Goal: Task Accomplishment & Management: Manage account settings

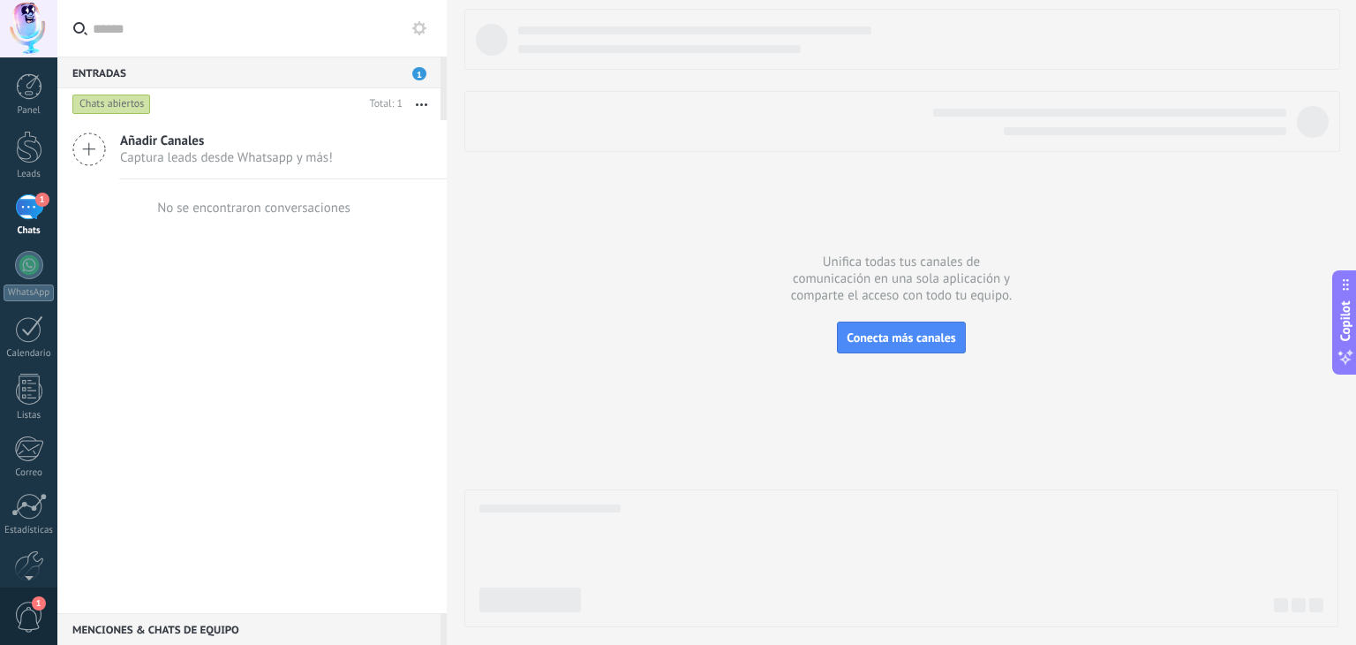
click at [23, 202] on div "1" at bounding box center [29, 207] width 28 height 26
click at [35, 206] on div "1" at bounding box center [29, 207] width 28 height 26
click at [22, 137] on div at bounding box center [29, 147] width 26 height 33
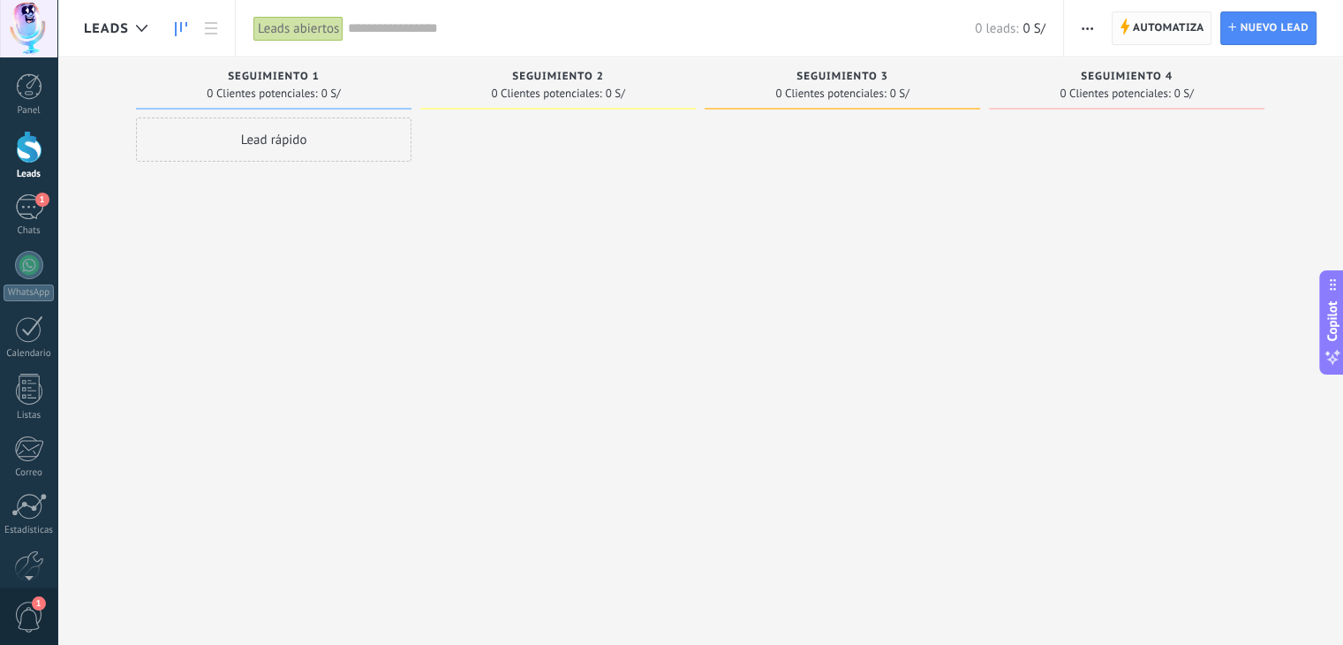
click at [1154, 37] on span "Automatiza" at bounding box center [1169, 28] width 72 height 32
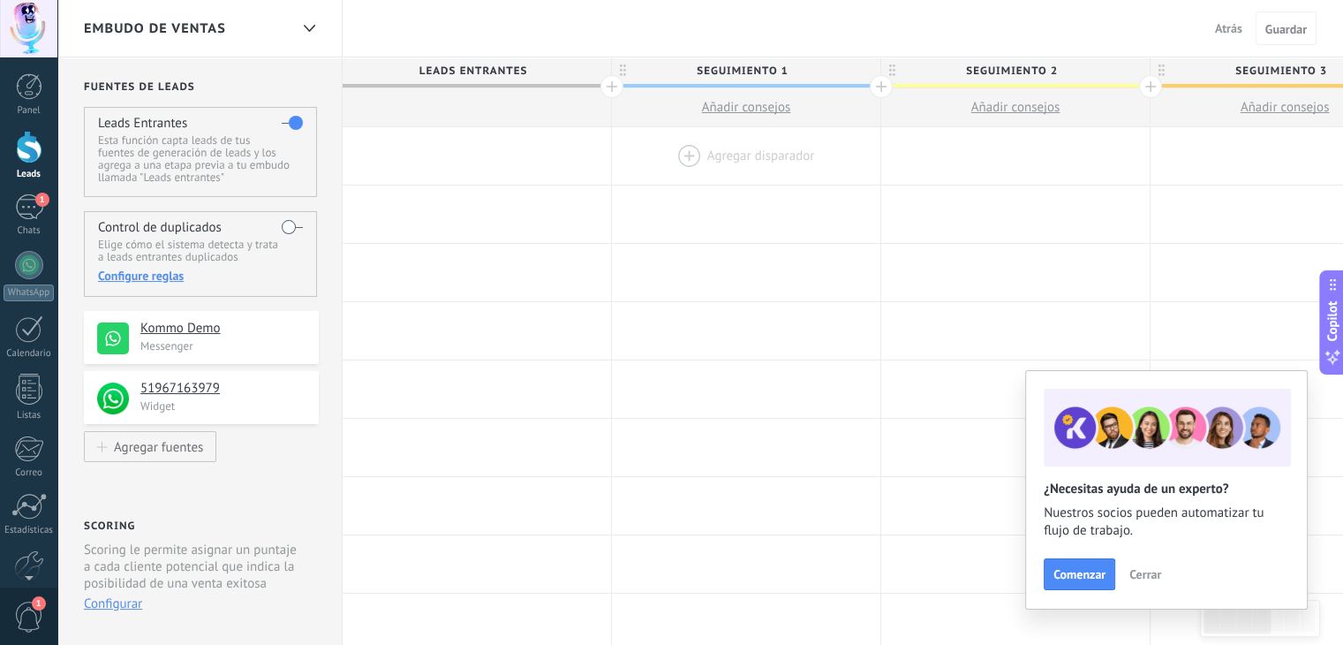
click at [738, 156] on div at bounding box center [746, 155] width 268 height 57
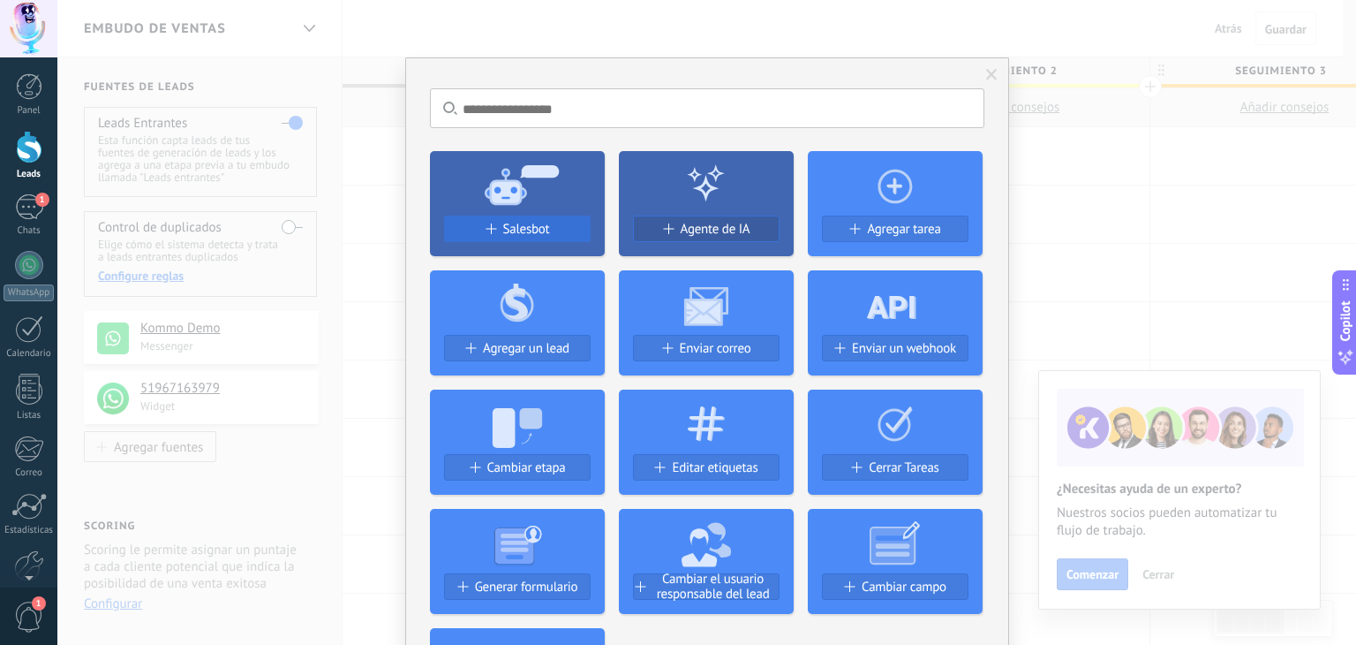
click at [536, 234] on span "Salesbot" at bounding box center [526, 229] width 47 height 15
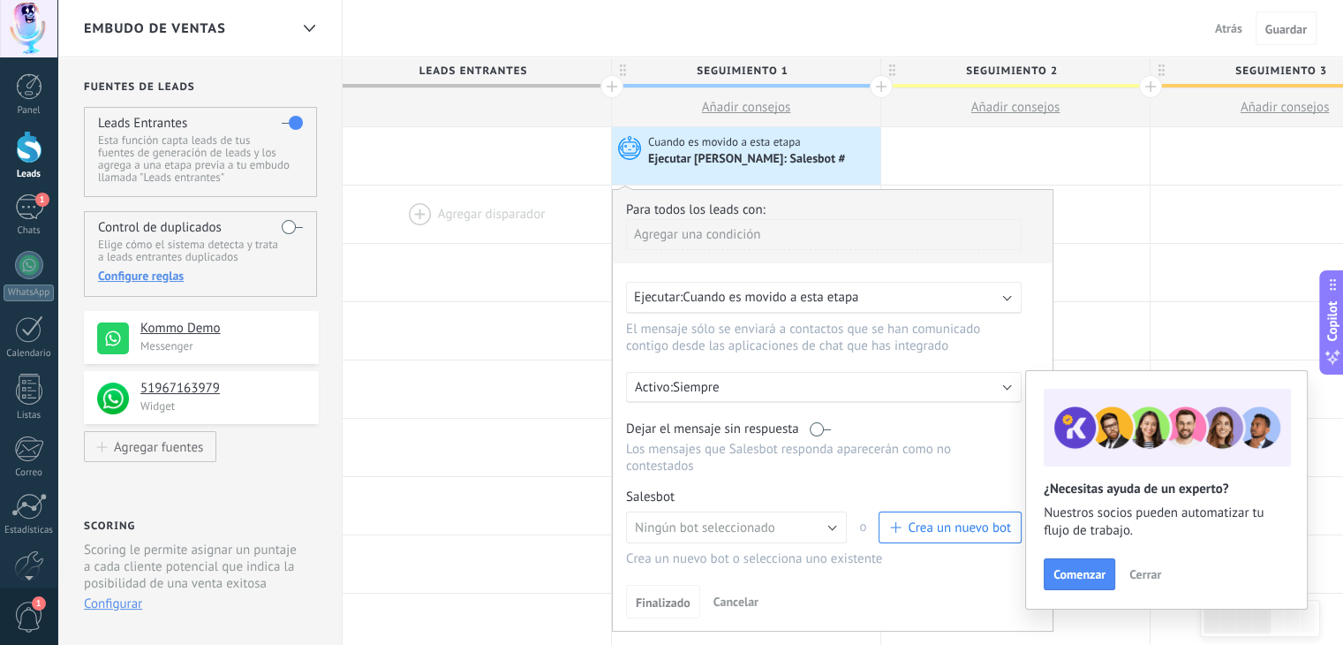
click at [534, 223] on div at bounding box center [477, 213] width 268 height 57
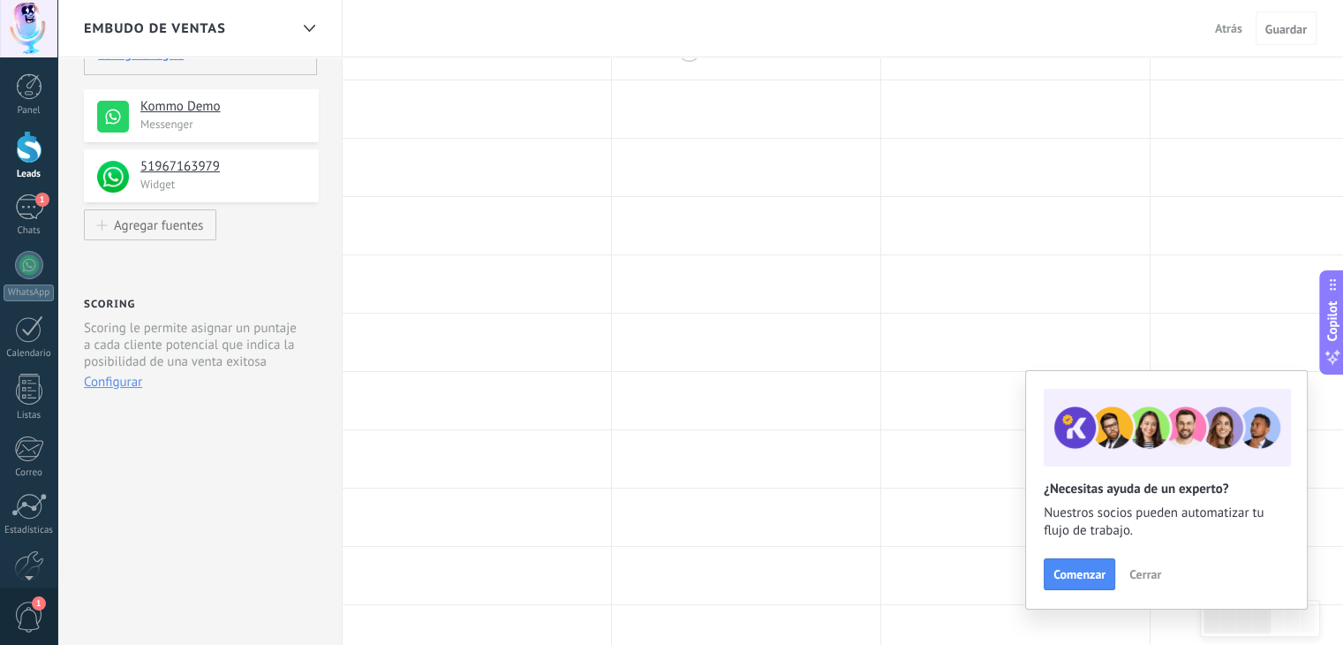
scroll to position [222, 0]
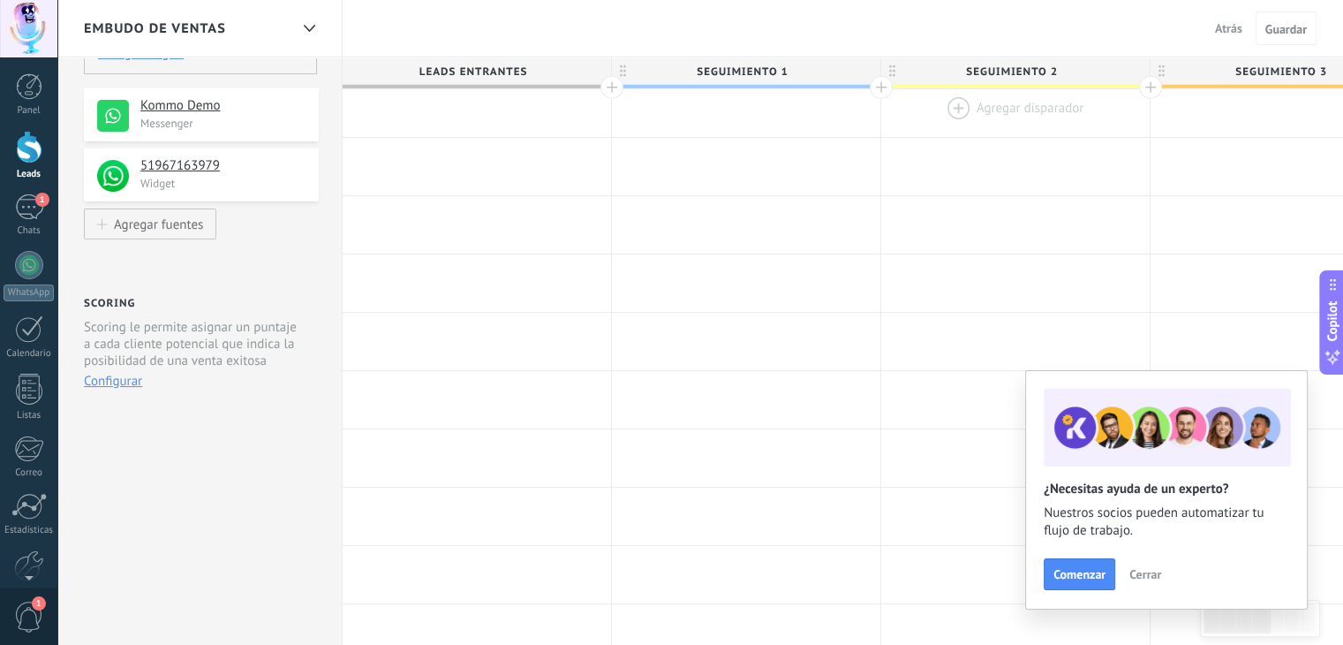
click at [1000, 103] on div at bounding box center [1015, 107] width 268 height 57
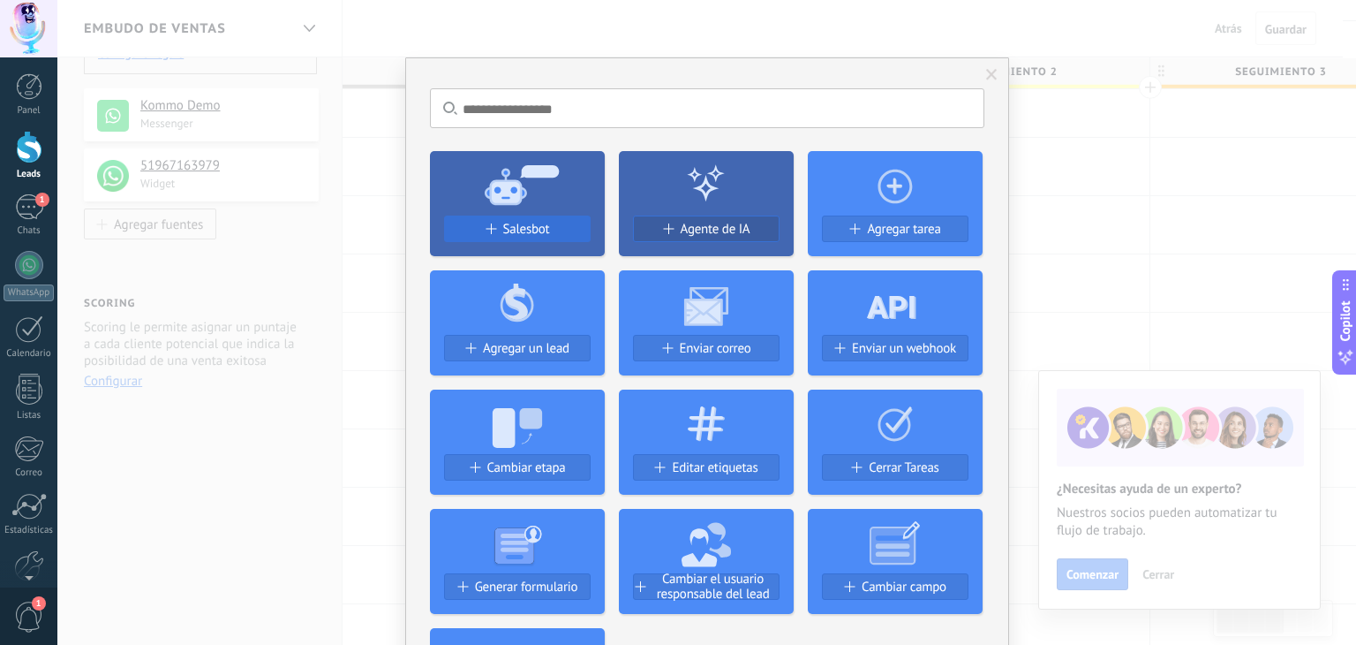
click at [533, 226] on span "Salesbot" at bounding box center [526, 229] width 47 height 15
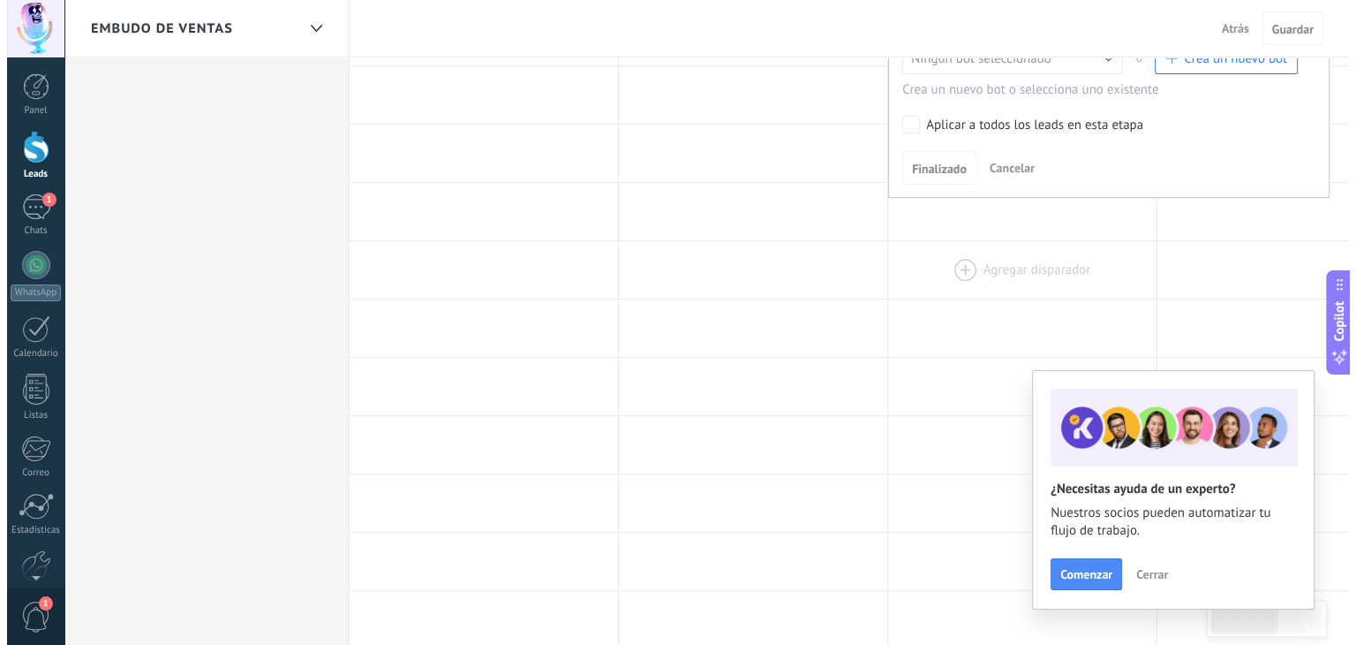
scroll to position [420, 0]
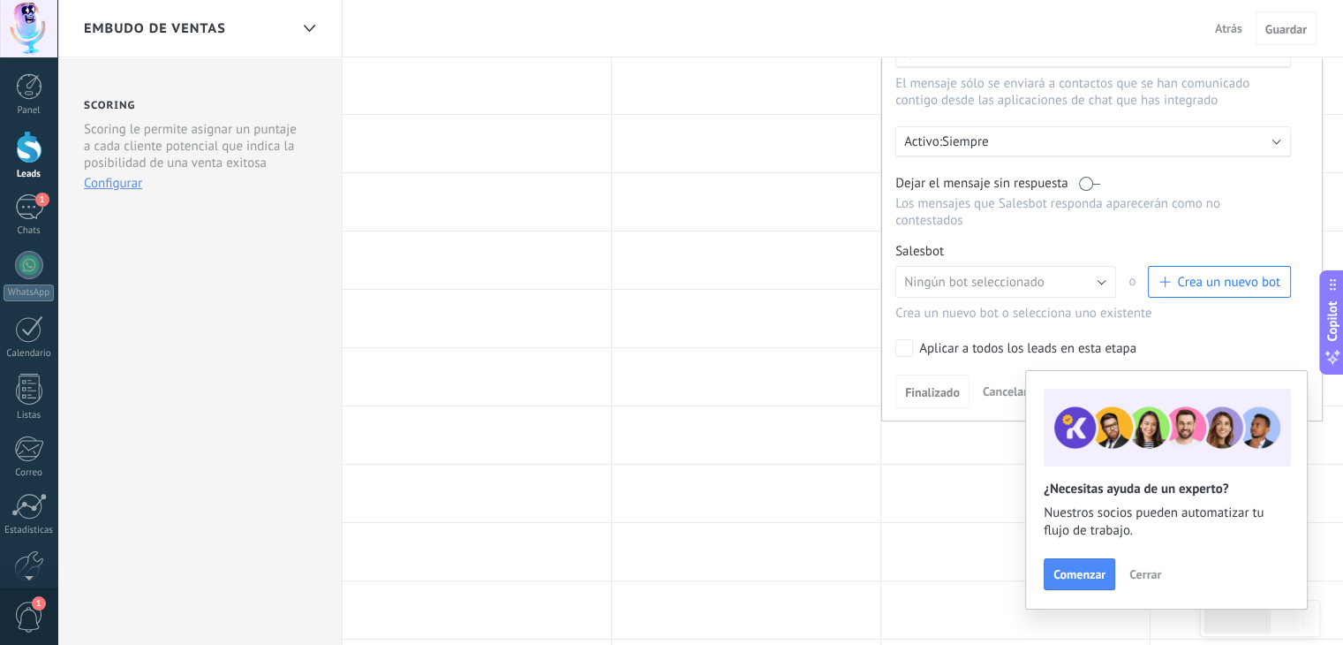
click at [1195, 274] on span "Crea un nuevo bot" at bounding box center [1228, 282] width 103 height 17
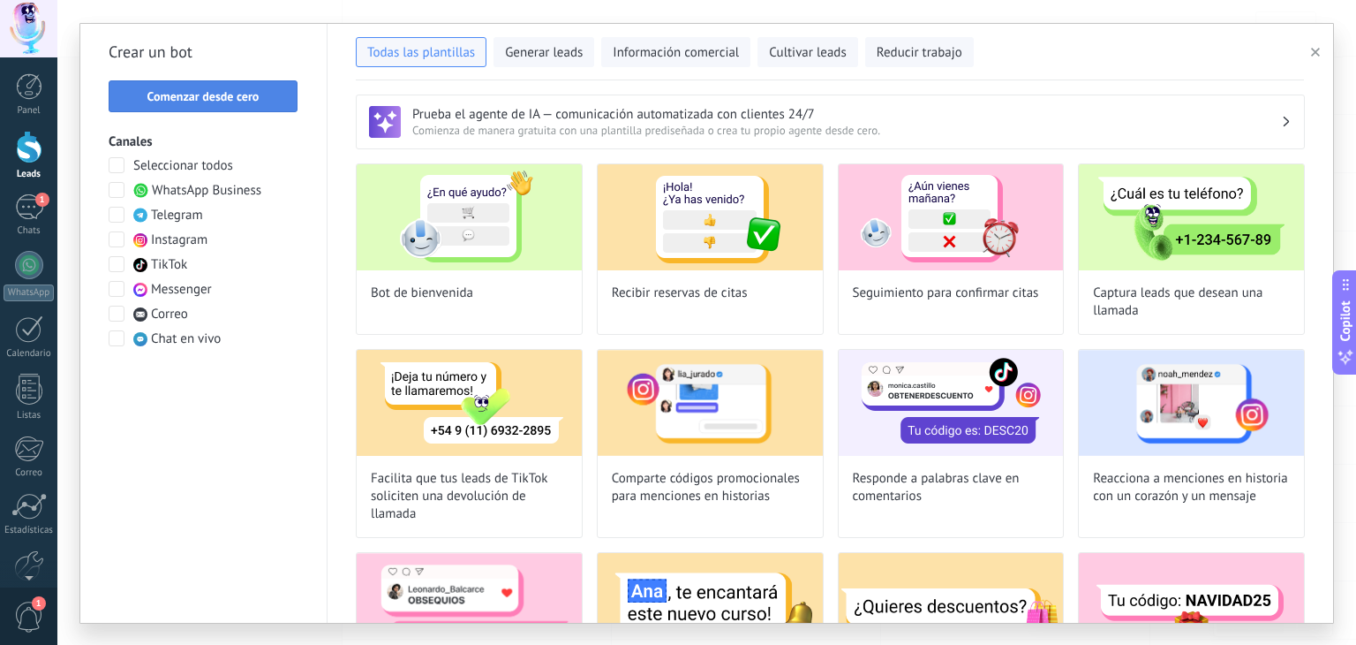
click at [233, 96] on span "Comenzar desde cero" at bounding box center [203, 96] width 112 height 12
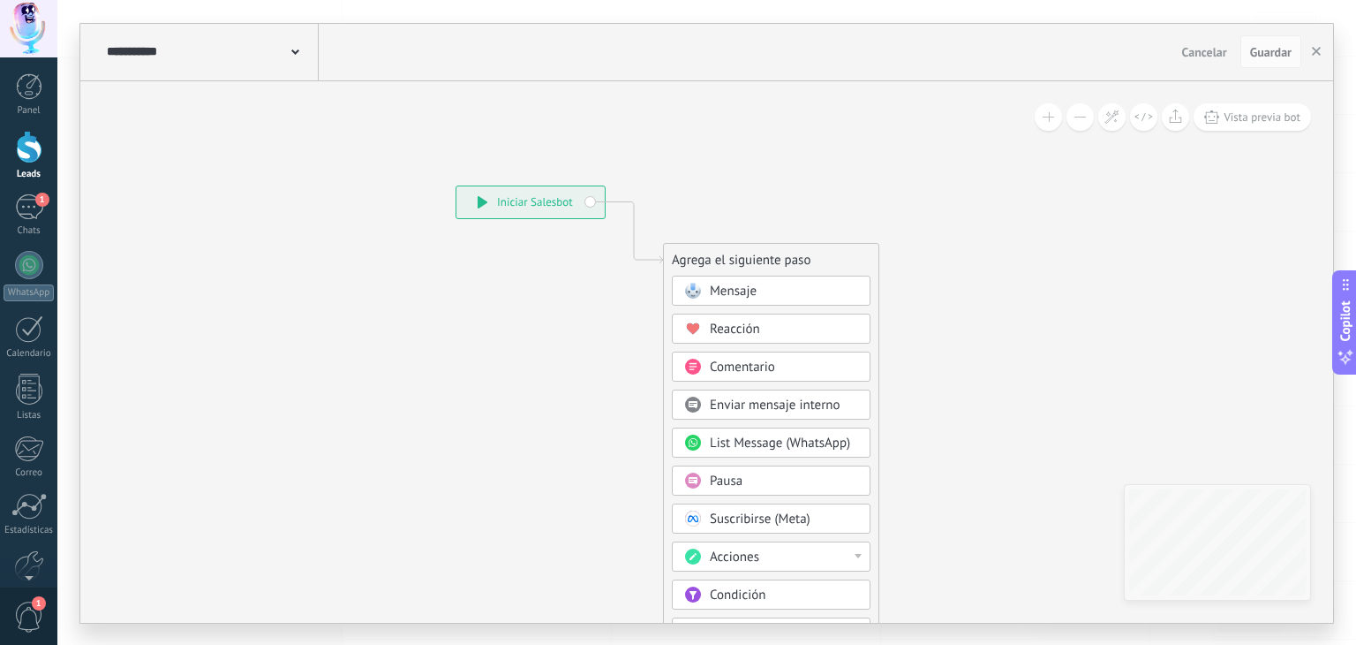
click at [758, 283] on div "Mensaje" at bounding box center [784, 292] width 148 height 18
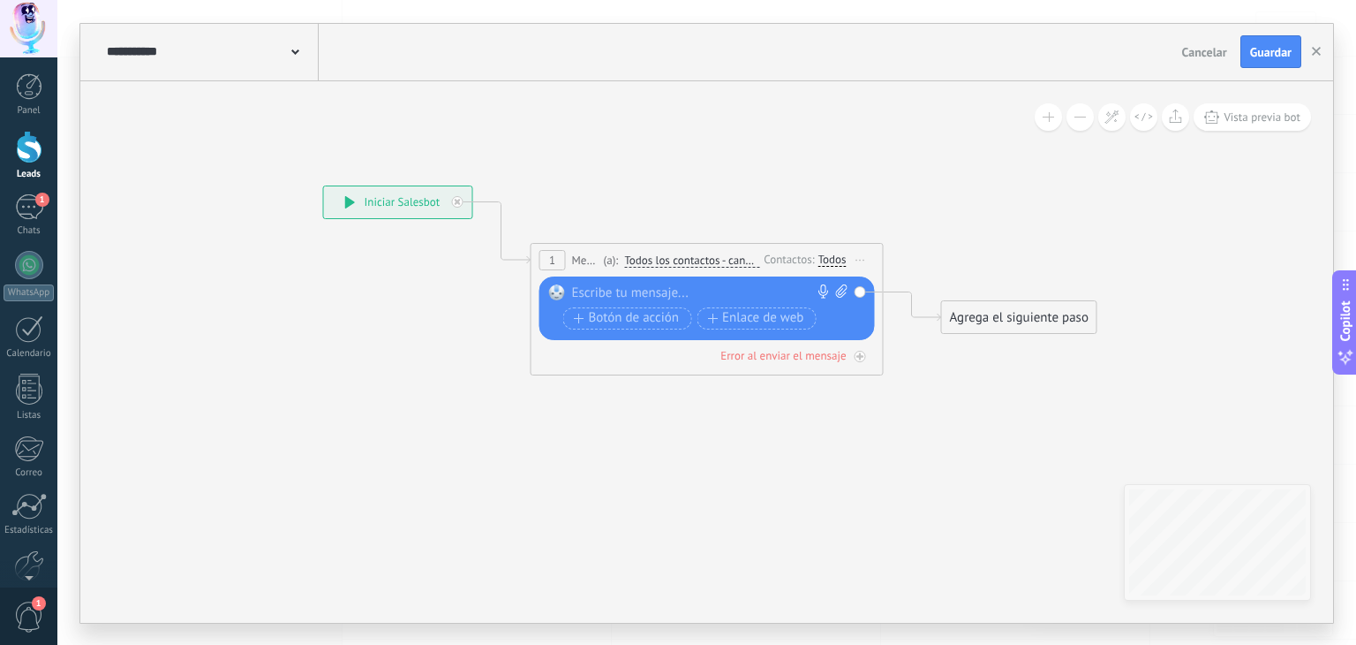
click at [703, 290] on div at bounding box center [703, 293] width 262 height 18
click at [1007, 309] on div "Agrega el siguiente paso" at bounding box center [1019, 317] width 155 height 29
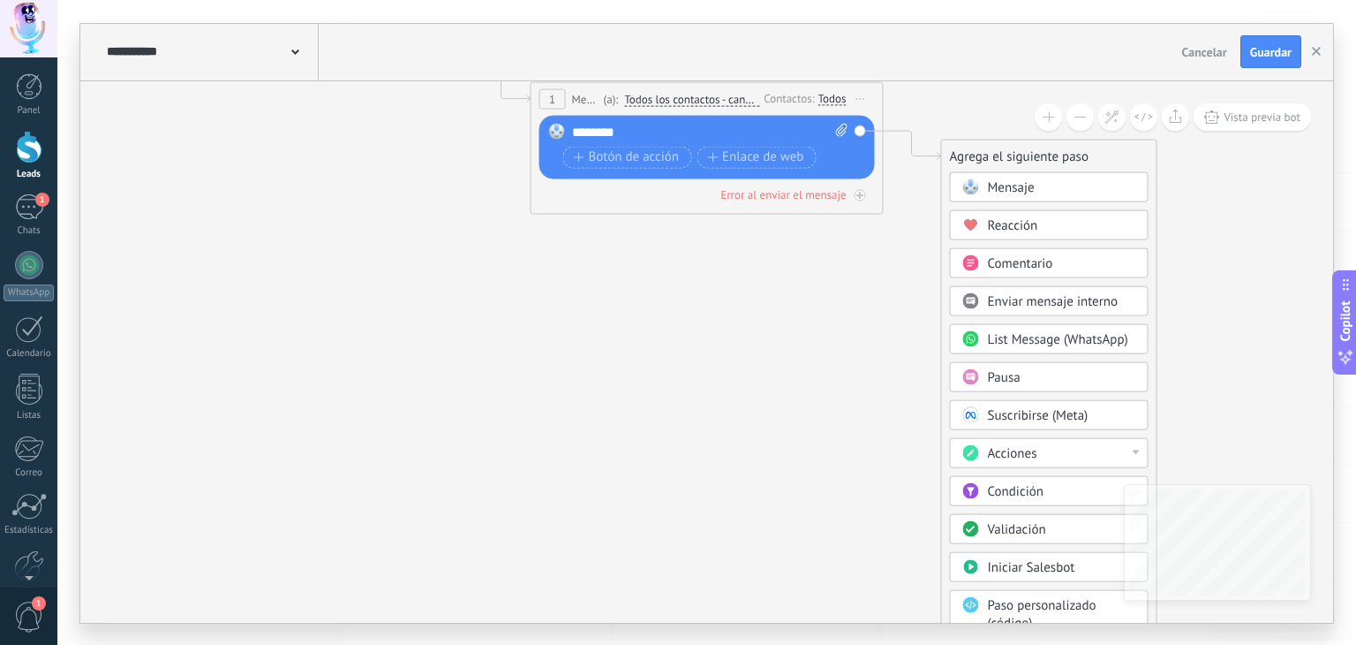
click at [1102, 448] on div "Acciones" at bounding box center [1062, 453] width 148 height 18
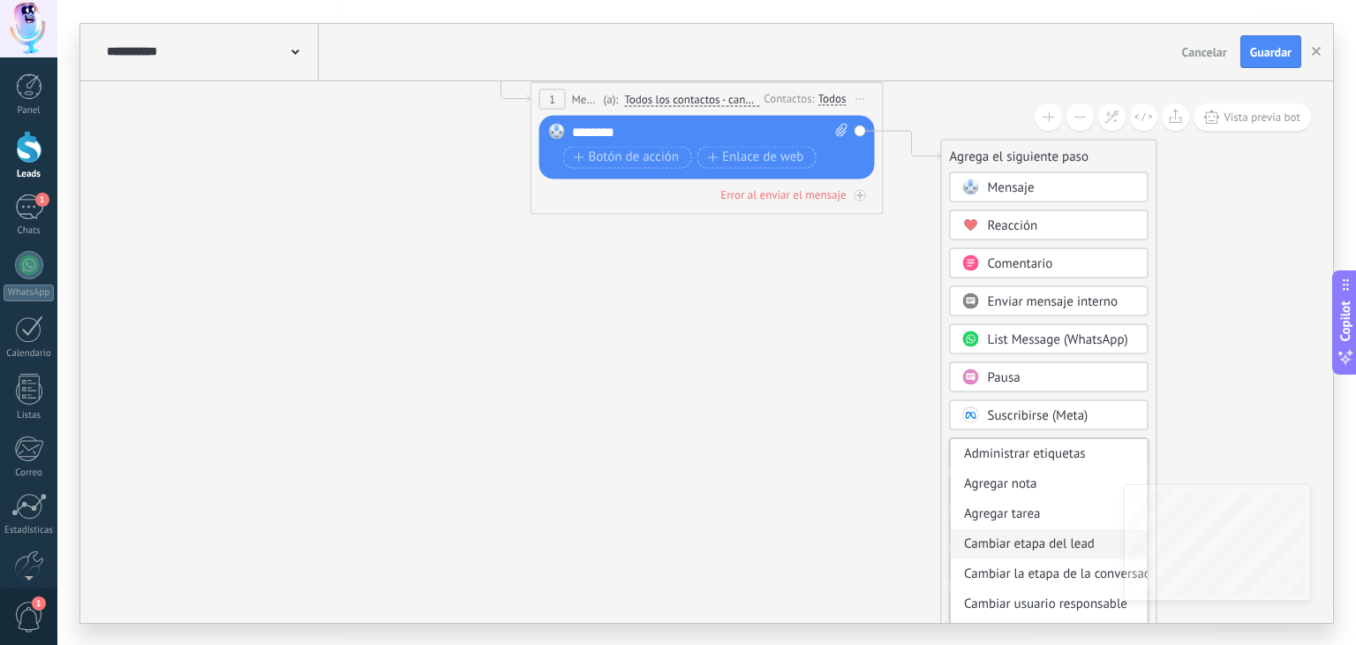
click at [1007, 536] on div "Cambiar etapa del lead" at bounding box center [1049, 543] width 197 height 30
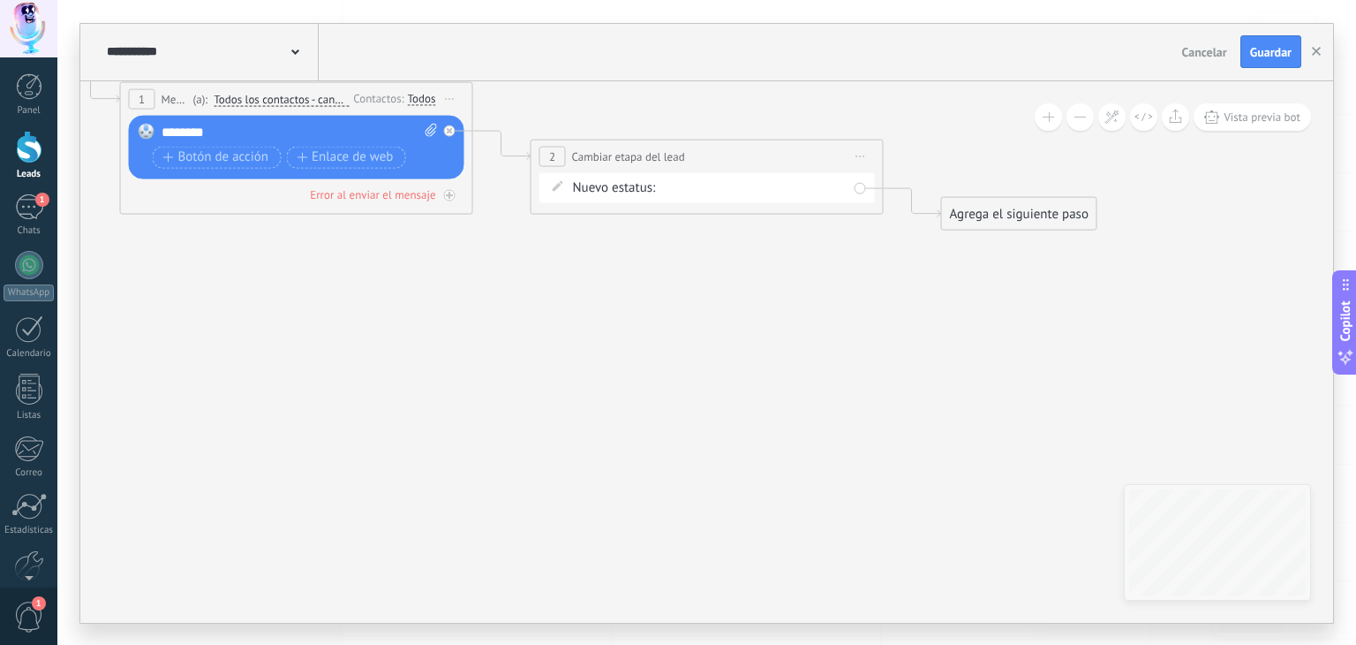
click at [0, 0] on div "SEGUIMIENTO 1 SEGUIMIENTO 2 SEGUIMIENTO 3 SEGUIMIENTO 4 ETAPA FINAL Venta Perdi…" at bounding box center [0, 0] width 0 height 0
click at [0, 0] on label "SEGUIMIENTO 3" at bounding box center [0, 0] width 0 height 0
click at [1029, 209] on div "Agrega el siguiente paso" at bounding box center [1019, 213] width 155 height 29
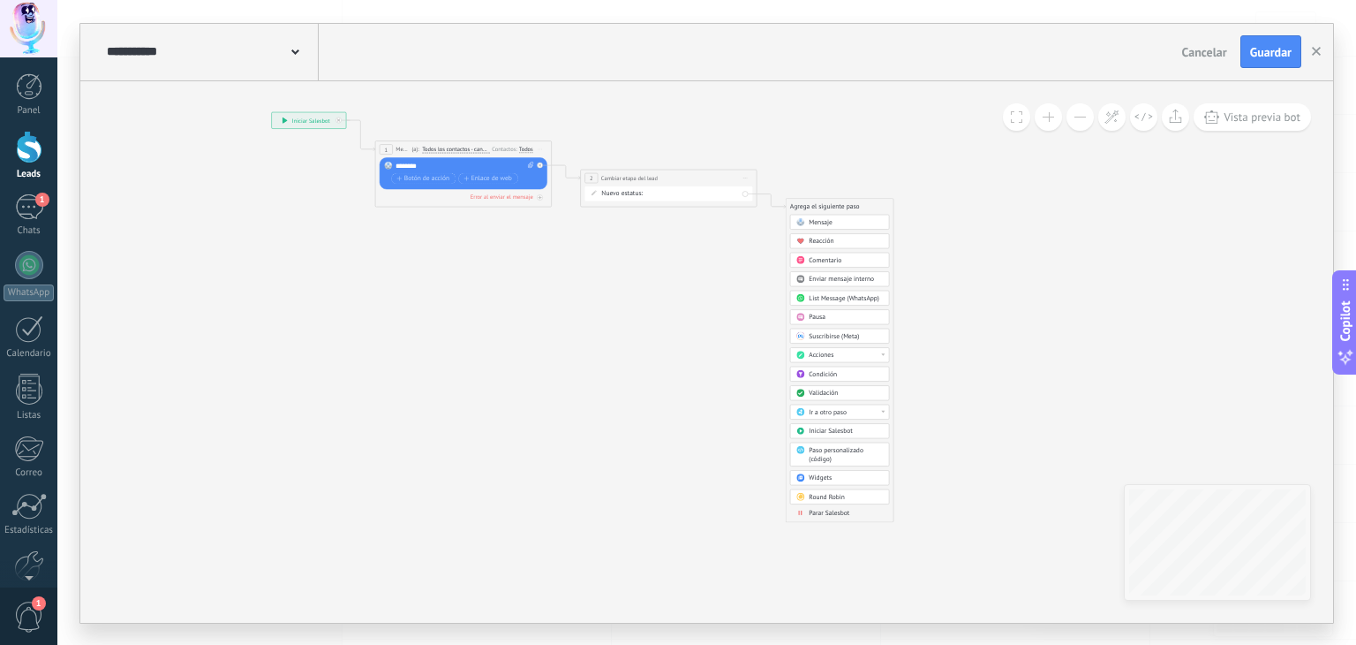
click at [812, 532] on div "**********" at bounding box center [706, 351] width 1253 height 541
click at [825, 509] on div "**********" at bounding box center [706, 351] width 1253 height 541
click at [819, 200] on div "Agrega el siguiente paso" at bounding box center [825, 206] width 78 height 15
click at [832, 508] on span "Parar Salesbot" at bounding box center [829, 512] width 41 height 9
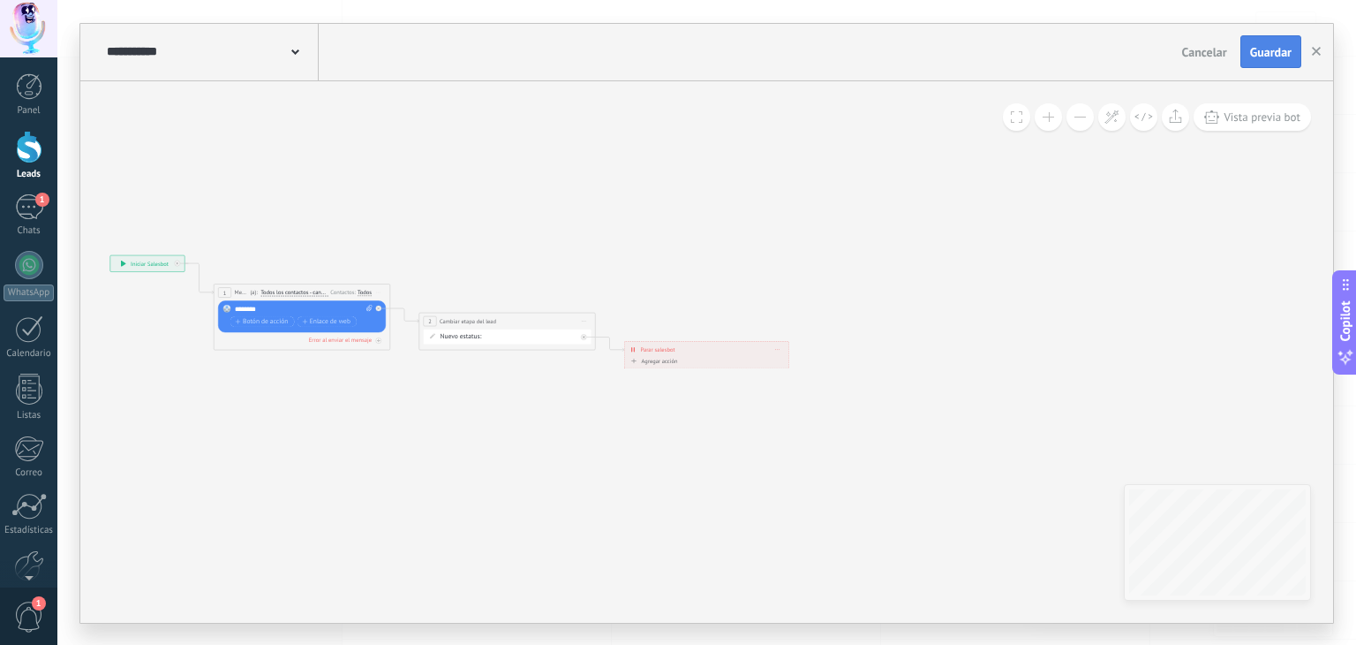
click at [1268, 55] on span "Guardar" at bounding box center [1270, 52] width 41 height 12
click at [1268, 55] on div "Guardar" at bounding box center [1270, 52] width 41 height 12
click at [1320, 52] on icon "button" at bounding box center [1316, 51] width 9 height 9
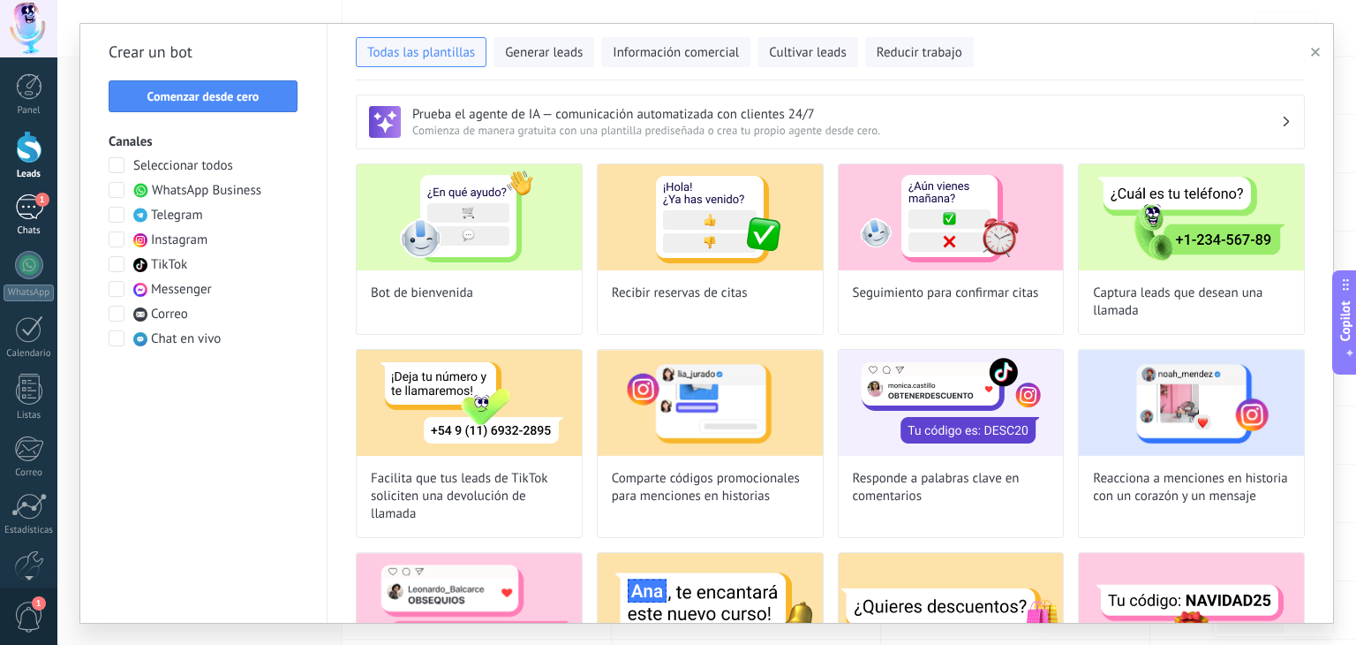
click at [31, 200] on div "1" at bounding box center [29, 207] width 28 height 26
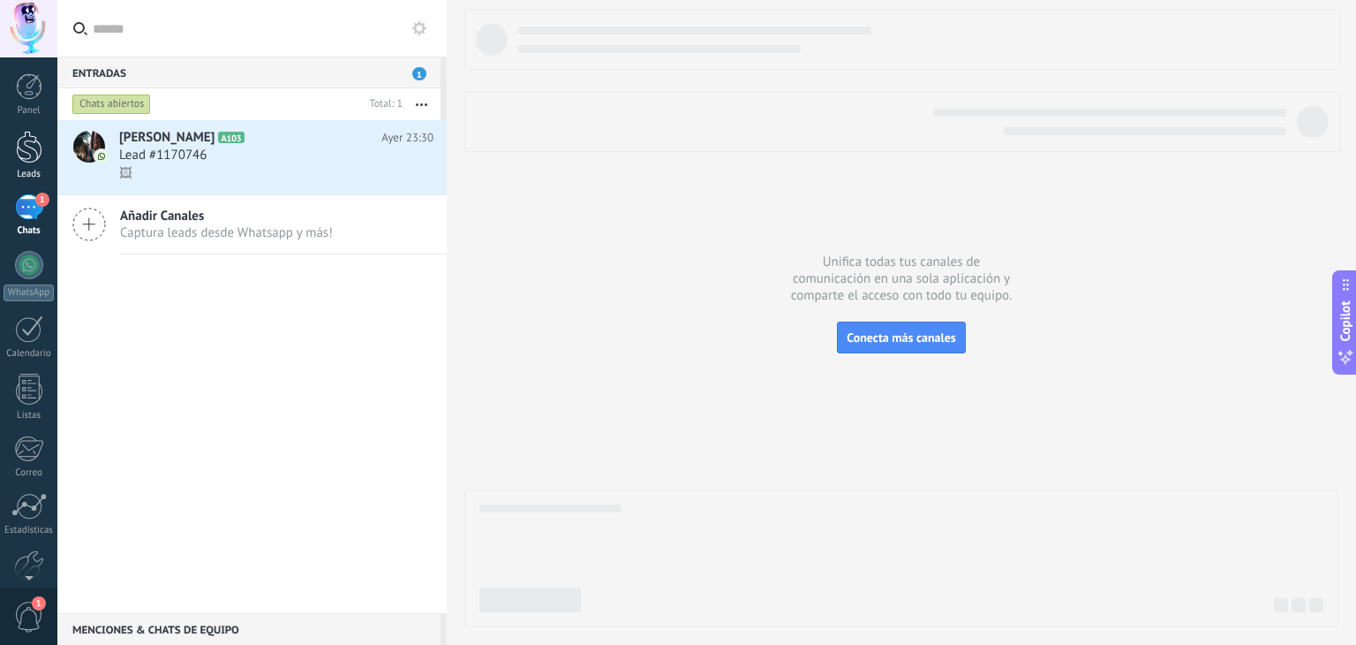
click at [21, 150] on div at bounding box center [29, 147] width 26 height 33
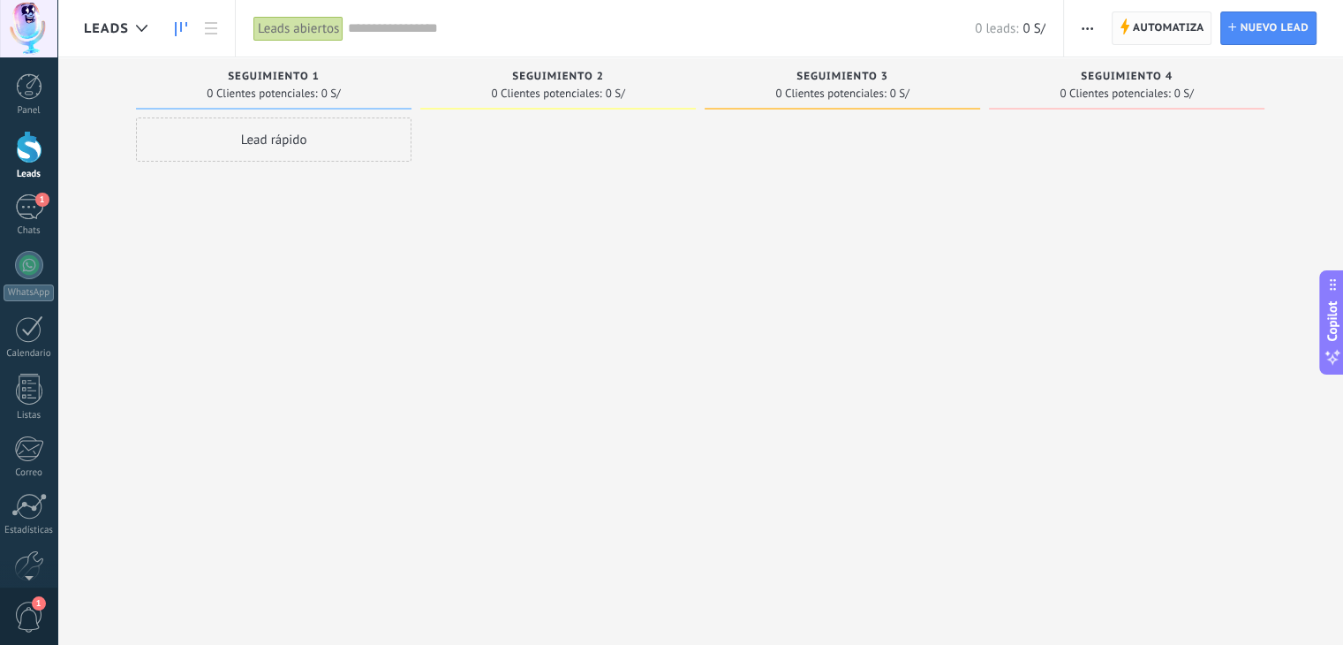
click at [1167, 29] on span "Automatiza" at bounding box center [1169, 28] width 72 height 32
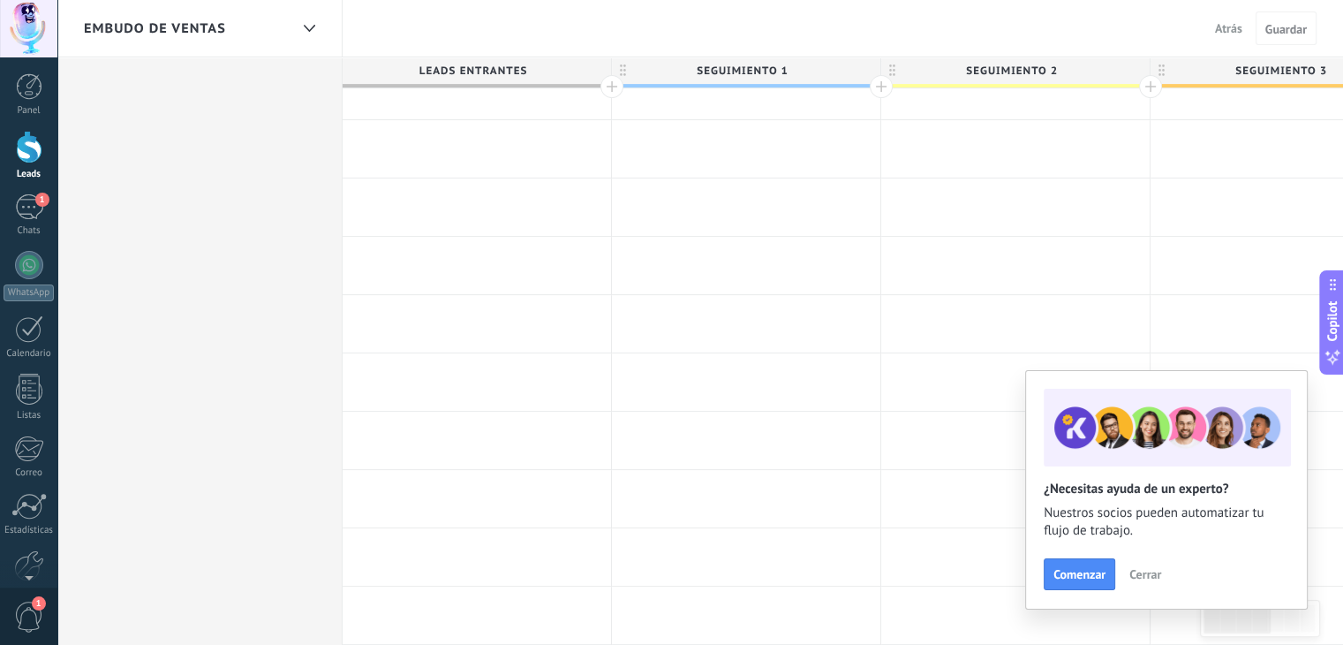
click at [32, 488] on div "Panel Leads 1 Chats WhatsApp Clientes" at bounding box center [28, 375] width 57 height 604
click at [21, 480] on div at bounding box center [29, 476] width 30 height 31
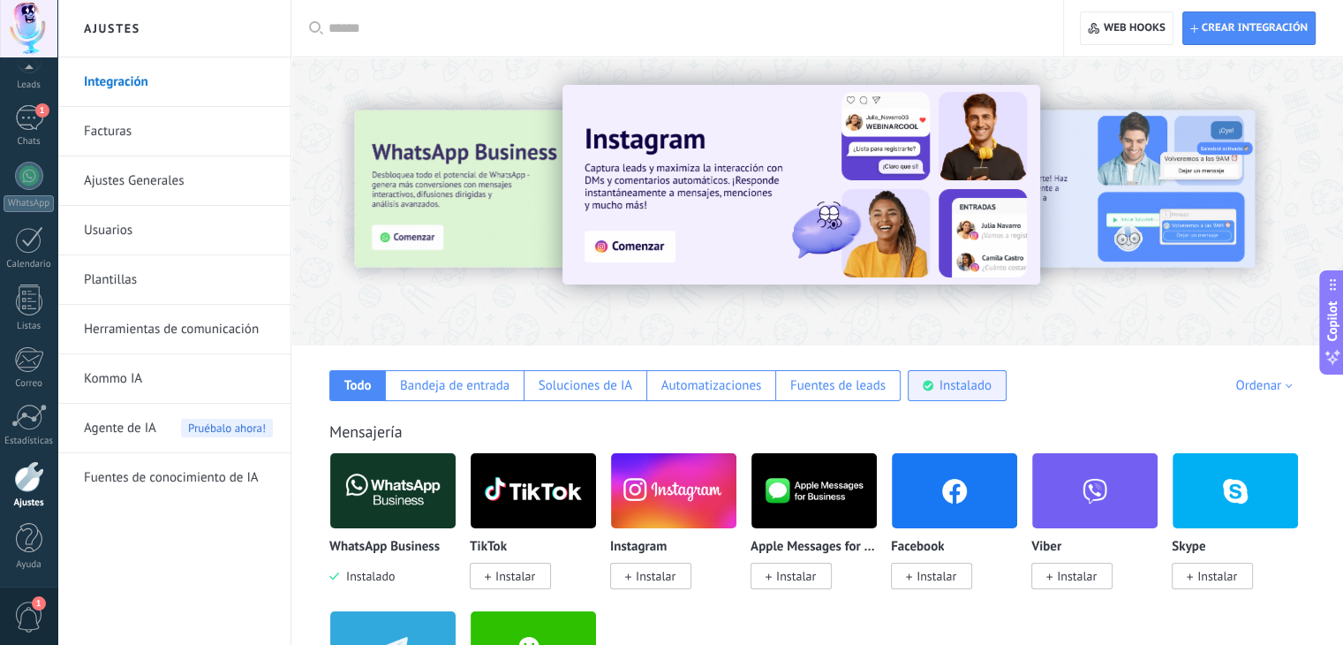
click at [928, 382] on use at bounding box center [928, 386] width 11 height 11
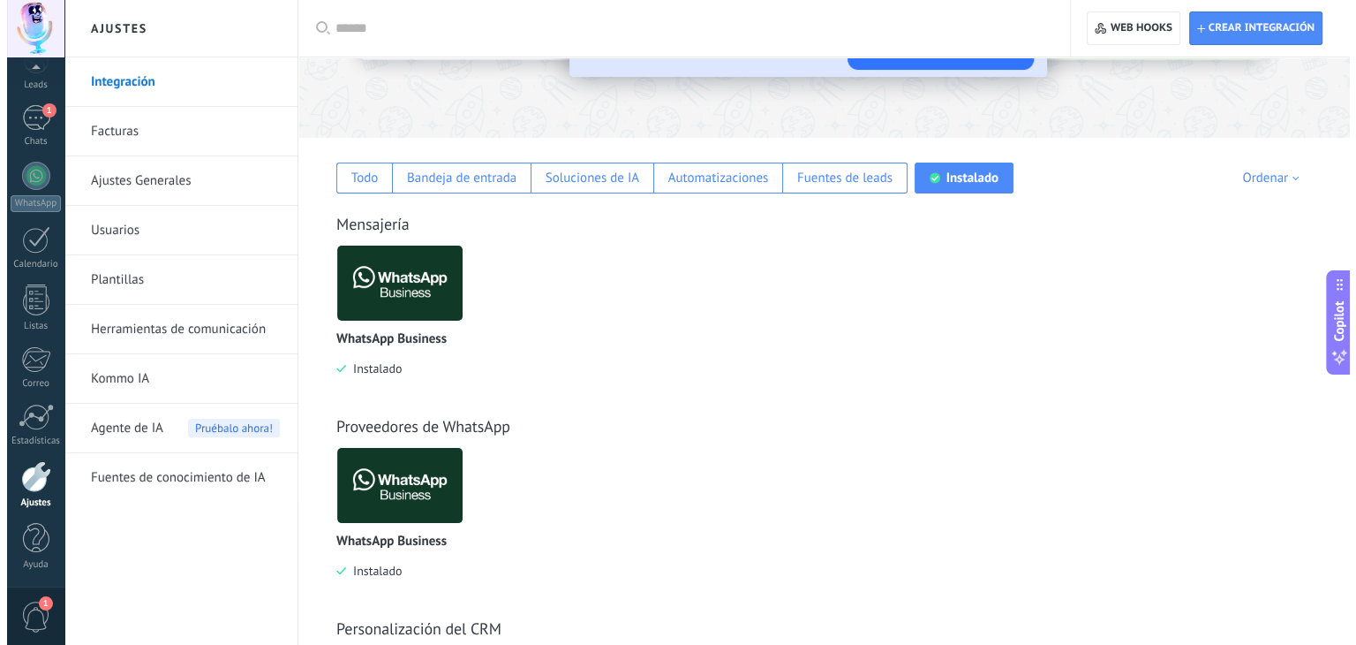
scroll to position [184, 0]
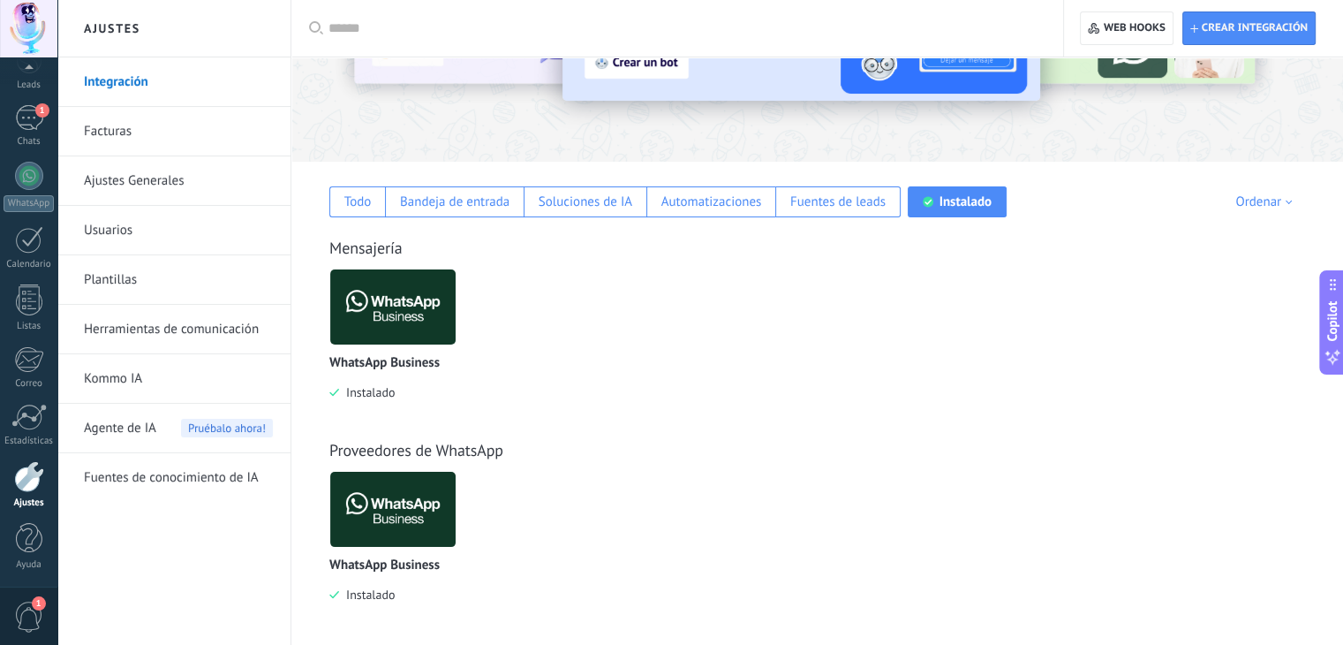
click at [378, 320] on img at bounding box center [392, 307] width 125 height 86
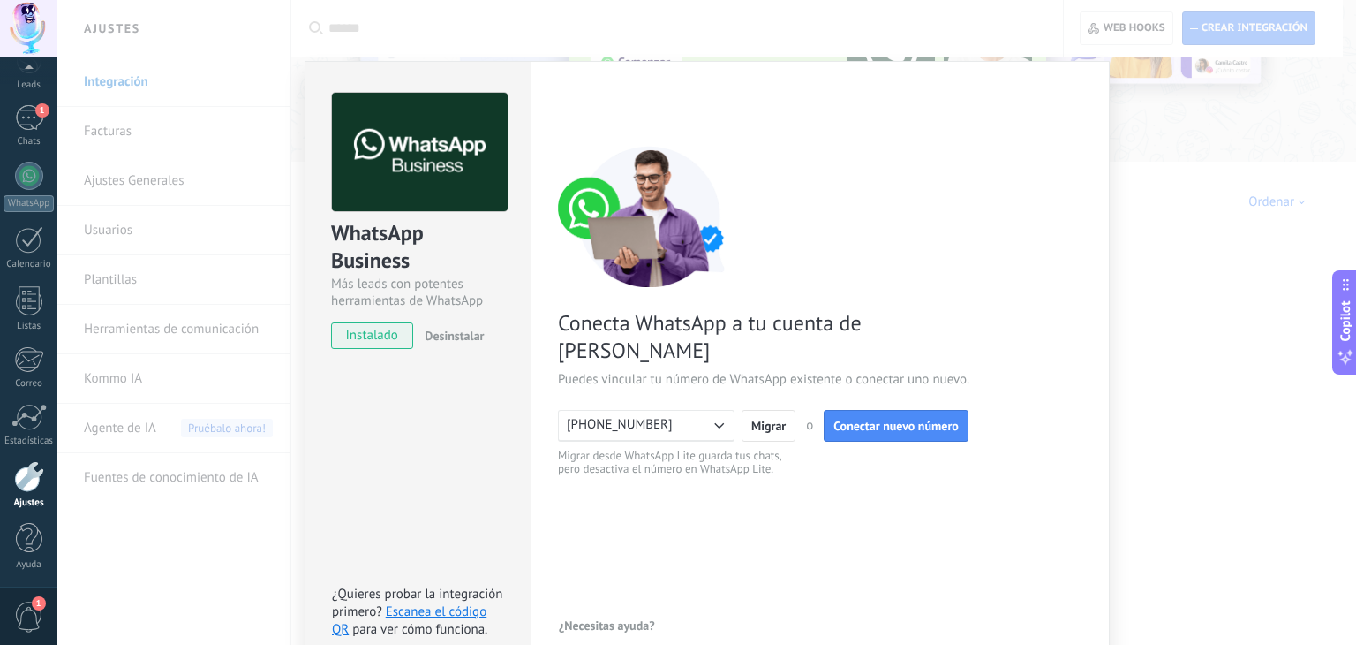
click at [457, 329] on span "Desinstalar" at bounding box center [454, 336] width 59 height 16
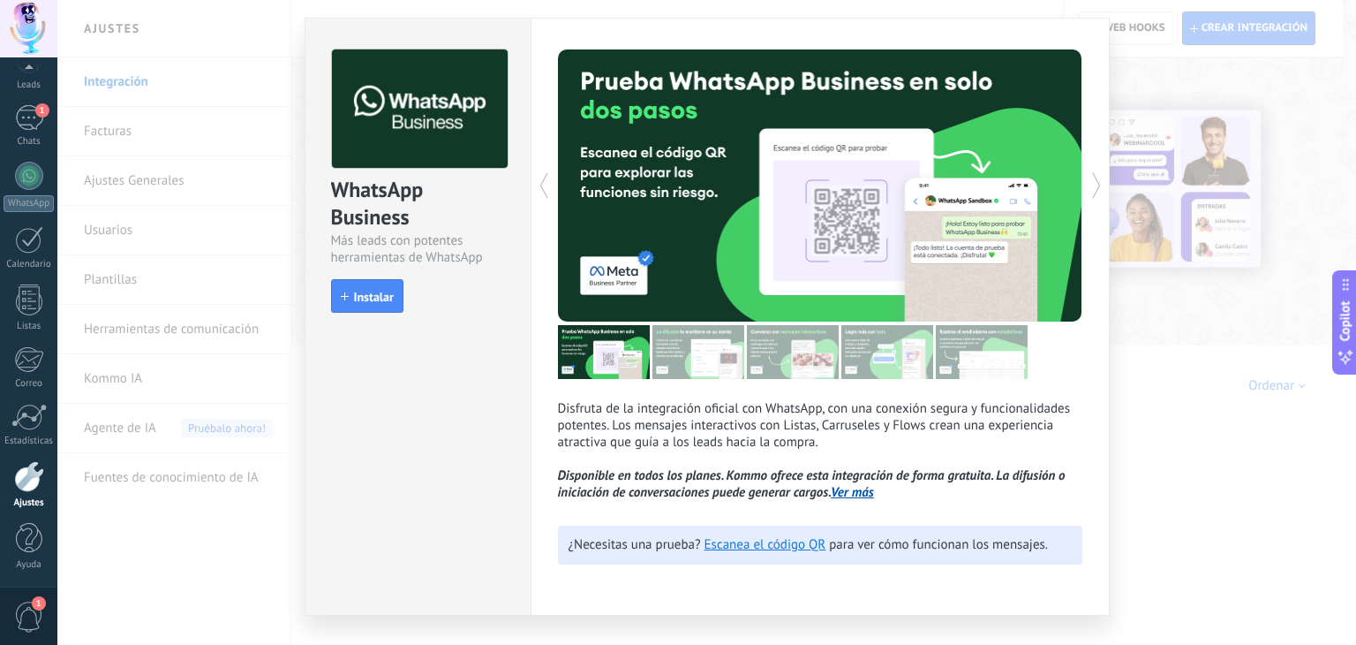
scroll to position [78, 0]
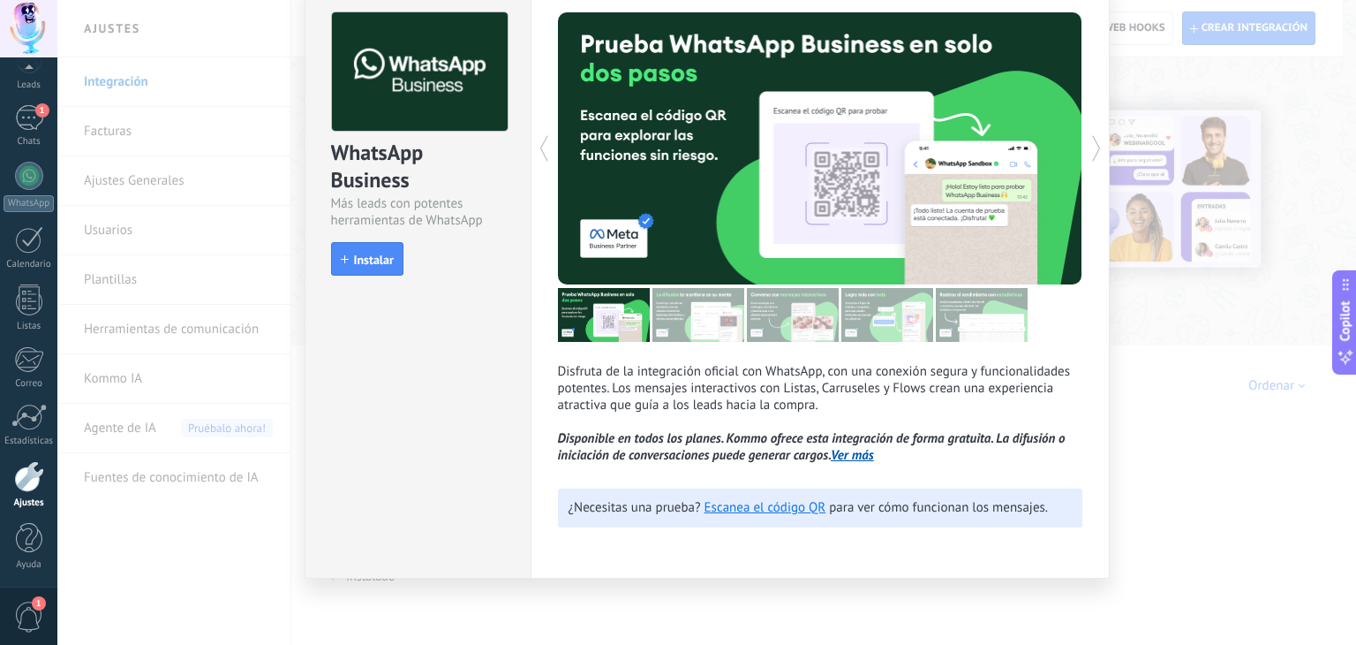
click at [1176, 322] on div "WhatsApp Business Más leads con potentes herramientas de WhatsApp install Insta…" at bounding box center [706, 322] width 1299 height 645
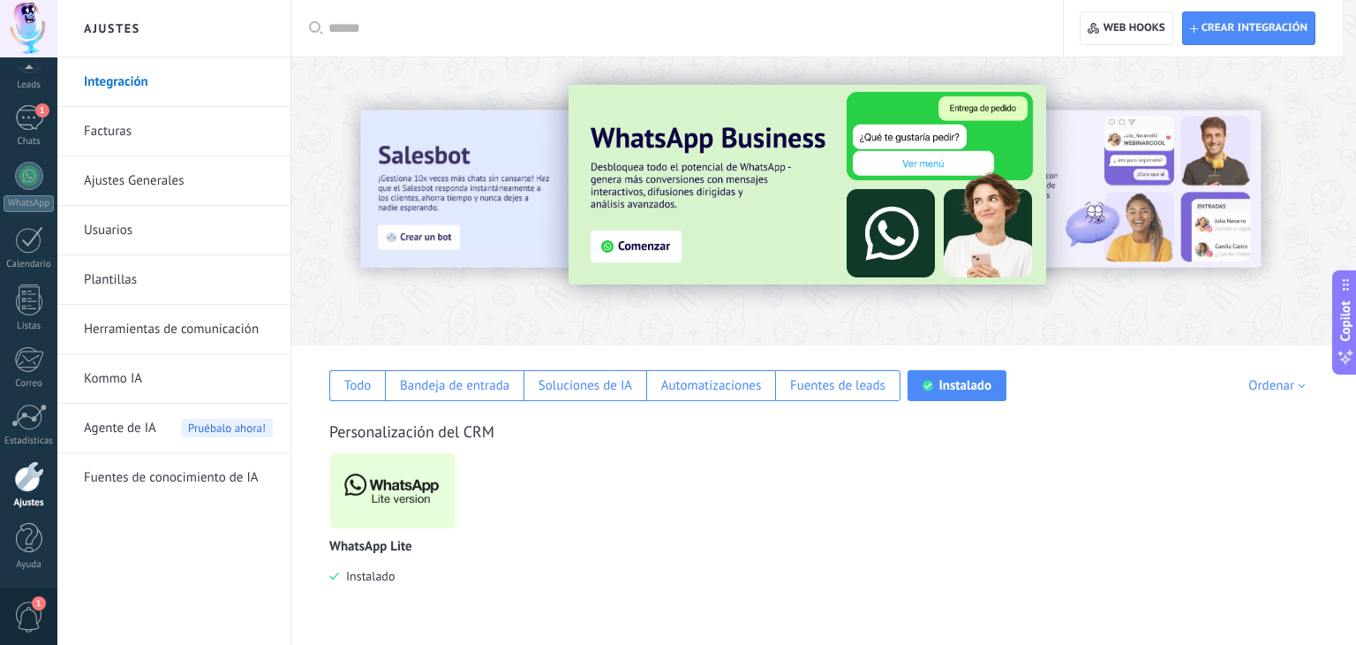
scroll to position [0, 0]
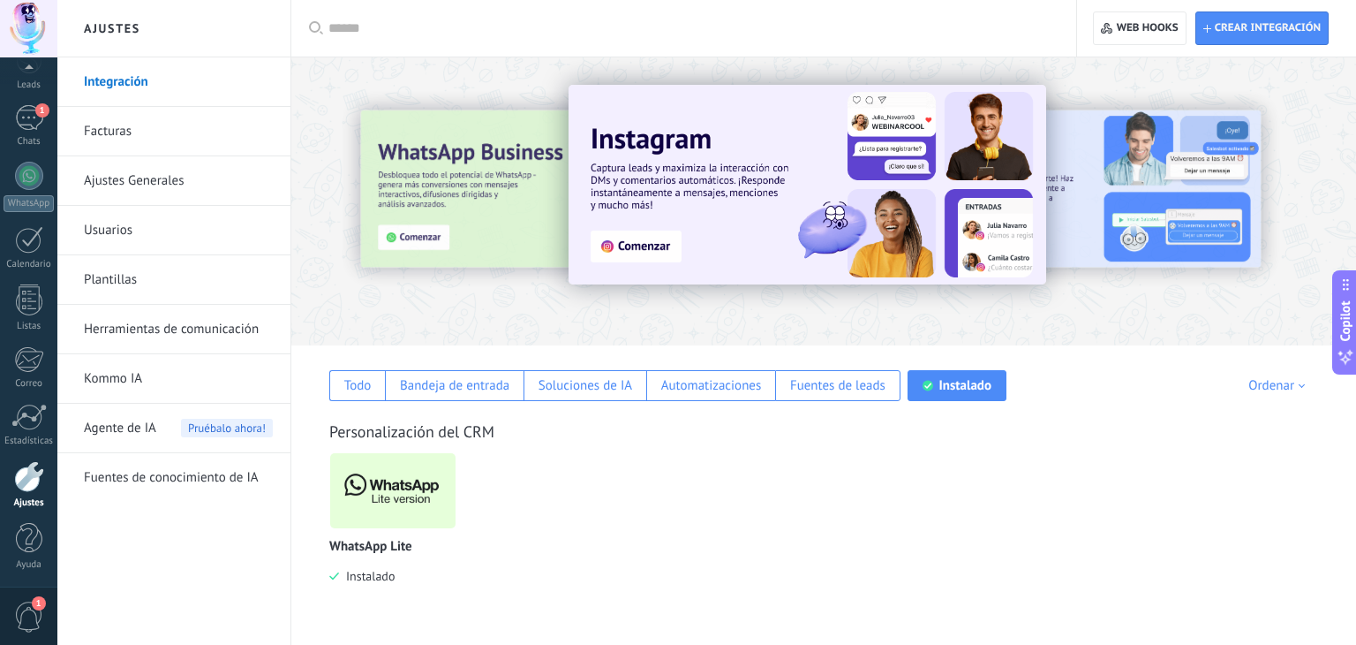
click at [377, 507] on img at bounding box center [392, 491] width 125 height 86
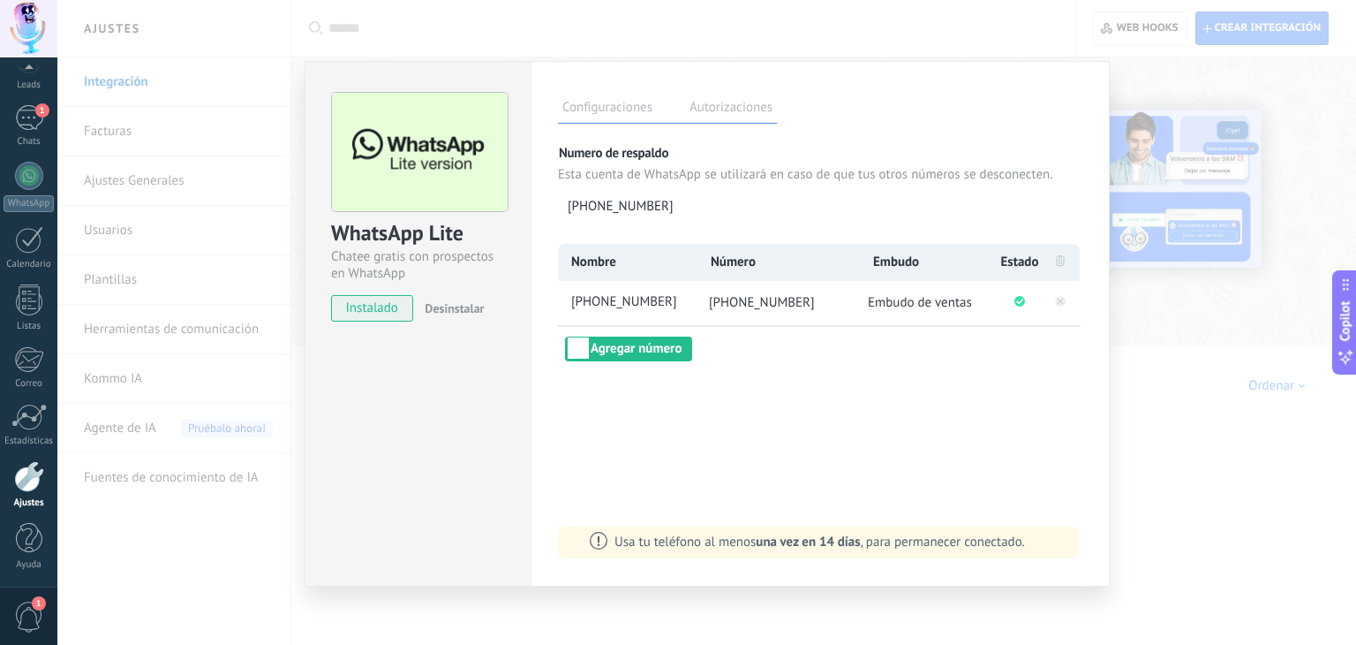
click at [1172, 351] on div "WhatsApp Lite Chatee gratis con prospectos en WhatsApp instalado Desinstalar Co…" at bounding box center [706, 322] width 1299 height 645
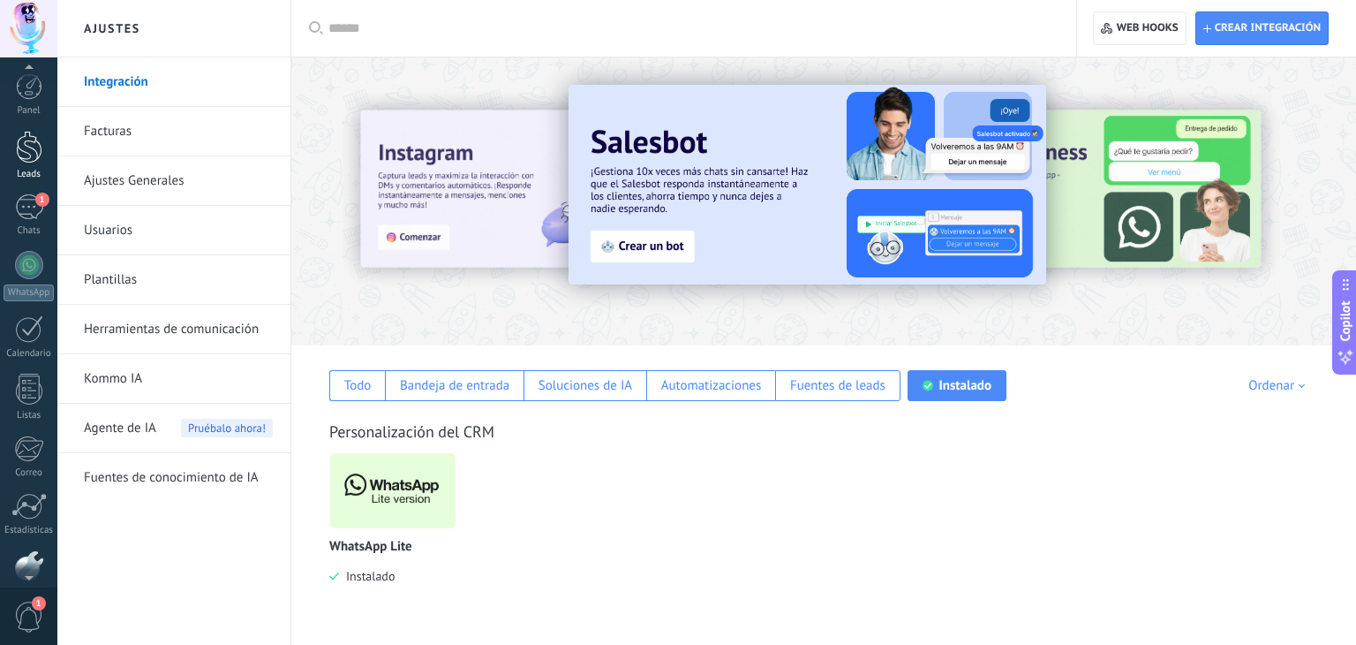
click at [33, 140] on div at bounding box center [29, 147] width 26 height 33
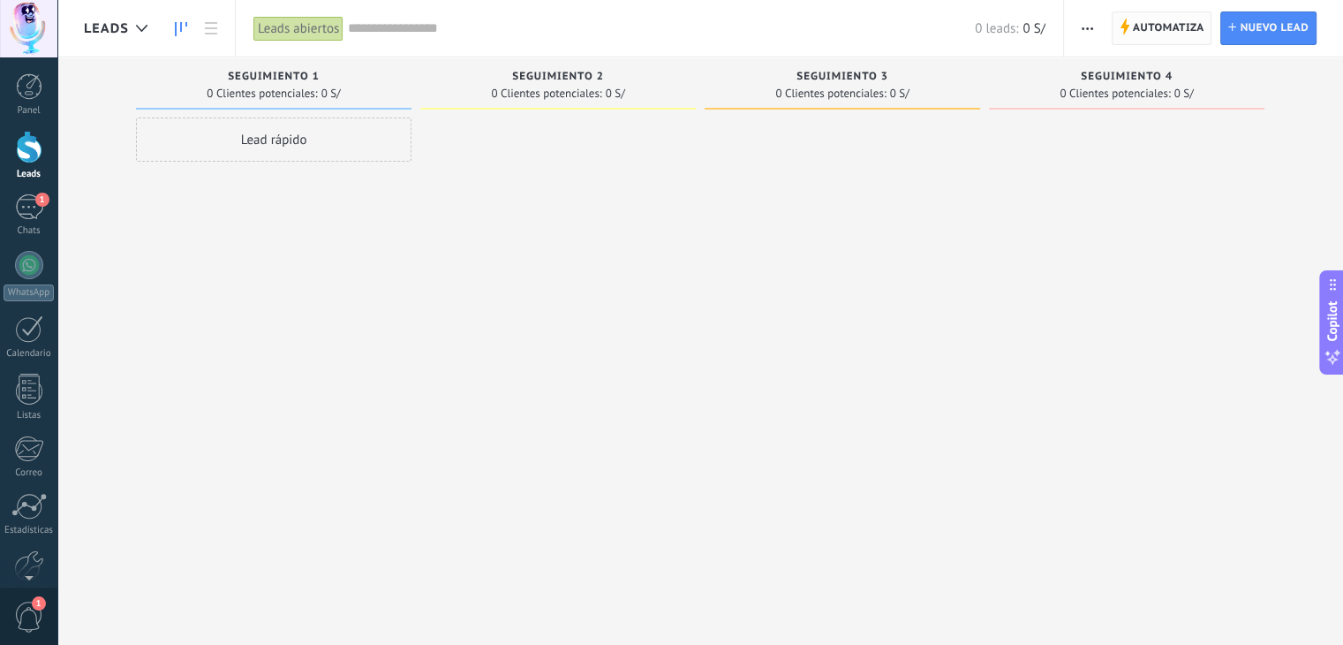
click at [1157, 29] on span "Automatiza" at bounding box center [1169, 28] width 72 height 32
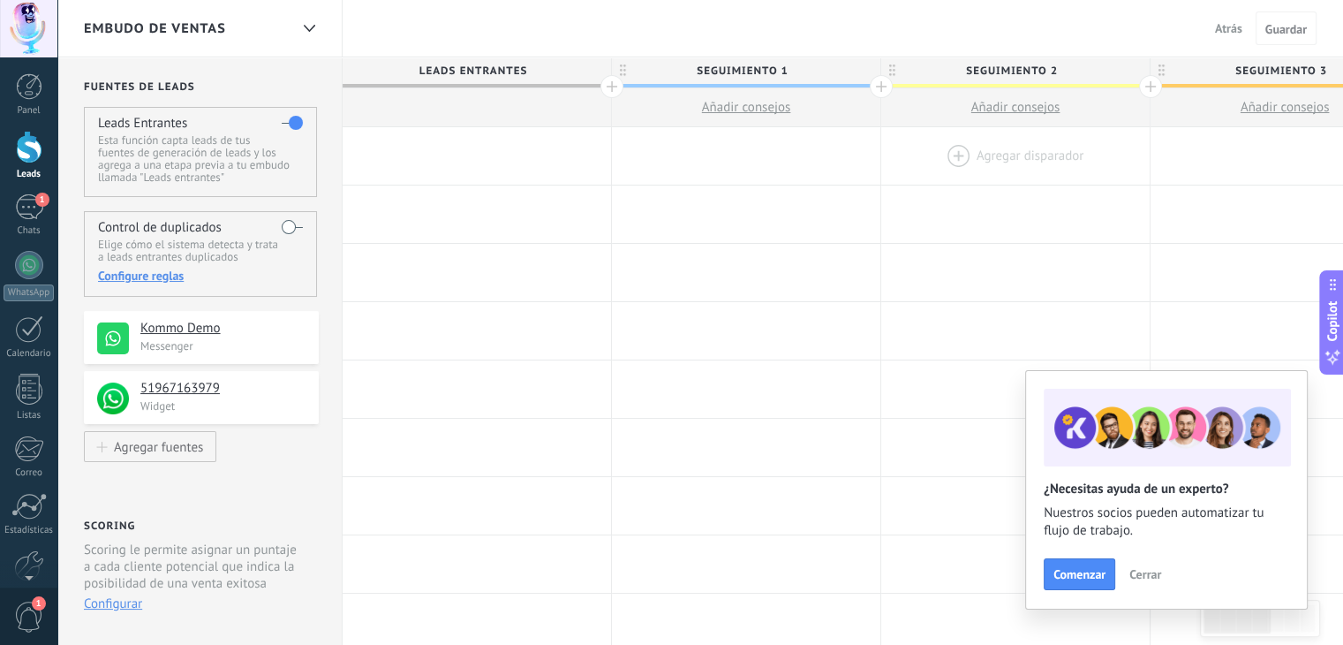
click at [999, 154] on div at bounding box center [1015, 155] width 268 height 57
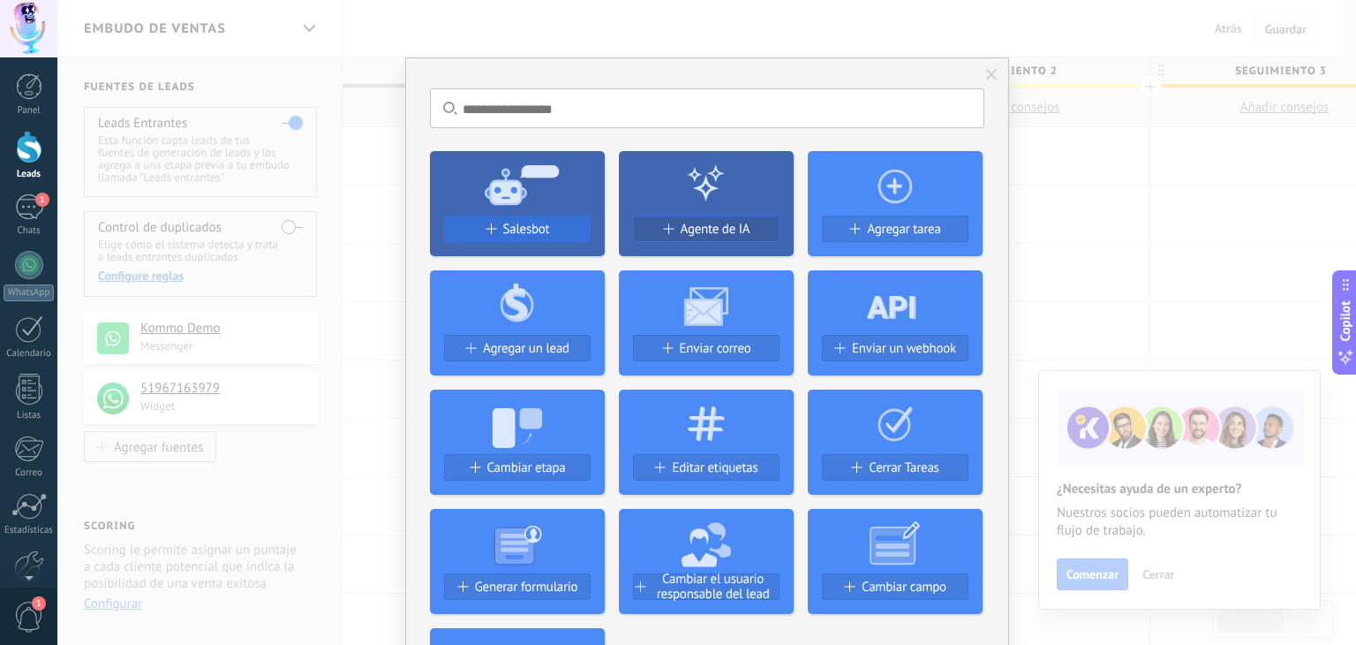
click at [523, 227] on span "Salesbot" at bounding box center [526, 229] width 47 height 15
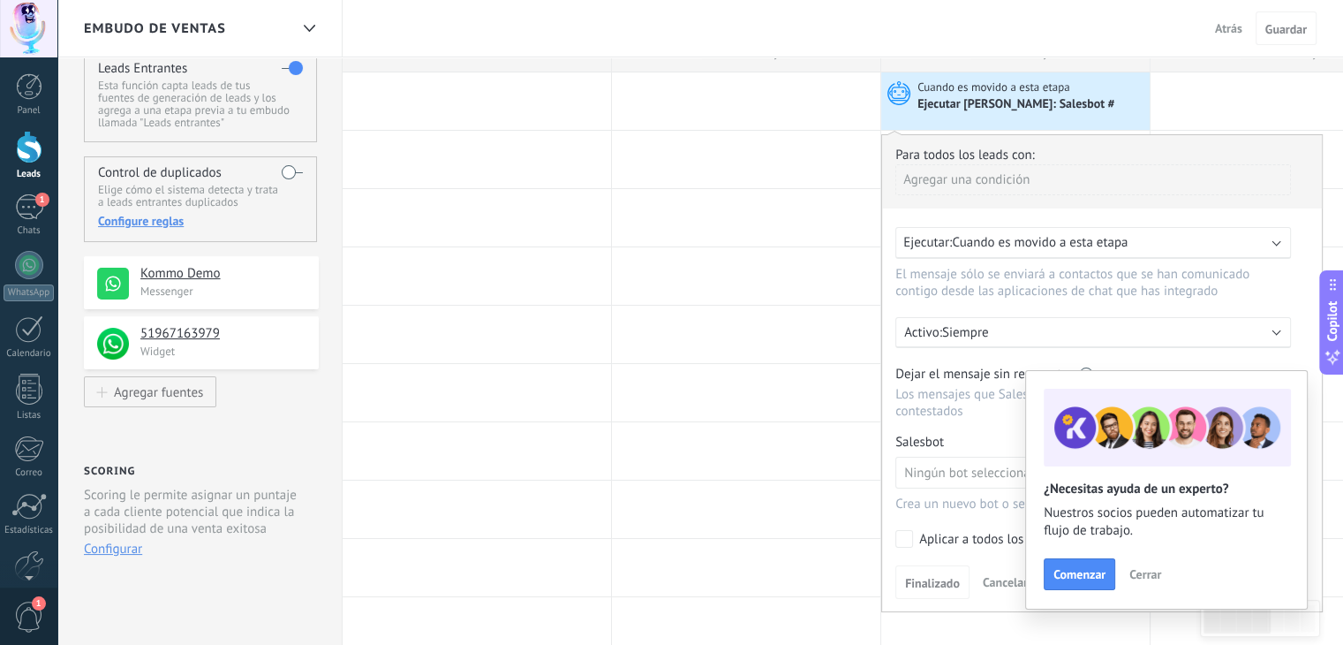
scroll to position [228, 0]
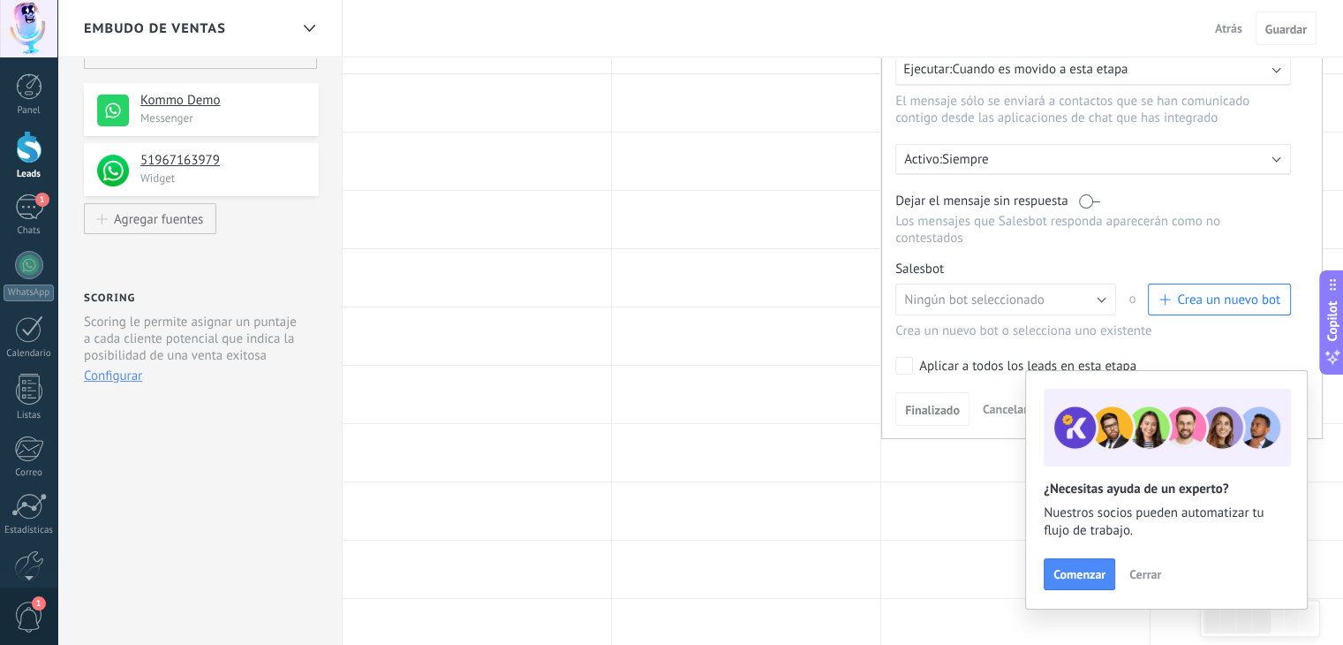
click at [1250, 198] on div "Dejar el mensaje sin respuesta" at bounding box center [1093, 200] width 396 height 17
drag, startPoint x: 1250, startPoint y: 198, endPoint x: 1286, endPoint y: 155, distance: 55.7
click at [1286, 155] on div "Para todos los leads con: Agregar una condición Ejecutar: Cuando es movido a es…" at bounding box center [1101, 200] width 441 height 478
click at [1286, 155] on div "Activo: Siempre" at bounding box center [1093, 159] width 396 height 31
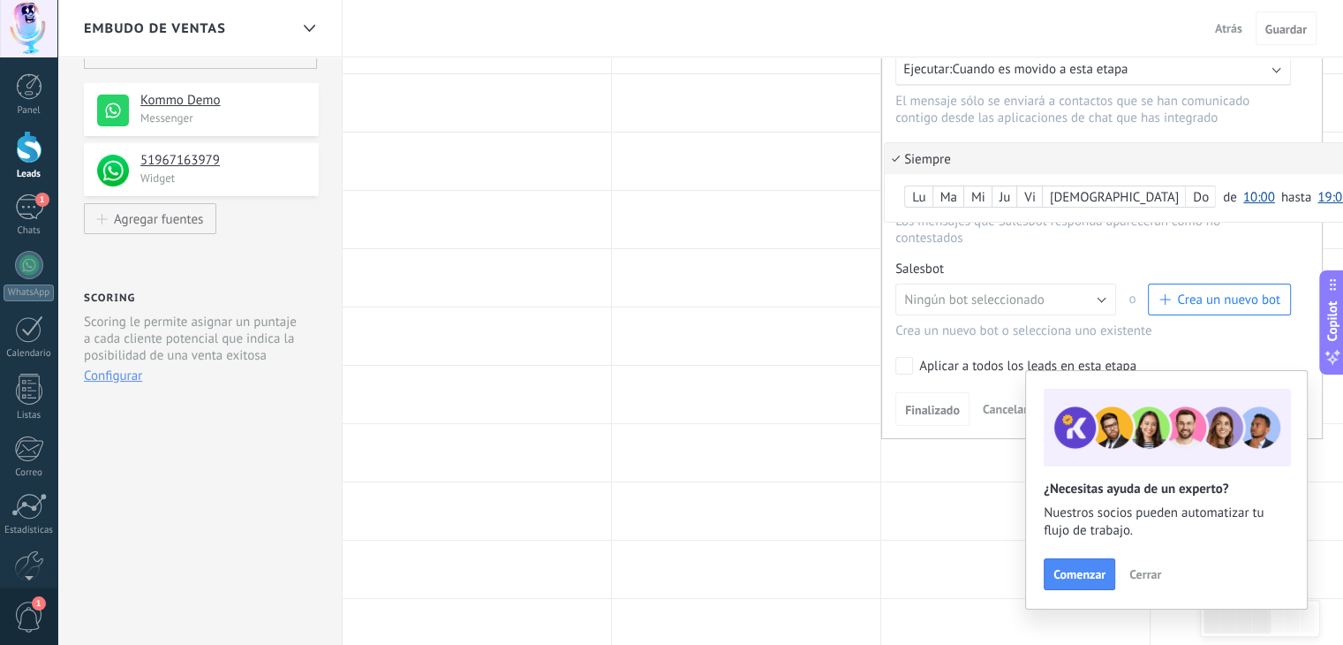
click at [1225, 283] on div at bounding box center [1102, 200] width 440 height 476
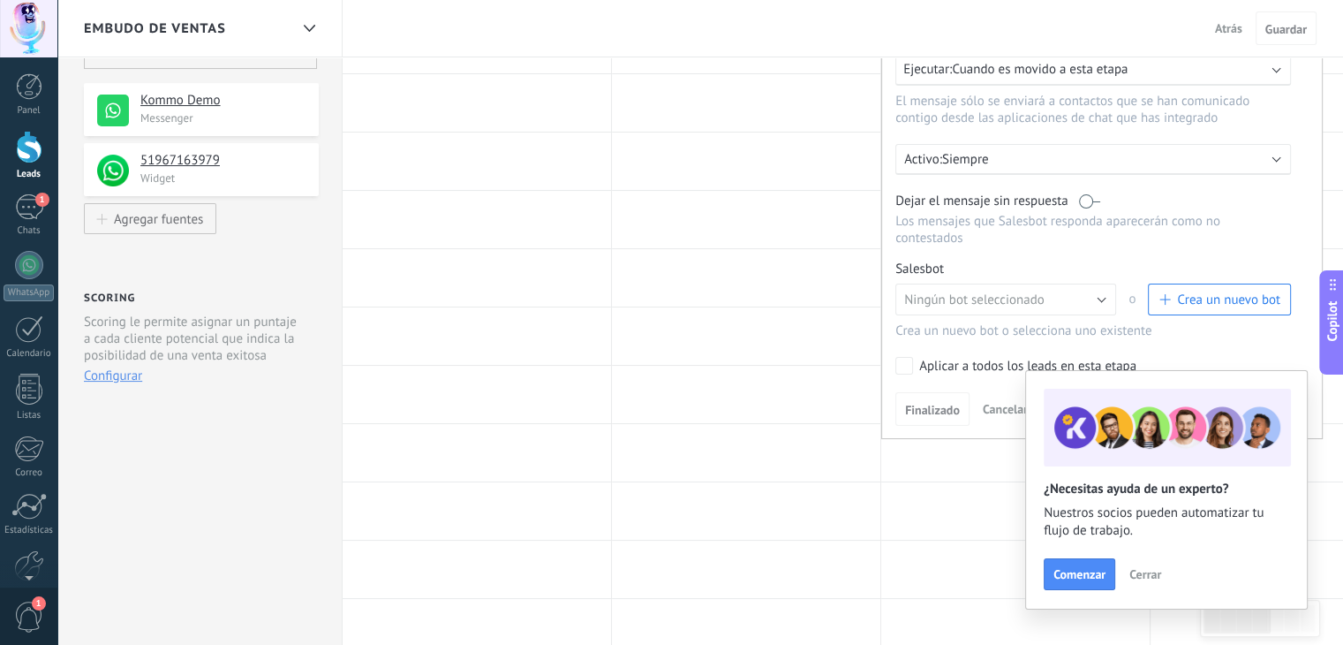
click at [1225, 291] on span "Crea un nuevo bot" at bounding box center [1228, 299] width 103 height 17
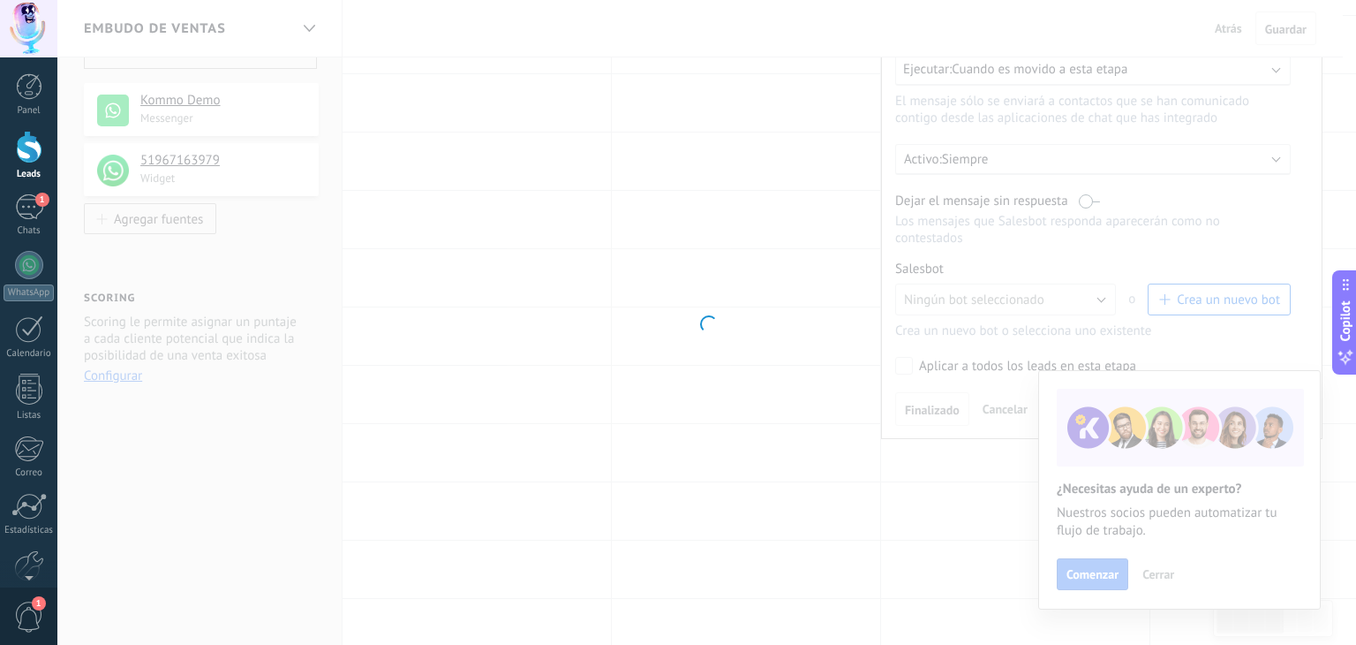
click at [1225, 283] on div at bounding box center [706, 322] width 1299 height 645
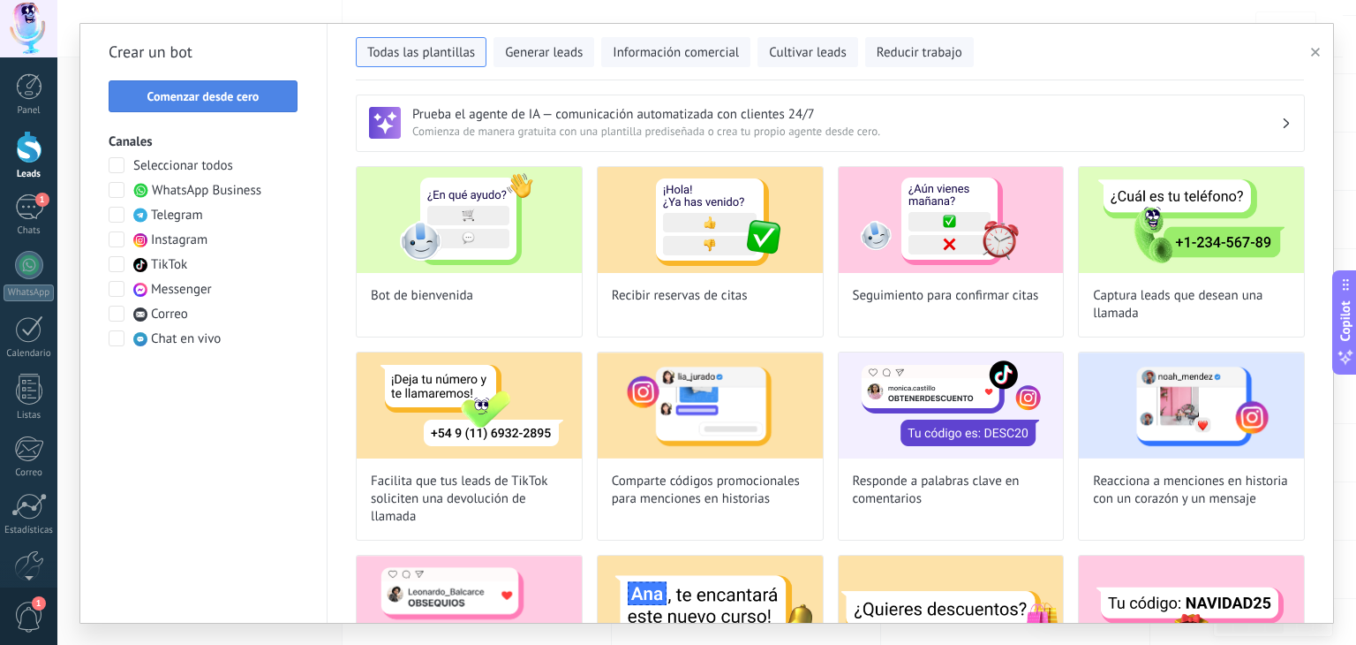
click at [201, 90] on span "Comenzar desde cero" at bounding box center [203, 96] width 112 height 12
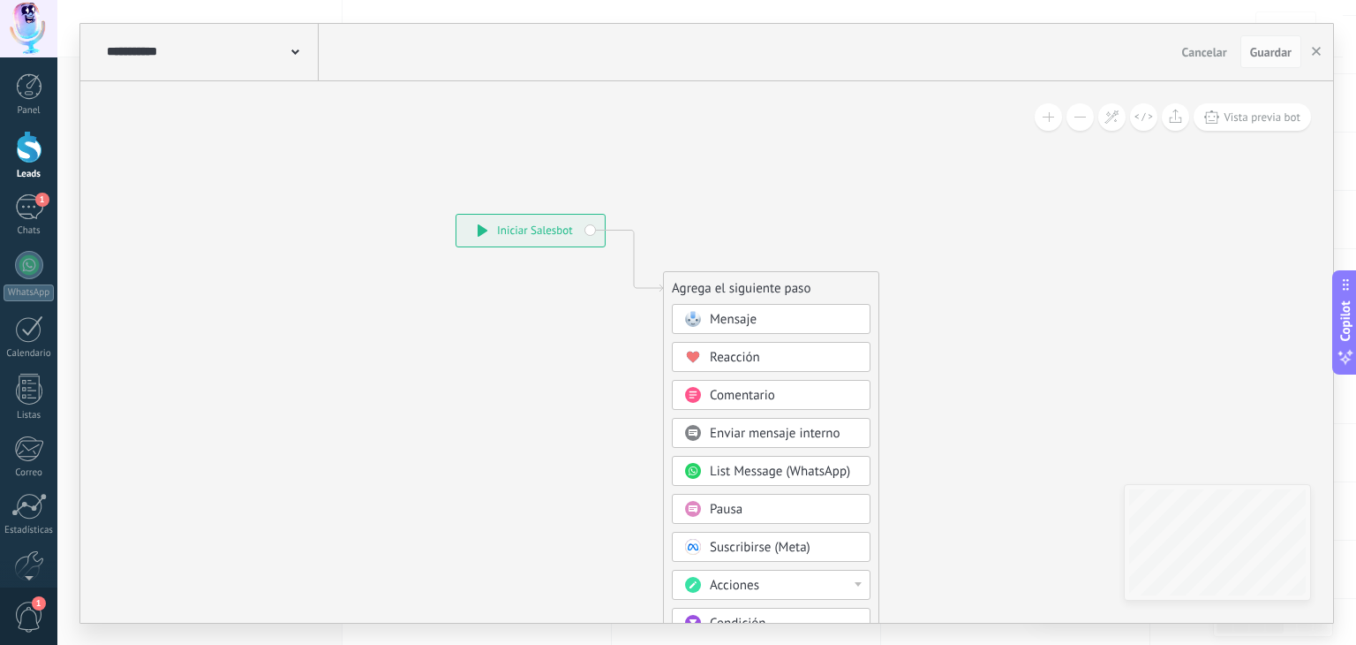
click at [759, 317] on div "Mensaje" at bounding box center [784, 320] width 148 height 18
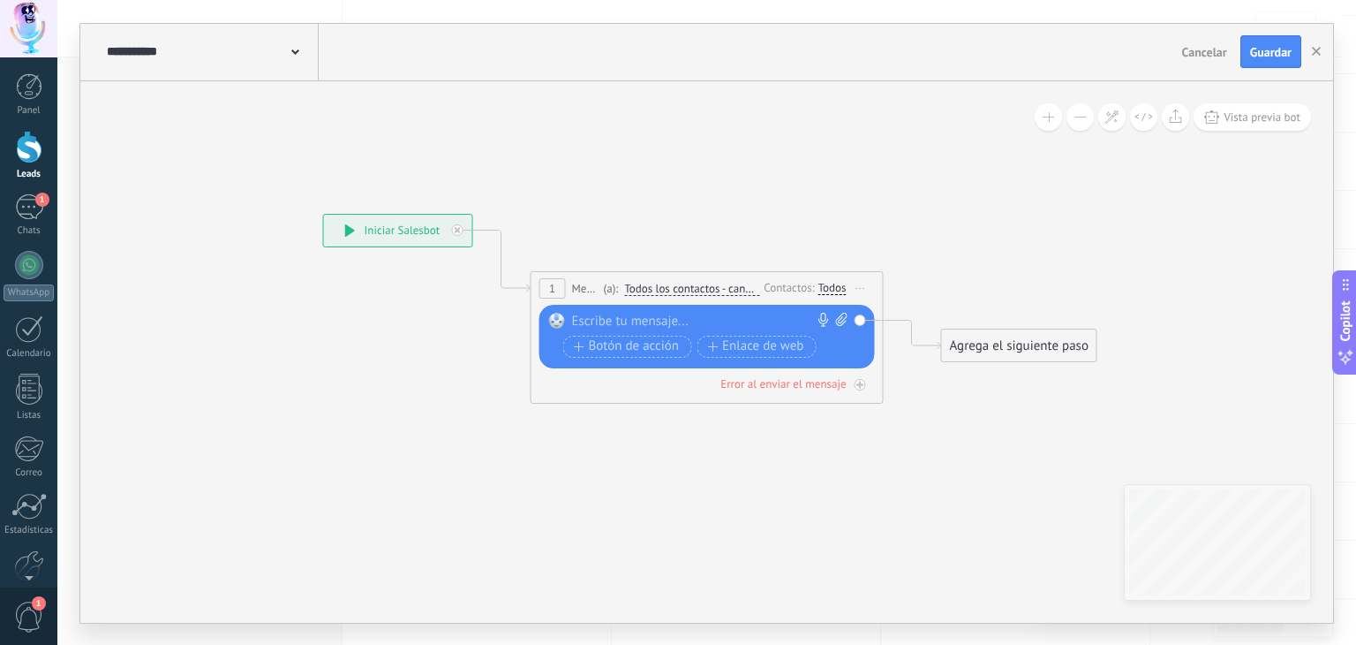
click at [713, 314] on div at bounding box center [703, 322] width 262 height 18
click at [1273, 54] on span "Guardar" at bounding box center [1270, 52] width 41 height 12
click at [1317, 57] on button "button" at bounding box center [1316, 52] width 26 height 34
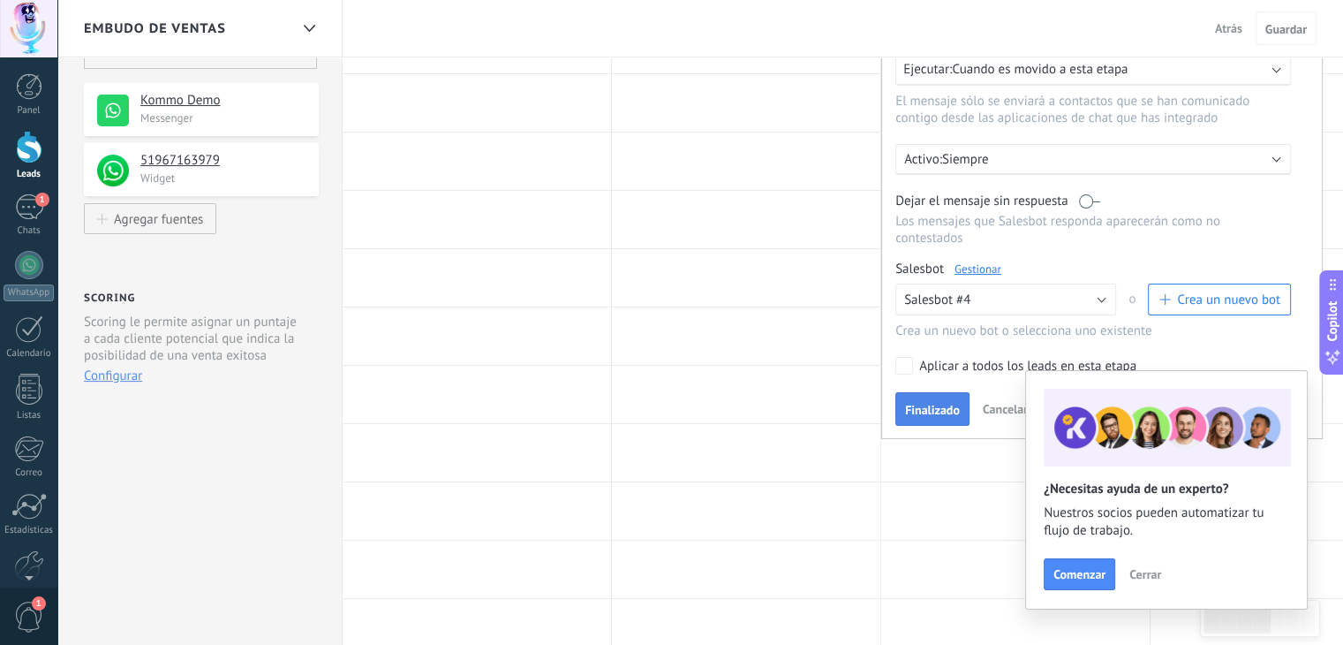
click at [911, 403] on span "Finalizado" at bounding box center [932, 409] width 55 height 12
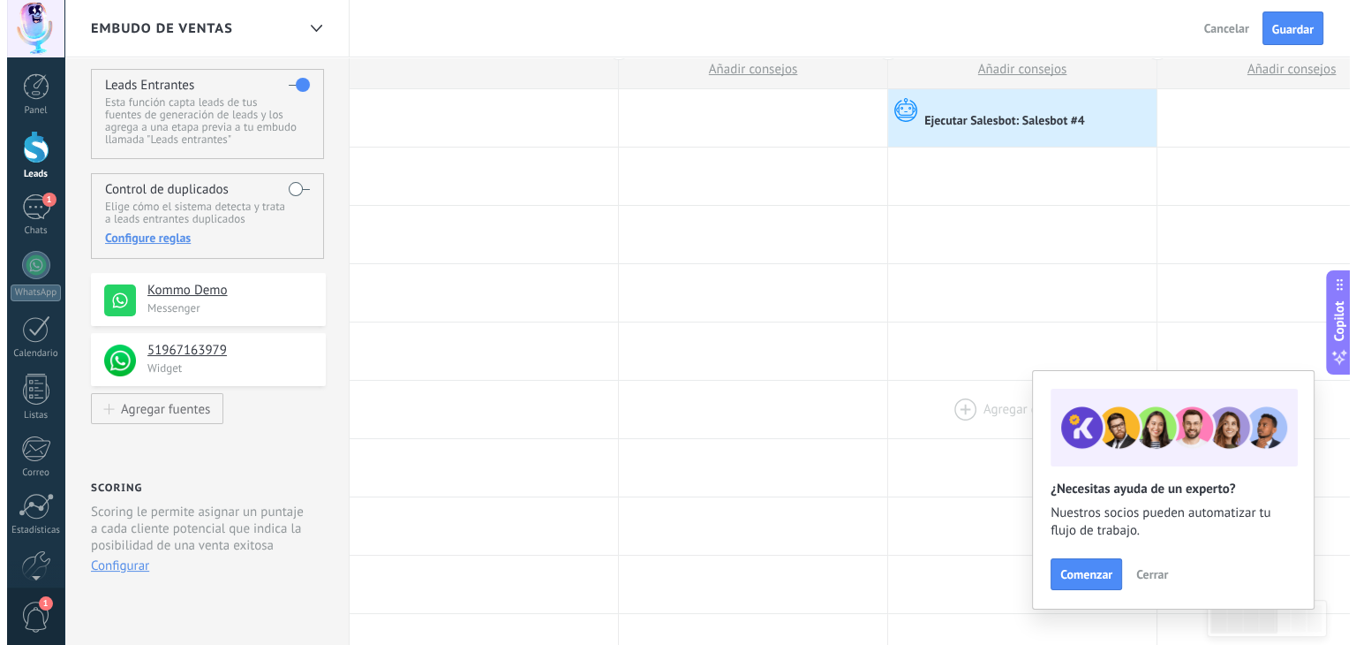
scroll to position [0, 0]
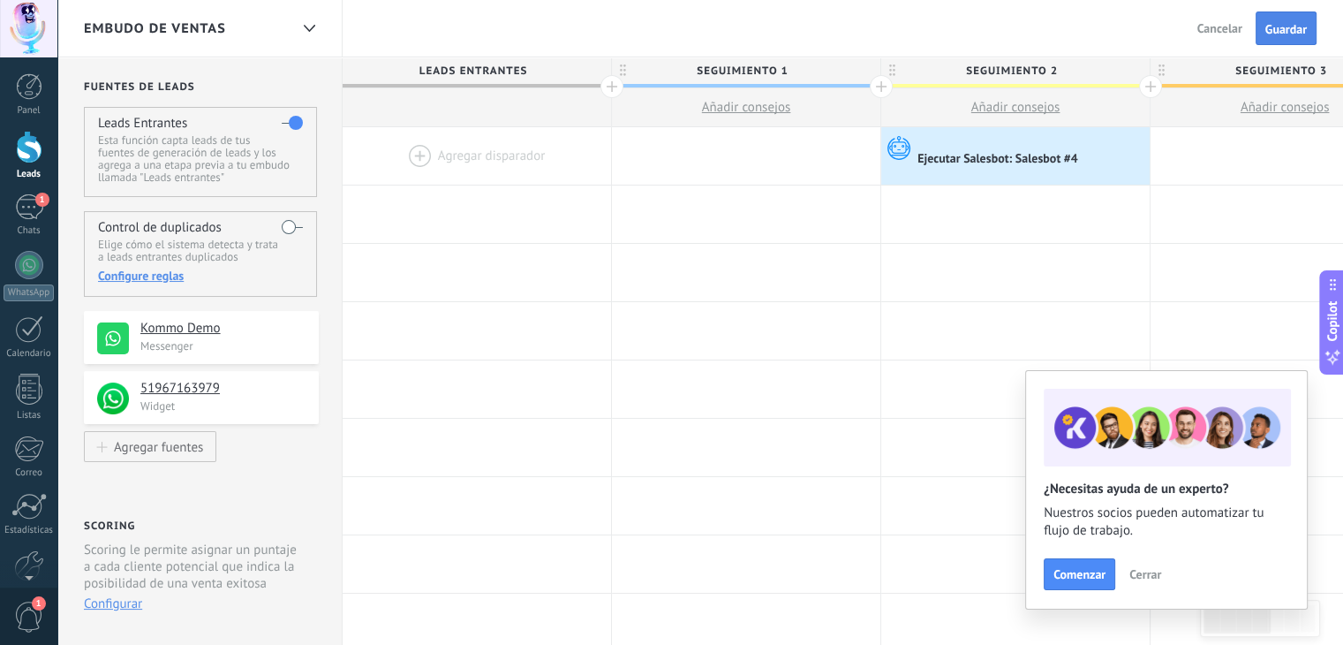
click at [1283, 23] on span "Guardar" at bounding box center [1285, 29] width 41 height 12
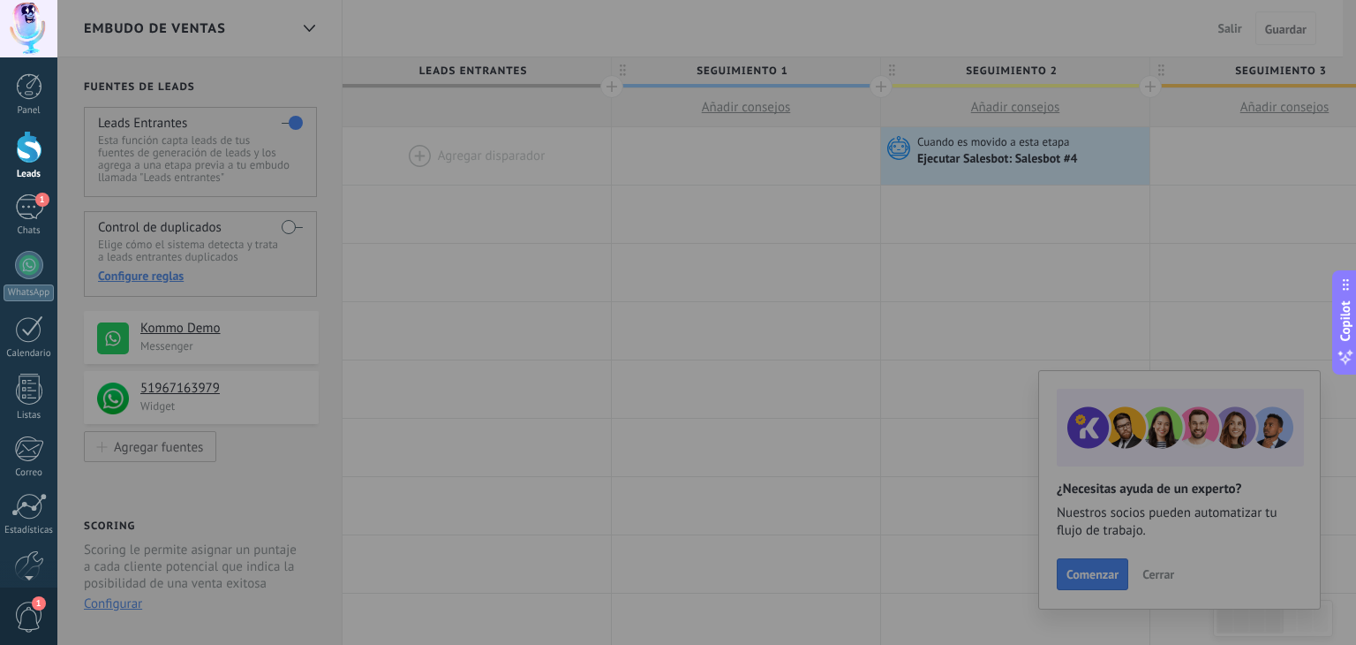
click at [982, 232] on div at bounding box center [735, 322] width 1356 height 645
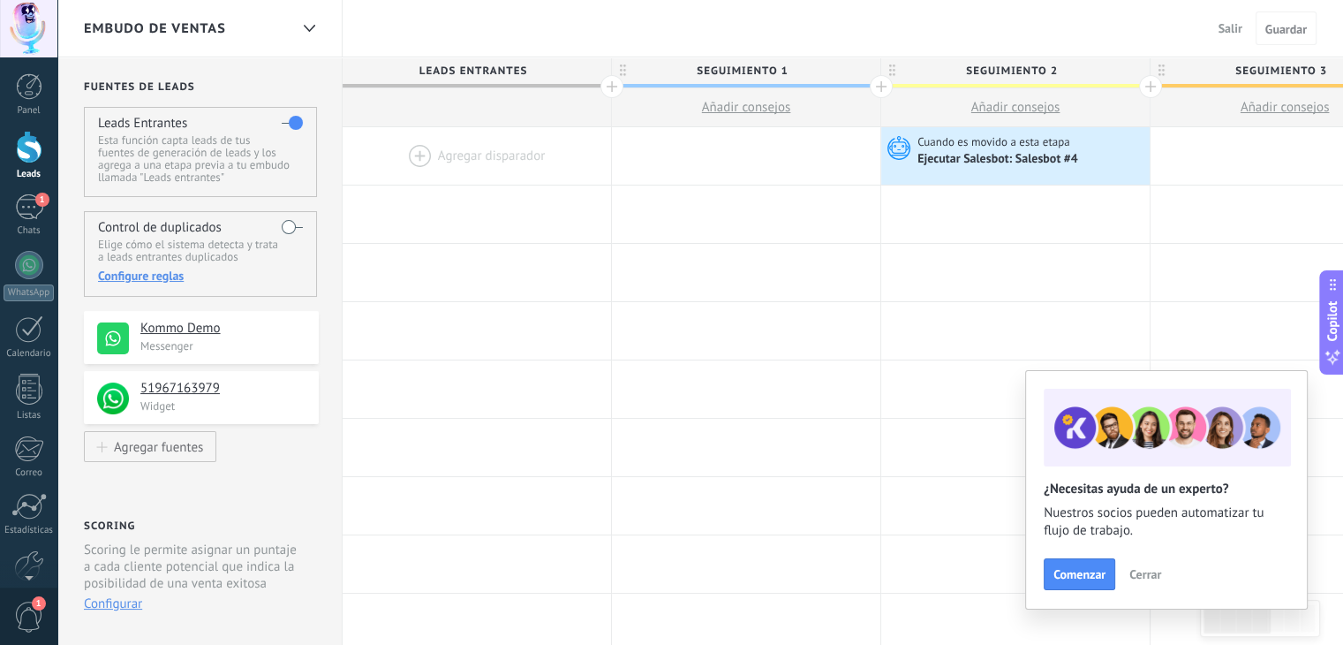
click at [25, 16] on div at bounding box center [28, 28] width 57 height 57
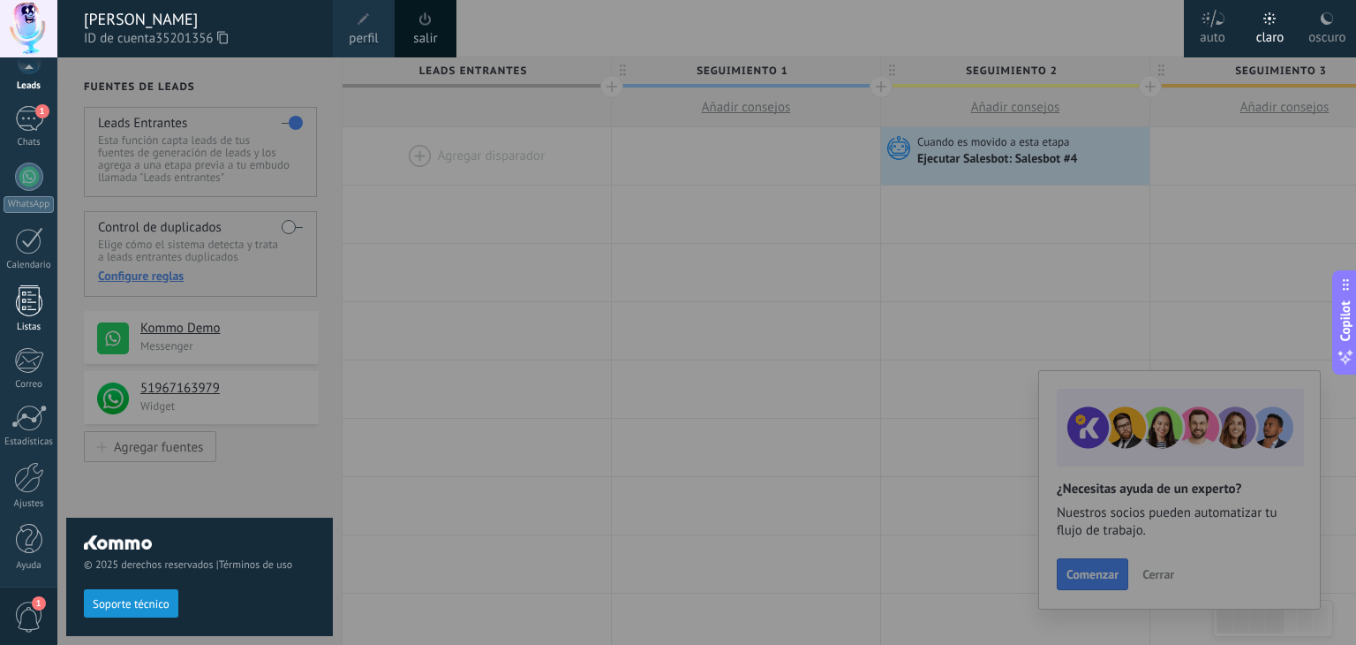
scroll to position [89, 0]
click at [27, 480] on div at bounding box center [29, 476] width 30 height 31
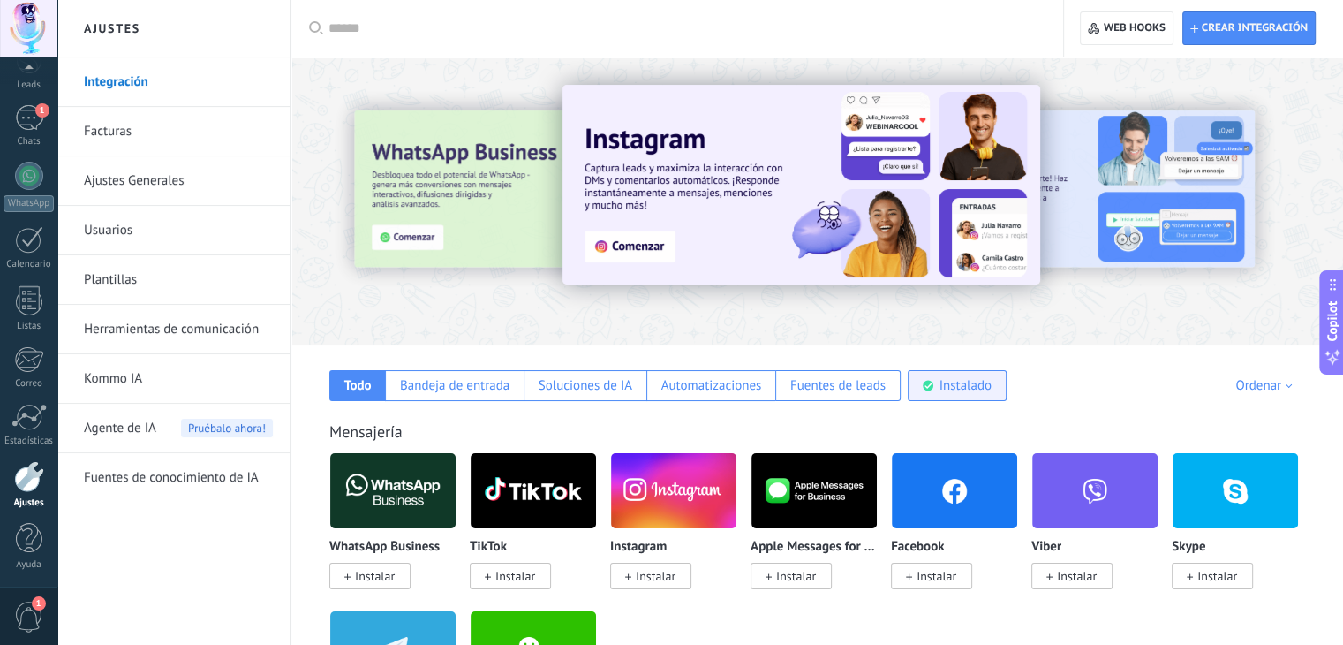
click at [964, 382] on div "Instalado" at bounding box center [965, 385] width 52 height 17
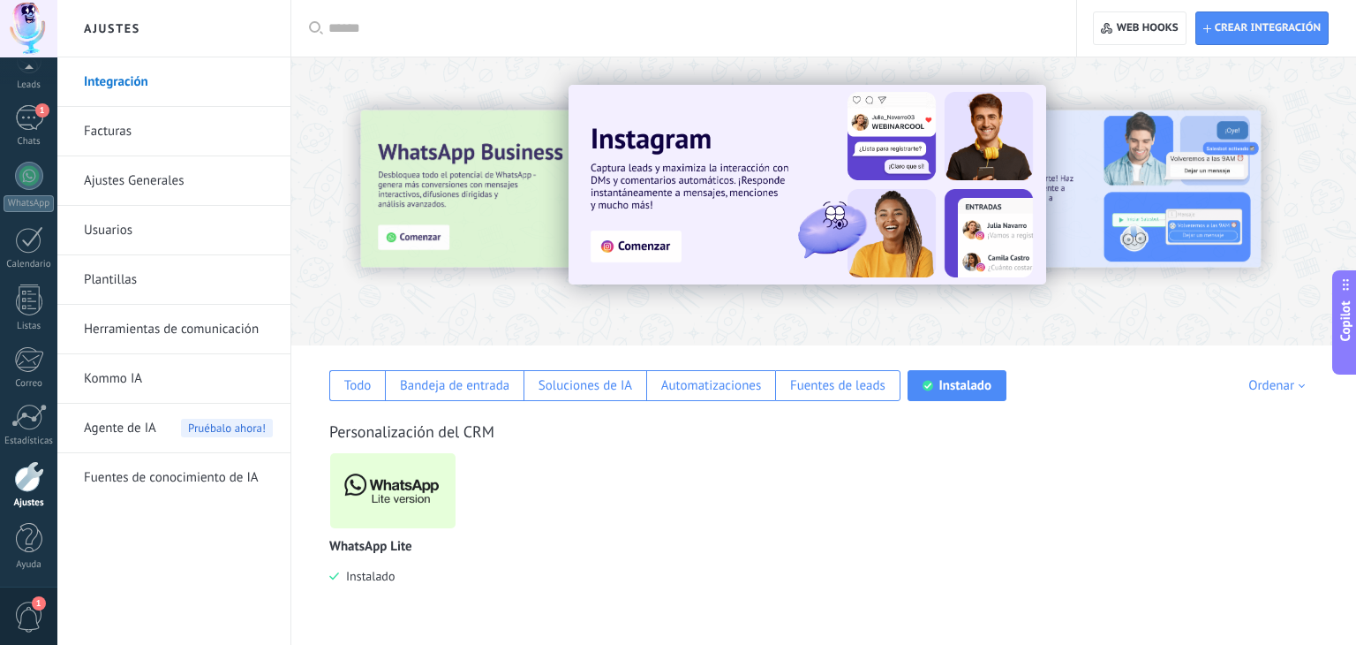
click at [1036, 500] on div "WhatsApp Lite Instalado" at bounding box center [832, 531] width 1007 height 158
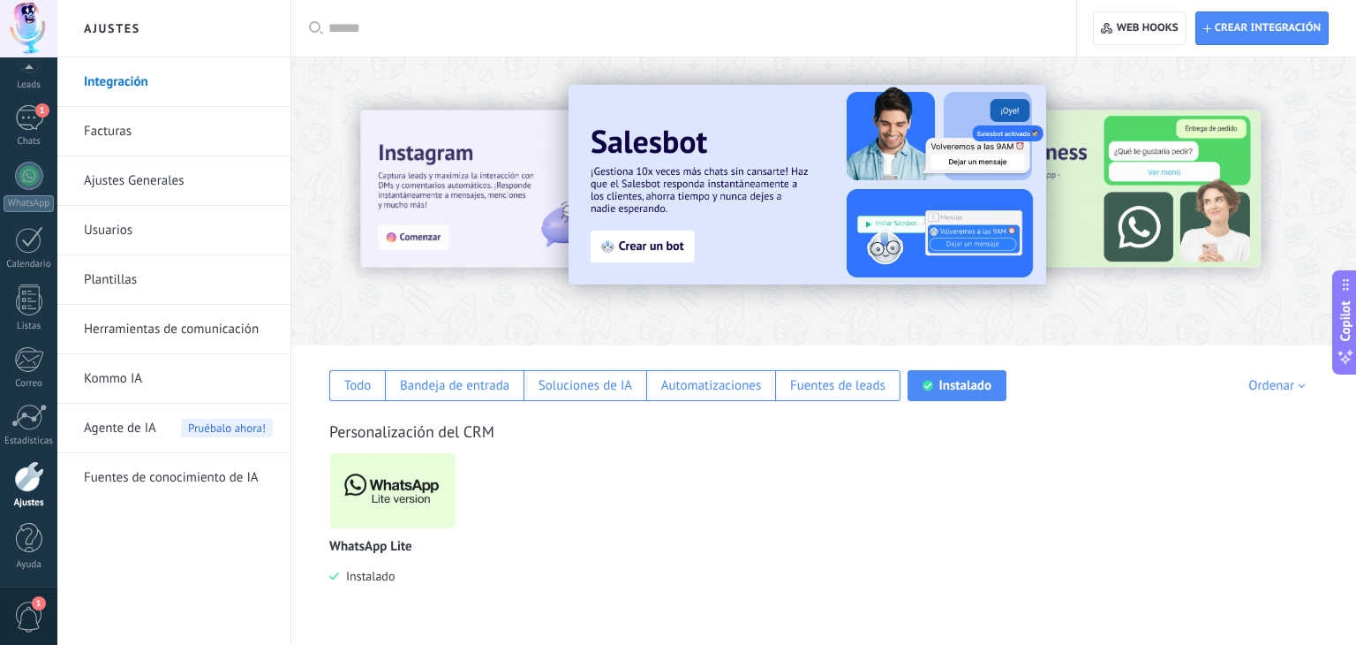
click at [18, 630] on span "1" at bounding box center [29, 616] width 30 height 31
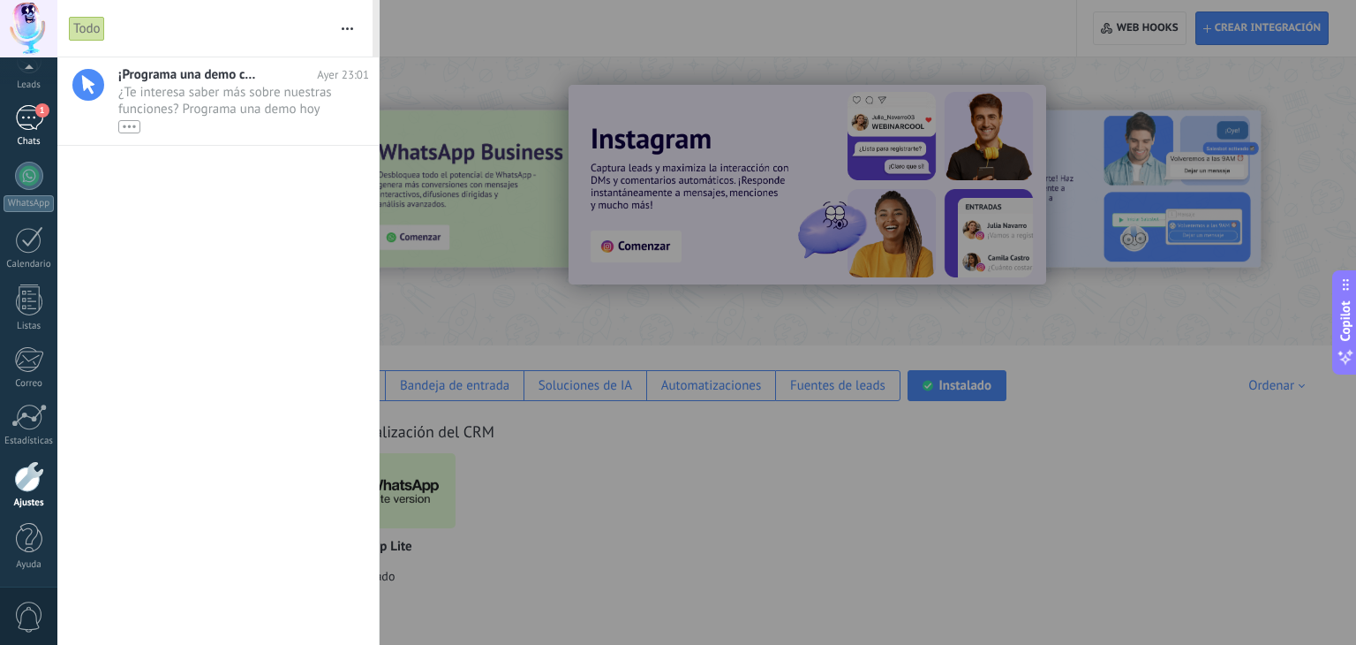
click at [35, 131] on link "1 Chats" at bounding box center [28, 126] width 57 height 42
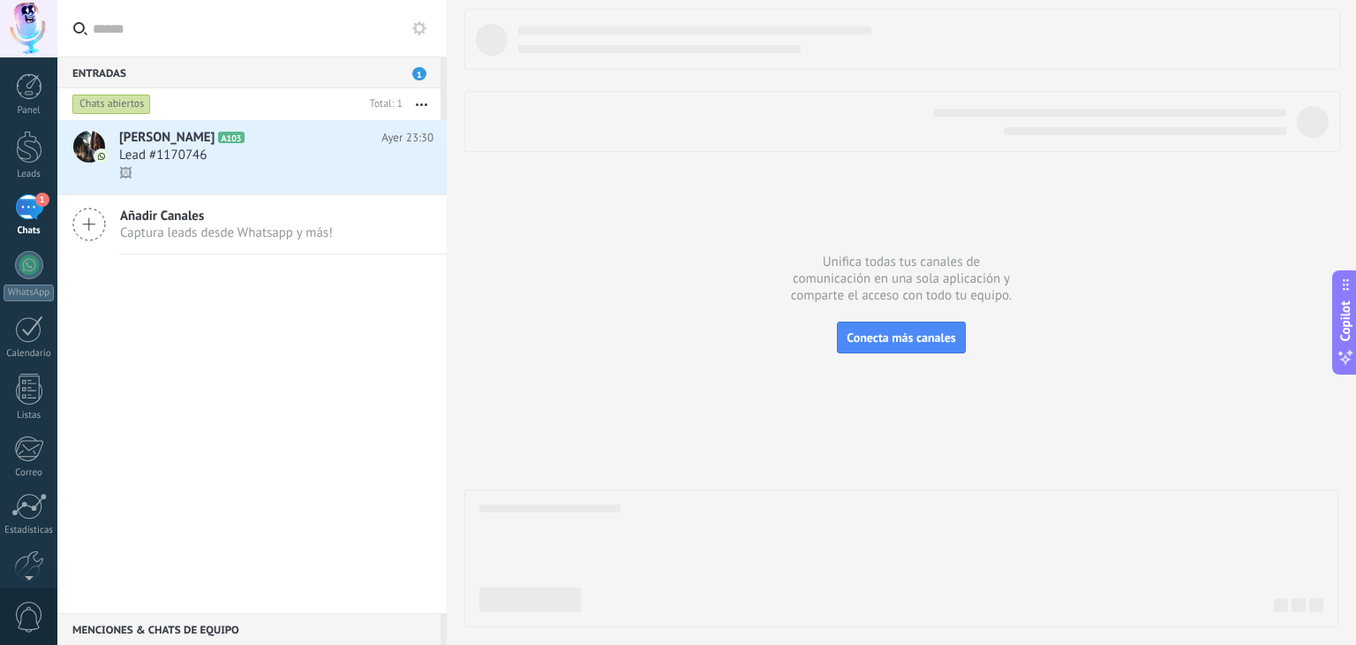
click at [424, 26] on icon at bounding box center [419, 28] width 14 height 14
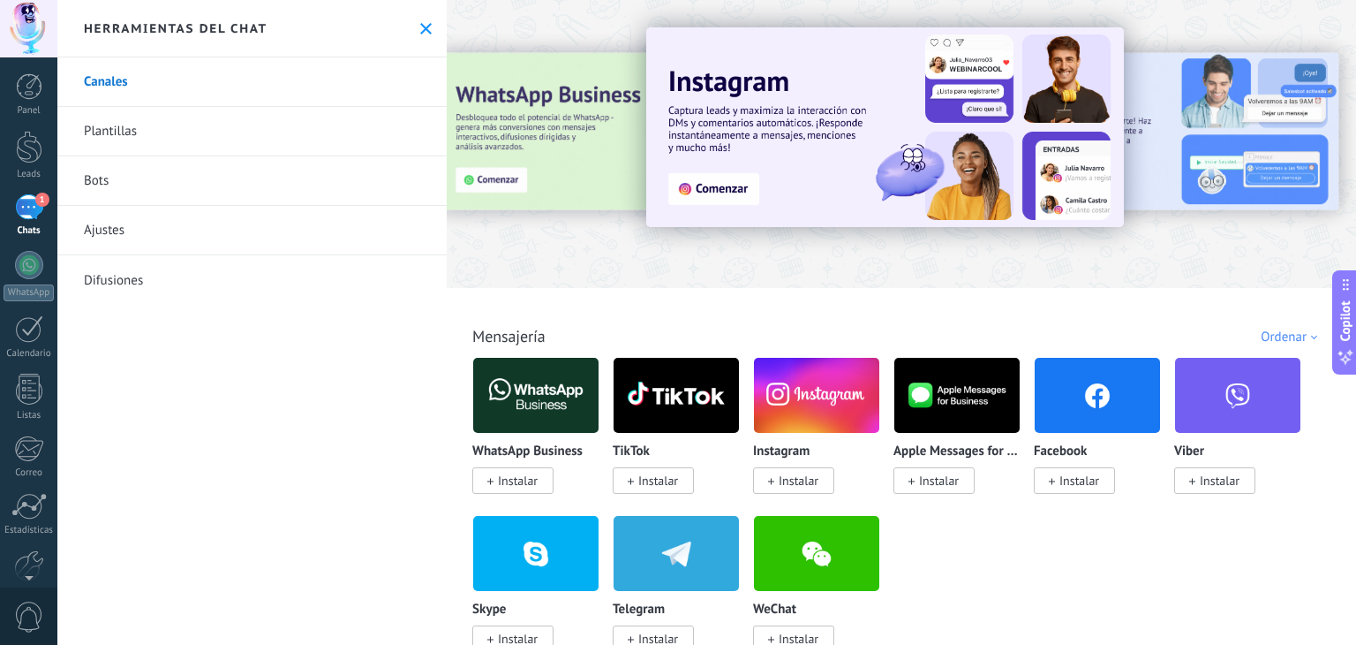
click at [147, 174] on link "Bots" at bounding box center [251, 180] width 389 height 49
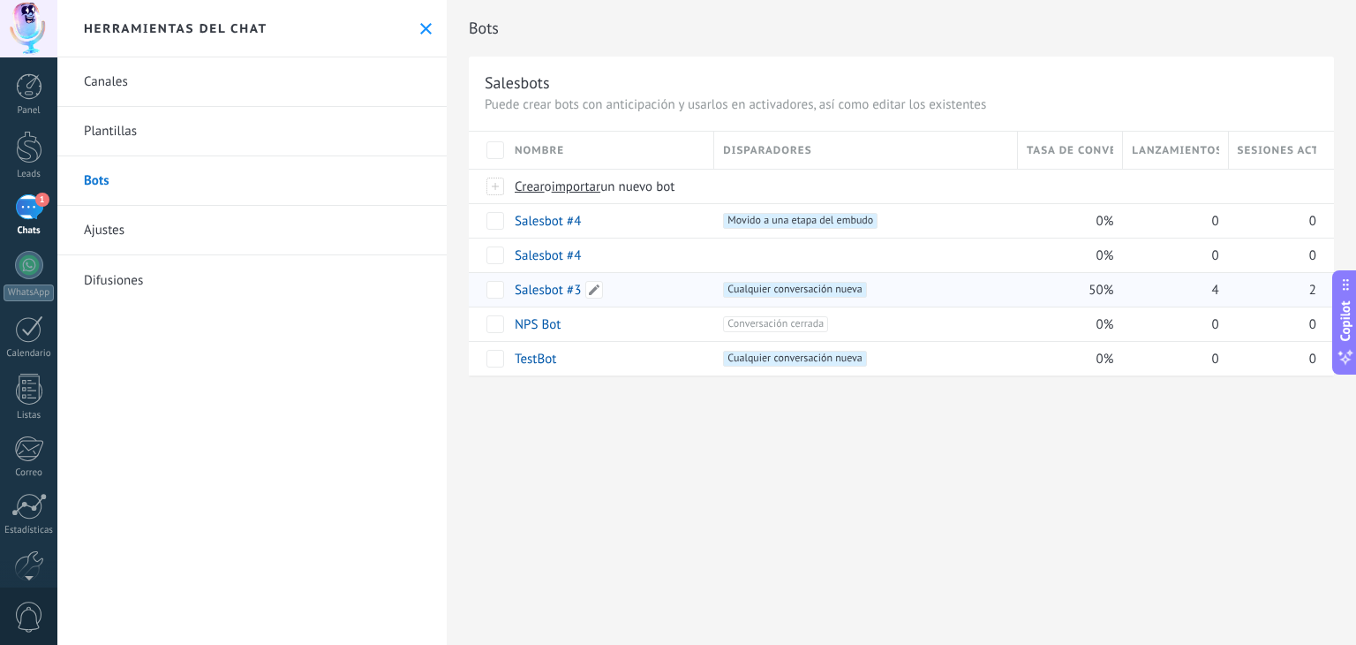
click at [546, 286] on link "Salesbot #3" at bounding box center [548, 290] width 66 height 17
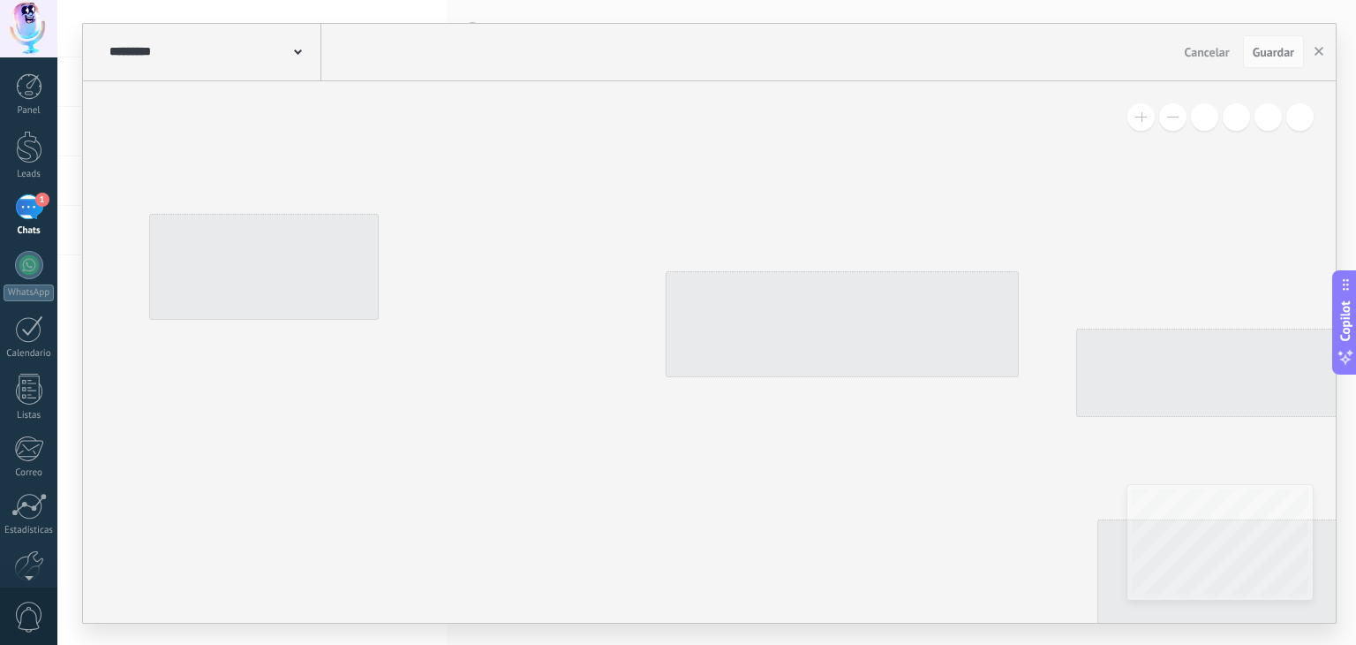
type input "**********"
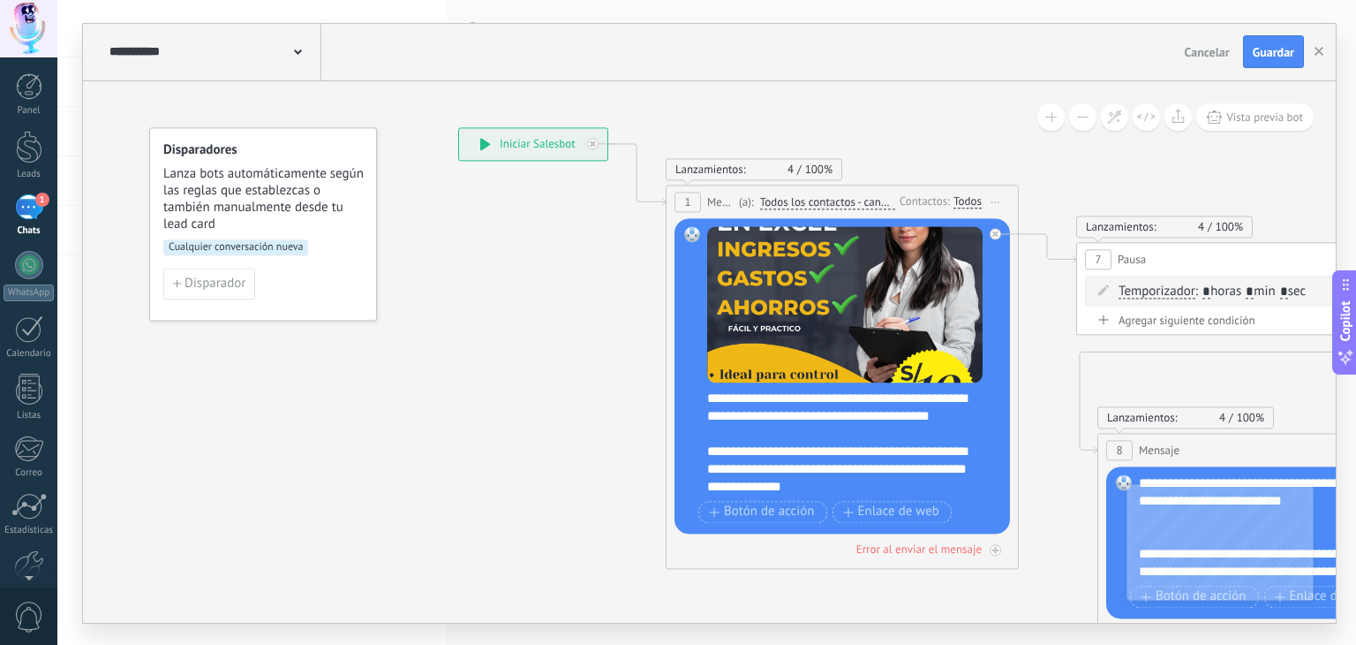
click at [1274, 46] on span "Guardar" at bounding box center [1273, 52] width 41 height 12
click at [1324, 54] on button "button" at bounding box center [1319, 52] width 26 height 34
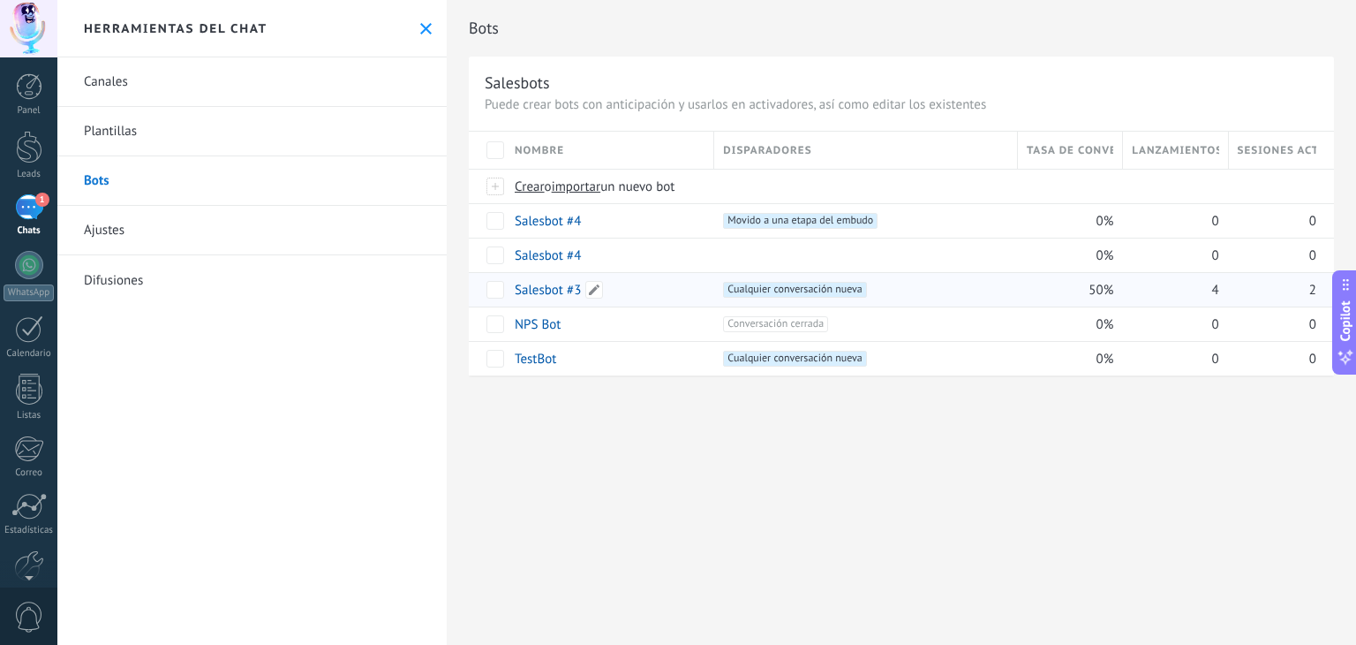
click at [560, 288] on link "Salesbot #3" at bounding box center [548, 290] width 66 height 17
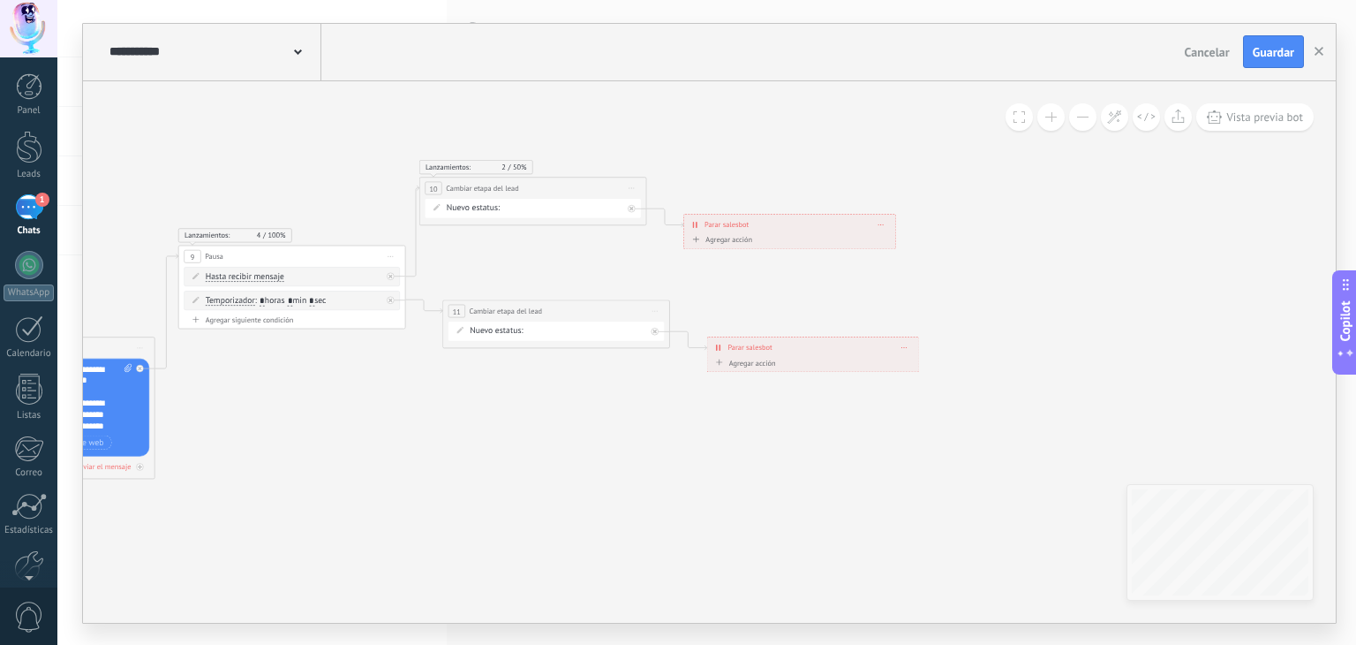
click at [607, 464] on icon at bounding box center [86, 290] width 2236 height 944
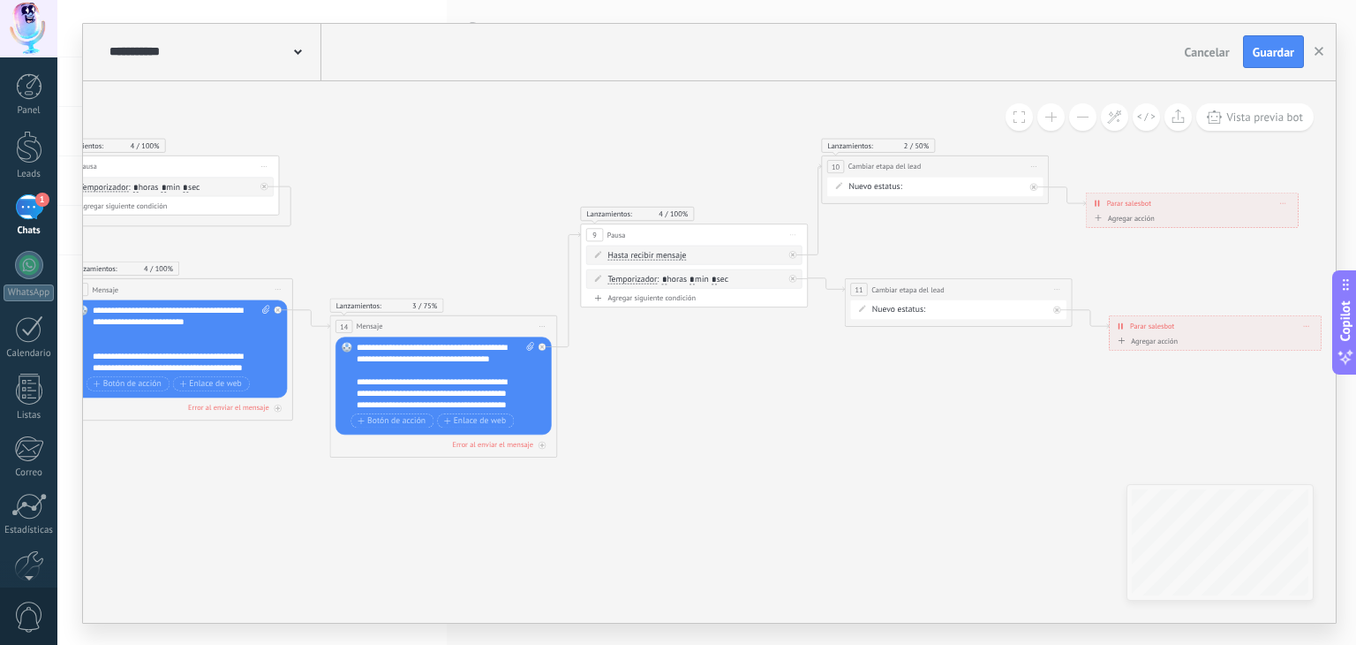
click at [918, 485] on icon at bounding box center [488, 269] width 2236 height 944
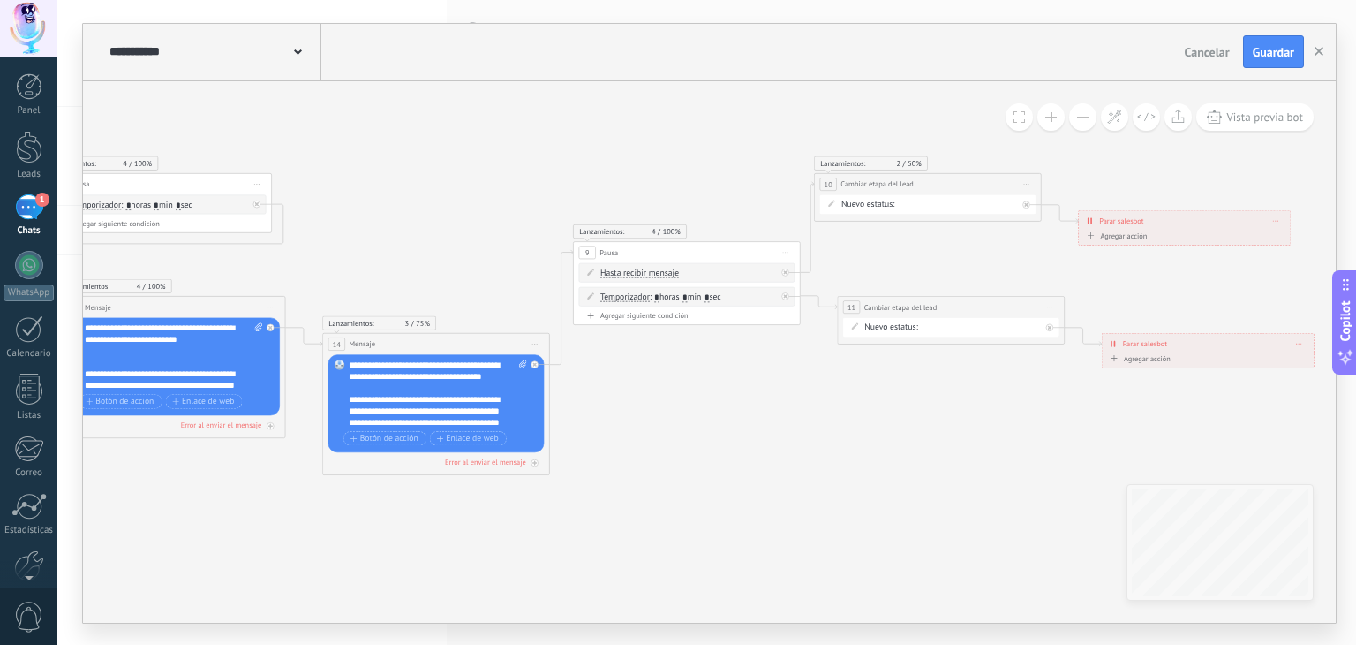
drag, startPoint x: 766, startPoint y: 75, endPoint x: 985, endPoint y: 203, distance: 253.6
click at [0, 0] on div "SEGUIMIENTO 1 SEGUIMIENTO 2 SEGUIMIENTO 3 SEGUIMIENTO 4 ETAPA FINAL Venta Perdi…" at bounding box center [0, 0] width 0 height 0
click at [858, 242] on div at bounding box center [706, 322] width 1299 height 645
click at [0, 0] on div "SEGUIMIENTO 1 SEGUIMIENTO 2 SEGUIMIENTO 3 SEGUIMIENTO 4 ETAPA FINAL Venta Perdi…" at bounding box center [0, 0] width 0 height 0
click at [0, 0] on label "SEGUIMIENTO 1" at bounding box center [0, 0] width 0 height 0
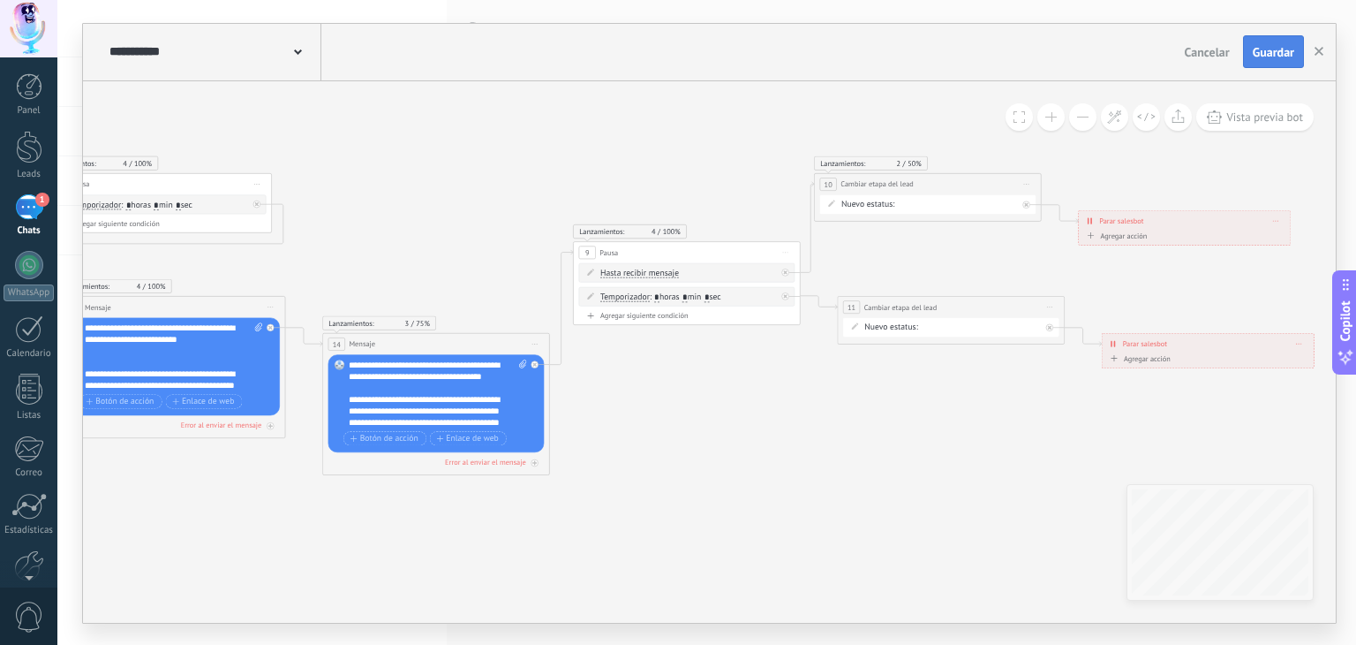
click at [1277, 54] on span "Guardar" at bounding box center [1273, 52] width 41 height 12
click at [1318, 52] on use "button" at bounding box center [1319, 51] width 9 height 9
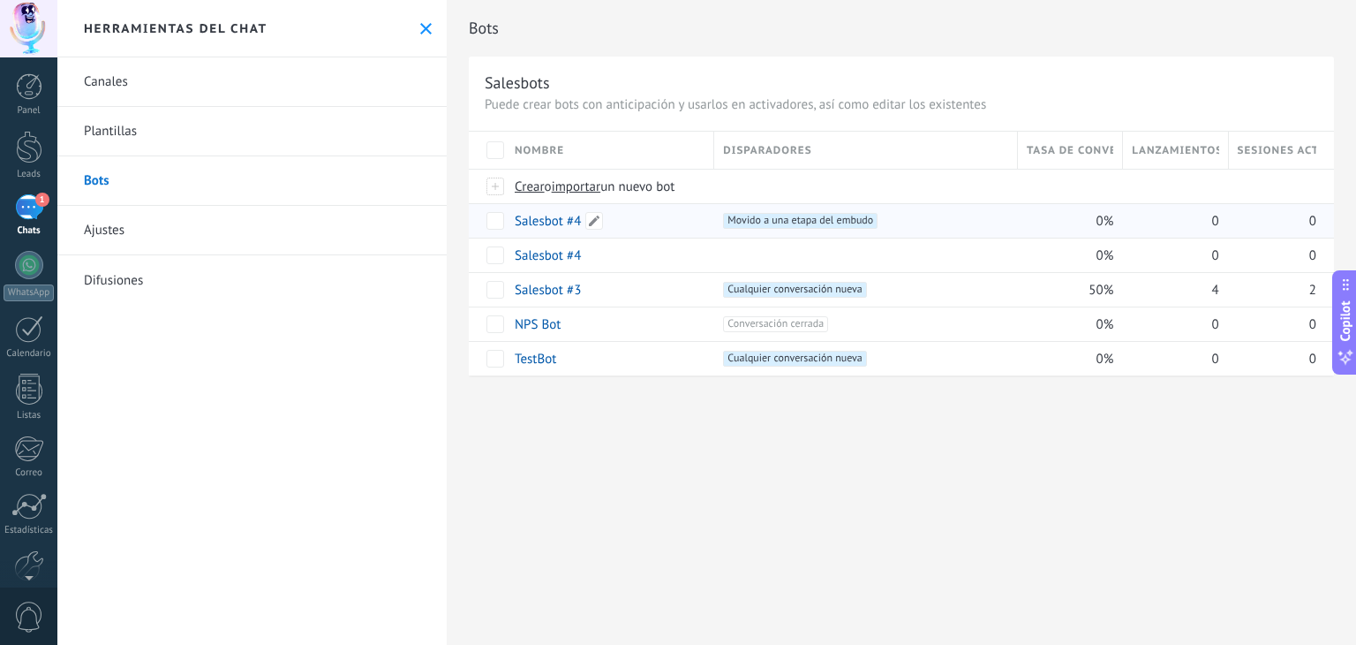
click at [551, 223] on link "Salesbot #4" at bounding box center [548, 221] width 66 height 17
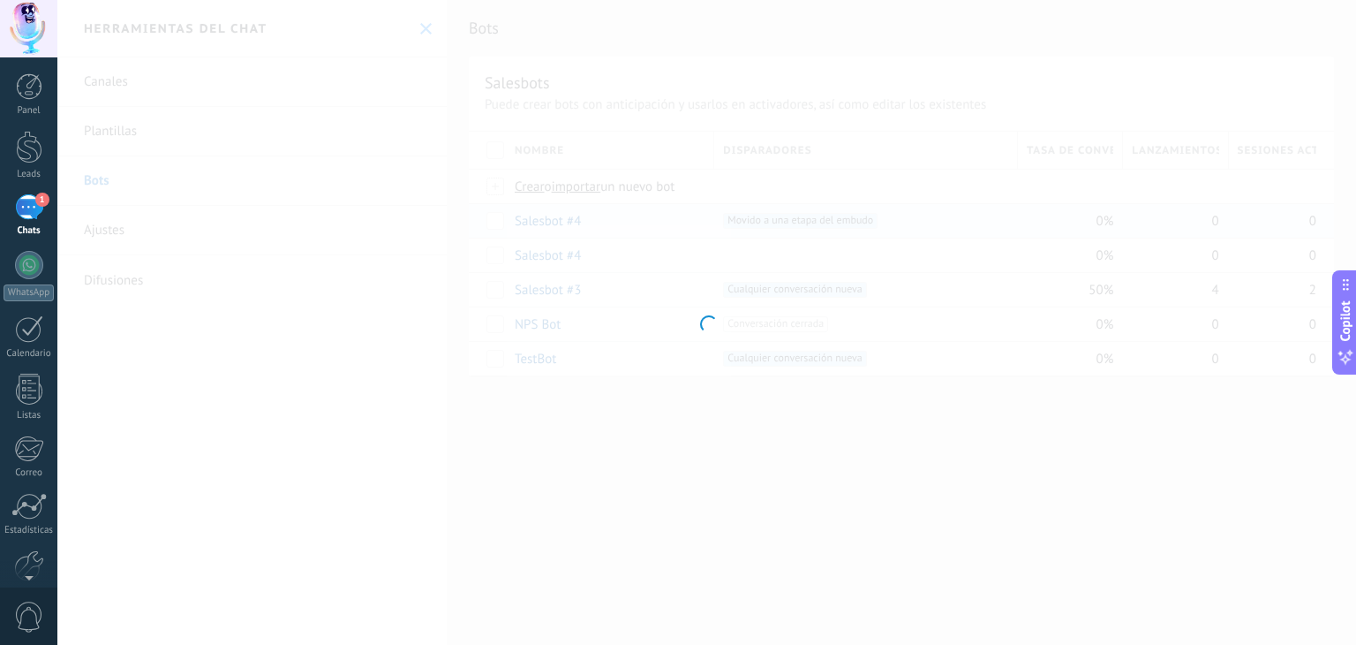
type input "**********"
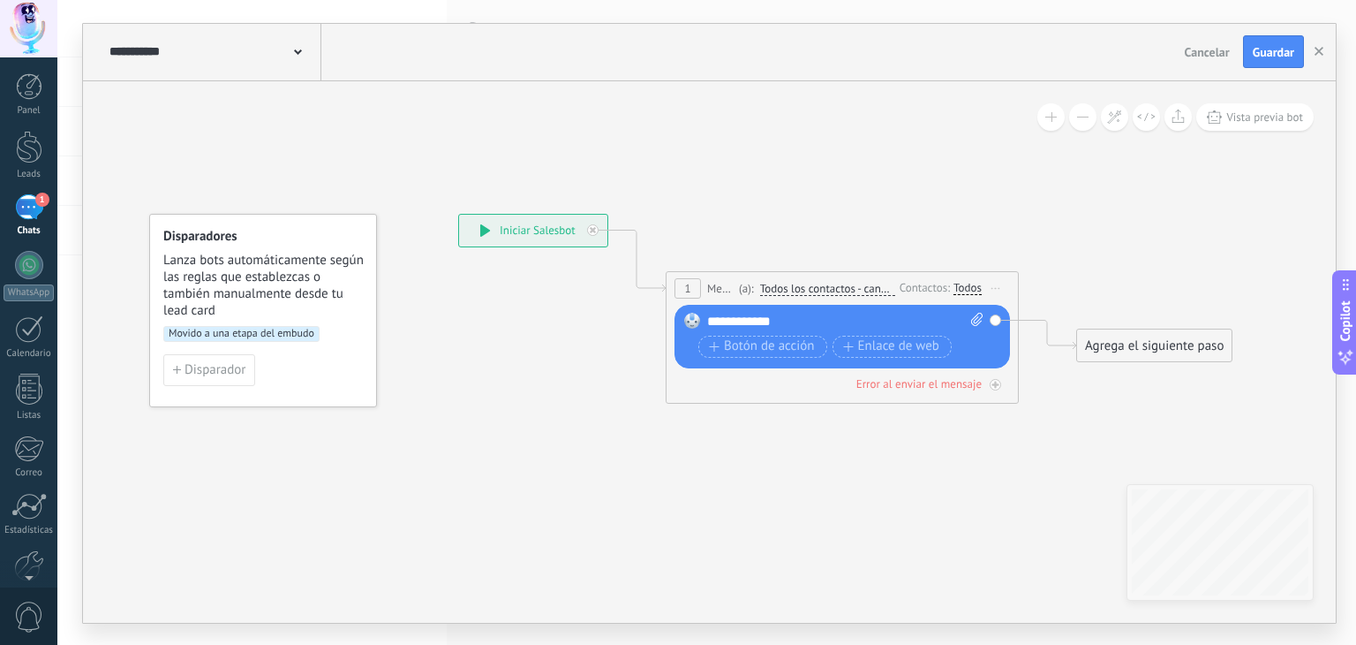
click at [1207, 57] on span "Cancelar" at bounding box center [1207, 52] width 45 height 16
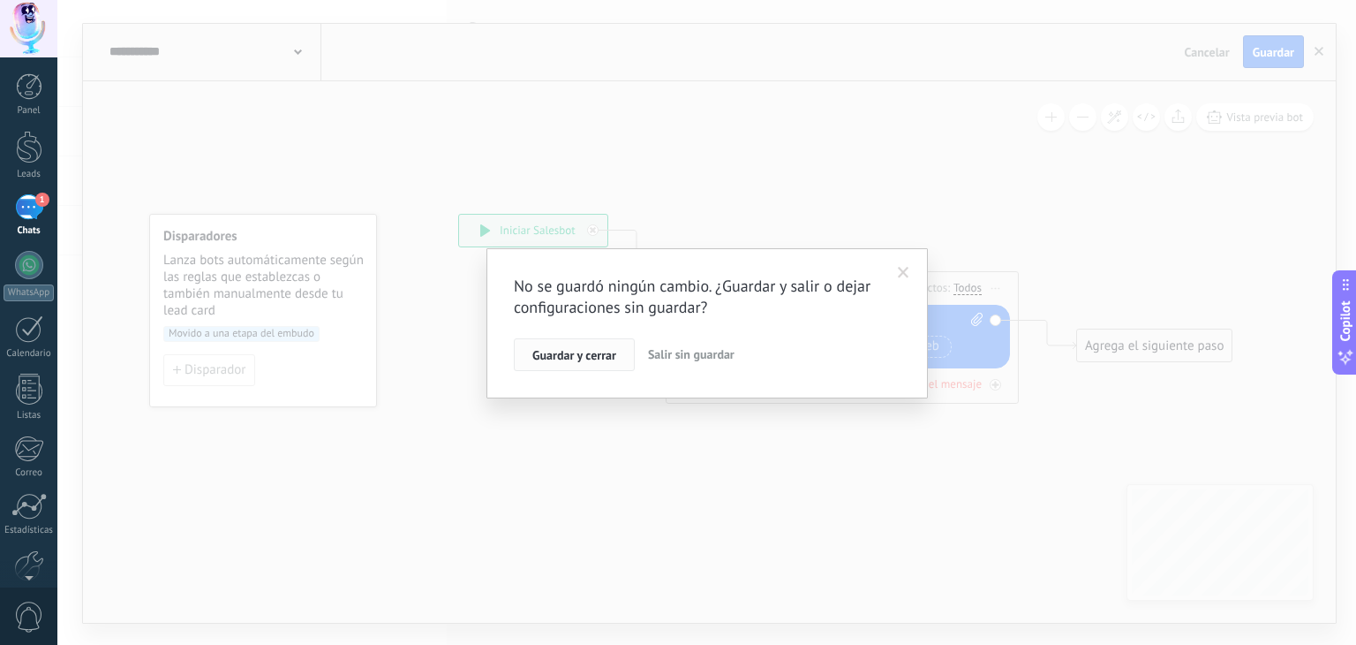
click at [599, 356] on span "Guardar y cerrar" at bounding box center [574, 355] width 84 height 12
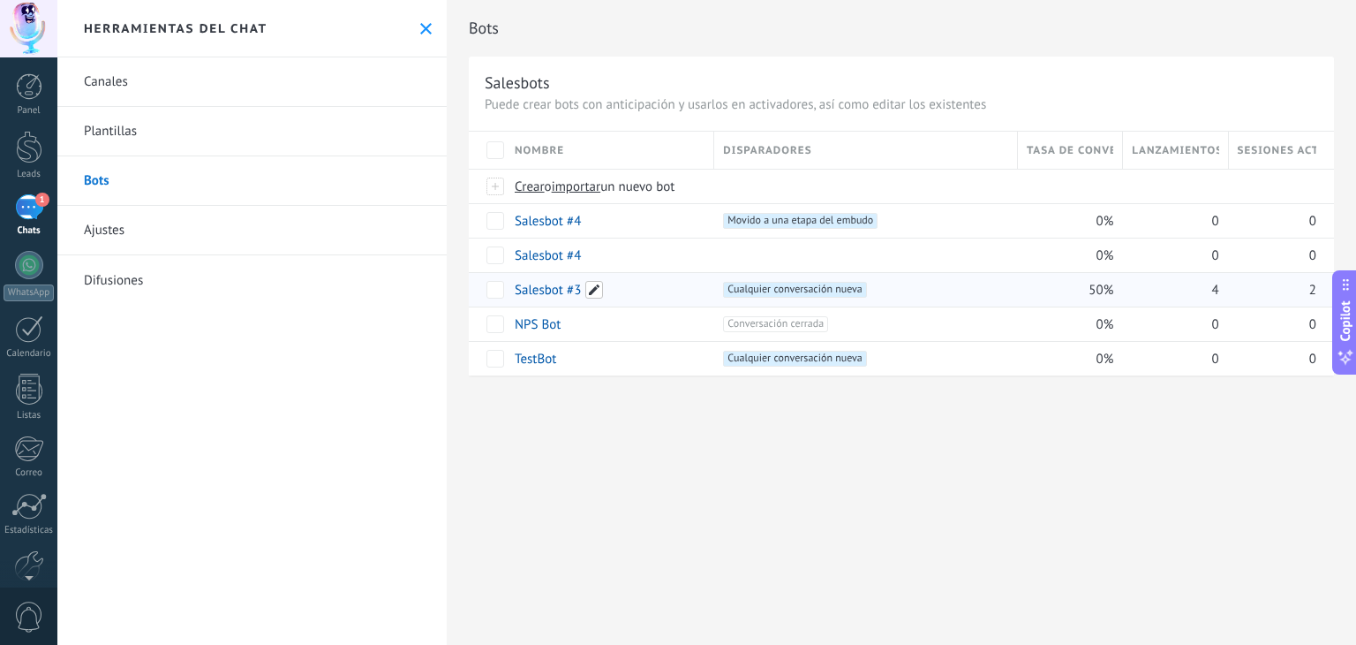
click at [593, 285] on span at bounding box center [594, 290] width 18 height 18
click at [671, 249] on div "Salesbot #4" at bounding box center [606, 255] width 200 height 34
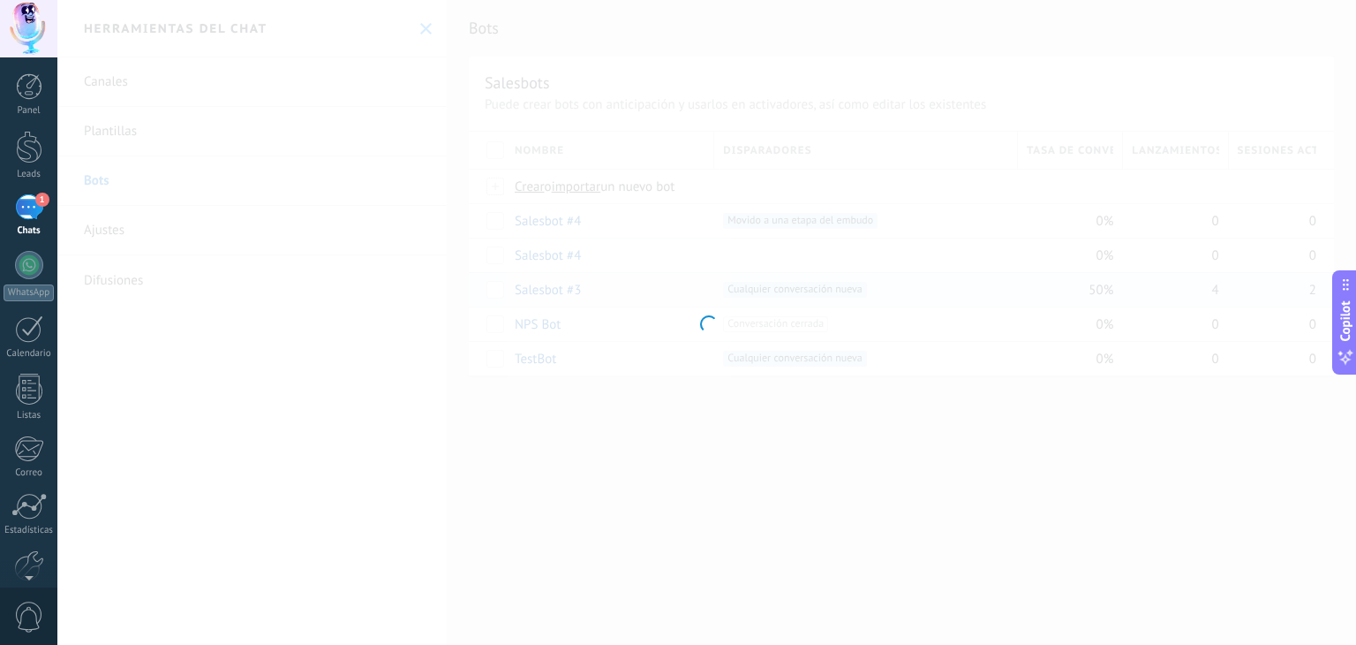
type input "**********"
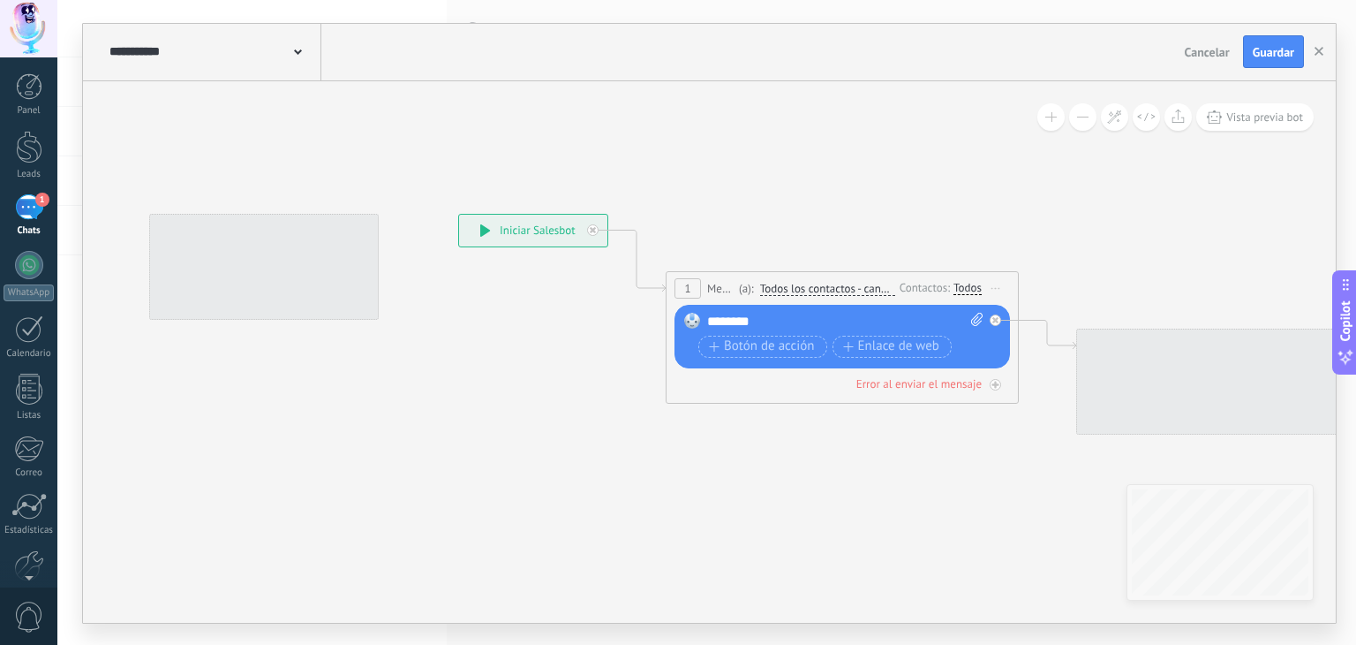
click at [619, 510] on div at bounding box center [706, 322] width 1299 height 645
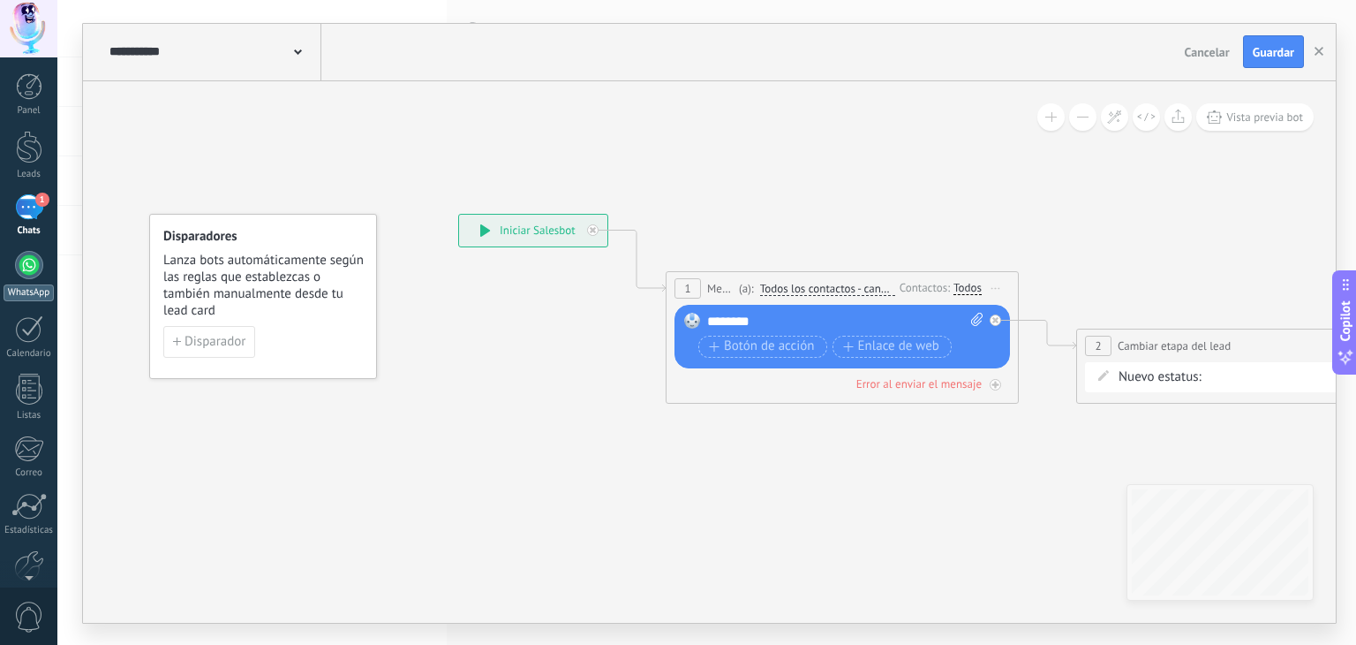
click at [26, 259] on div at bounding box center [29, 265] width 28 height 28
click at [39, 216] on div "1" at bounding box center [29, 207] width 28 height 26
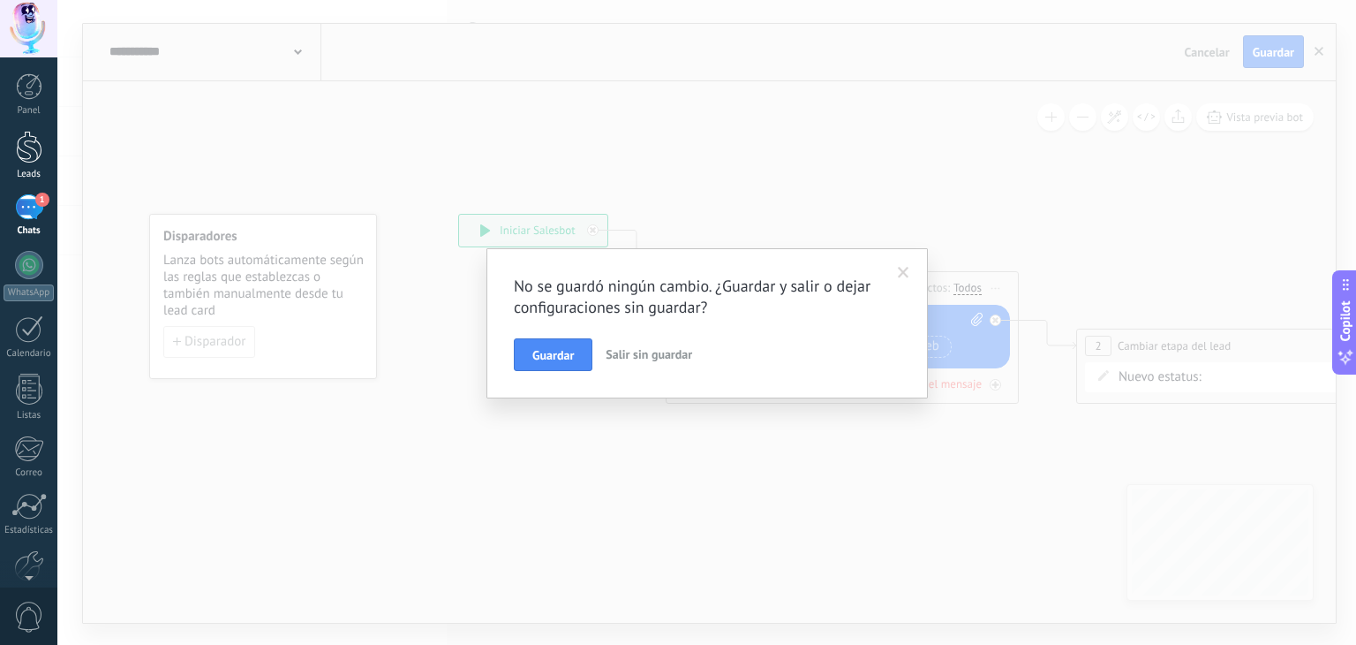
click at [30, 162] on div at bounding box center [29, 147] width 26 height 33
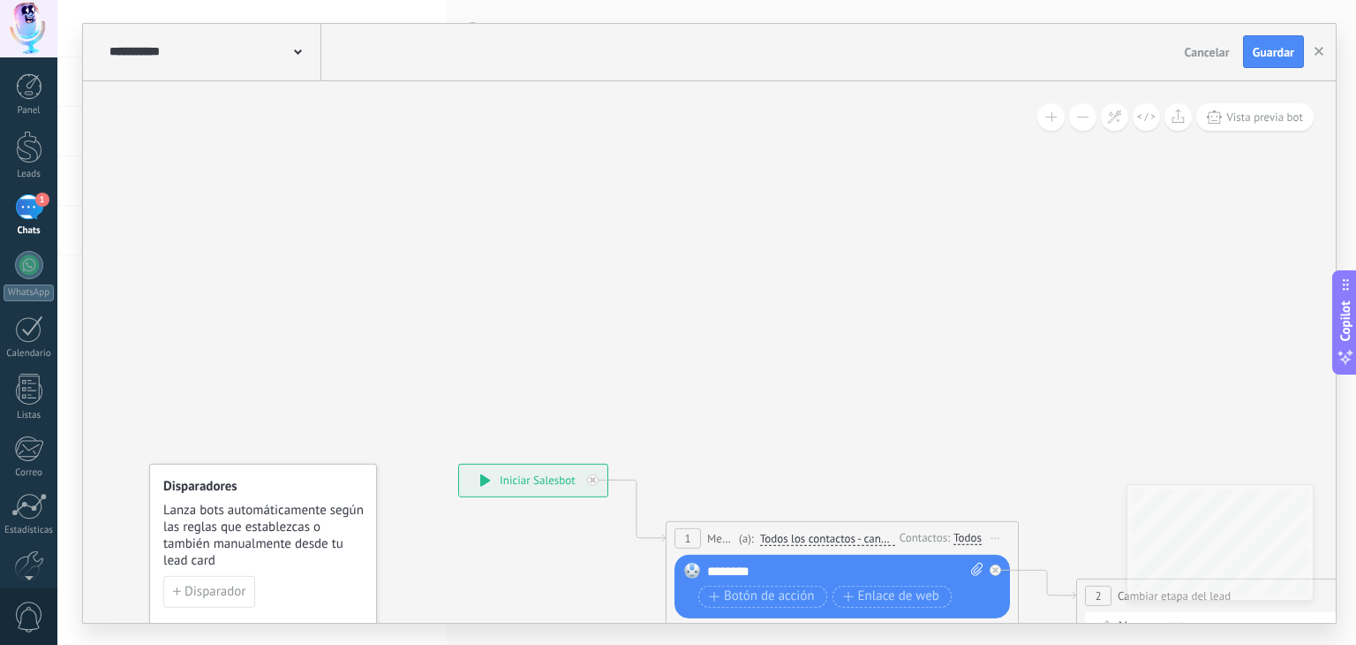
click at [1221, 53] on span "Cancelar" at bounding box center [1207, 52] width 45 height 16
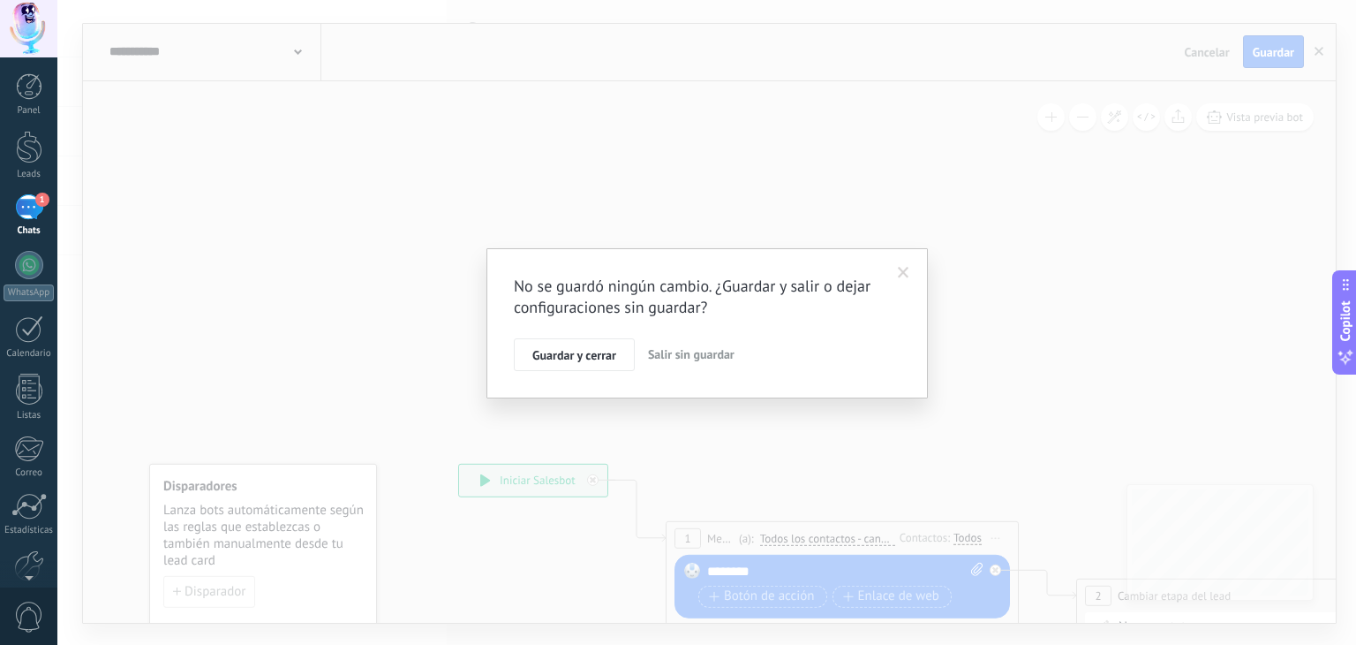
click at [667, 351] on span "Salir sin guardar" at bounding box center [691, 354] width 87 height 16
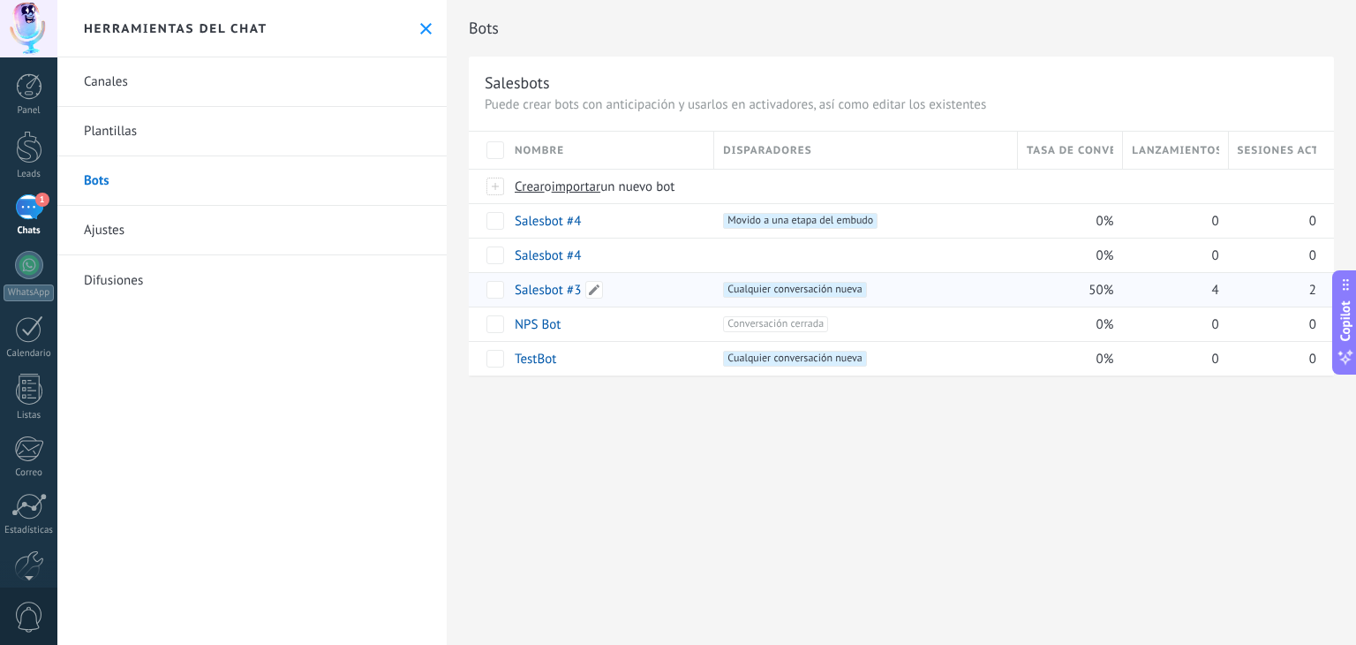
click at [539, 287] on link "Salesbot #3" at bounding box center [548, 290] width 66 height 17
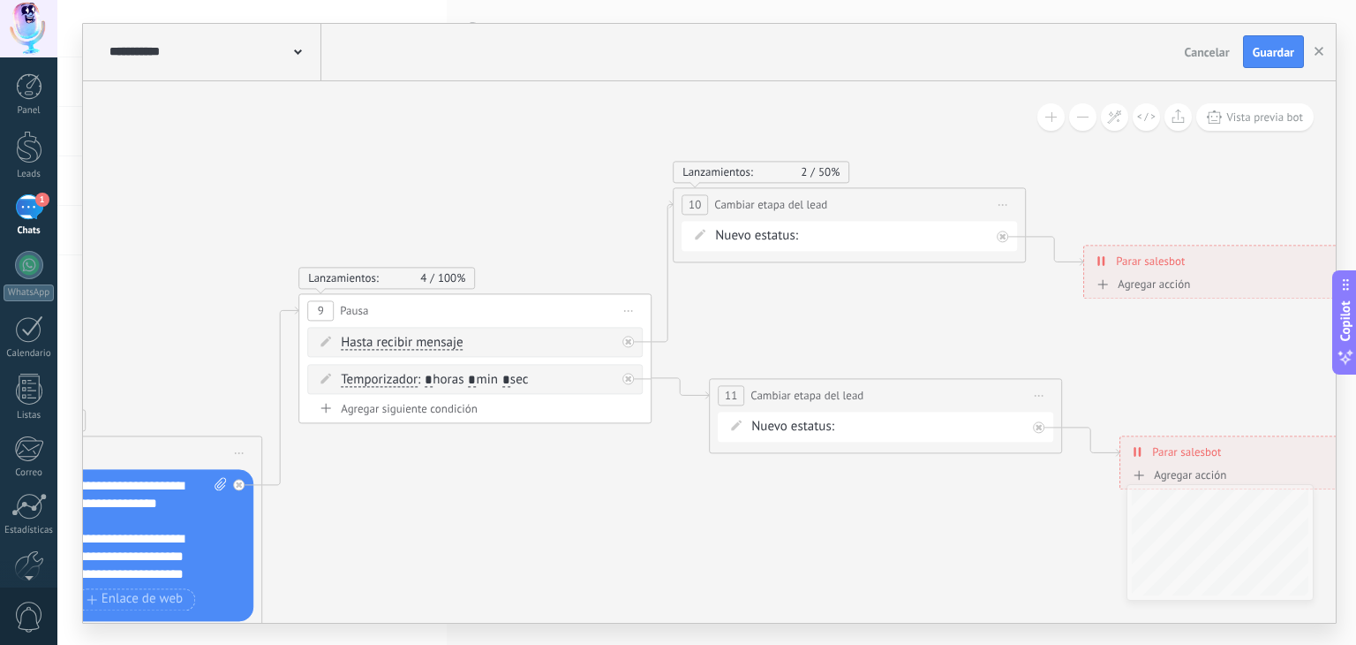
drag, startPoint x: 314, startPoint y: 177, endPoint x: 268, endPoint y: 161, distance: 48.9
click at [268, 161] on icon at bounding box center [154, 364] width 3473 height 1466
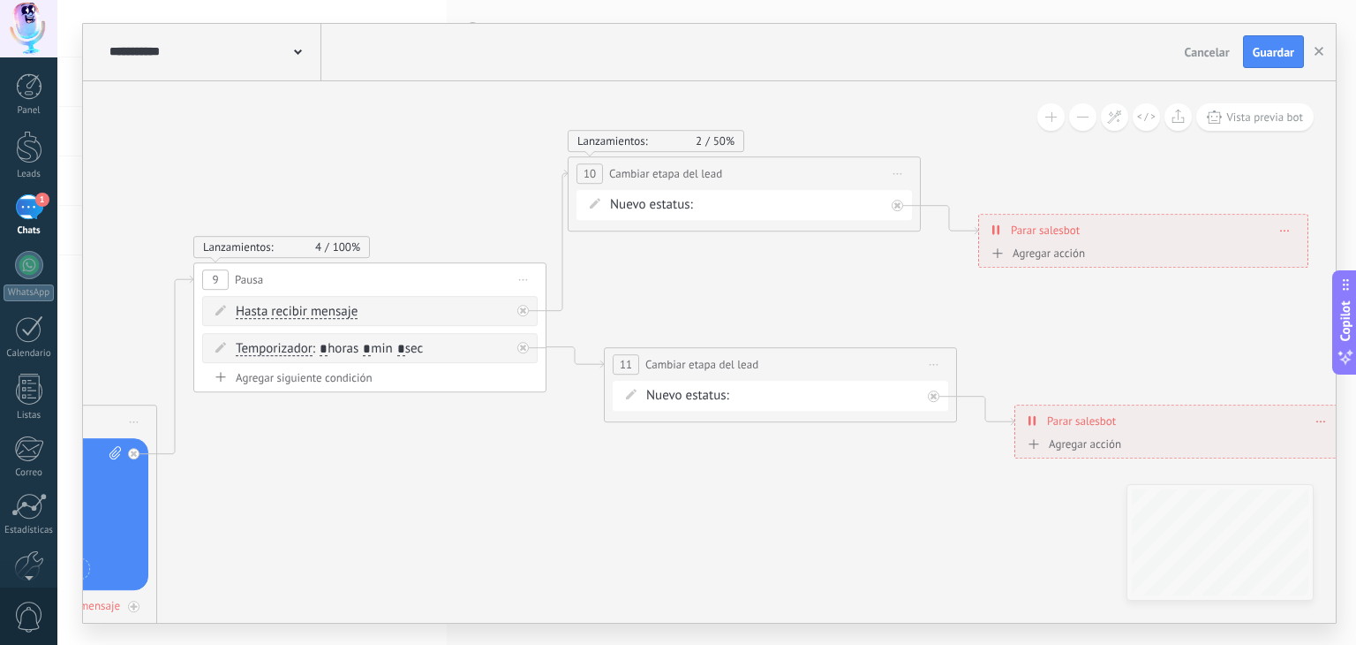
click at [268, 161] on icon at bounding box center [49, 333] width 3473 height 1466
click at [275, 140] on icon at bounding box center [49, 333] width 3473 height 1466
click at [297, 57] on span at bounding box center [298, 50] width 8 height 17
click at [284, 200] on div at bounding box center [709, 323] width 1253 height 599
click at [303, 57] on div "**********" at bounding box center [213, 52] width 216 height 57
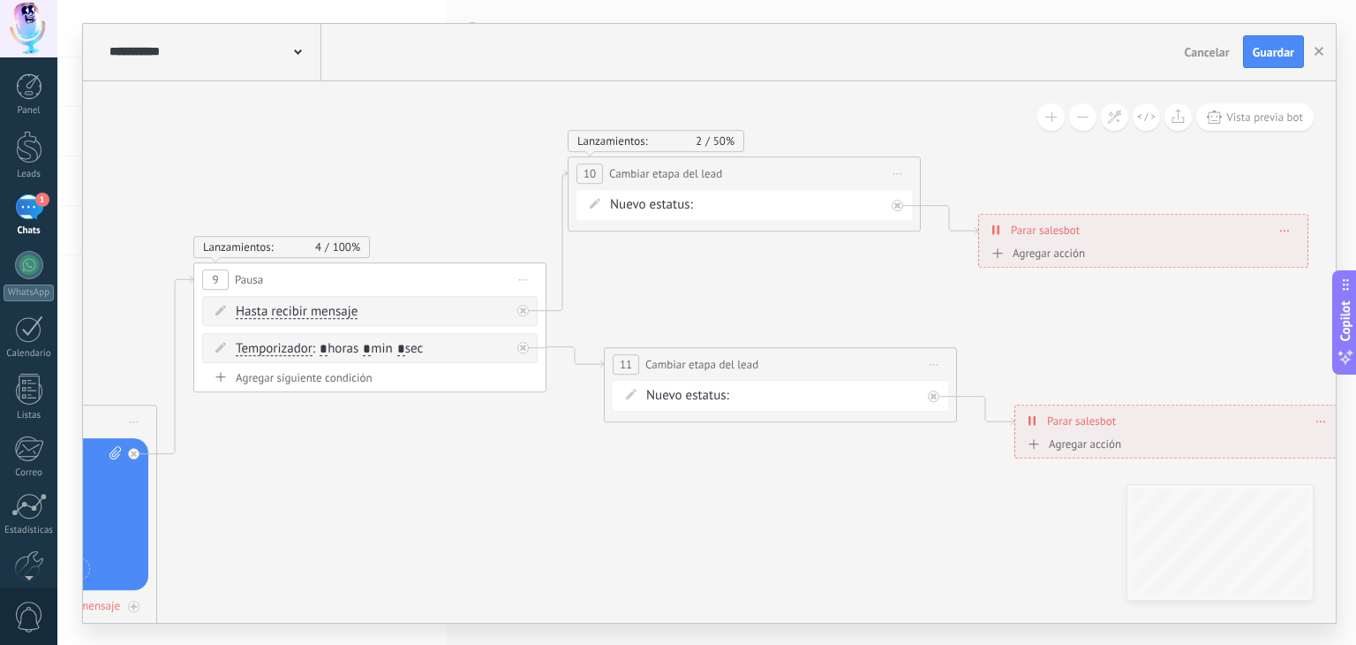
click at [307, 54] on div at bounding box center [709, 323] width 1253 height 599
click at [300, 52] on icon at bounding box center [298, 51] width 8 height 5
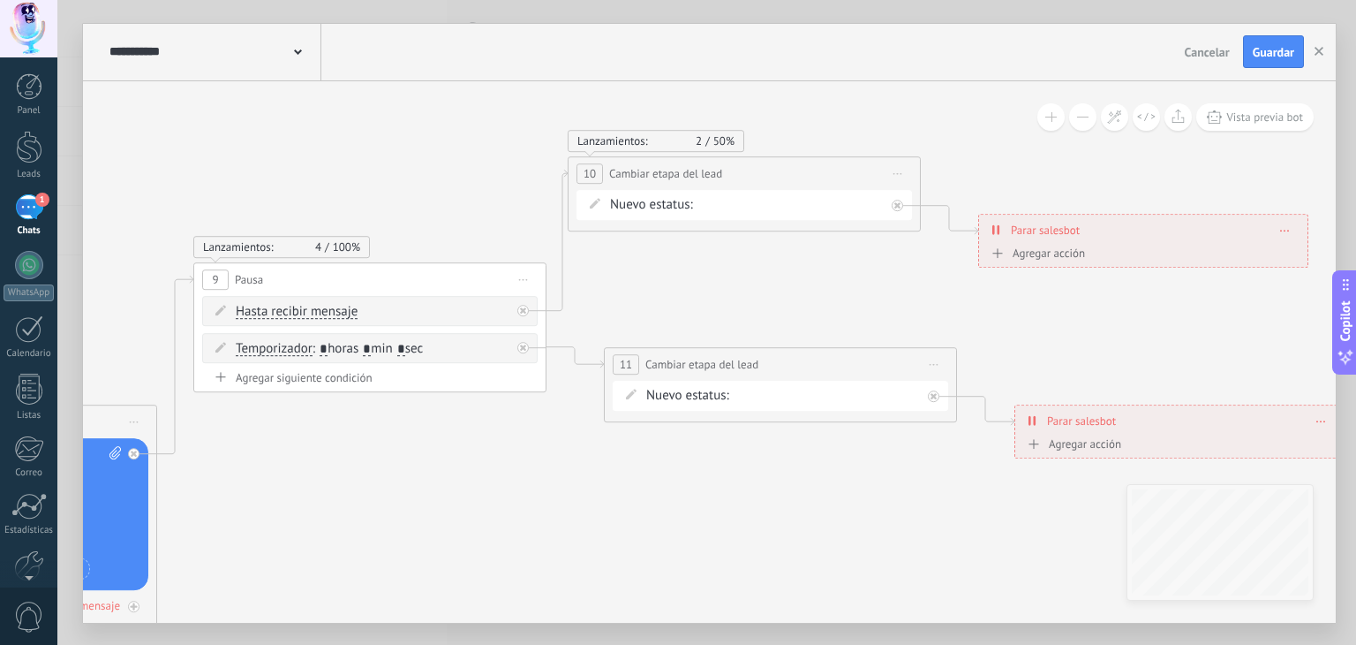
click at [297, 52] on div at bounding box center [709, 323] width 1253 height 599
click at [299, 49] on icon at bounding box center [298, 51] width 8 height 5
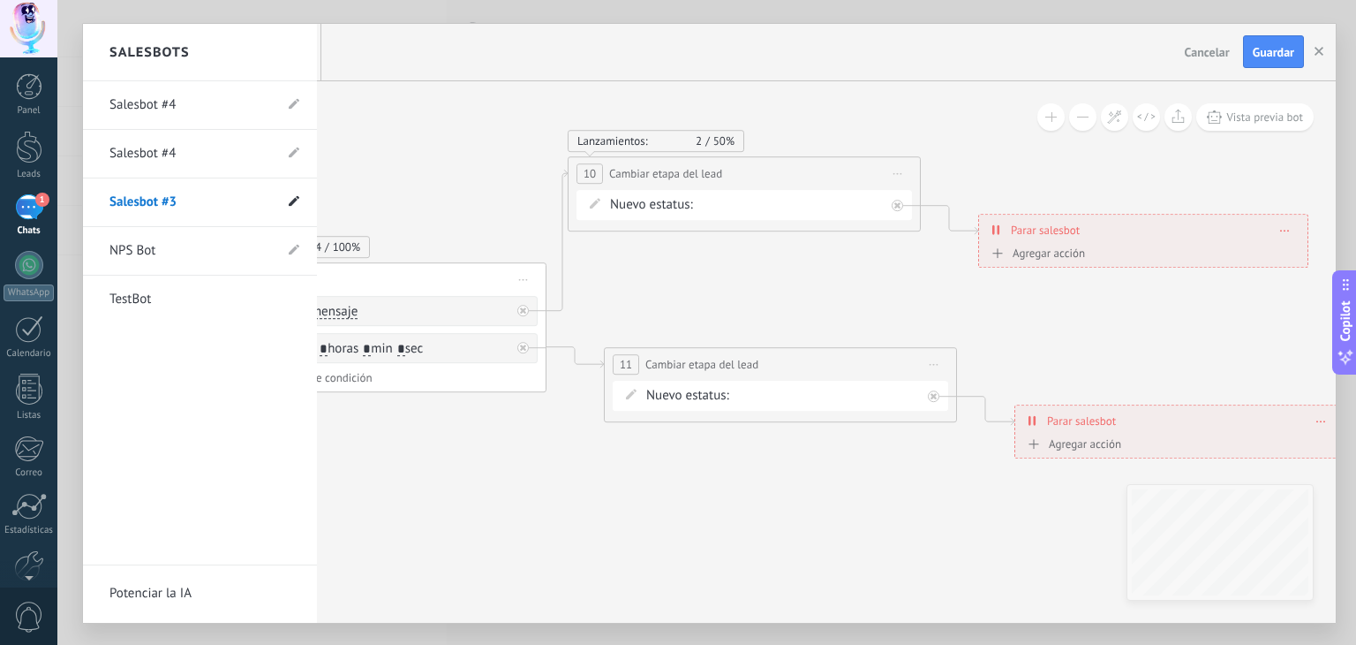
click at [291, 201] on use at bounding box center [294, 200] width 11 height 11
click at [207, 199] on input "**********" at bounding box center [172, 202] width 126 height 28
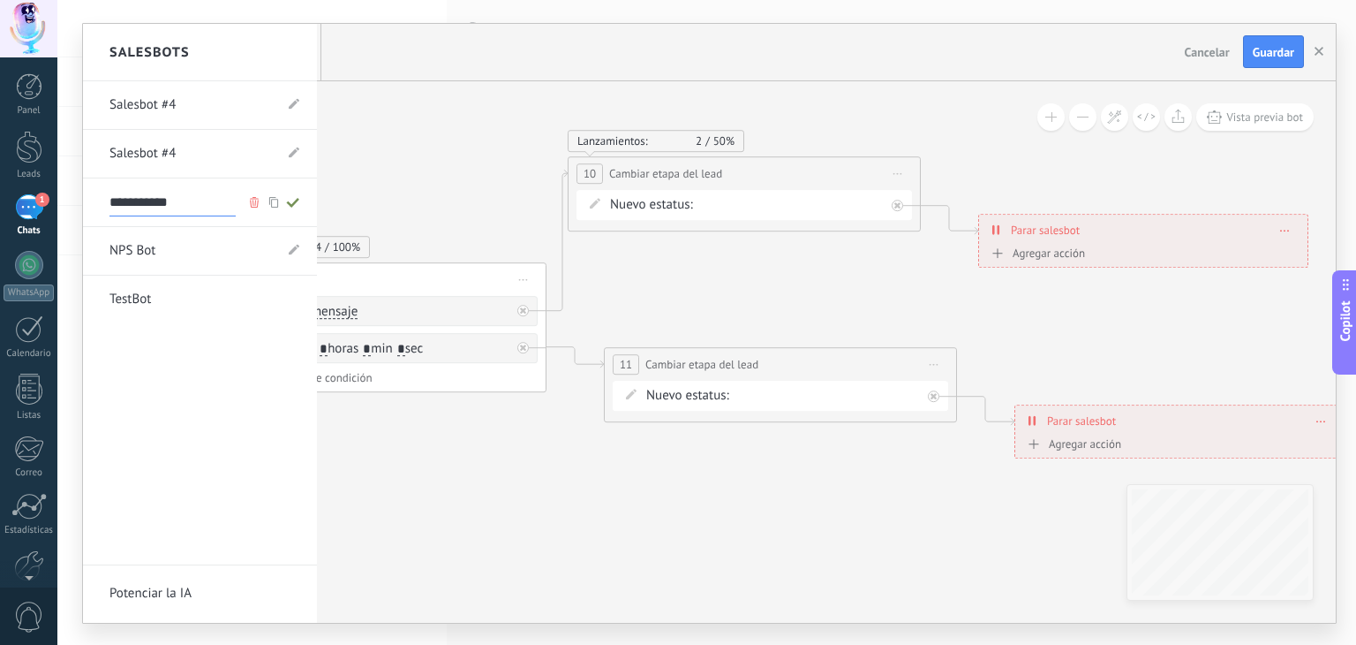
drag, startPoint x: 207, startPoint y: 199, endPoint x: 50, endPoint y: 215, distance: 157.1
click at [50, 215] on body ".abccls-1,.abccls-2{fill-rule:evenodd}.abccls-2{fill:#fff} .abfcls-1{fill:none}…" at bounding box center [678, 322] width 1356 height 645
type input "*"
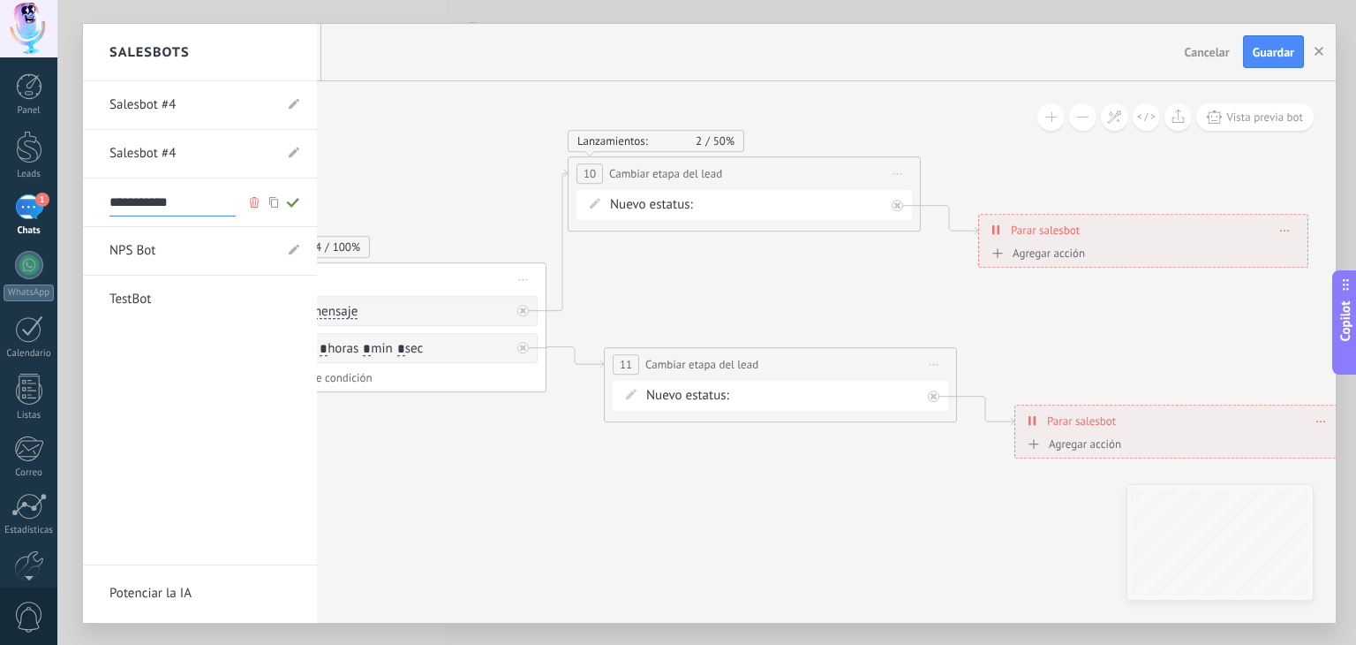
type input "**********"
click at [298, 199] on use at bounding box center [292, 203] width 12 height 10
type input "**********"
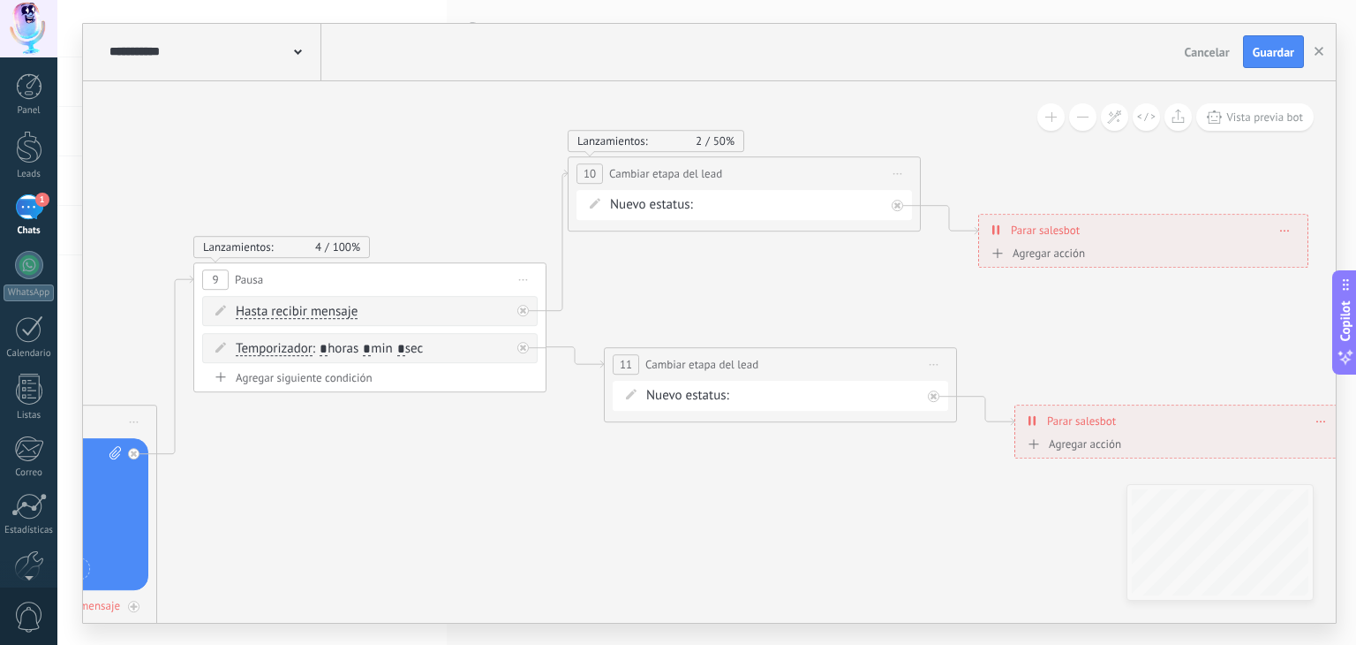
click at [1276, 57] on div at bounding box center [709, 323] width 1253 height 599
click at [1259, 46] on span "Guardar" at bounding box center [1273, 52] width 41 height 12
click at [1320, 52] on use "button" at bounding box center [1319, 51] width 9 height 9
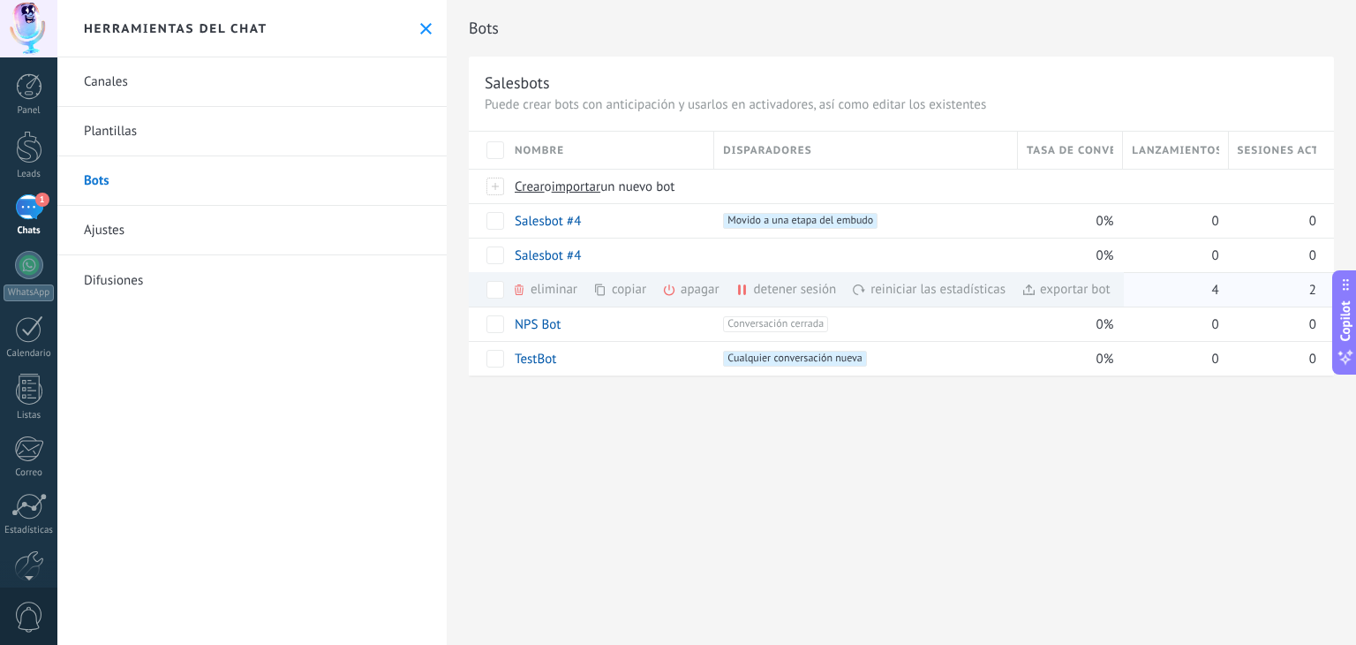
click at [1064, 287] on div "exportar bot màs" at bounding box center [1066, 289] width 89 height 34
click at [562, 257] on link "Salesbot #4" at bounding box center [548, 255] width 66 height 17
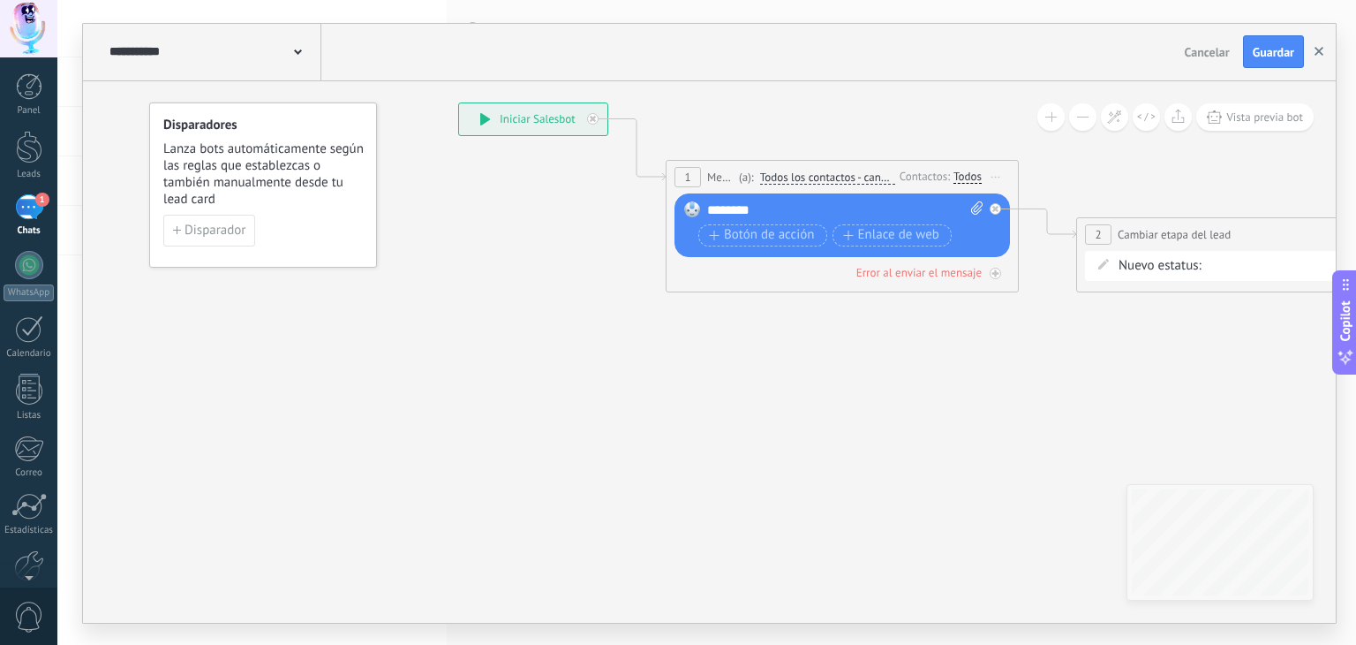
click at [1317, 48] on icon "button" at bounding box center [1319, 51] width 9 height 9
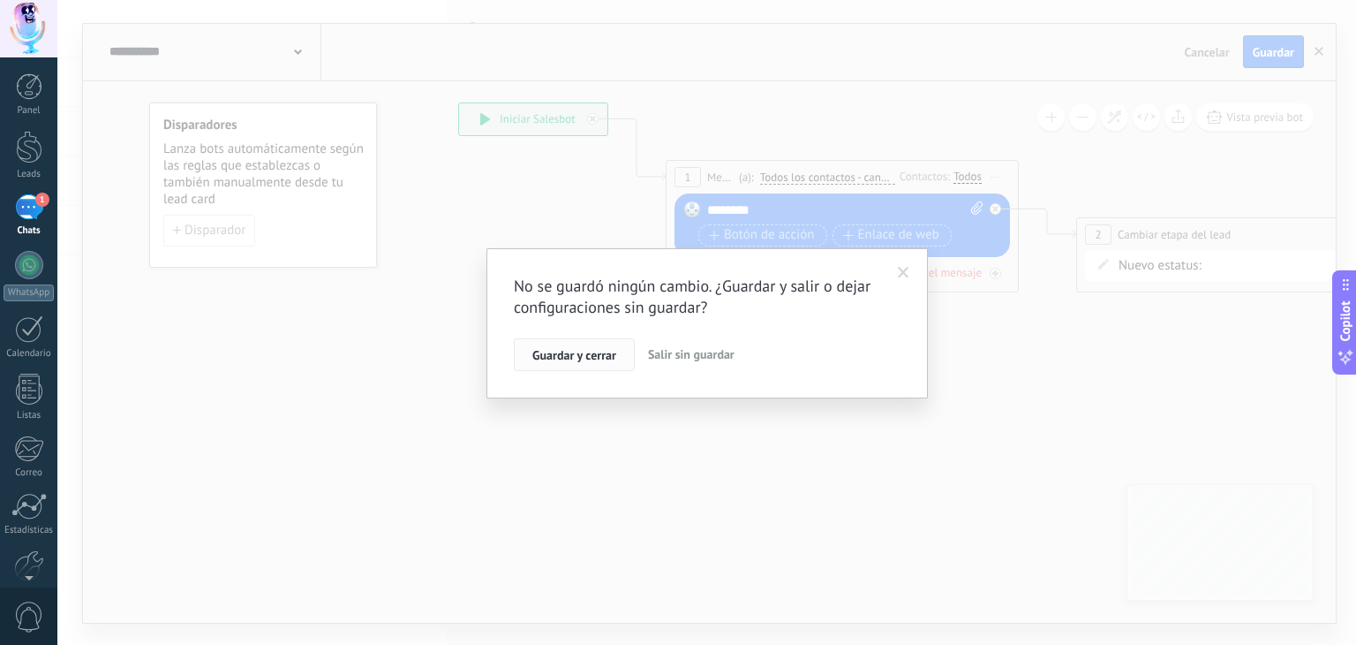
click at [583, 358] on span "Guardar y cerrar" at bounding box center [574, 355] width 84 height 12
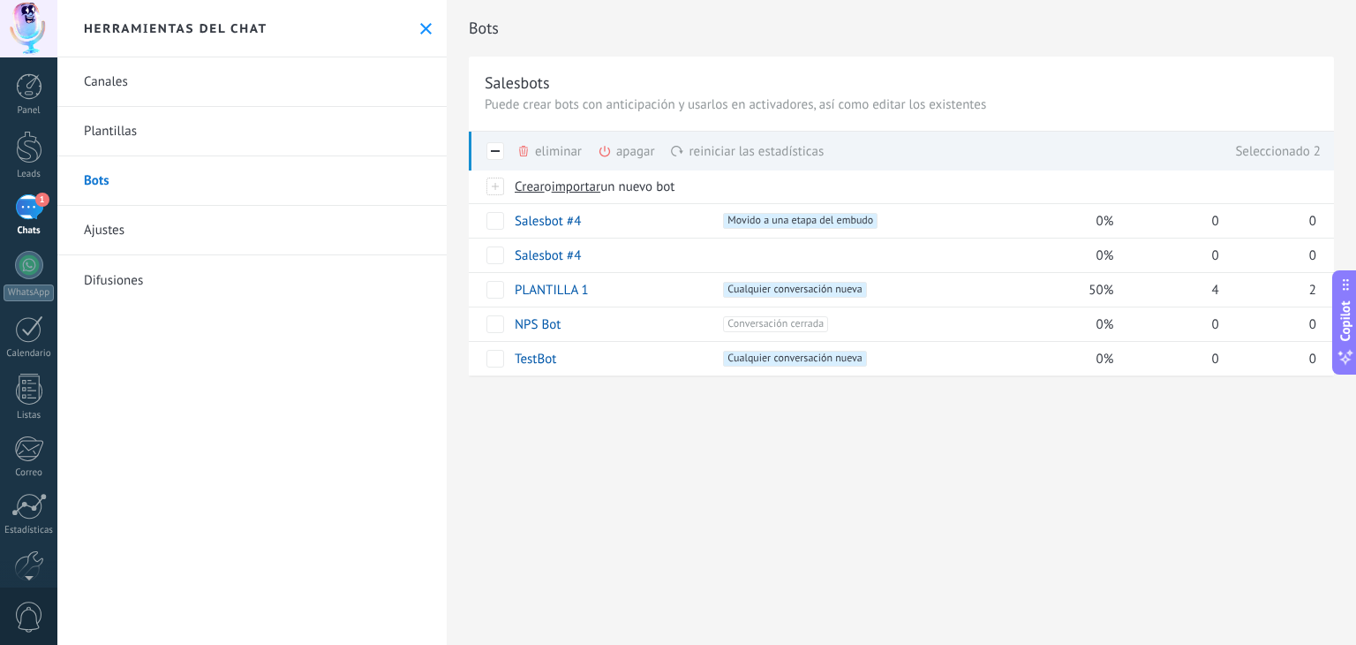
click at [557, 146] on div "eliminar màs" at bounding box center [578, 151] width 125 height 39
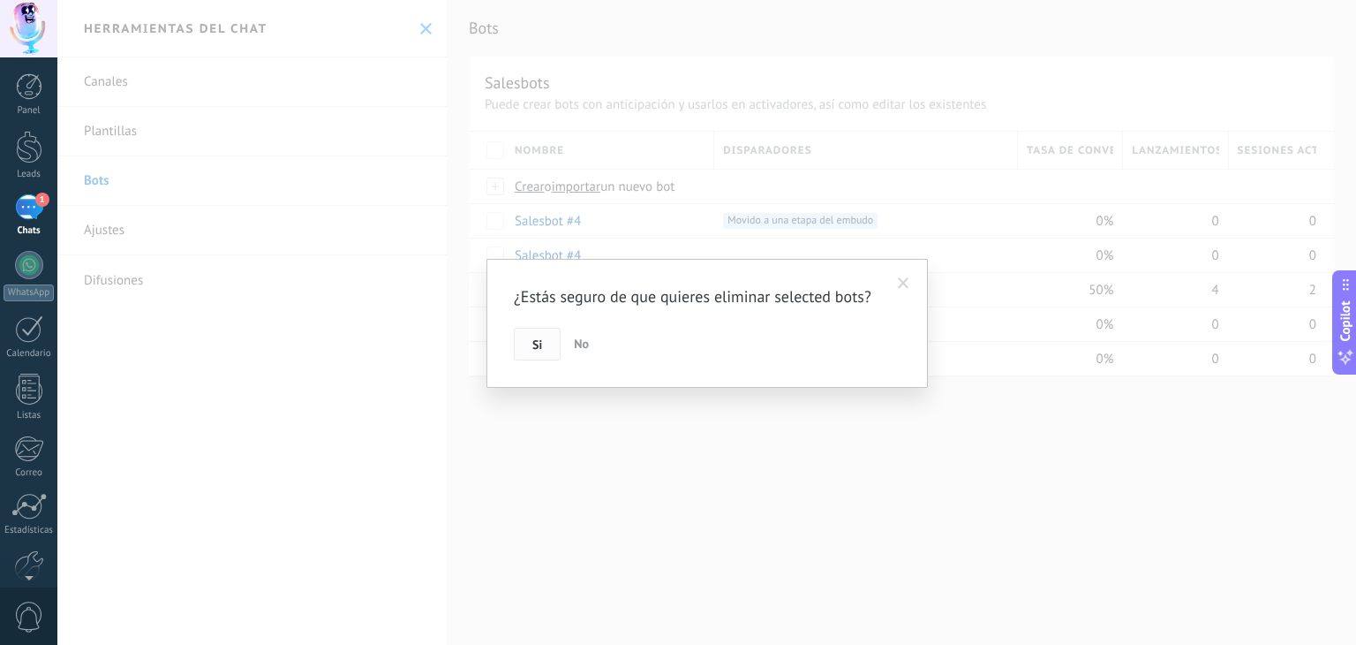
click at [534, 341] on span "Si" at bounding box center [537, 344] width 10 height 12
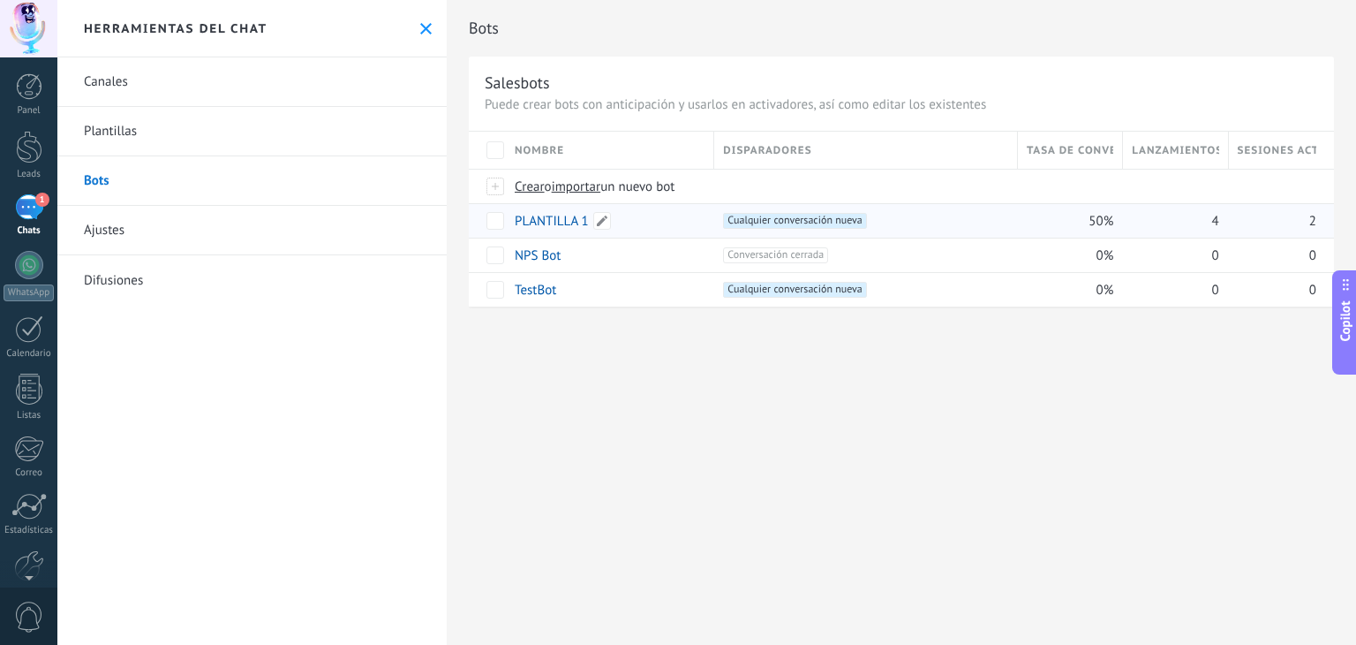
click at [552, 219] on link "PLANTILLA 1" at bounding box center [552, 221] width 74 height 17
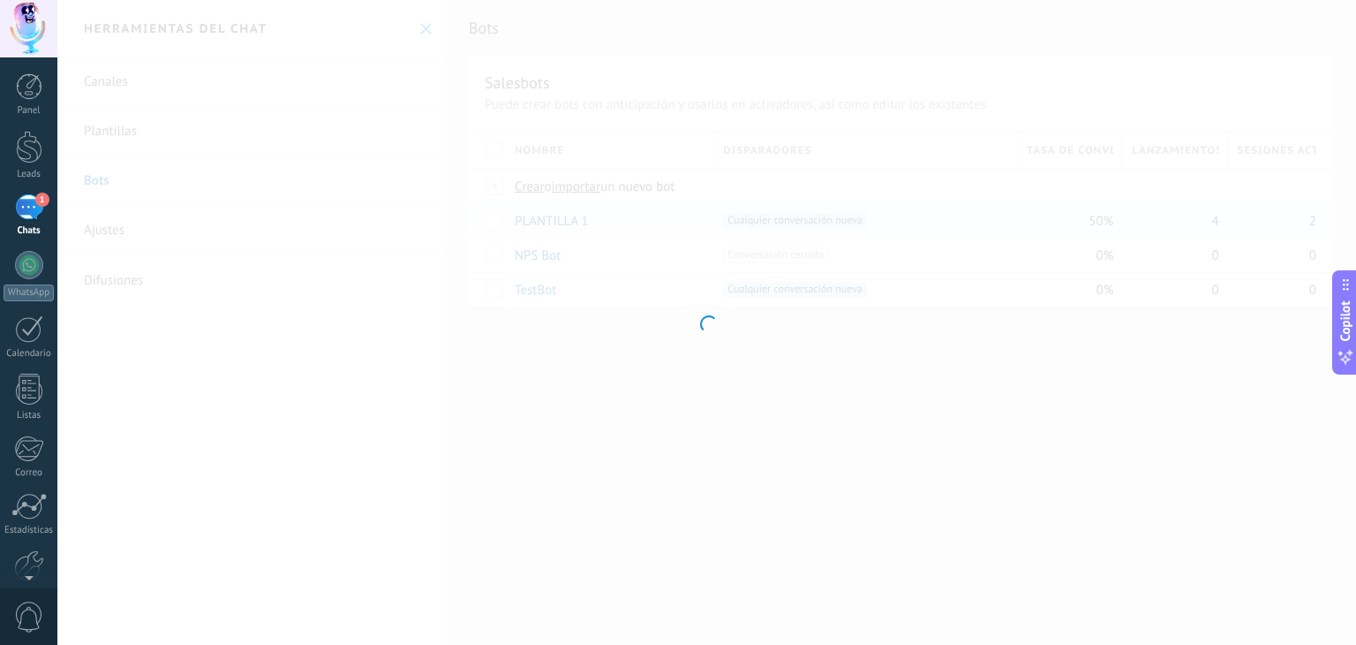
type input "**********"
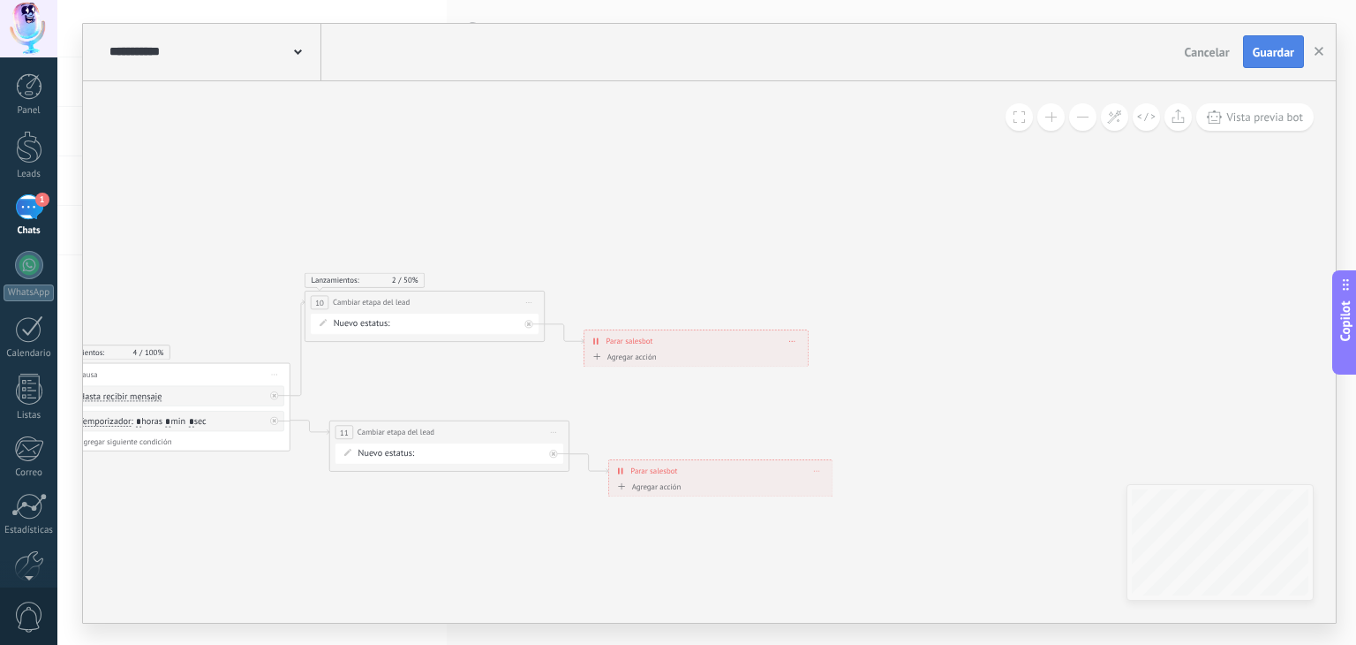
click at [1275, 53] on span "Guardar" at bounding box center [1273, 52] width 41 height 12
click at [1320, 52] on use "button" at bounding box center [1319, 51] width 9 height 9
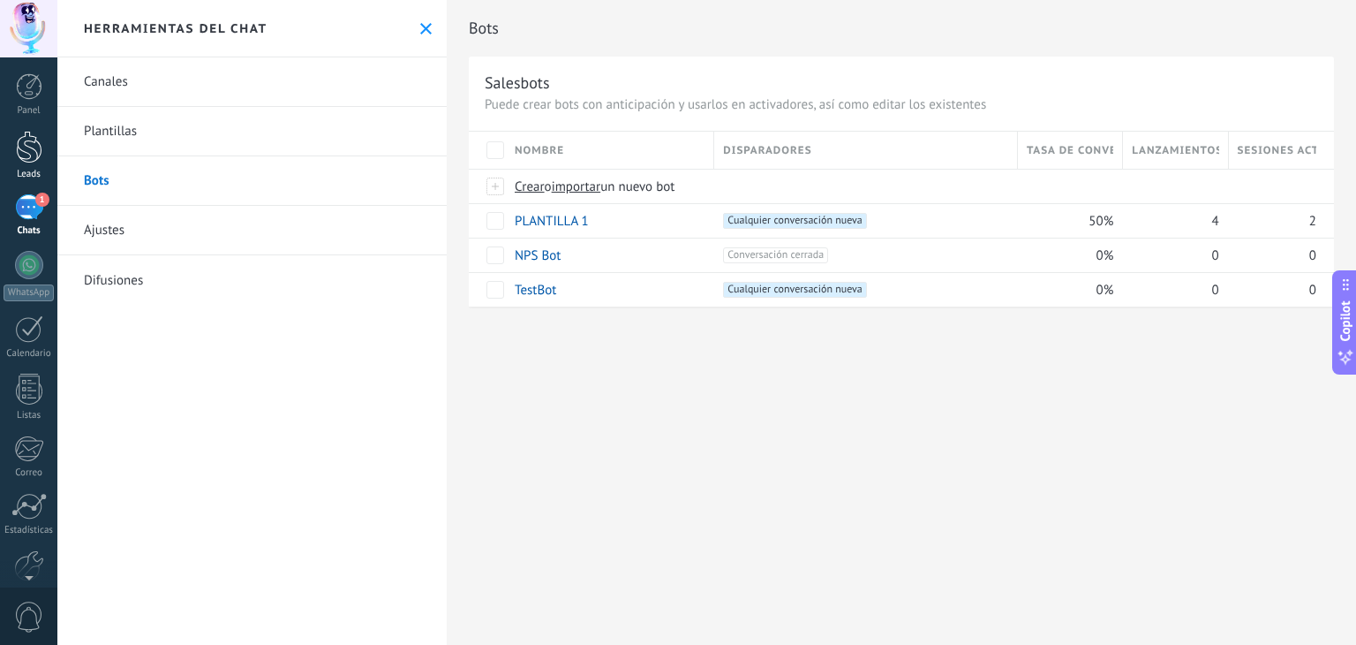
click at [31, 147] on div at bounding box center [29, 147] width 26 height 33
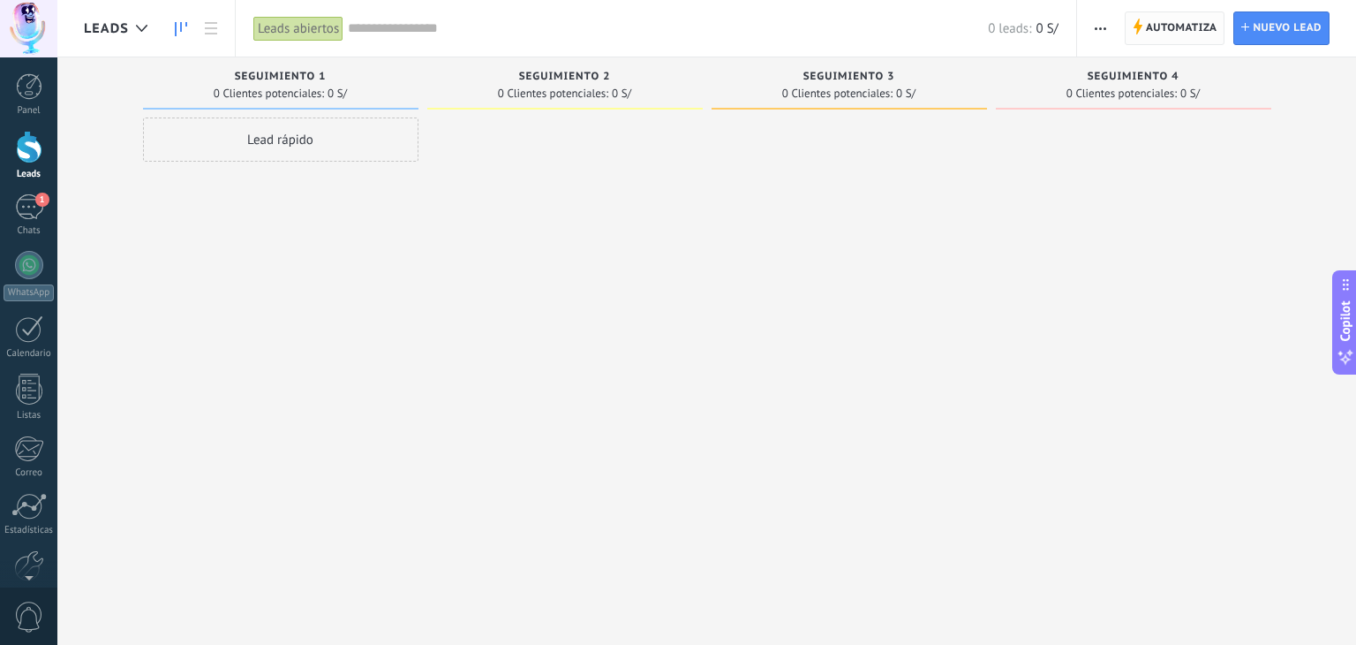
click at [1176, 34] on span "Automatiza" at bounding box center [1182, 28] width 72 height 32
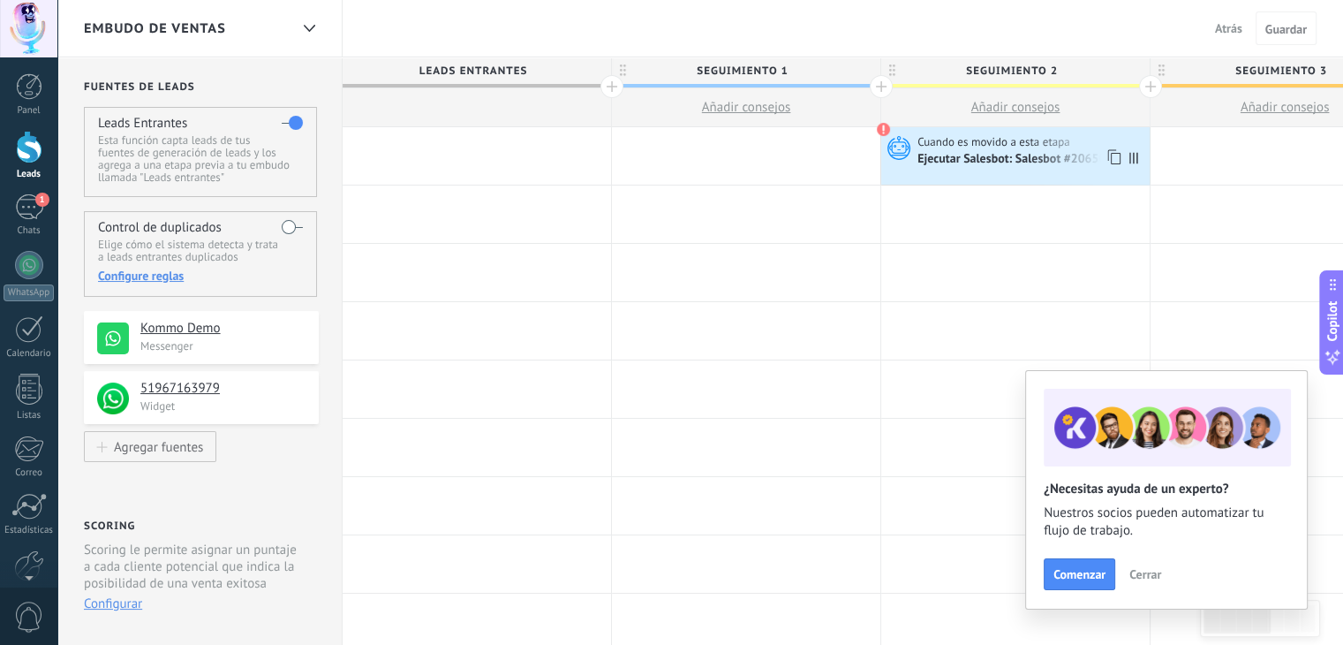
click at [1067, 161] on div "Ejecutar Salesbot: Salesbot #20650" at bounding box center [1012, 160] width 191 height 16
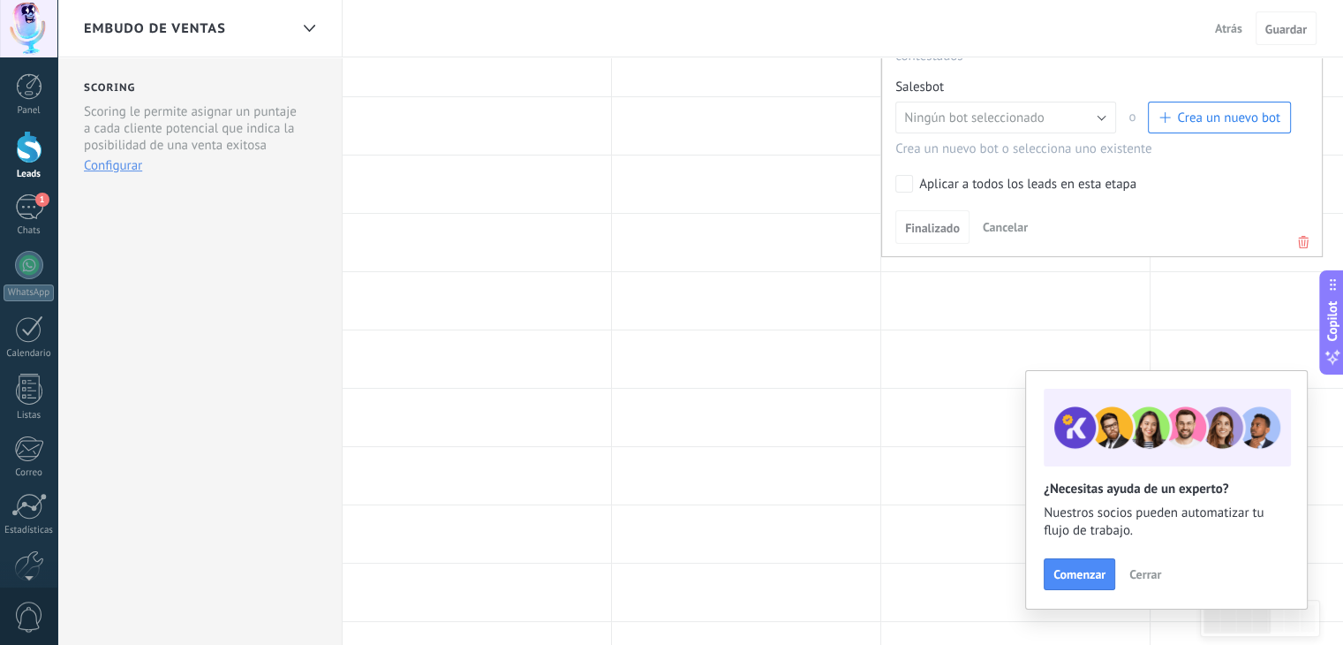
scroll to position [438, 0]
click at [1301, 231] on icon at bounding box center [1302, 241] width 19 height 21
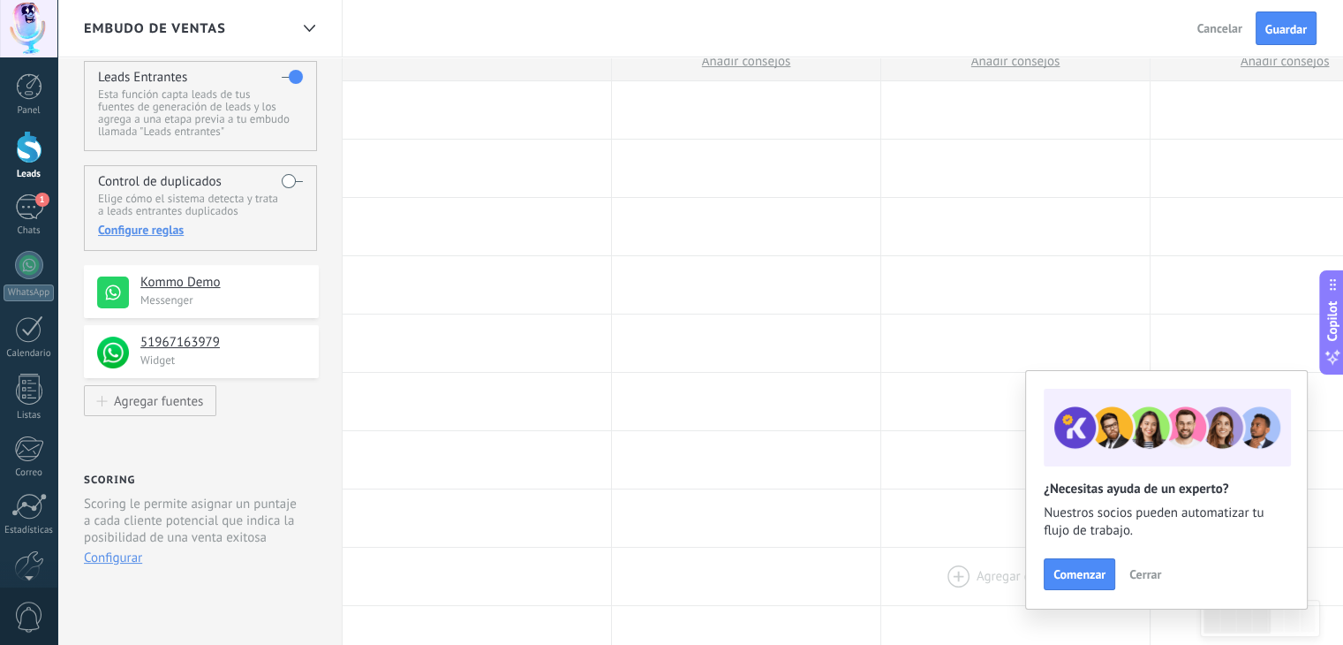
scroll to position [0, 0]
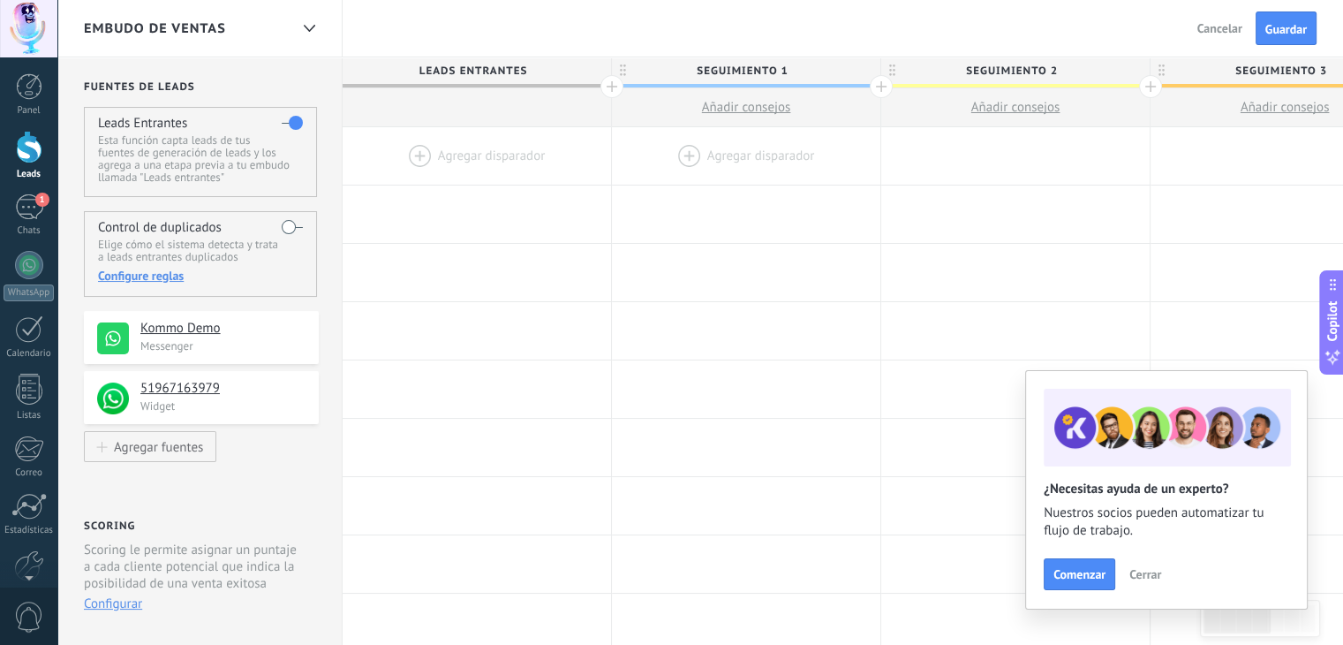
click at [711, 154] on div at bounding box center [746, 155] width 268 height 57
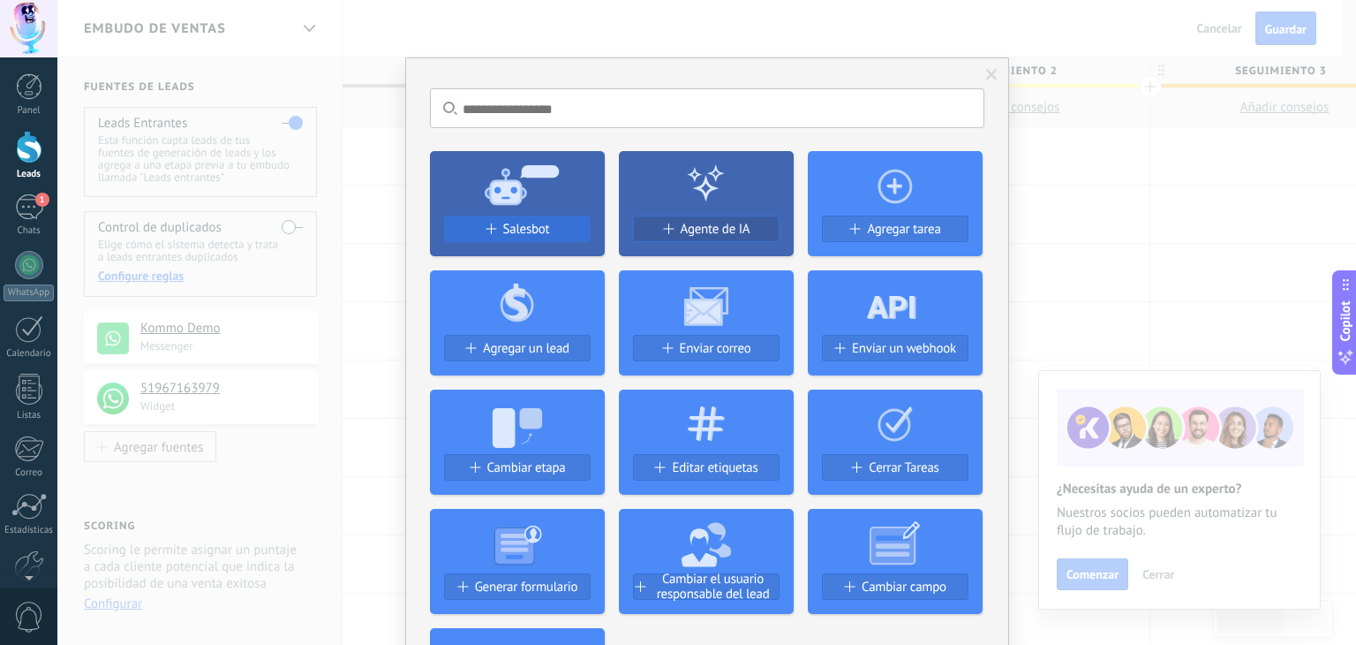
click at [506, 224] on span "Salesbot" at bounding box center [526, 229] width 47 height 15
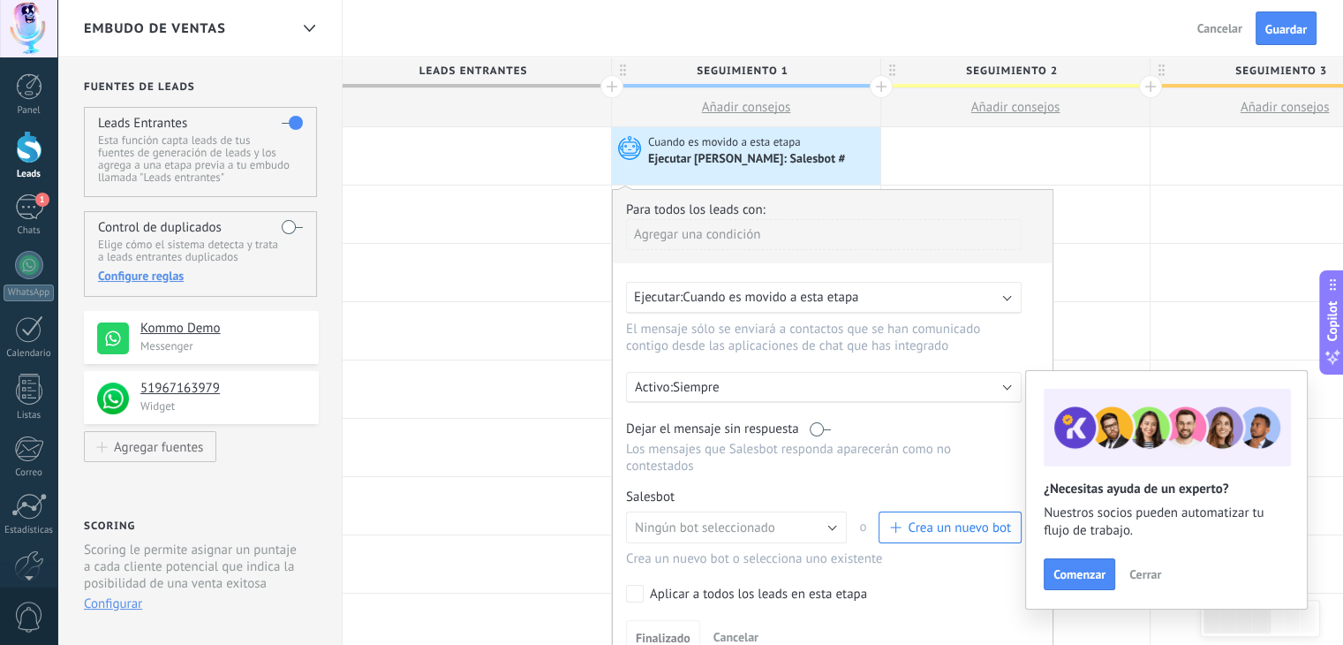
click at [938, 519] on span "Crea un nuevo bot" at bounding box center [959, 527] width 103 height 17
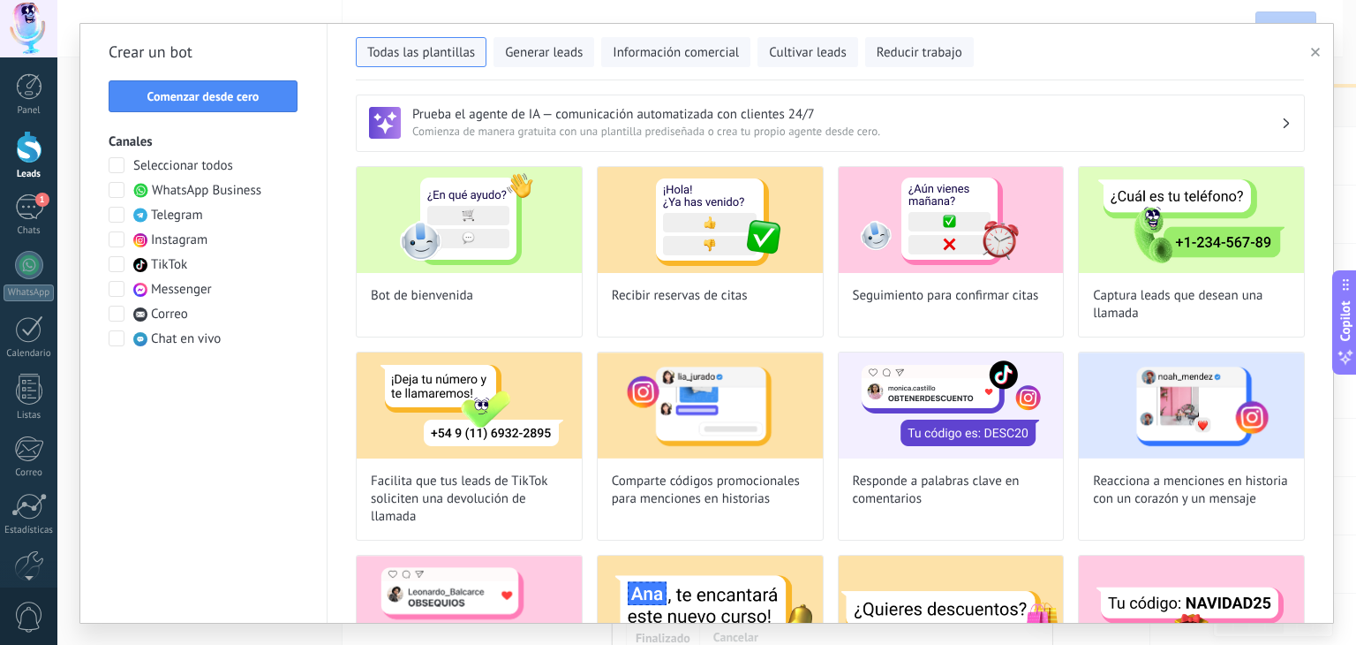
type input "**********"
click at [224, 96] on span "Comenzar desde cero" at bounding box center [203, 96] width 112 height 12
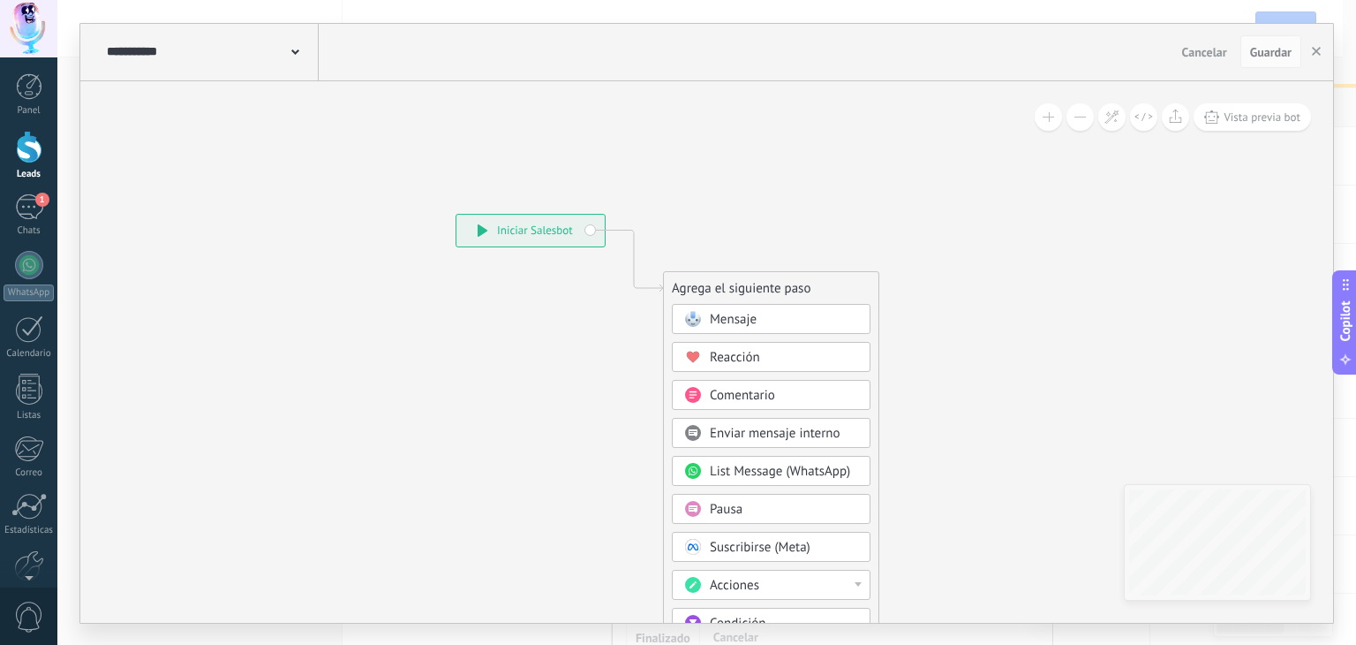
click at [767, 314] on div "Mensaje" at bounding box center [784, 320] width 148 height 18
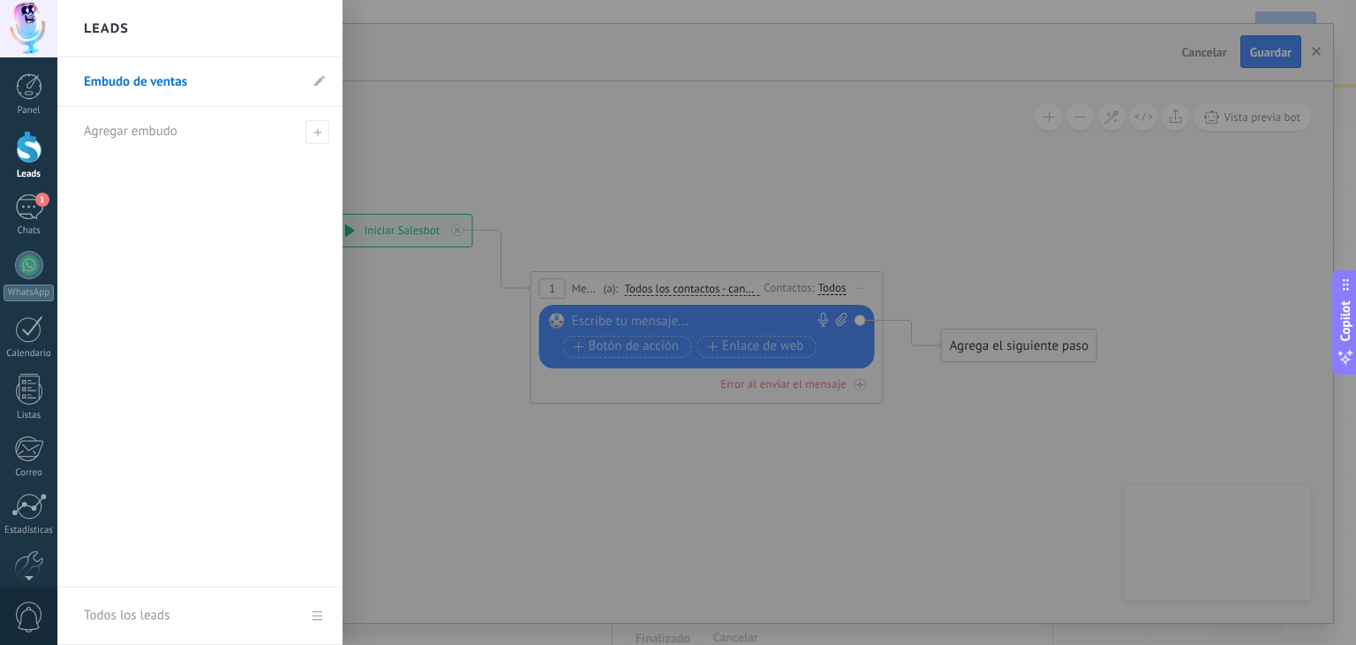
click at [21, 146] on div at bounding box center [29, 147] width 26 height 33
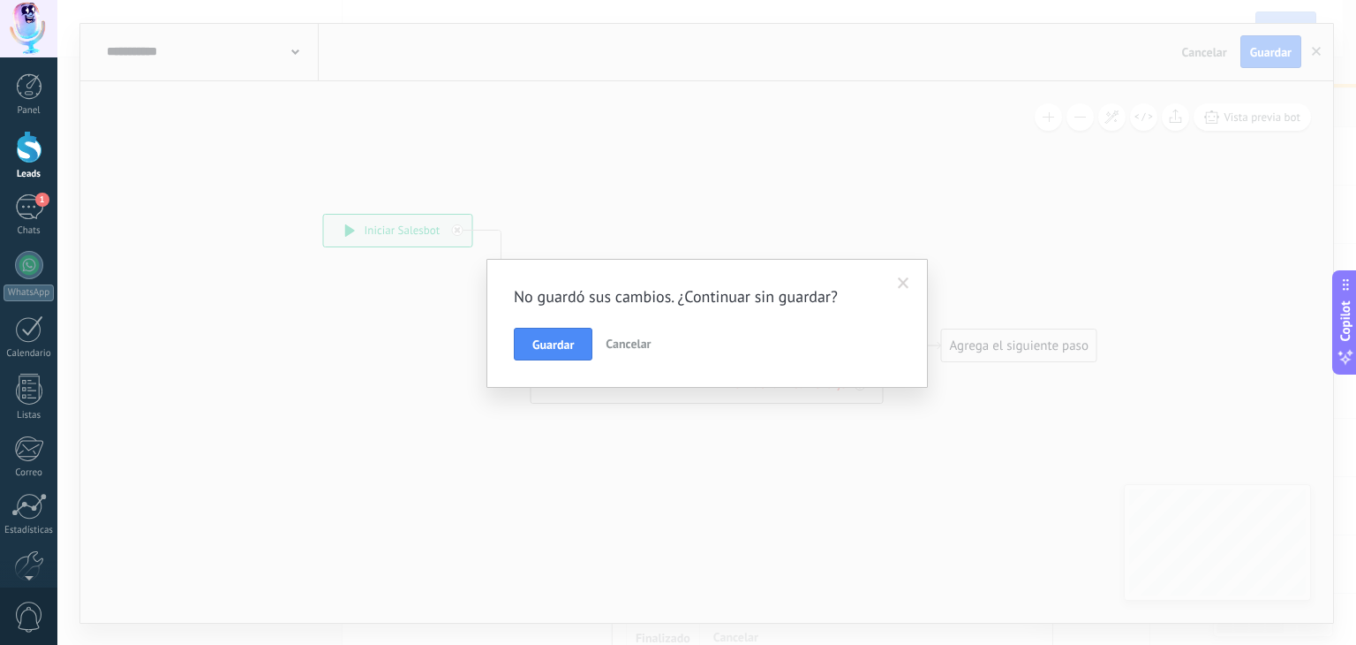
click at [904, 277] on span at bounding box center [903, 283] width 11 height 12
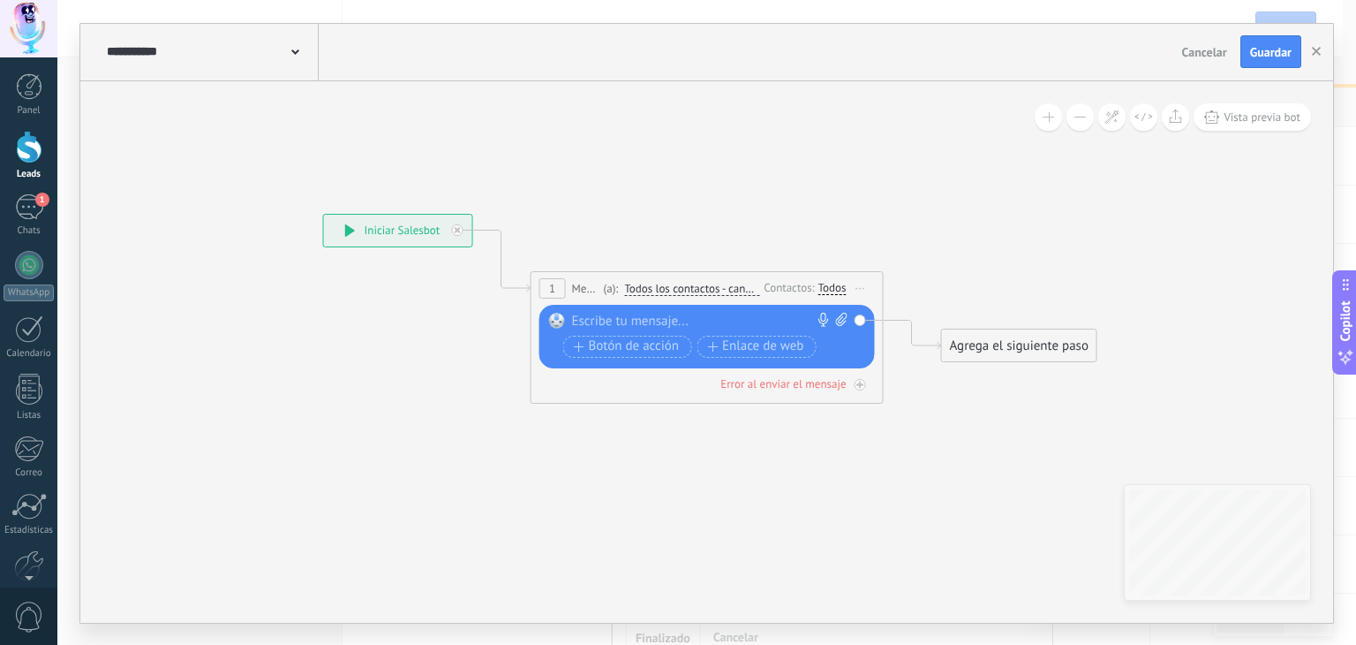
click at [699, 313] on div at bounding box center [703, 322] width 262 height 18
click at [1275, 52] on span "Guardar" at bounding box center [1270, 52] width 41 height 12
click at [1313, 52] on icon "button" at bounding box center [1316, 51] width 9 height 9
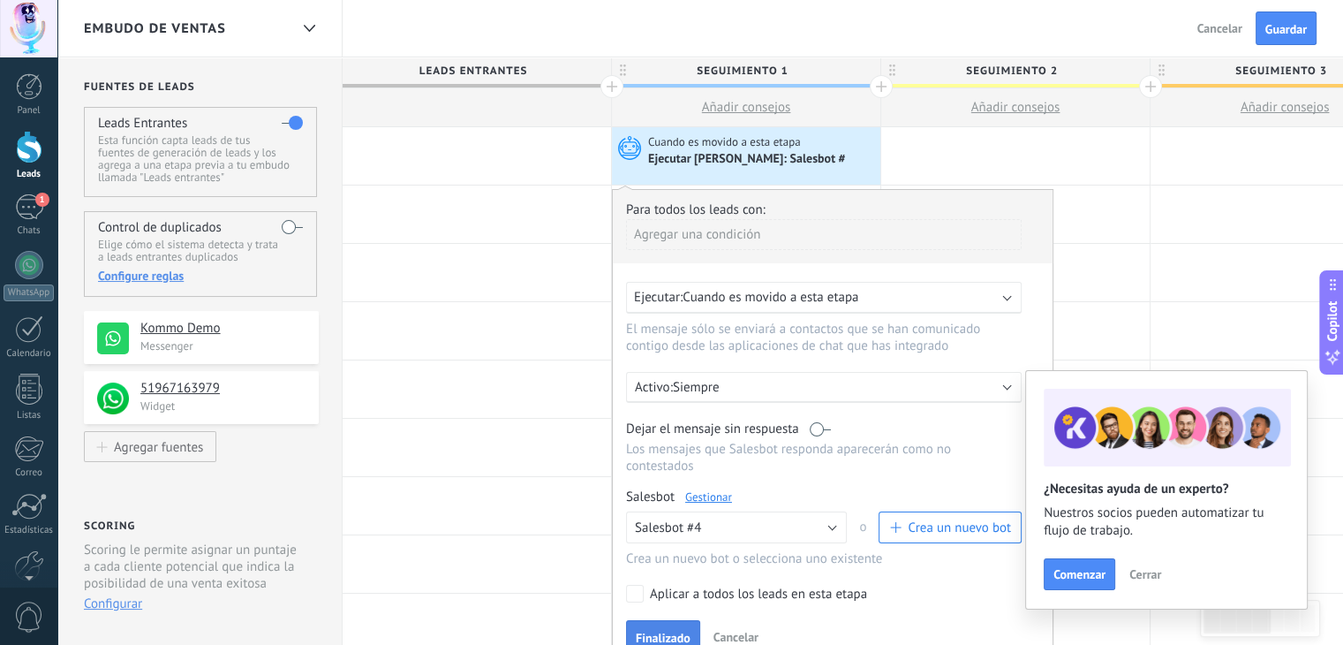
click at [661, 631] on span "Finalizado" at bounding box center [663, 637] width 55 height 12
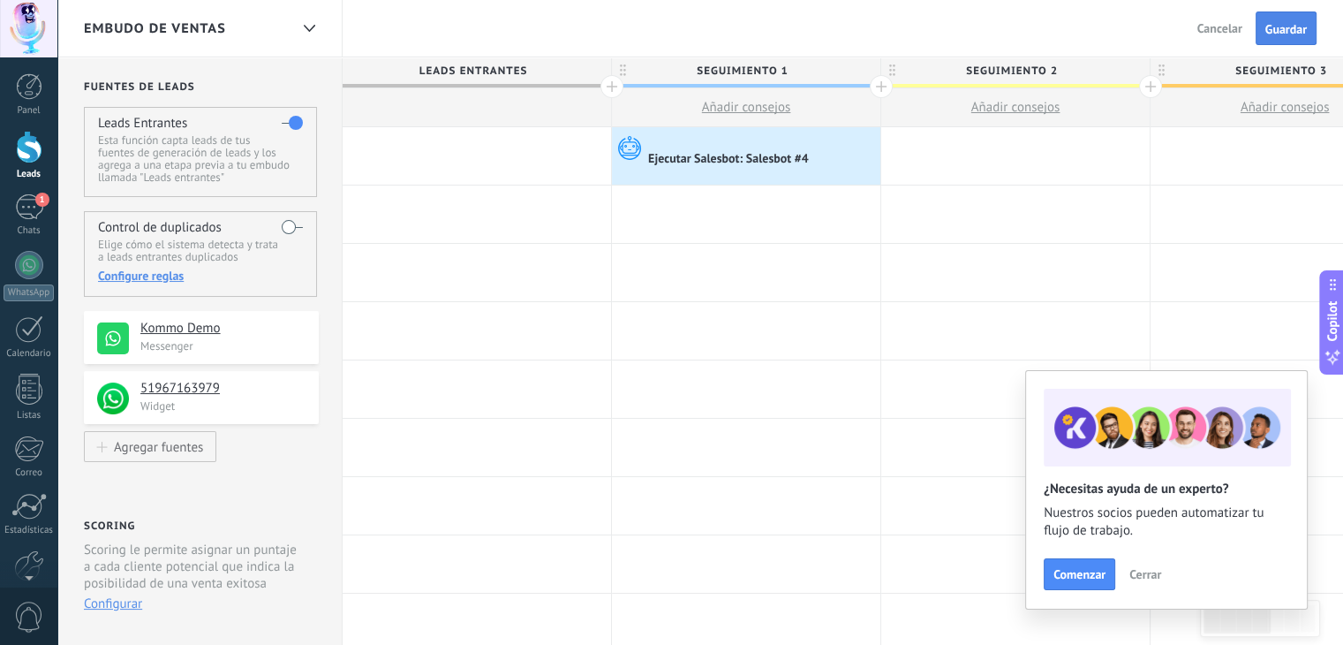
click at [1282, 23] on span "Guardar" at bounding box center [1285, 29] width 41 height 12
click at [19, 209] on div "1" at bounding box center [29, 207] width 28 height 26
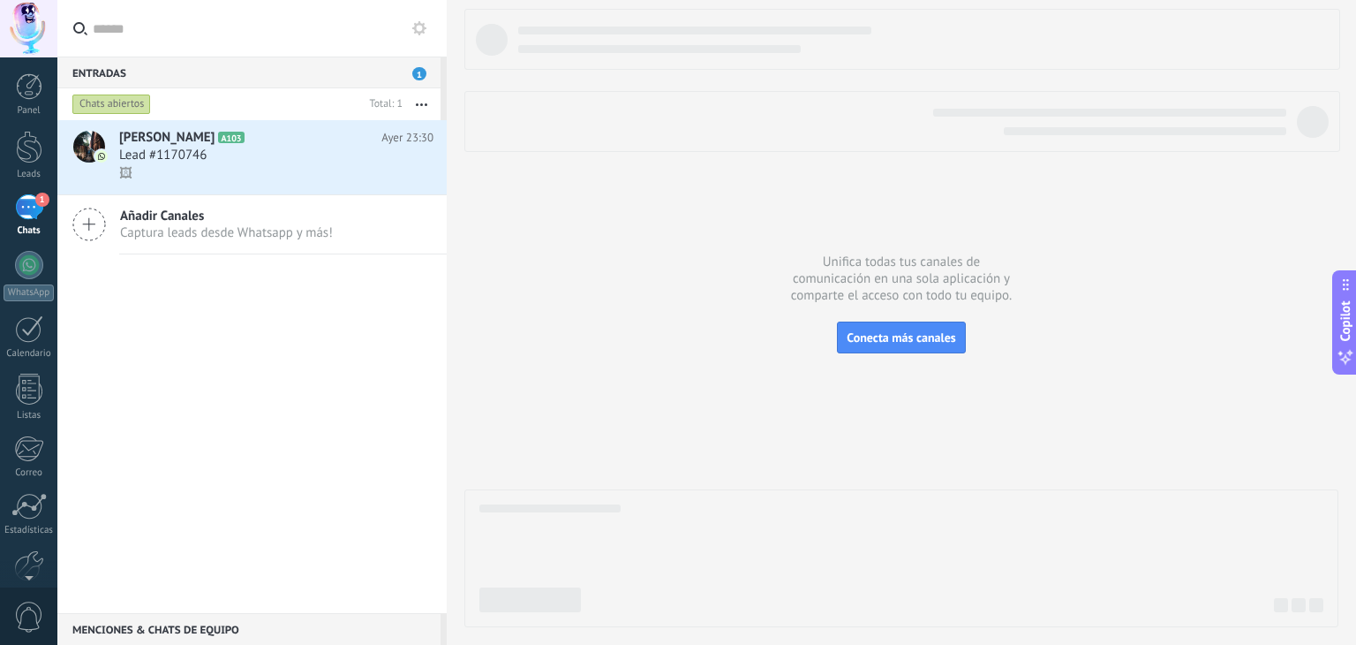
click at [420, 24] on use at bounding box center [419, 28] width 14 height 14
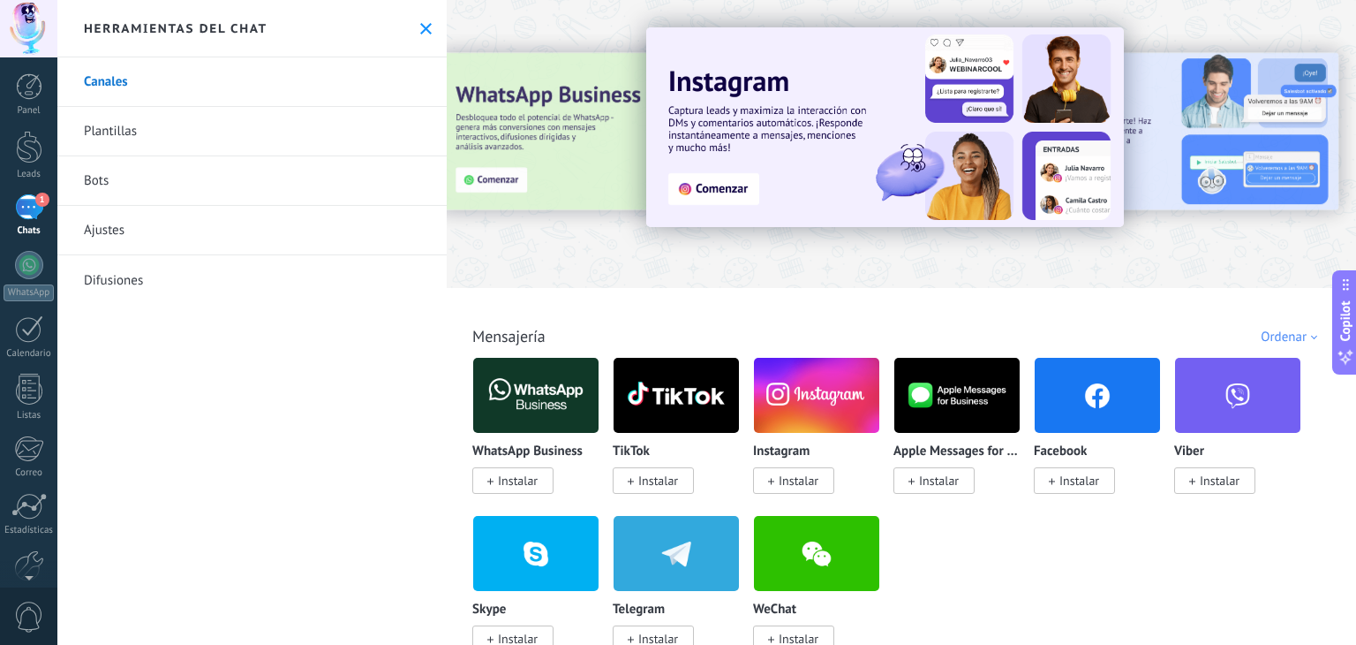
click at [153, 184] on link "Bots" at bounding box center [251, 180] width 389 height 49
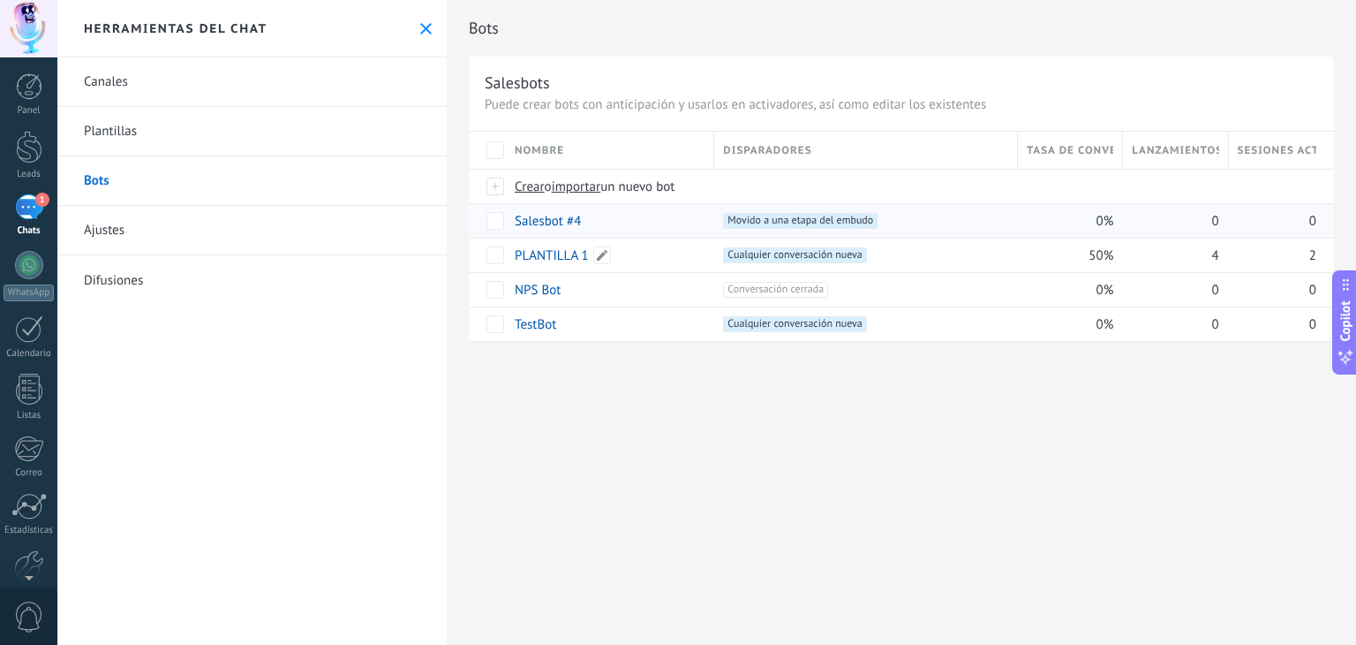
click at [541, 221] on link "Salesbot #4" at bounding box center [548, 221] width 66 height 17
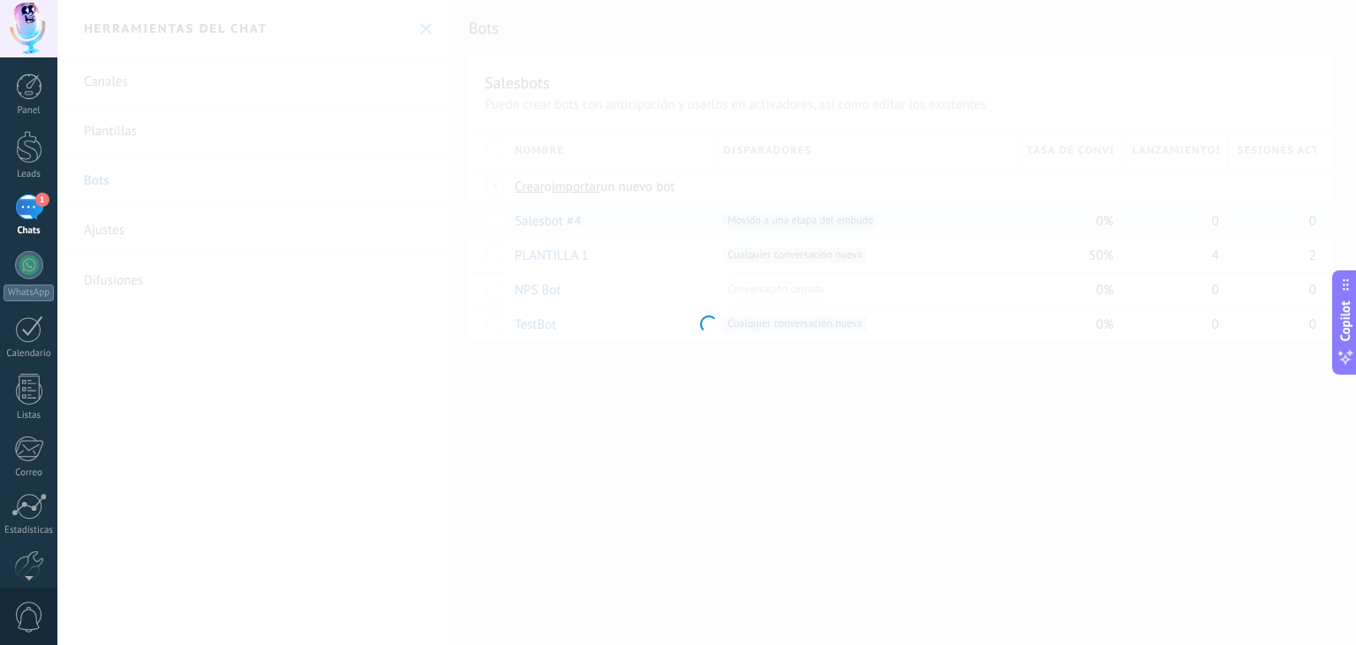
type input "**********"
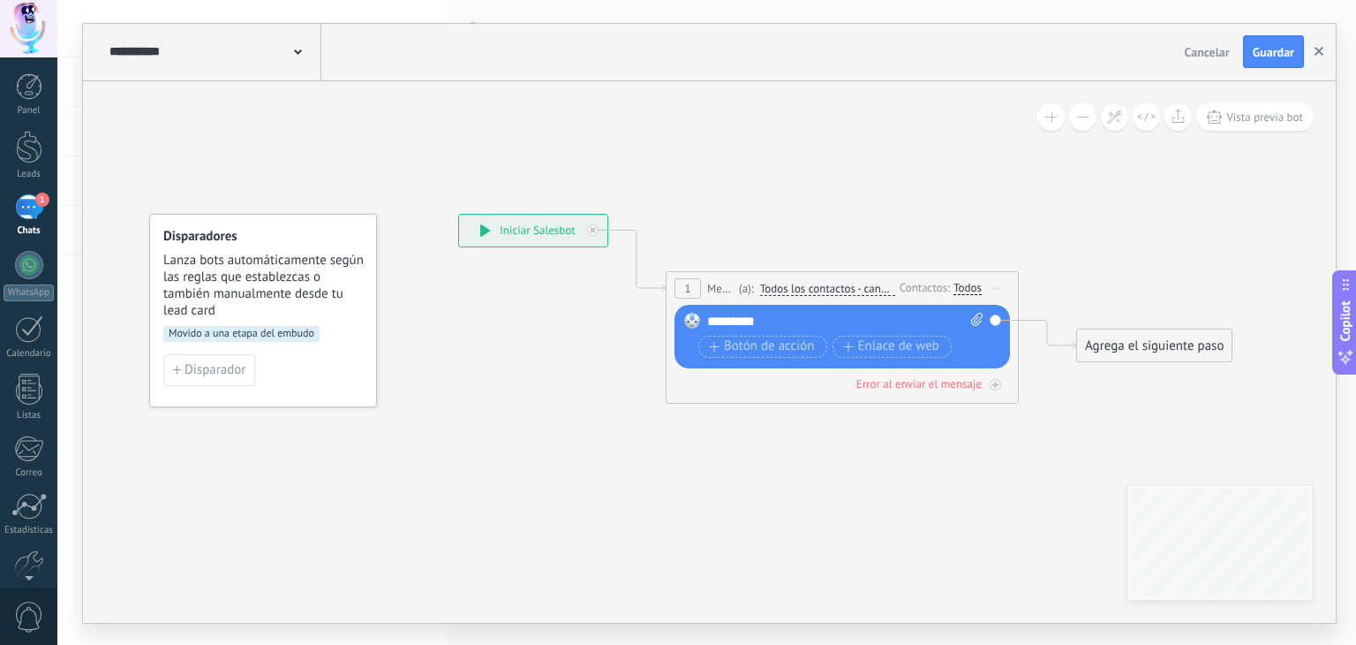
click at [1317, 50] on use "button" at bounding box center [1319, 51] width 9 height 9
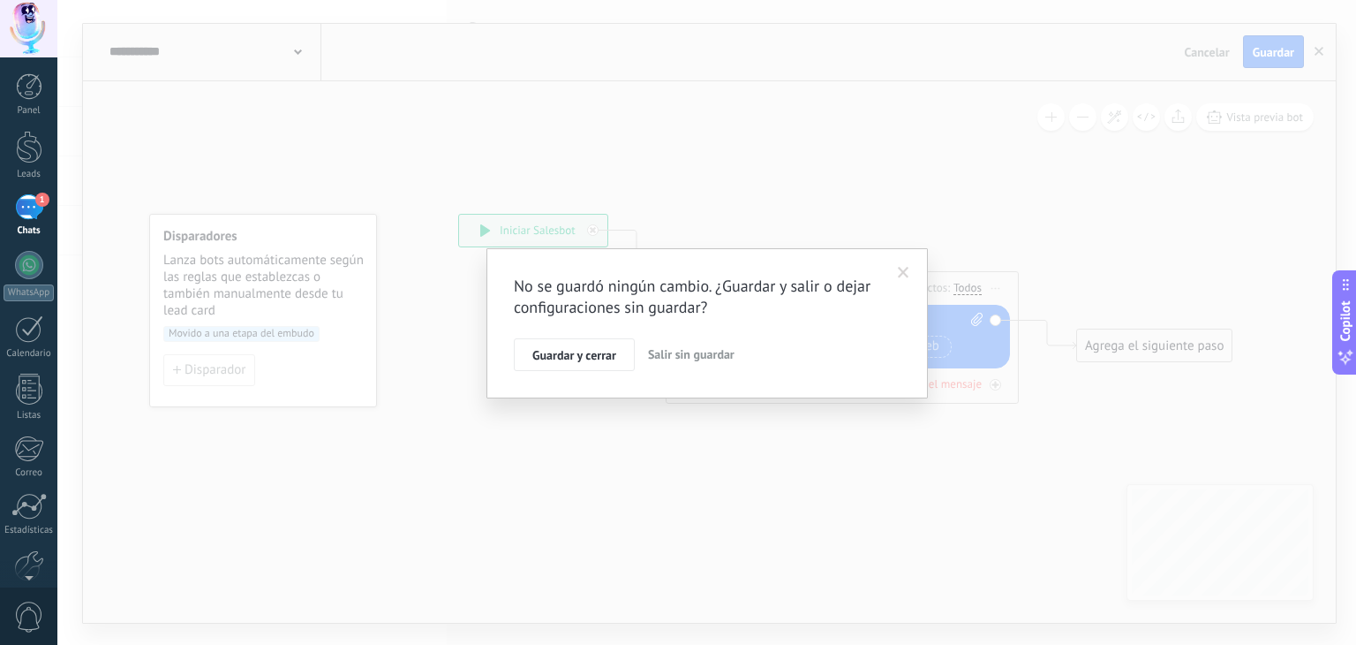
click at [675, 359] on span "Salir sin guardar" at bounding box center [691, 354] width 87 height 16
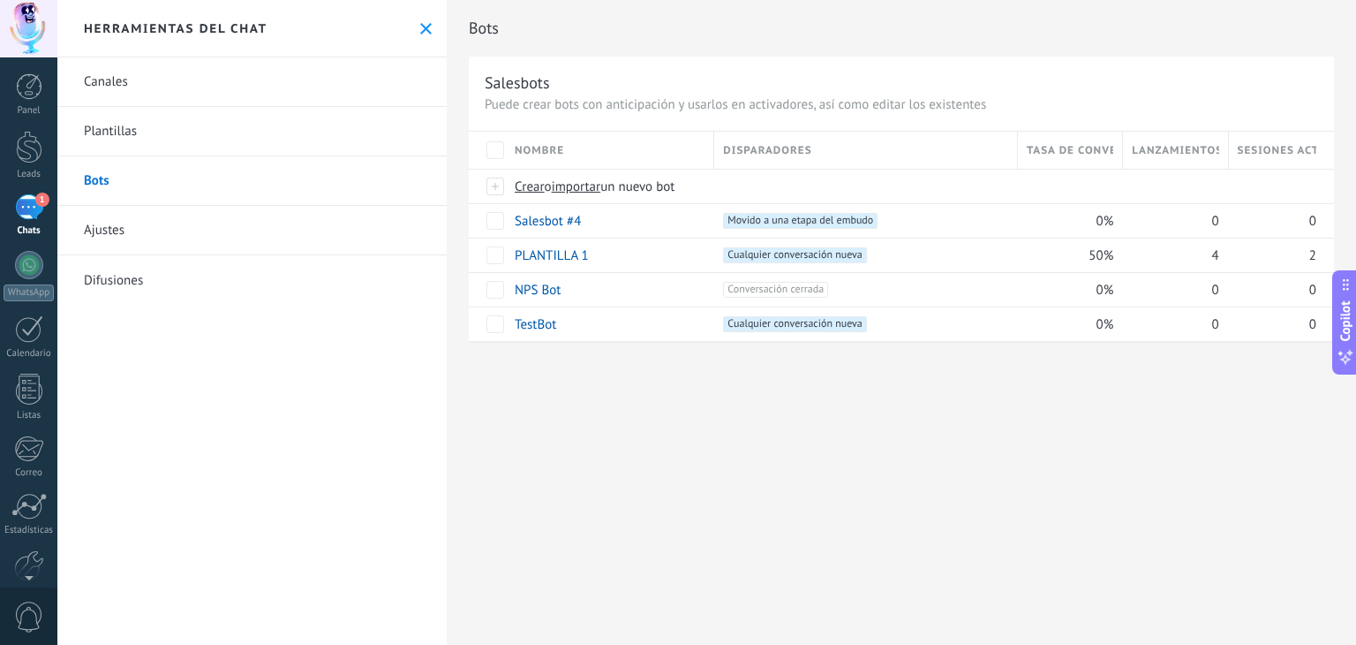
click at [599, 351] on div "Bots Salesbots Puede crear bots con anticipación y usarlos en activadores, así …" at bounding box center [901, 189] width 909 height 379
drag, startPoint x: 595, startPoint y: 382, endPoint x: 636, endPoint y: 407, distance: 47.5
click at [636, 407] on div "Bots Salesbots Puede crear bots con anticipación y usarlos en activadores, así …" at bounding box center [901, 322] width 909 height 645
click at [36, 153] on div at bounding box center [29, 147] width 26 height 33
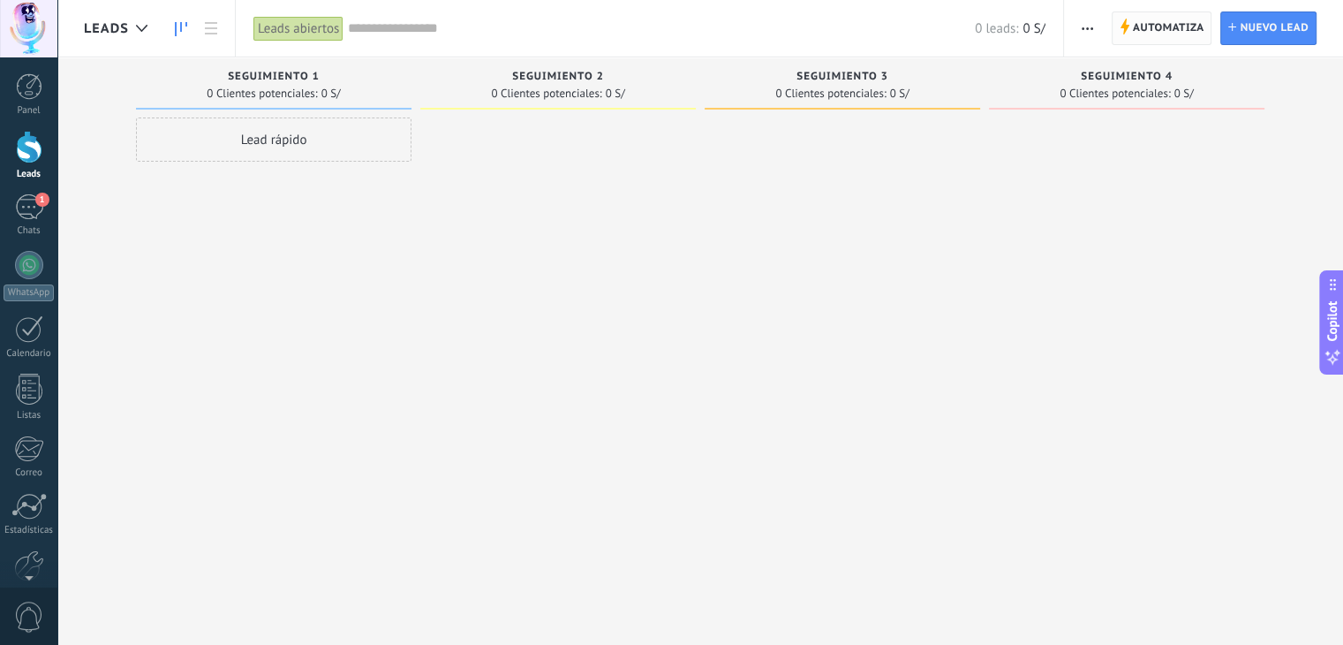
click at [1144, 27] on span "Automatiza" at bounding box center [1169, 28] width 72 height 32
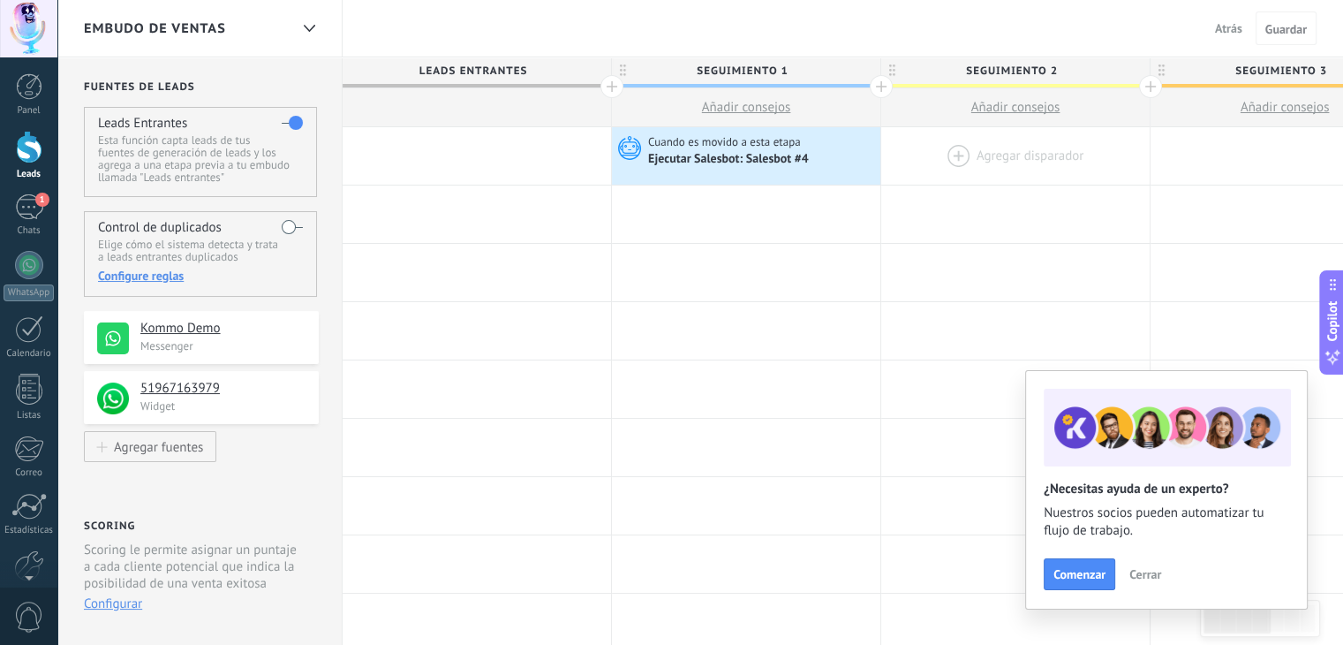
click at [1009, 133] on div at bounding box center [1015, 155] width 268 height 57
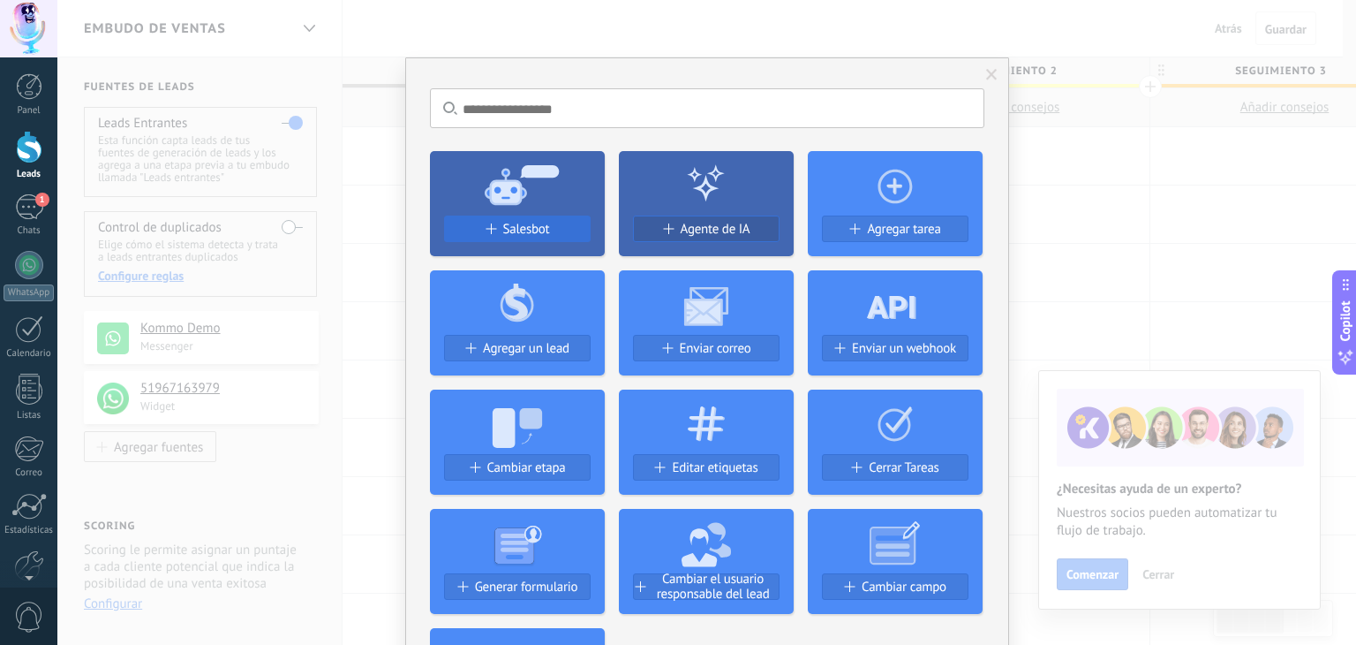
click at [547, 230] on div "Salesbot" at bounding box center [517, 229] width 145 height 15
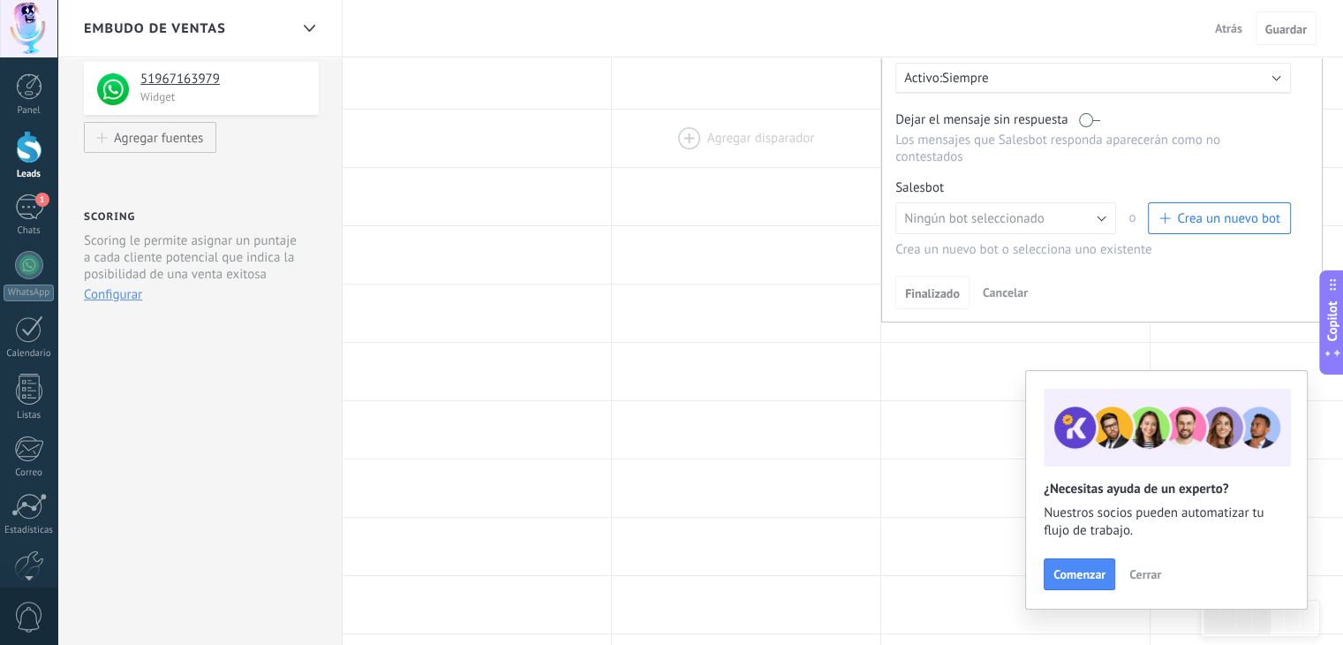
scroll to position [310, 0]
click at [540, 217] on div at bounding box center [477, 195] width 268 height 57
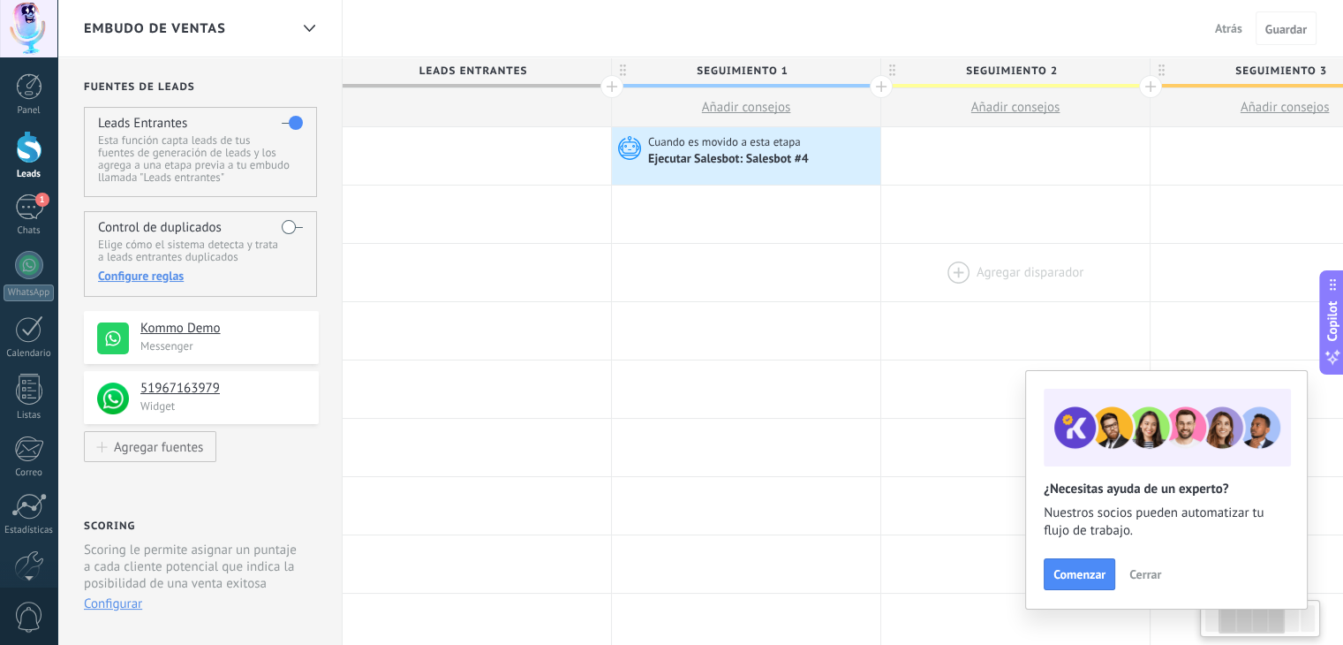
scroll to position [0, 325]
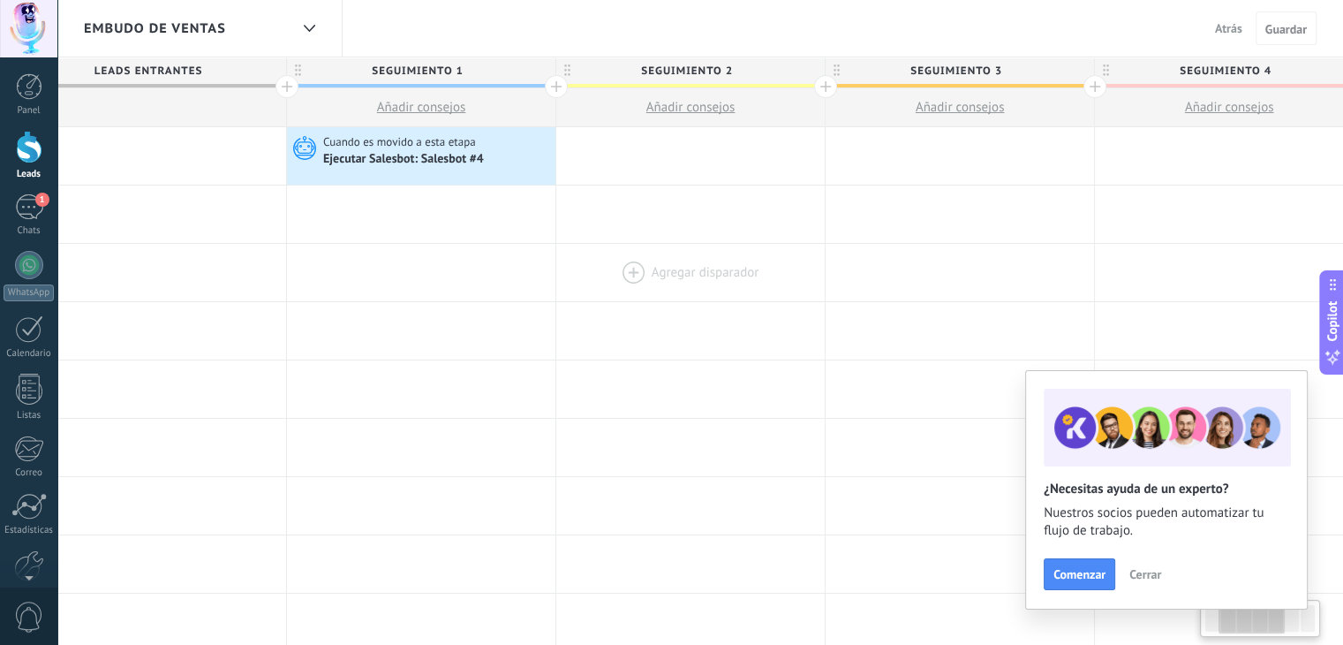
drag, startPoint x: 706, startPoint y: 260, endPoint x: 667, endPoint y: 256, distance: 39.0
click at [686, 156] on div at bounding box center [690, 155] width 268 height 57
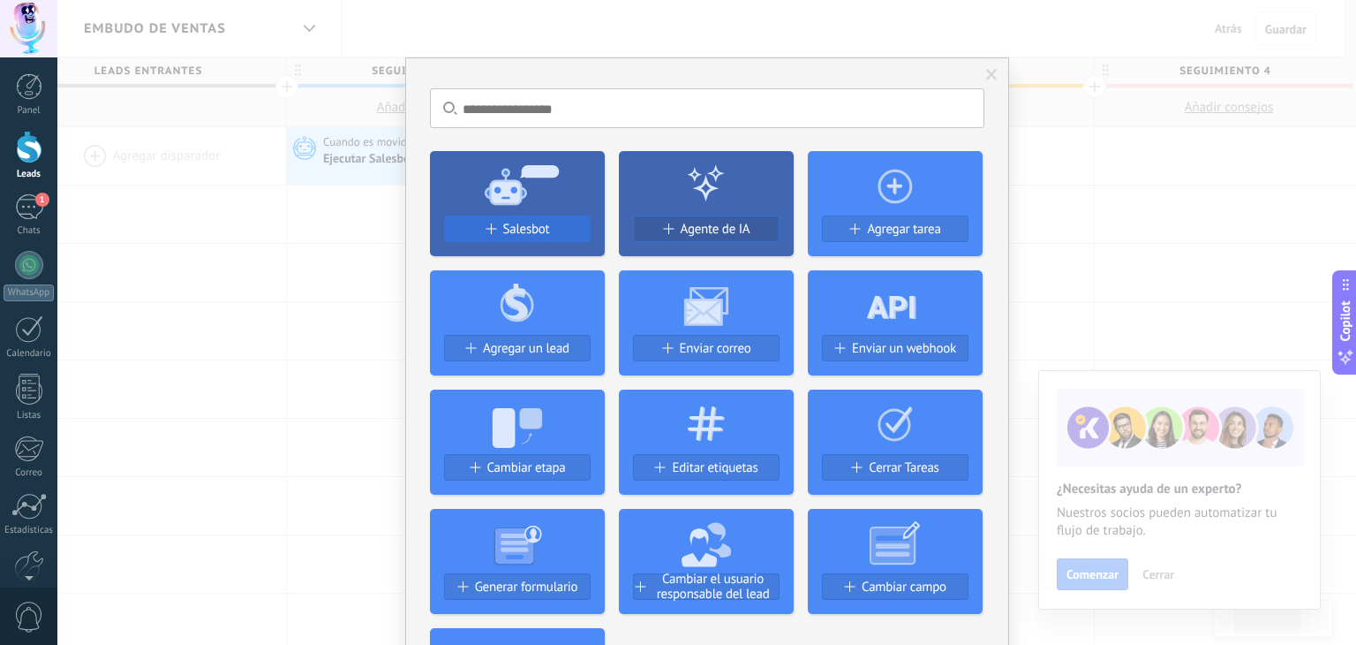
click at [554, 219] on button "Salesbot" at bounding box center [517, 228] width 147 height 26
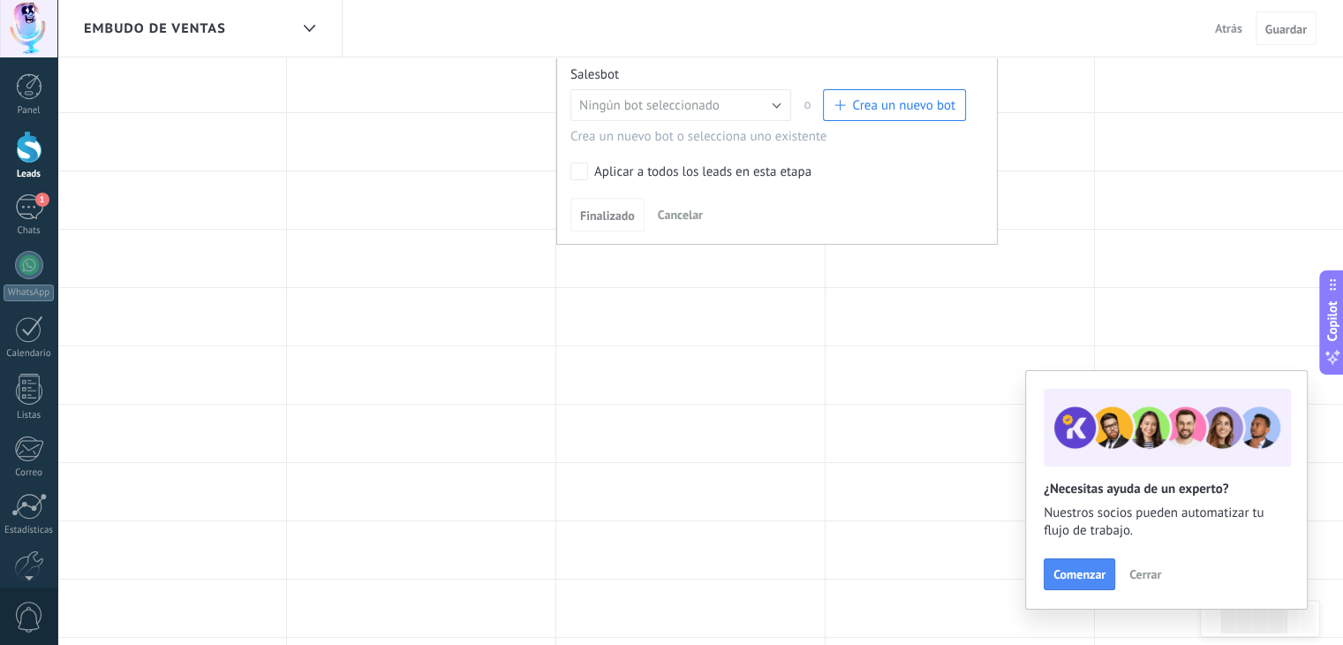
scroll to position [423, 0]
click at [873, 96] on span "Crea un nuevo bot" at bounding box center [903, 104] width 103 height 17
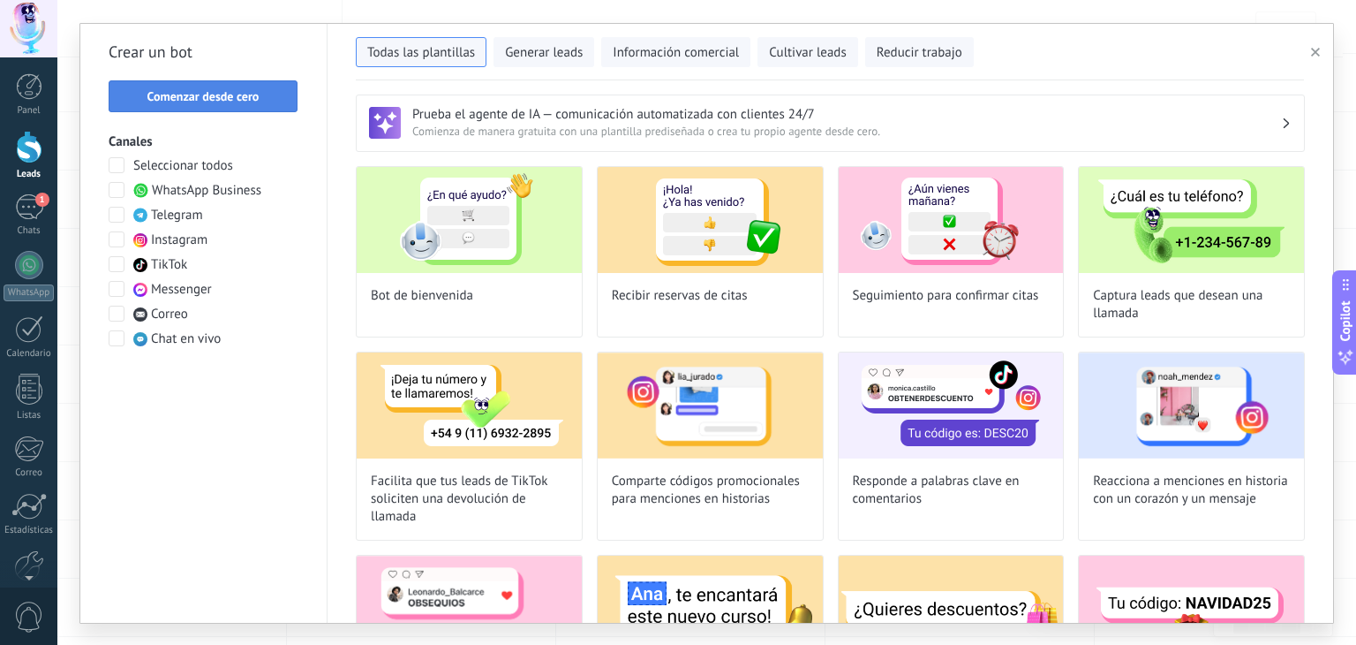
click at [179, 103] on button "Comenzar desde cero" at bounding box center [203, 96] width 189 height 32
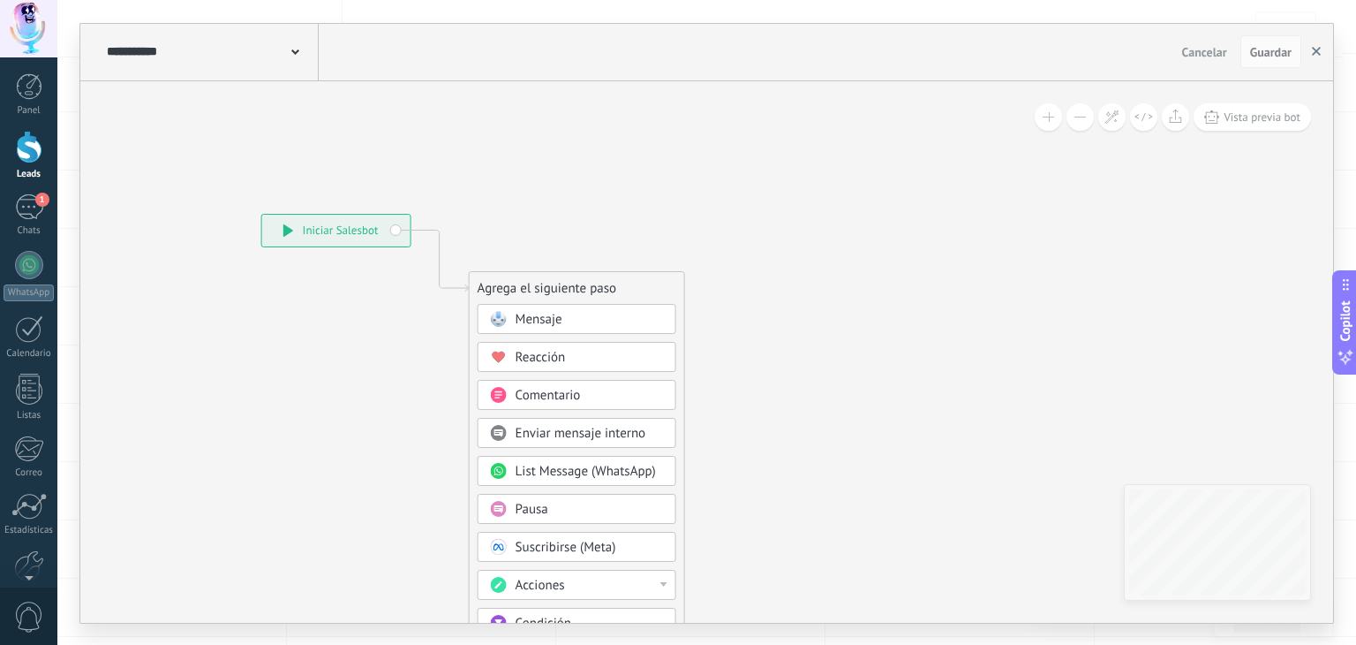
click at [1313, 57] on button "button" at bounding box center [1316, 52] width 26 height 34
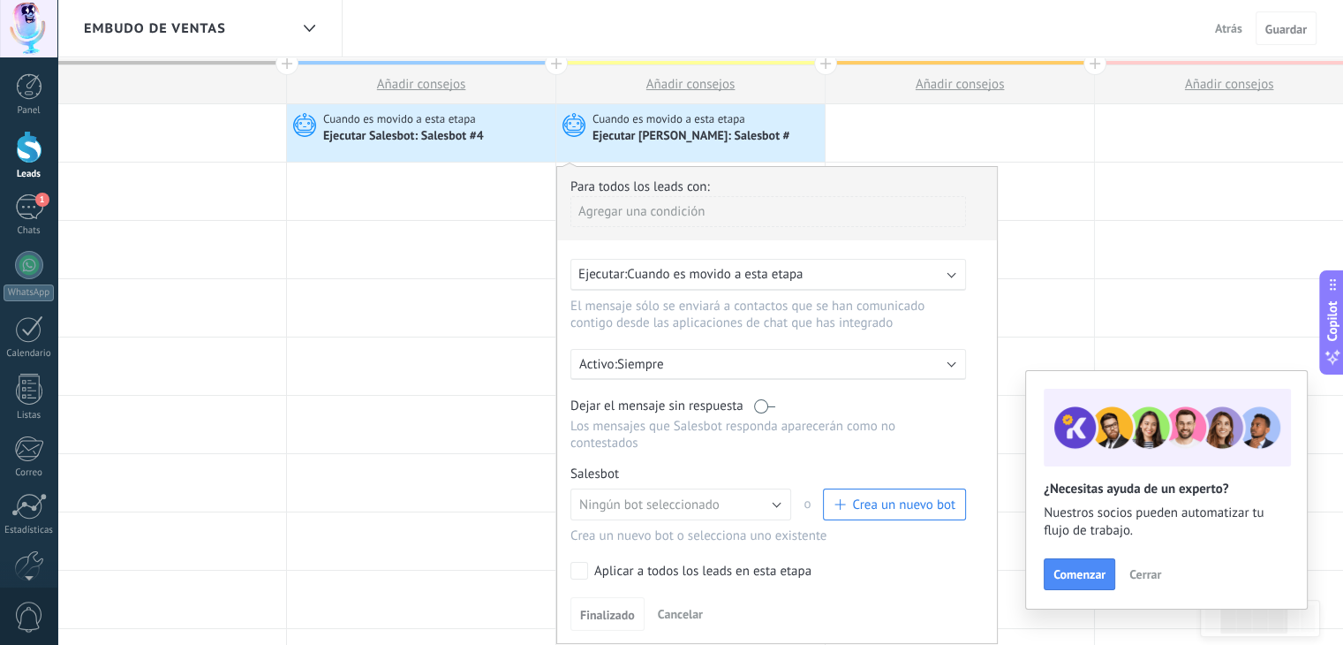
scroll to position [0, 0]
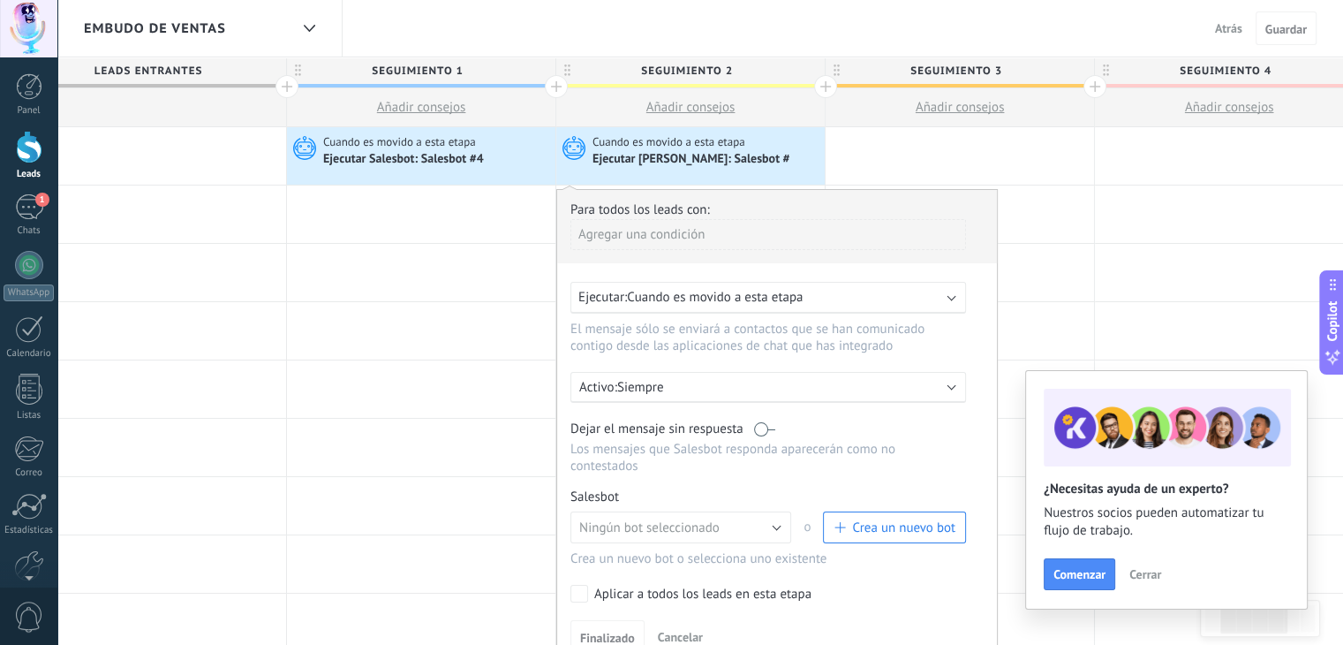
click at [756, 152] on div "Ejecutar [PERSON_NAME]: Salesbot #" at bounding box center [706, 159] width 228 height 18
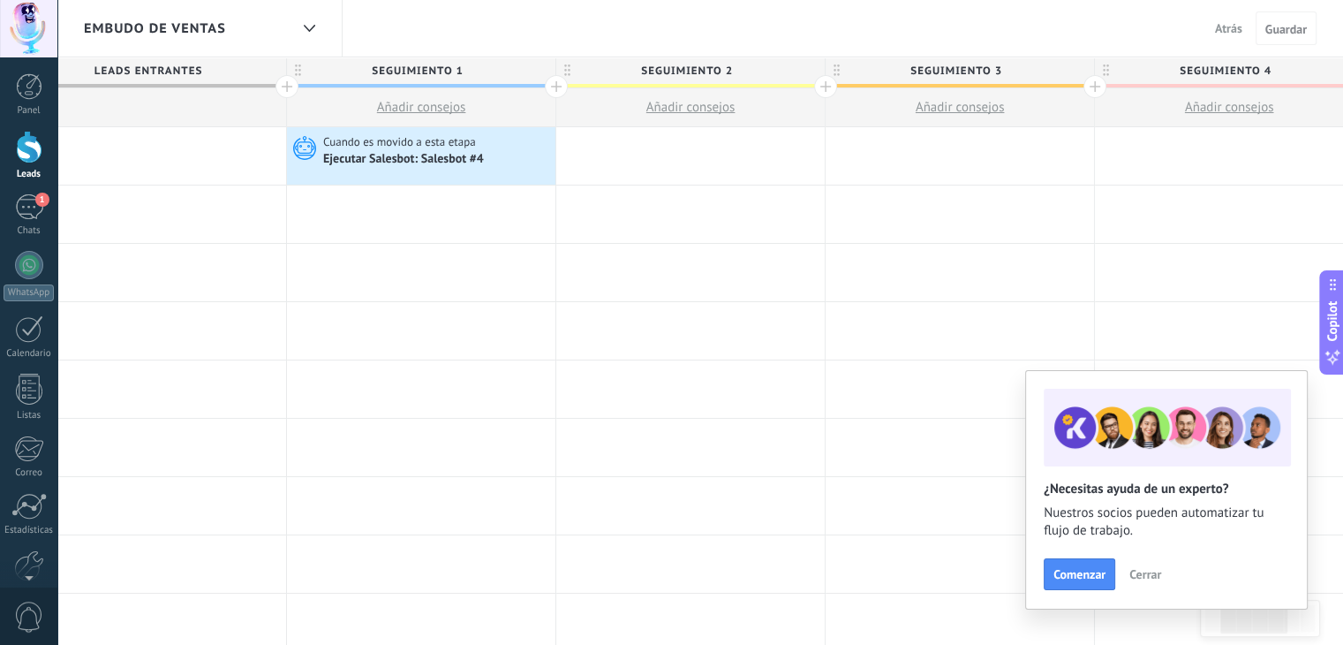
click at [708, 144] on div at bounding box center [690, 155] width 268 height 57
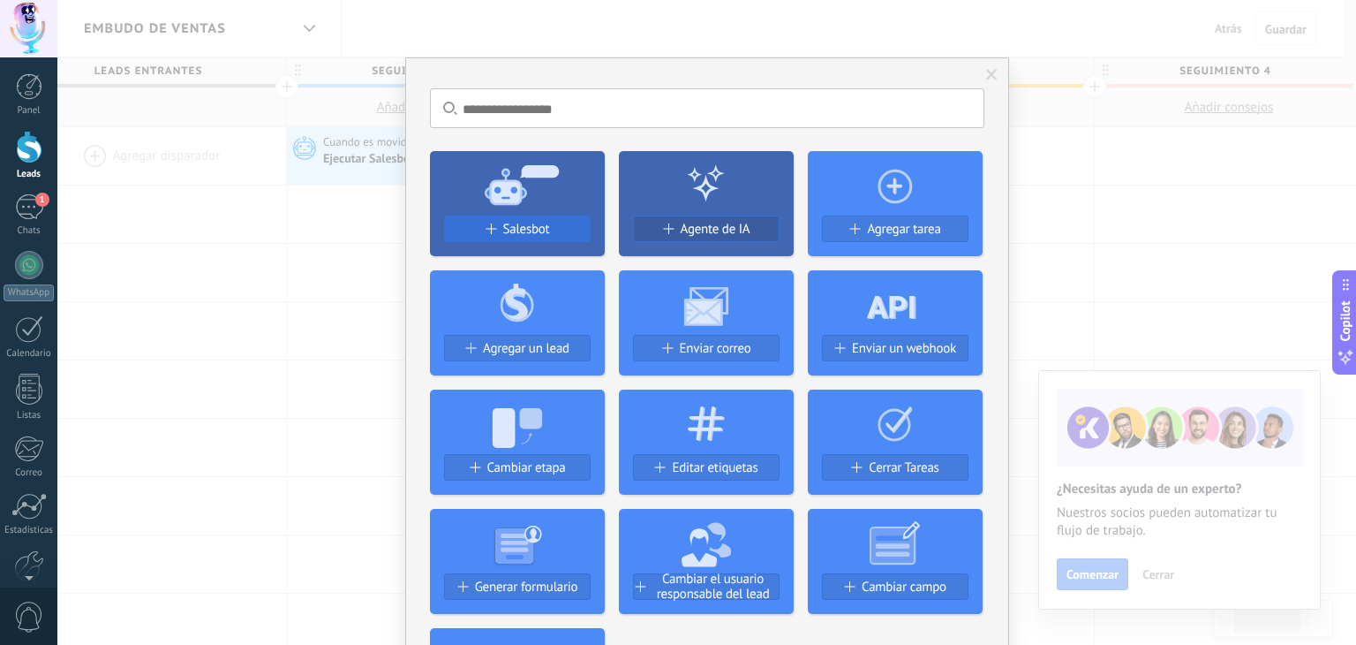
click at [540, 222] on span "Salesbot" at bounding box center [526, 229] width 47 height 15
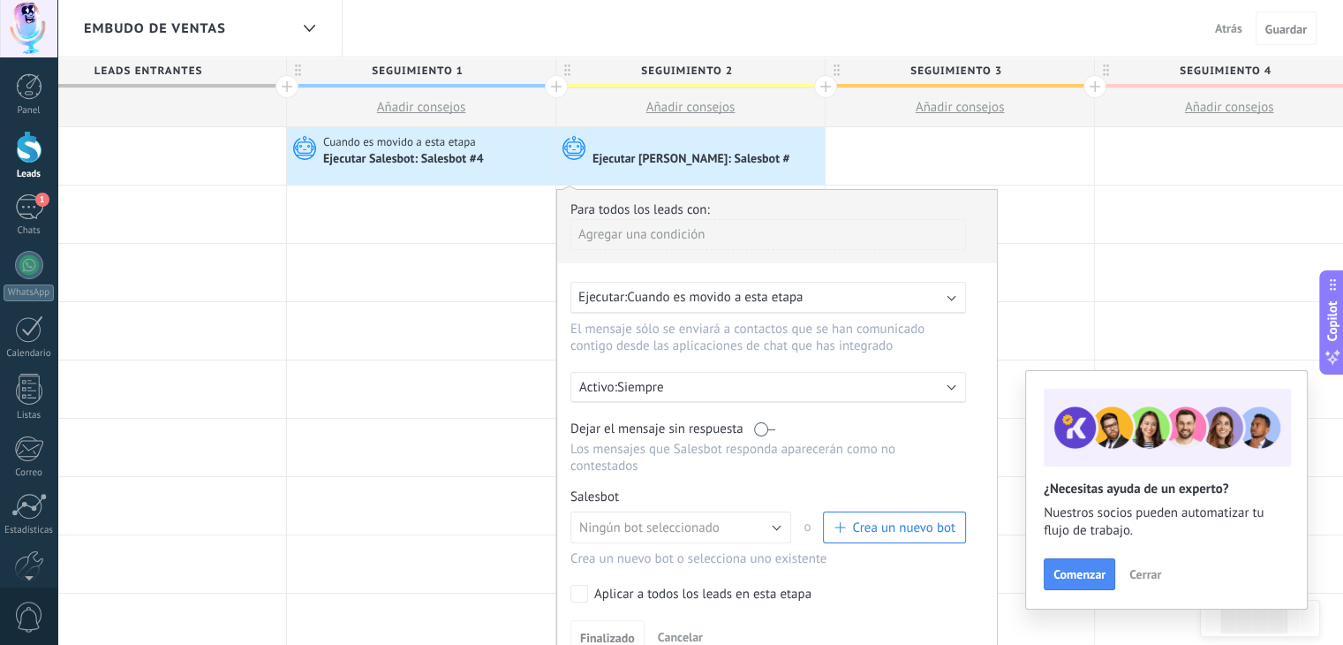
click at [835, 522] on span "button" at bounding box center [838, 527] width 11 height 11
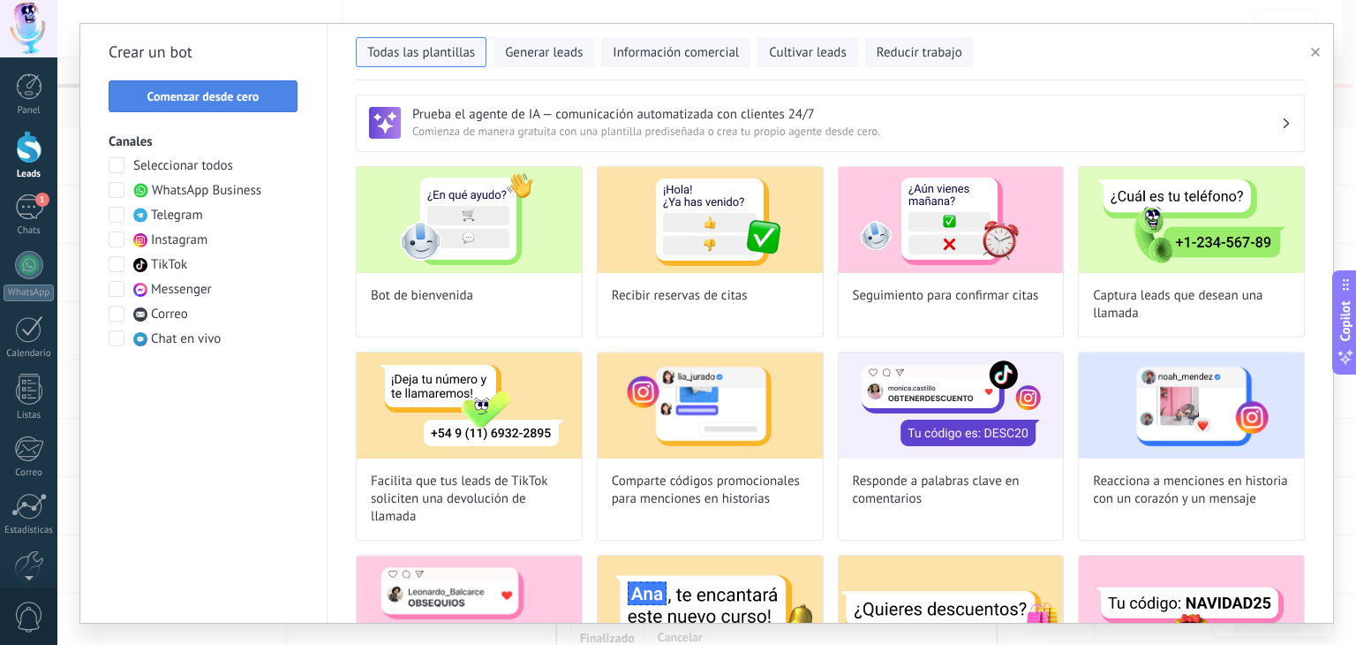
click at [193, 94] on span "Comenzar desde cero" at bounding box center [203, 96] width 112 height 12
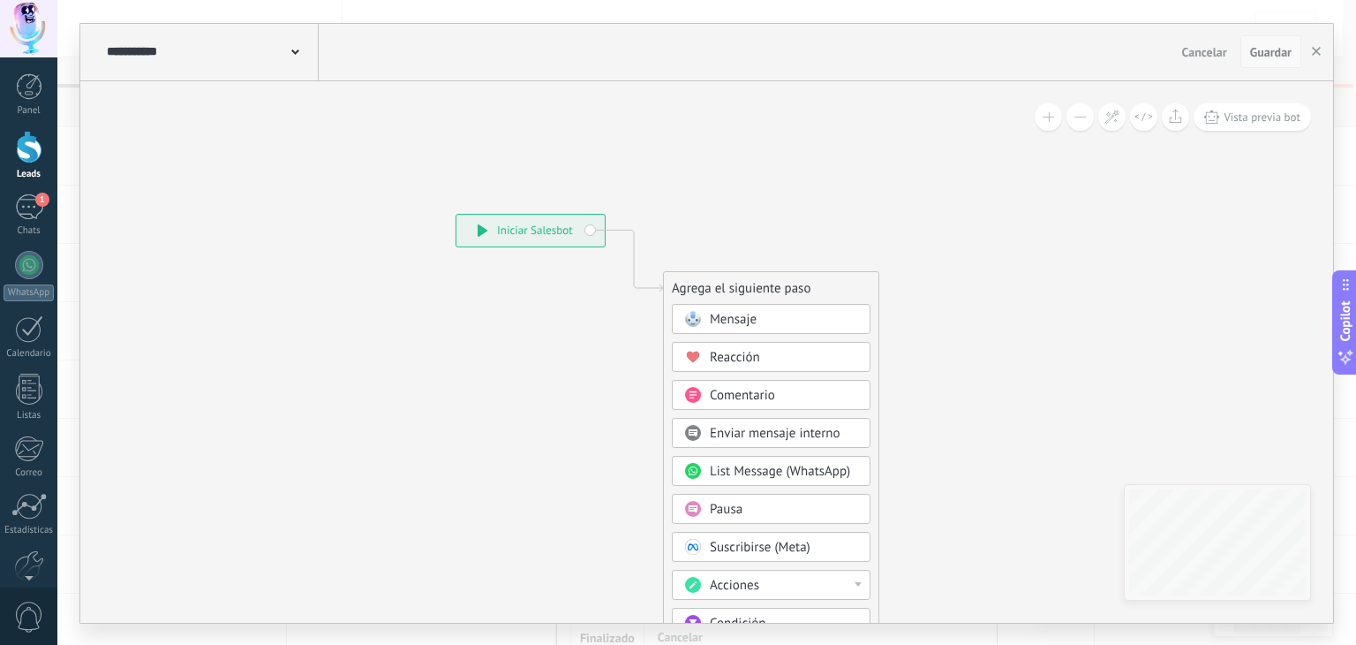
click at [1261, 51] on span "Guardar" at bounding box center [1270, 52] width 41 height 12
click at [729, 315] on span "Mensaje" at bounding box center [733, 319] width 47 height 17
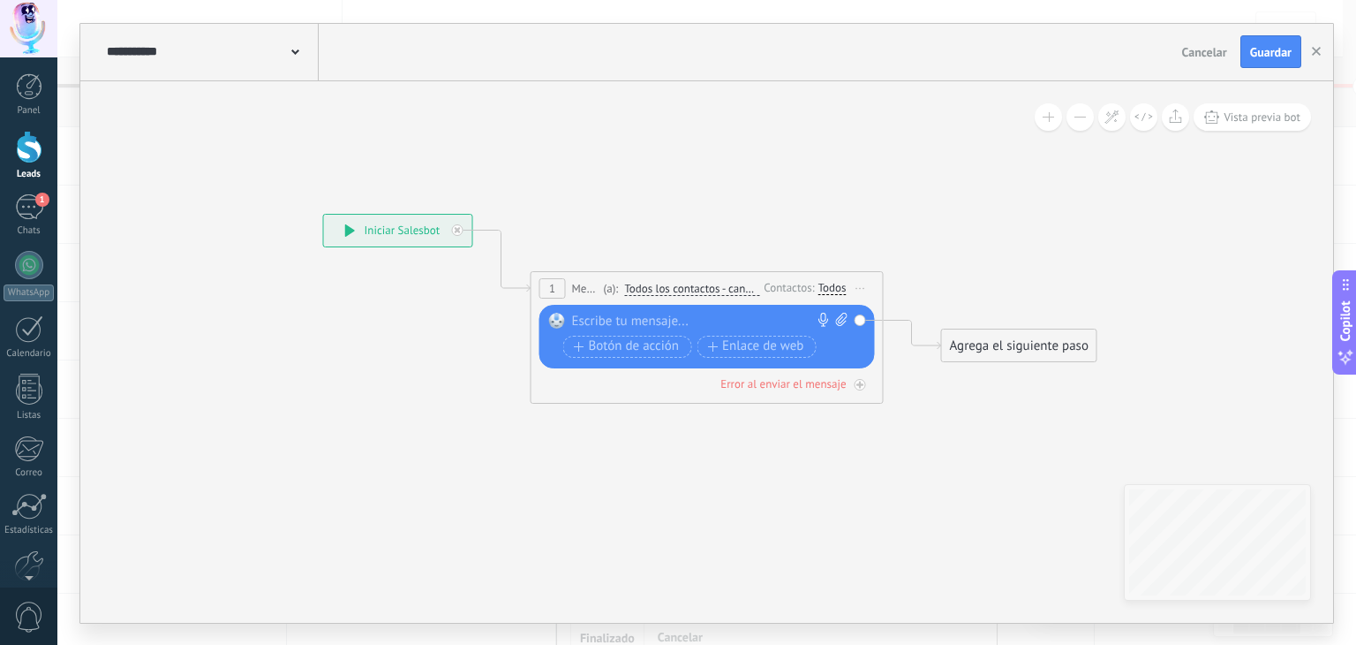
click at [729, 315] on div at bounding box center [703, 322] width 262 height 18
click at [1257, 57] on span "Guardar" at bounding box center [1270, 52] width 41 height 12
click at [1316, 54] on icon "button" at bounding box center [1316, 51] width 9 height 9
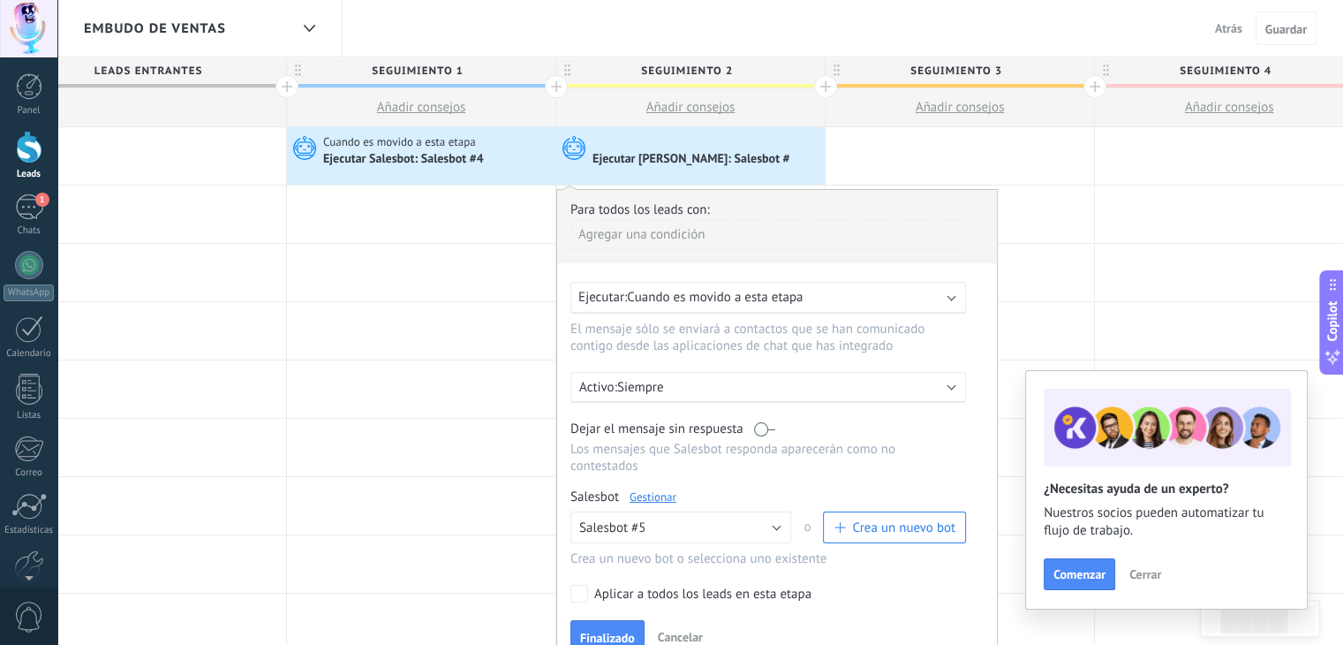
scroll to position [215, 0]
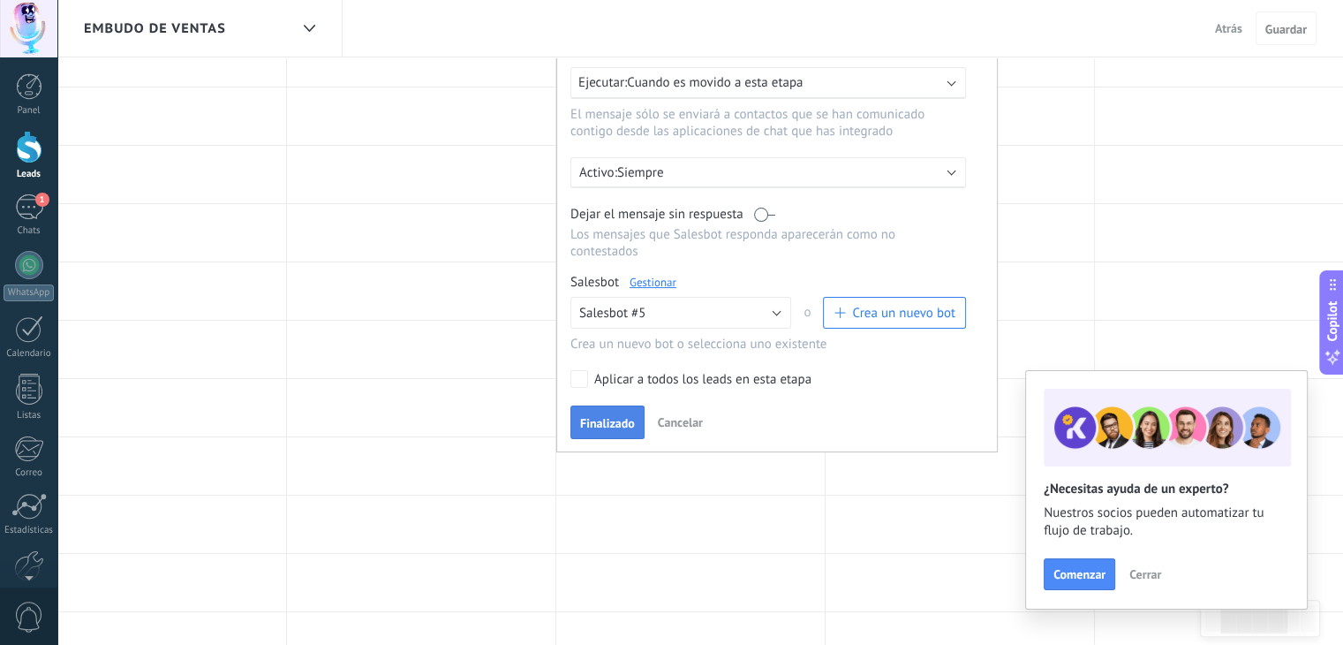
click at [614, 405] on button "Finalizado" at bounding box center [607, 422] width 74 height 34
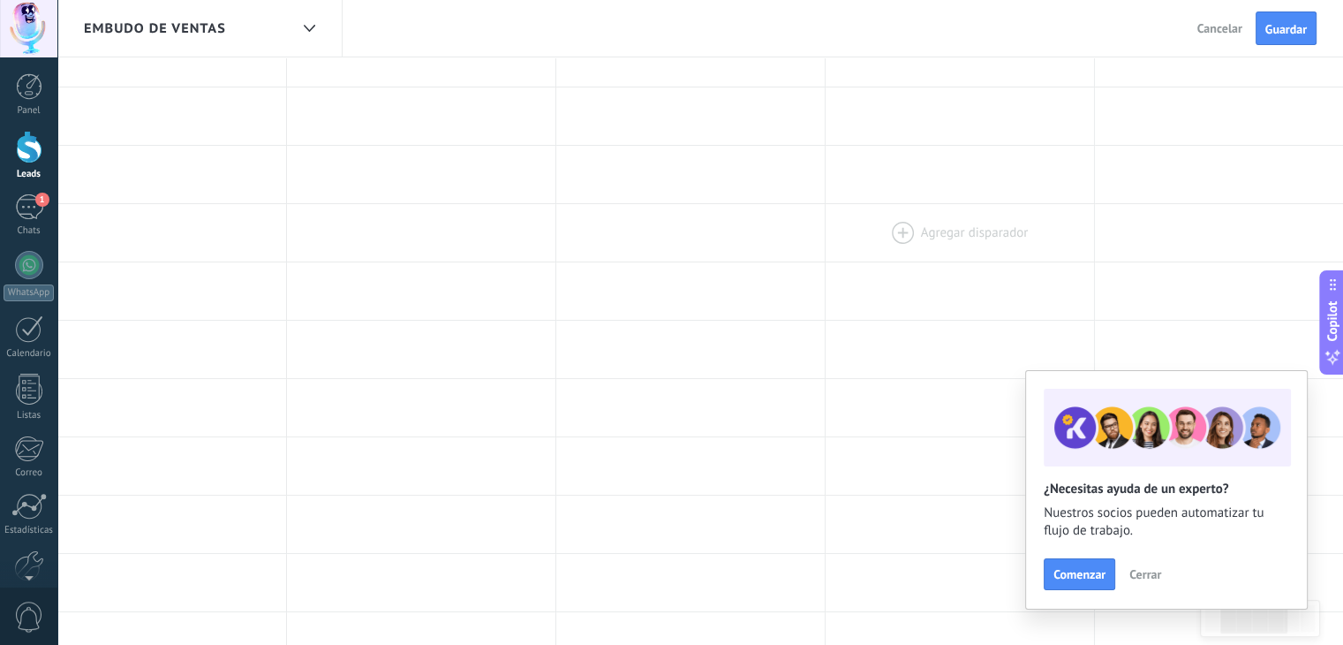
scroll to position [0, 0]
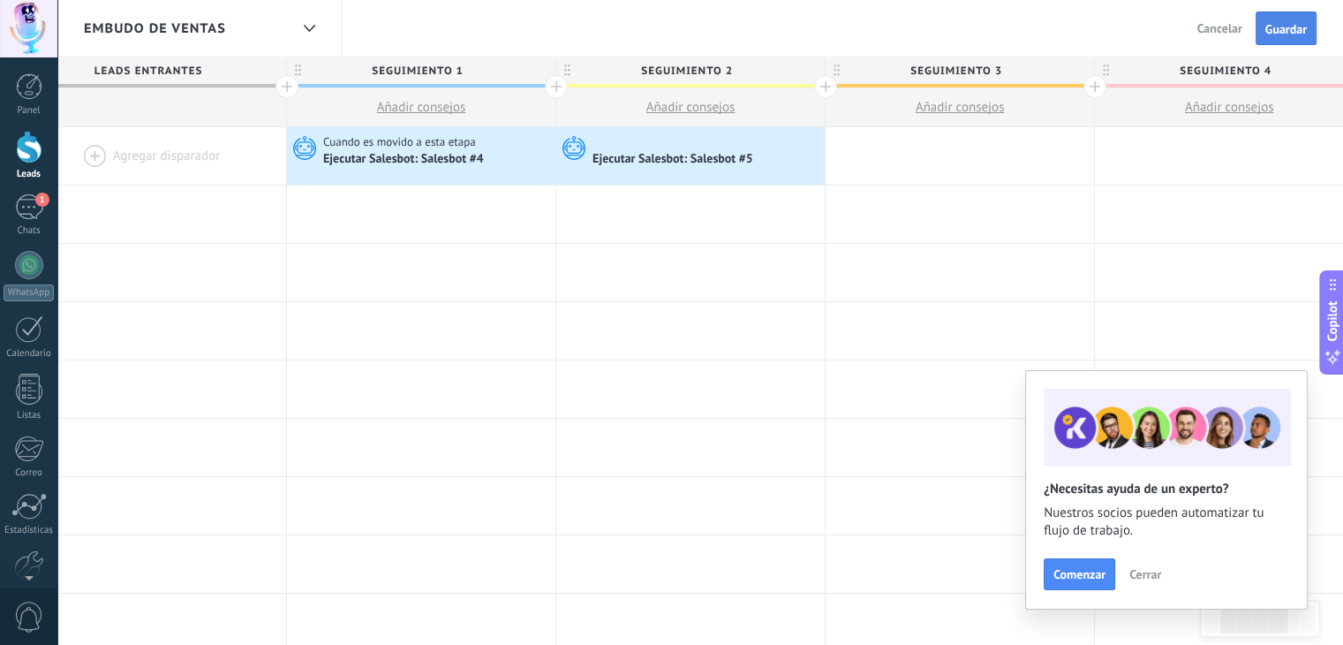
click at [1302, 23] on span "Guardar" at bounding box center [1285, 29] width 41 height 12
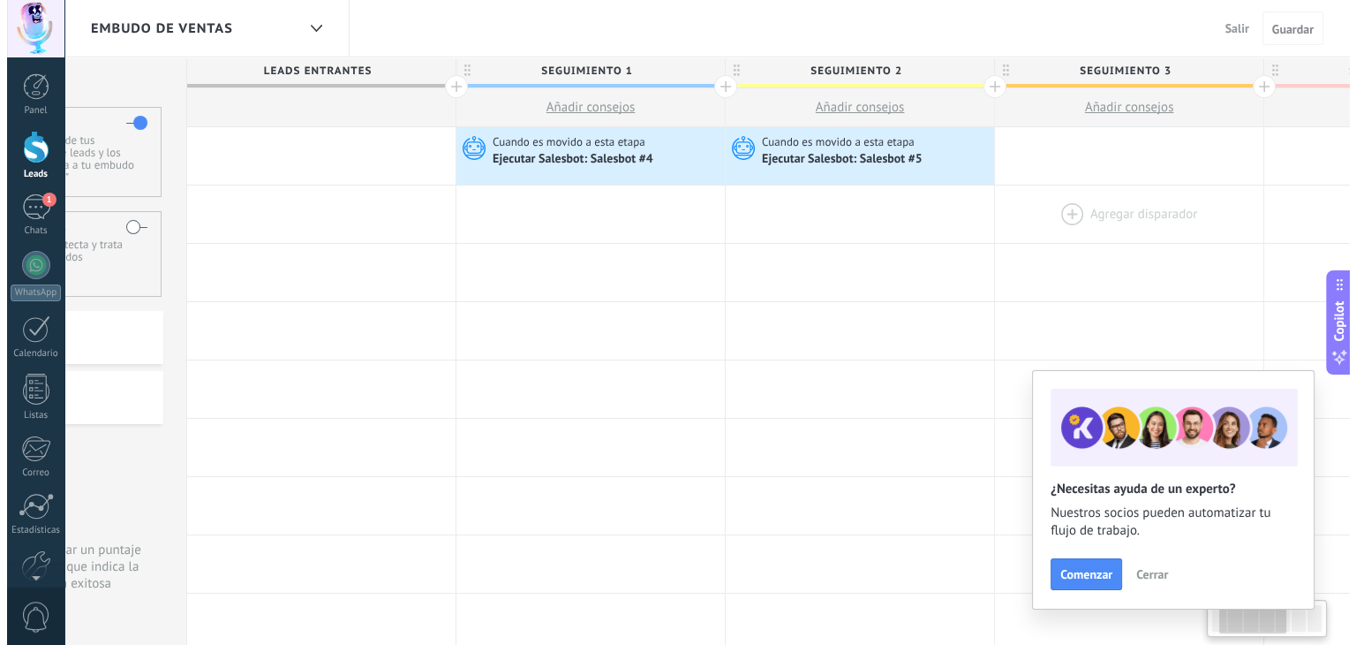
scroll to position [0, 162]
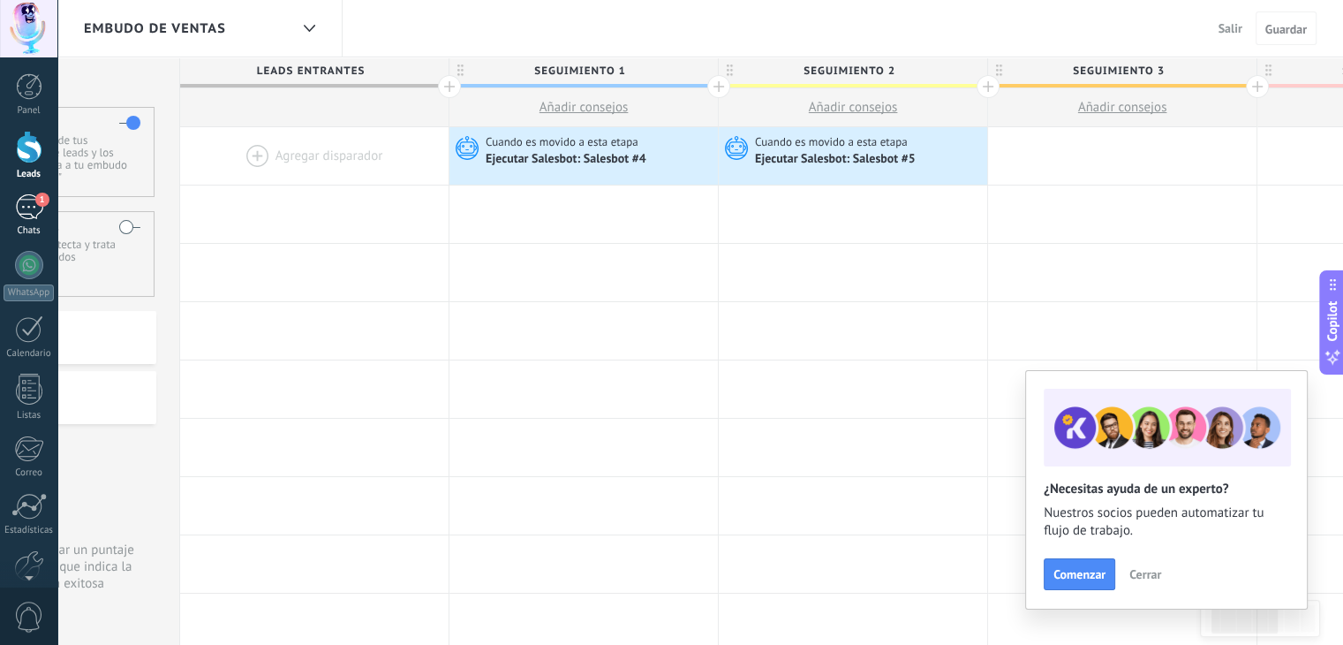
click at [25, 228] on div "Chats" at bounding box center [29, 230] width 51 height 11
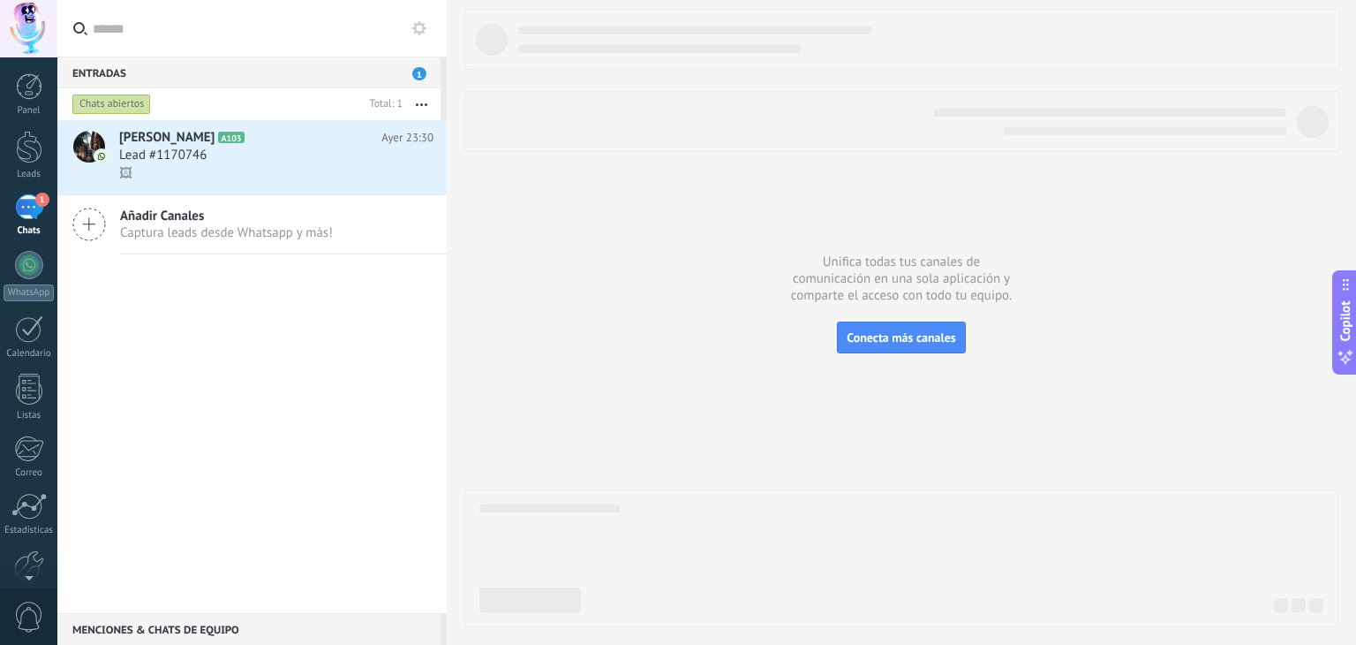
click at [413, 18] on button at bounding box center [419, 28] width 21 height 21
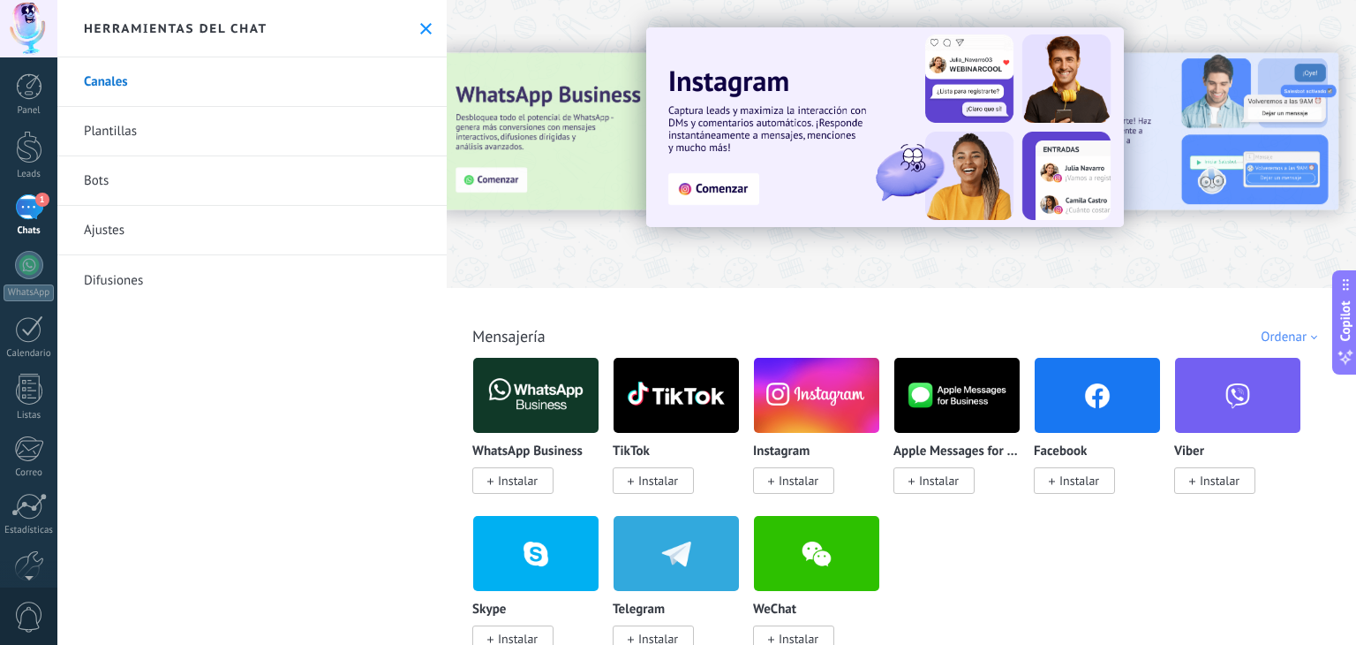
click at [113, 177] on link "Bots" at bounding box center [251, 180] width 389 height 49
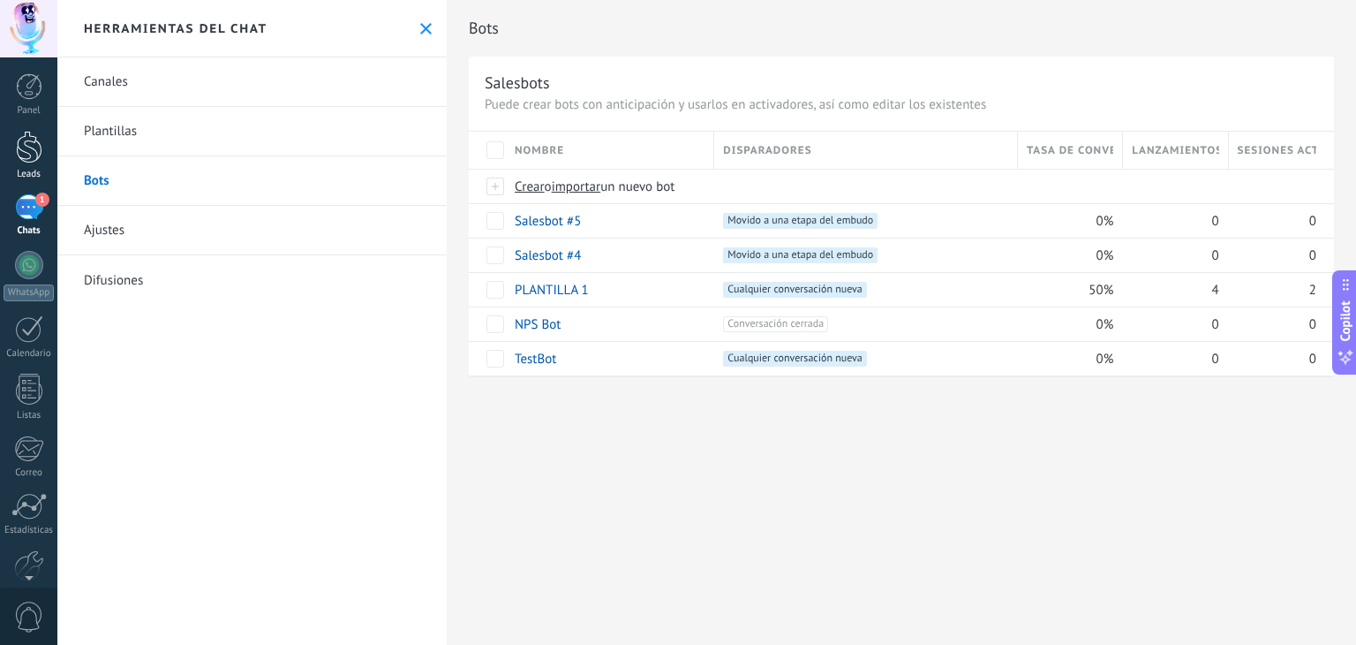
click at [39, 154] on div at bounding box center [29, 147] width 26 height 33
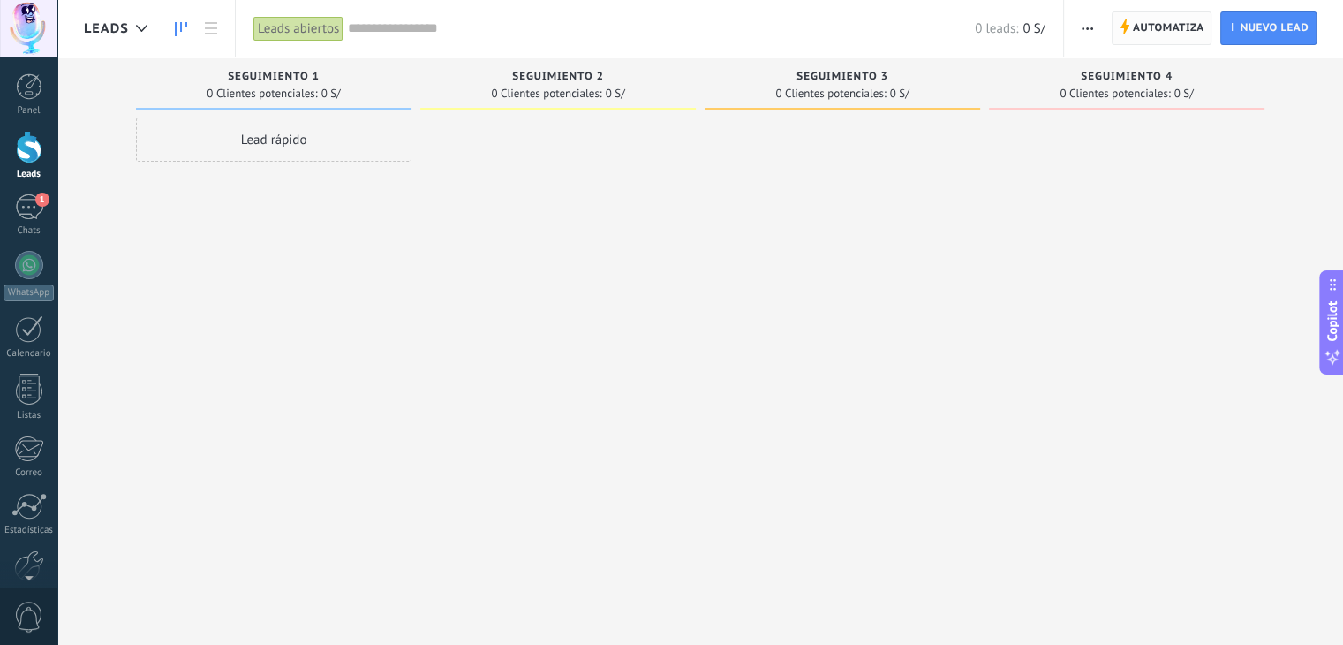
click at [1172, 19] on span "Automatiza" at bounding box center [1169, 28] width 72 height 32
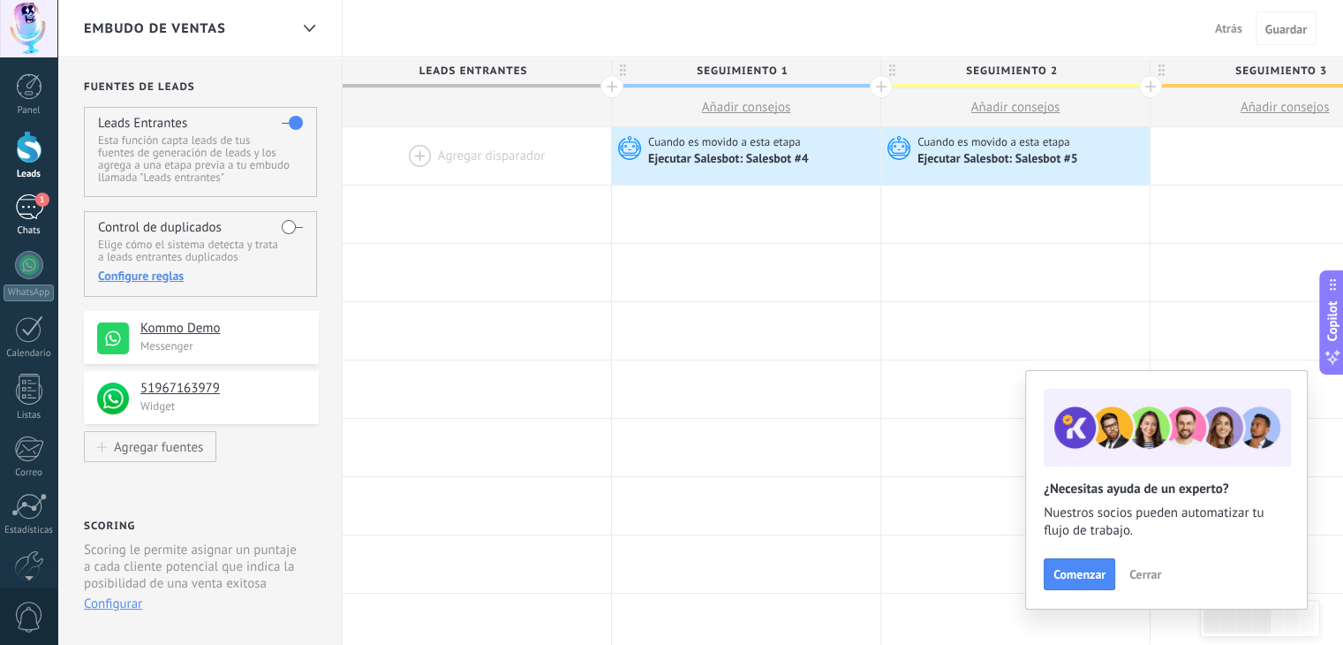
click at [26, 200] on div "1" at bounding box center [29, 207] width 28 height 26
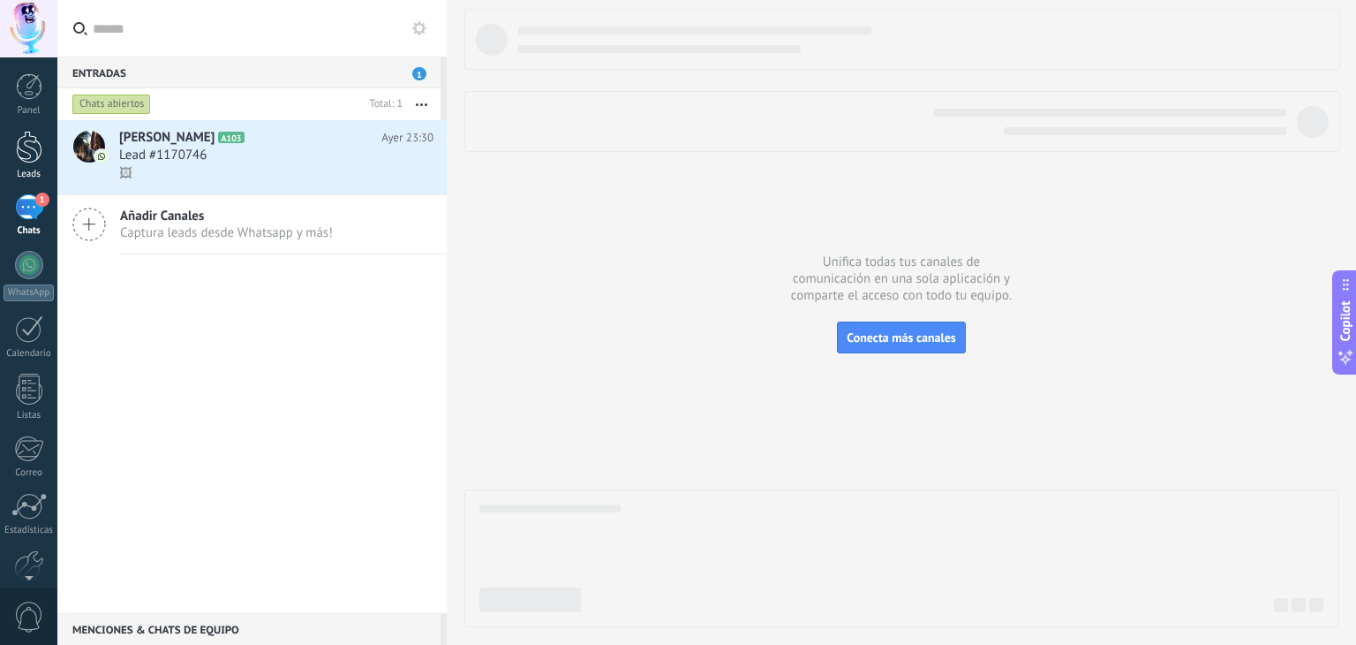
click at [20, 139] on div at bounding box center [29, 147] width 26 height 33
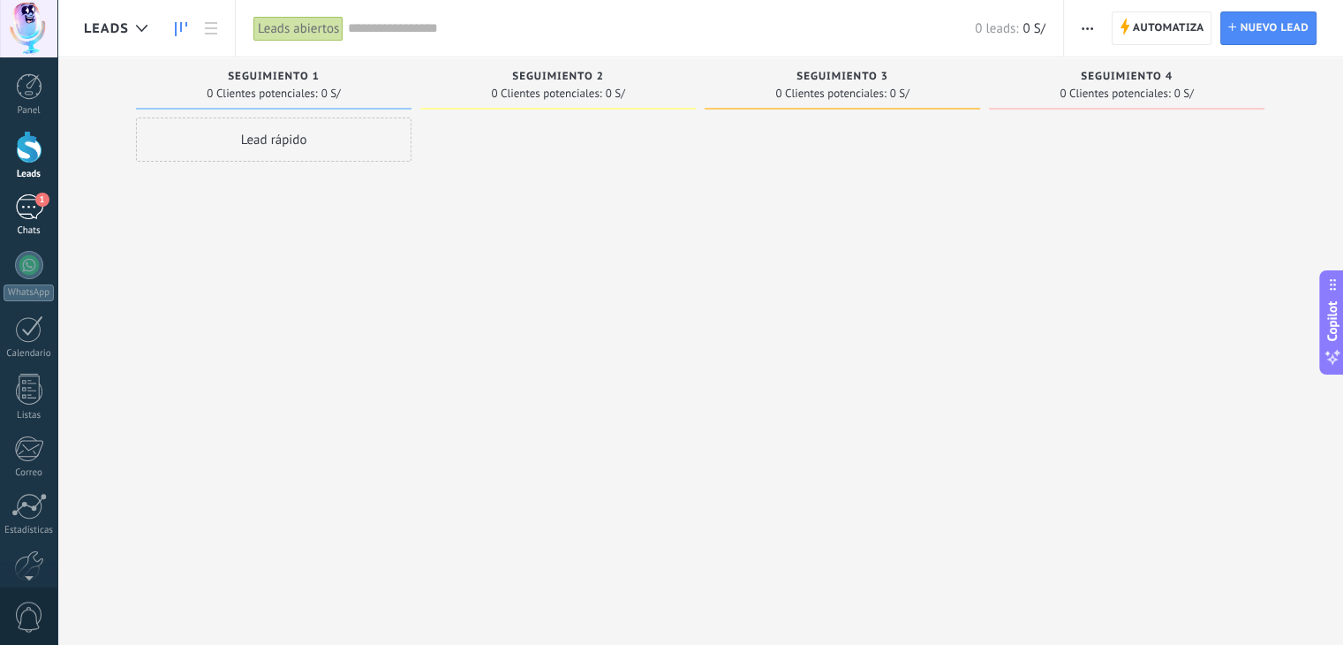
click at [30, 209] on div "1" at bounding box center [29, 207] width 28 height 26
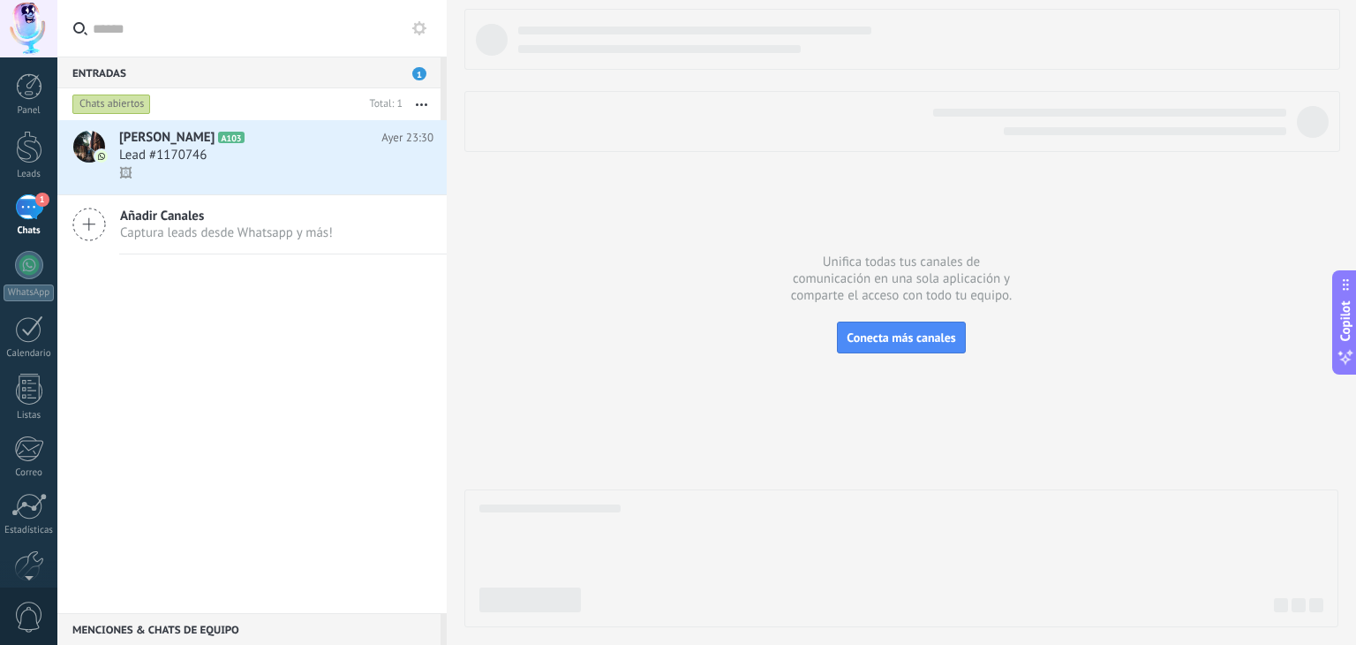
click at [419, 29] on icon at bounding box center [419, 28] width 14 height 14
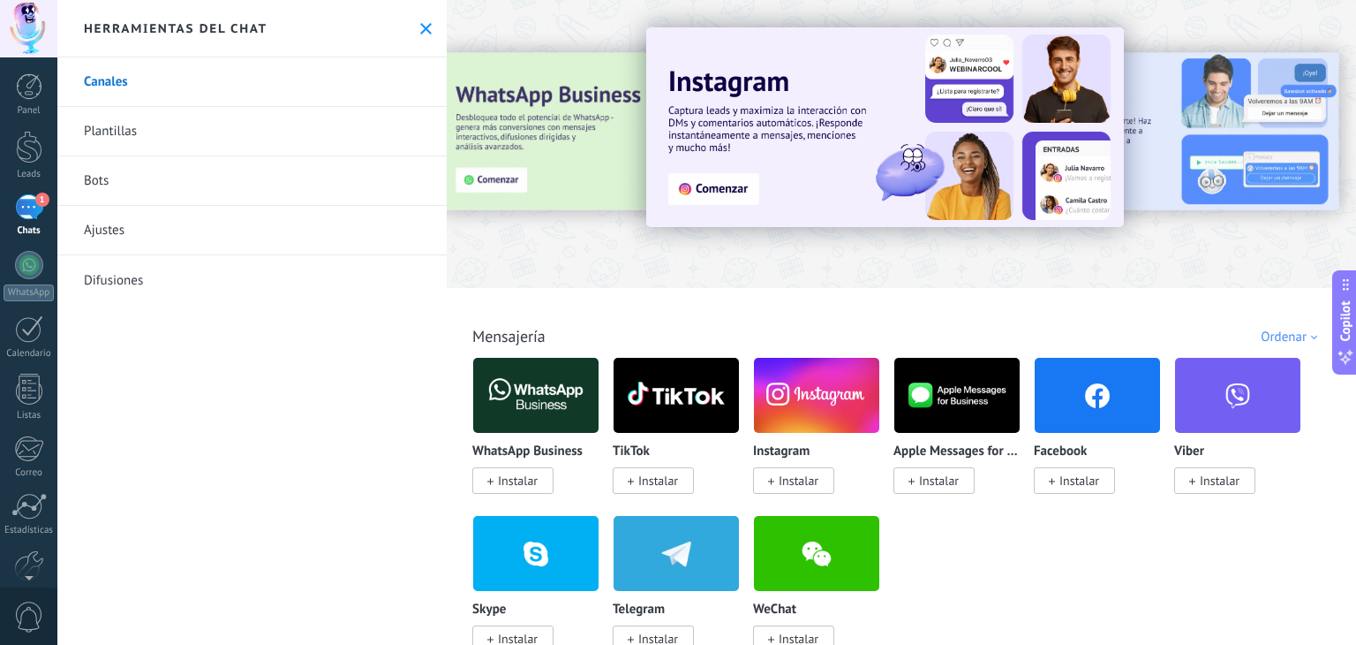
click at [222, 164] on link "Bots" at bounding box center [251, 180] width 389 height 49
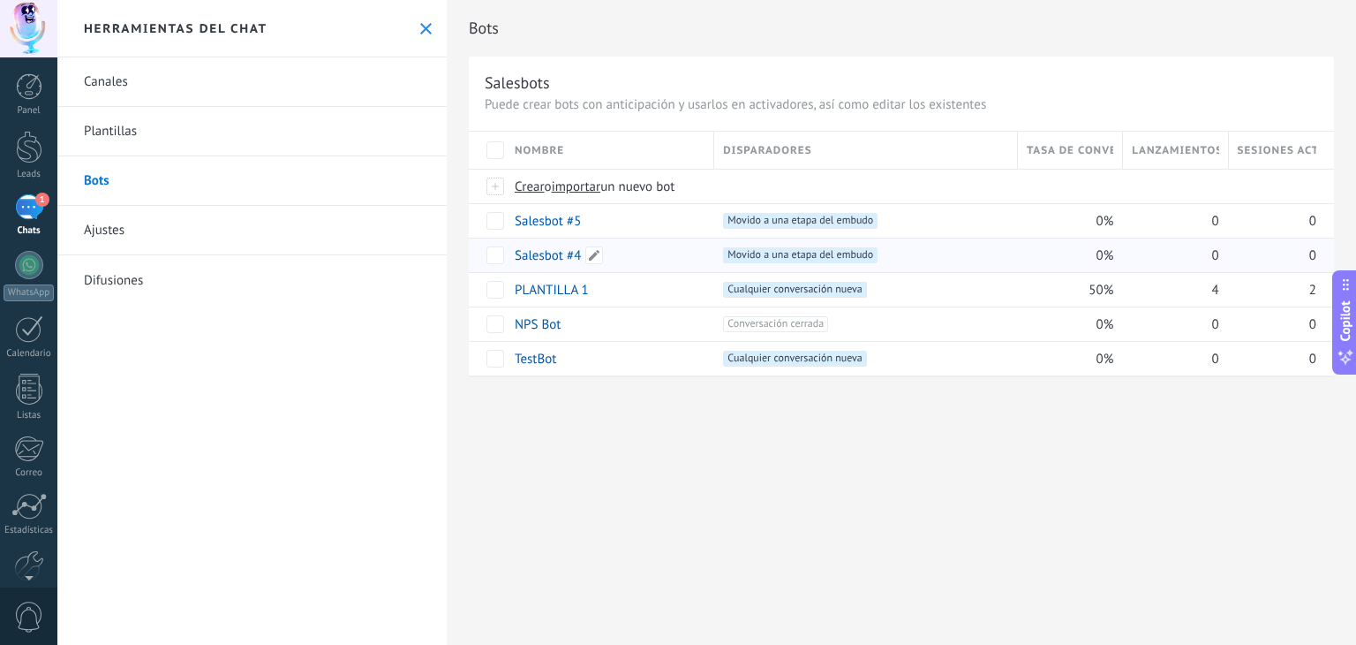
click at [547, 250] on link "Salesbot #4" at bounding box center [548, 255] width 66 height 17
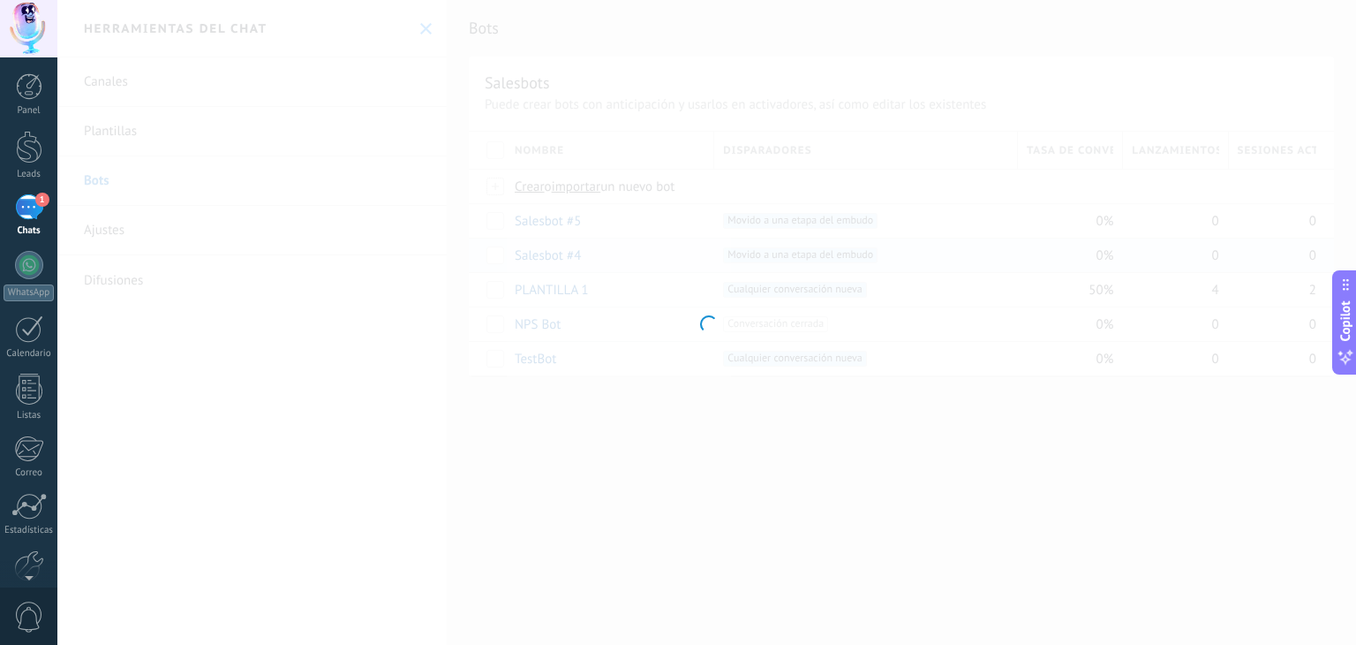
type input "**********"
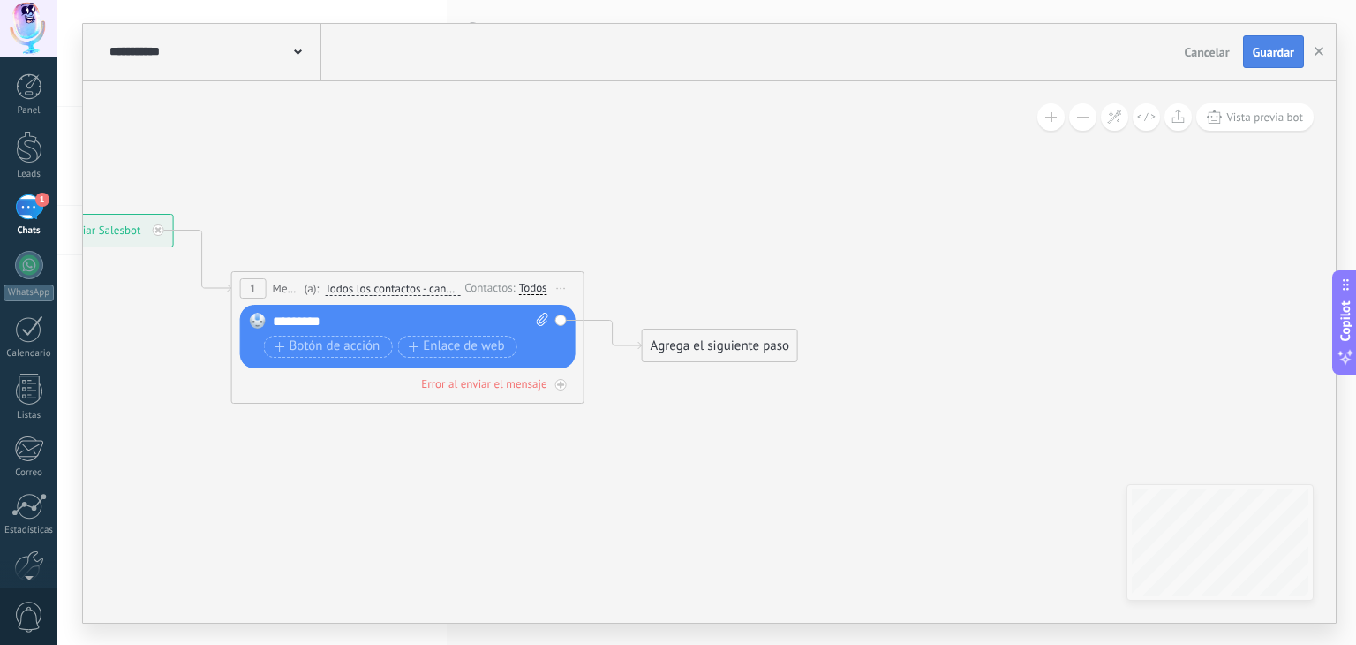
click at [1289, 60] on button "Guardar" at bounding box center [1273, 52] width 61 height 34
click at [333, 318] on div "*********" at bounding box center [411, 322] width 277 height 18
drag, startPoint x: 1197, startPoint y: 79, endPoint x: 1270, endPoint y: 37, distance: 84.2
click at [1270, 37] on div "**********" at bounding box center [709, 323] width 1253 height 599
click at [1270, 37] on button "Guardar" at bounding box center [1273, 52] width 61 height 34
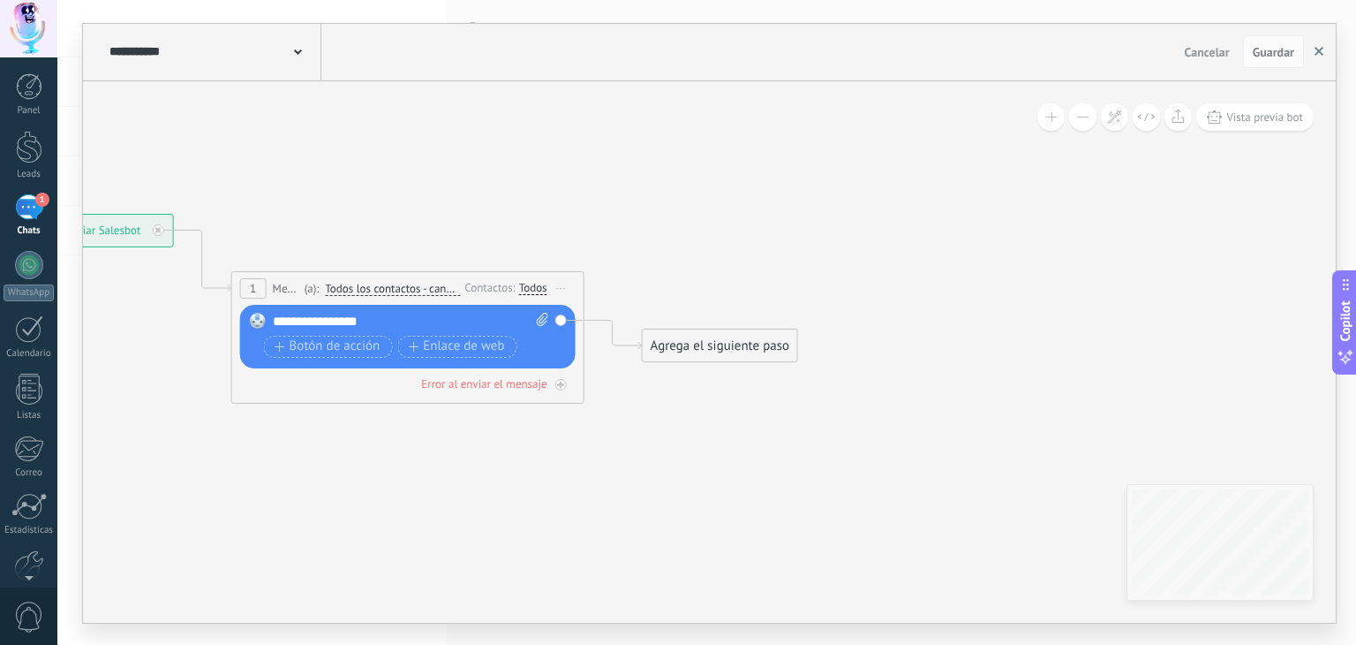
click at [1325, 47] on button "button" at bounding box center [1319, 52] width 26 height 34
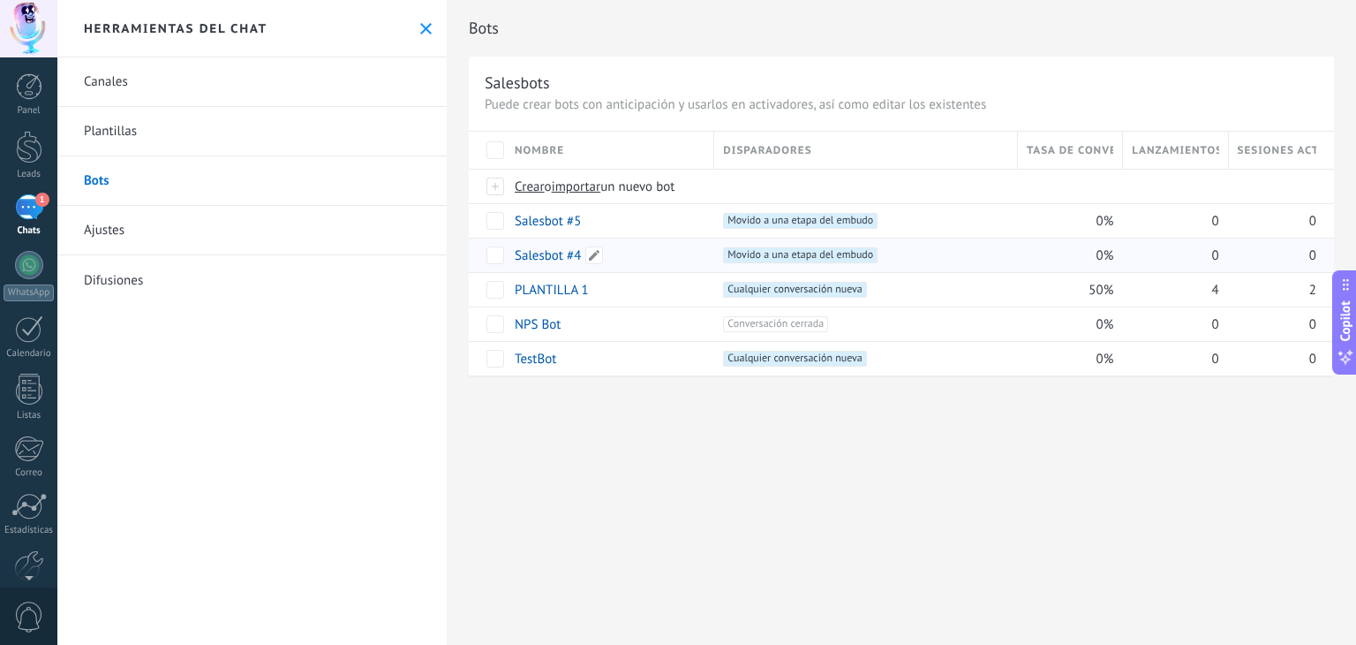
click at [536, 255] on link "Salesbot #4" at bounding box center [548, 255] width 66 height 17
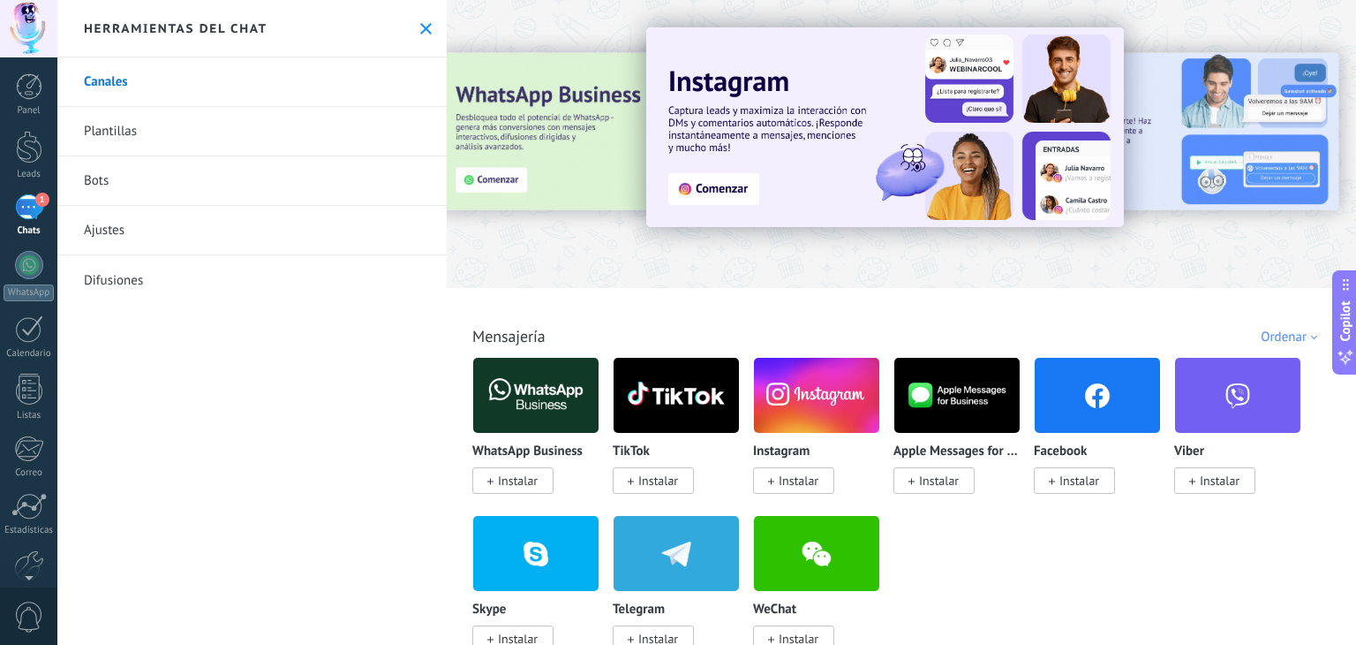
click at [119, 174] on link "Bots" at bounding box center [251, 180] width 389 height 49
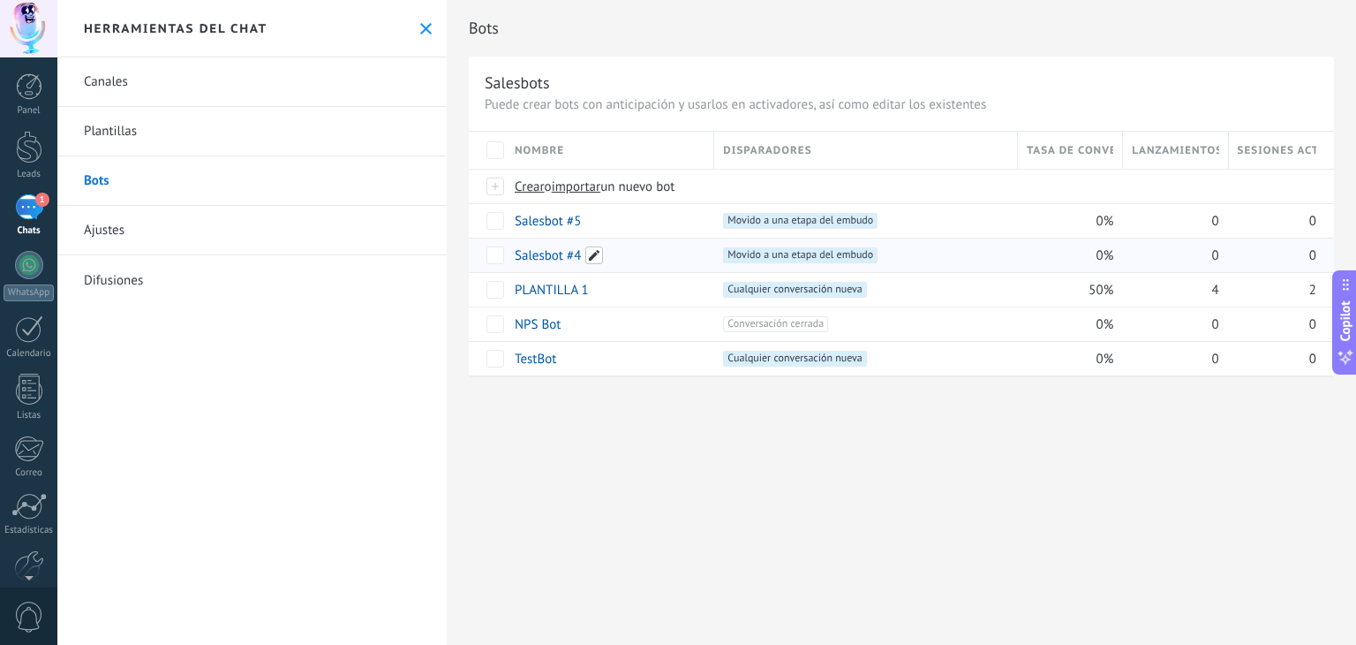
click at [590, 257] on span at bounding box center [594, 255] width 18 height 18
type input "**********"
click at [574, 303] on button "Guardar" at bounding box center [555, 295] width 79 height 34
click at [590, 223] on span at bounding box center [594, 221] width 18 height 18
type input "**********"
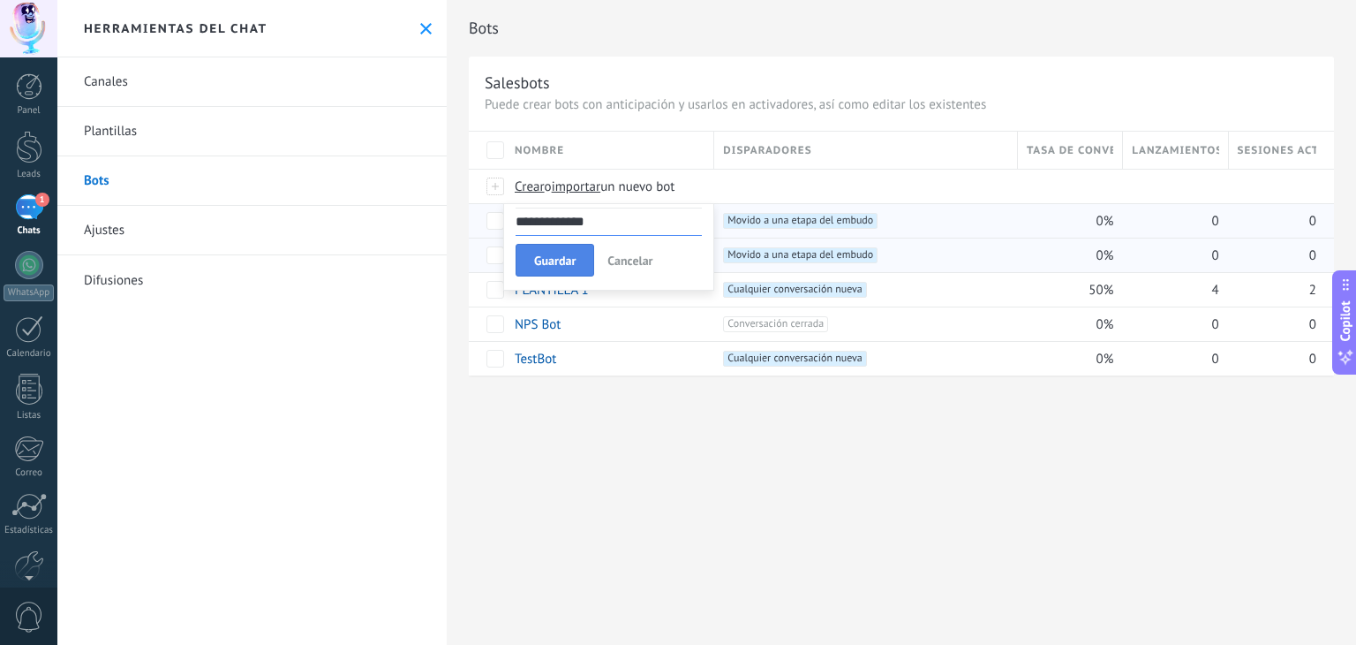
click at [547, 259] on span "Guardar" at bounding box center [554, 260] width 41 height 12
click at [621, 249] on span at bounding box center [620, 255] width 18 height 18
type input "**********"
click at [620, 223] on span at bounding box center [620, 221] width 18 height 18
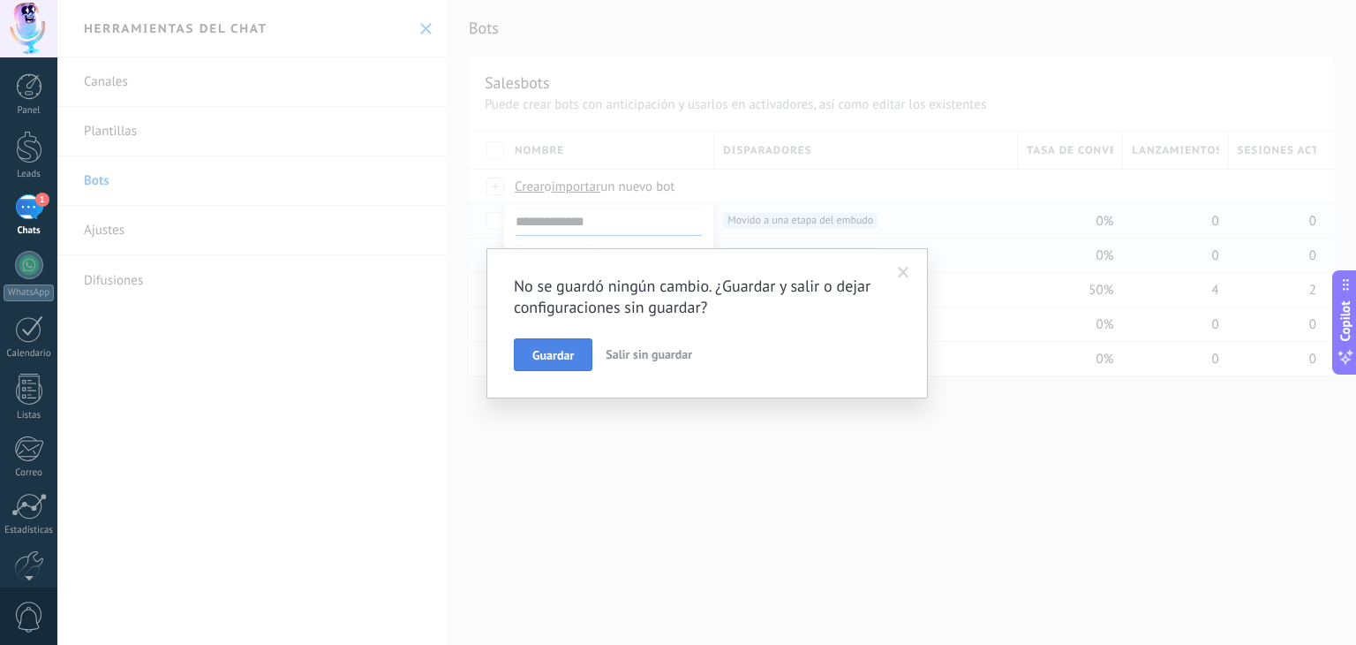
click at [569, 349] on span "Guardar" at bounding box center [552, 355] width 41 height 12
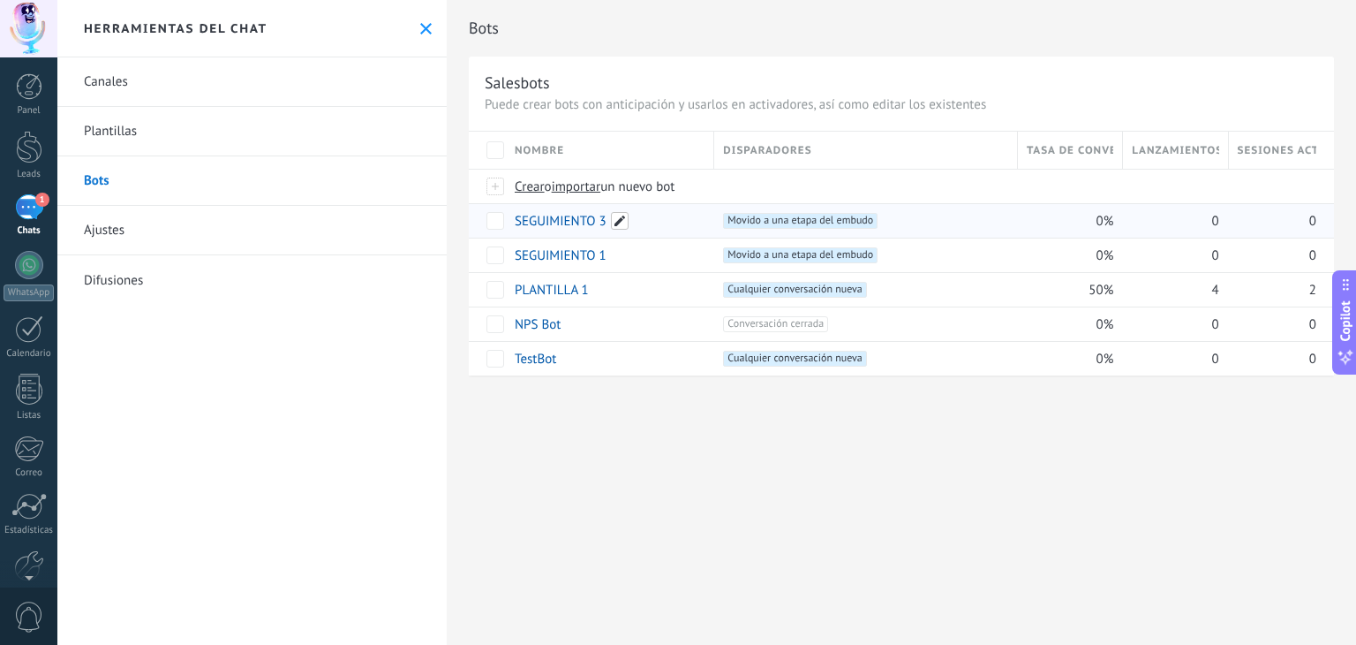
click at [621, 218] on span at bounding box center [620, 221] width 18 height 18
type input "**********"
click at [573, 270] on button "Guardar" at bounding box center [555, 261] width 79 height 34
click at [1080, 527] on div "Bots Salesbots Puede crear bots con anticipación y usarlos en activadores, así …" at bounding box center [901, 322] width 909 height 645
click at [602, 294] on span at bounding box center [602, 290] width 18 height 18
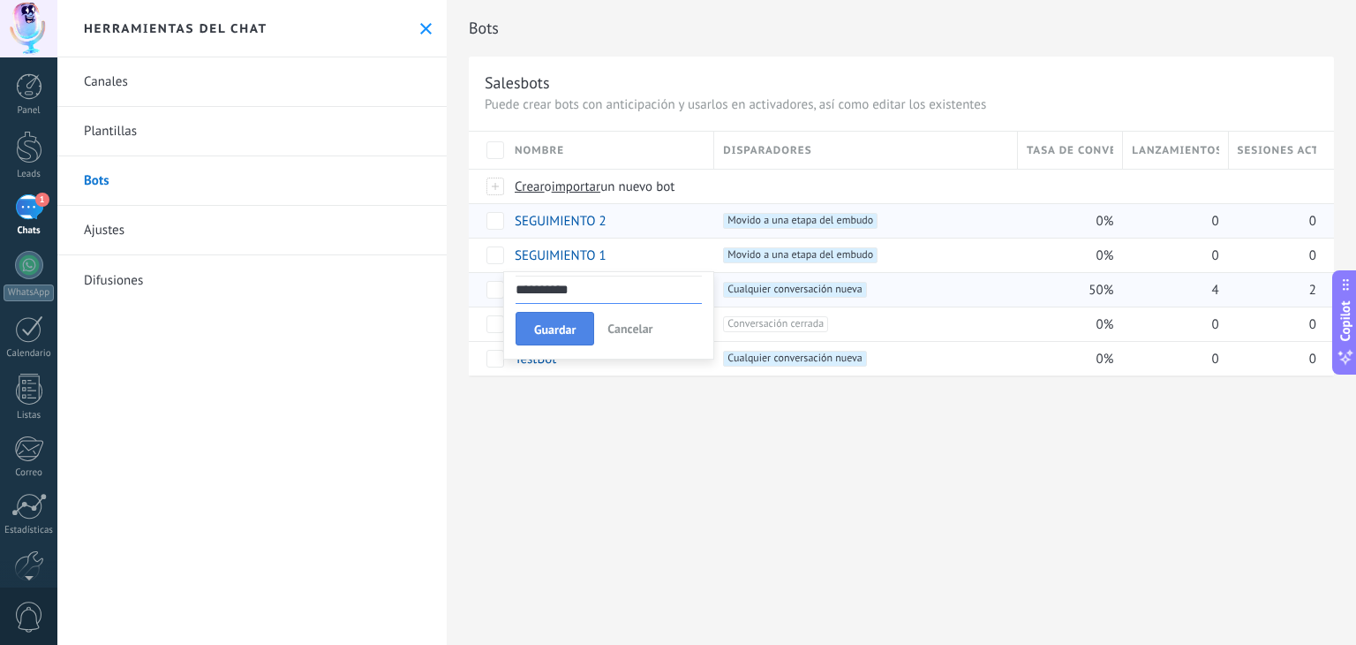
type input "*********"
click at [569, 323] on span "Guardar" at bounding box center [554, 329] width 41 height 12
click at [878, 554] on div "Bots Salesbots Puede crear bots con anticipación y usarlos en activadores, así …" at bounding box center [901, 322] width 909 height 645
click at [717, 481] on div "Bots Salesbots Puede crear bots con anticipación y usarlos en activadores, así …" at bounding box center [901, 322] width 909 height 645
click at [428, 445] on div "Canales Plantillas Bots Ajustes Difusiones" at bounding box center [251, 350] width 389 height 587
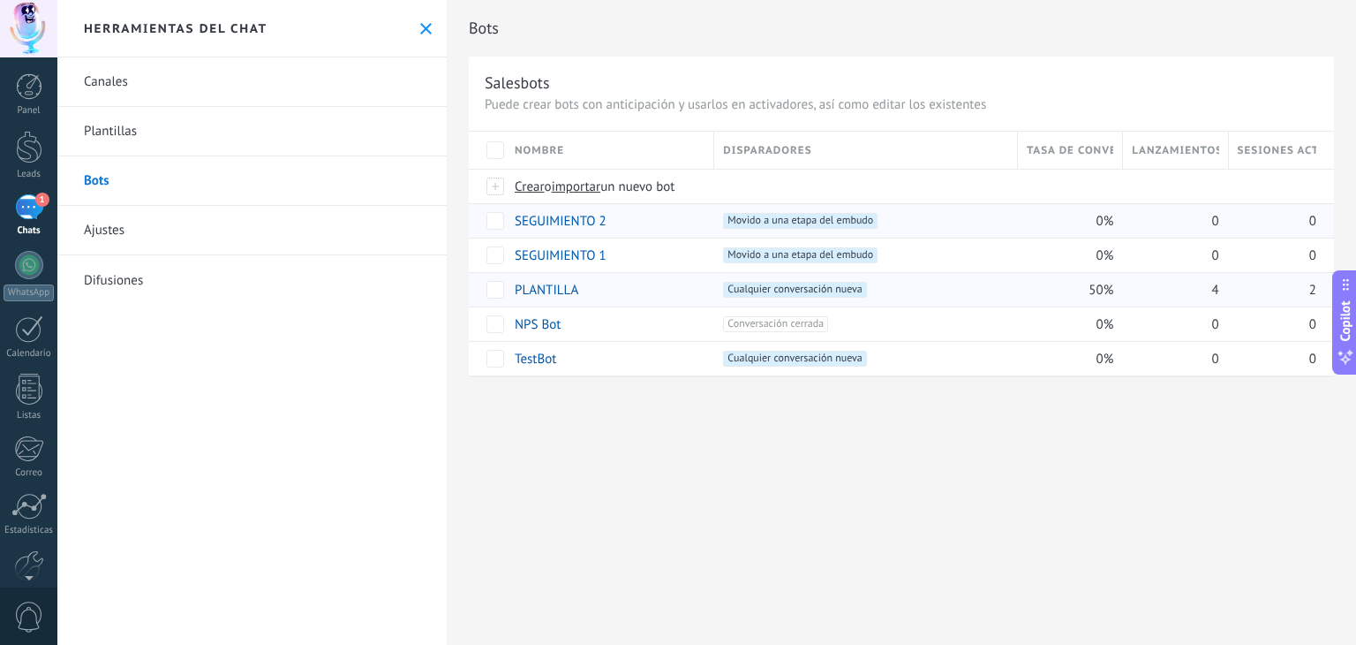
drag, startPoint x: 586, startPoint y: 464, endPoint x: 571, endPoint y: 459, distance: 15.9
click at [586, 464] on div "Bots Salesbots Puede crear bots con anticipación y usarlos en activadores, así …" at bounding box center [901, 322] width 909 height 645
drag, startPoint x: 1081, startPoint y: 29, endPoint x: 577, endPoint y: 64, distance: 504.5
click at [577, 64] on div "Bots Salesbots Puede crear bots con anticipación y usarlos en activadores, así …" at bounding box center [901, 206] width 909 height 413
click at [510, 198] on div "Crear o importar un nuevo bot" at bounding box center [820, 187] width 628 height 34
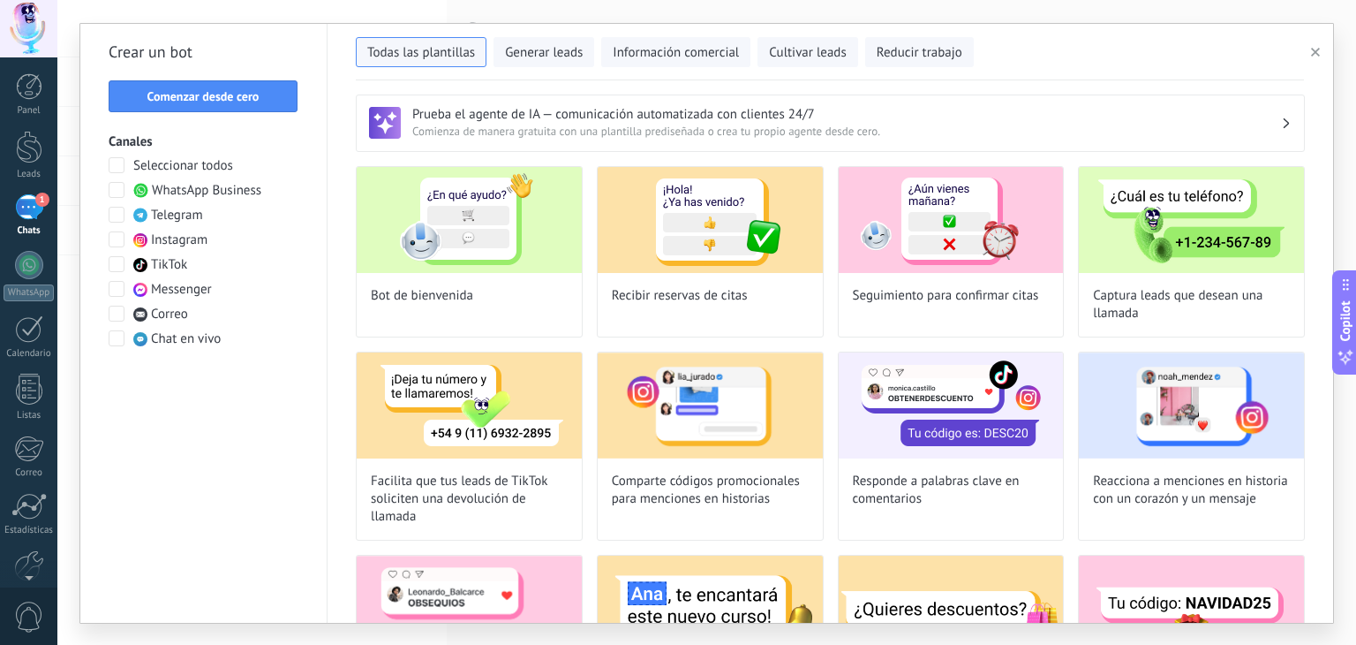
drag, startPoint x: 368, startPoint y: 34, endPoint x: 382, endPoint y: 29, distance: 15.1
click at [382, 30] on div "Todas las plantillas Generar leads Información comercial Cultivar leads Reducir…" at bounding box center [830, 48] width 948 height 37
click at [38, 208] on div "1" at bounding box center [29, 207] width 28 height 26
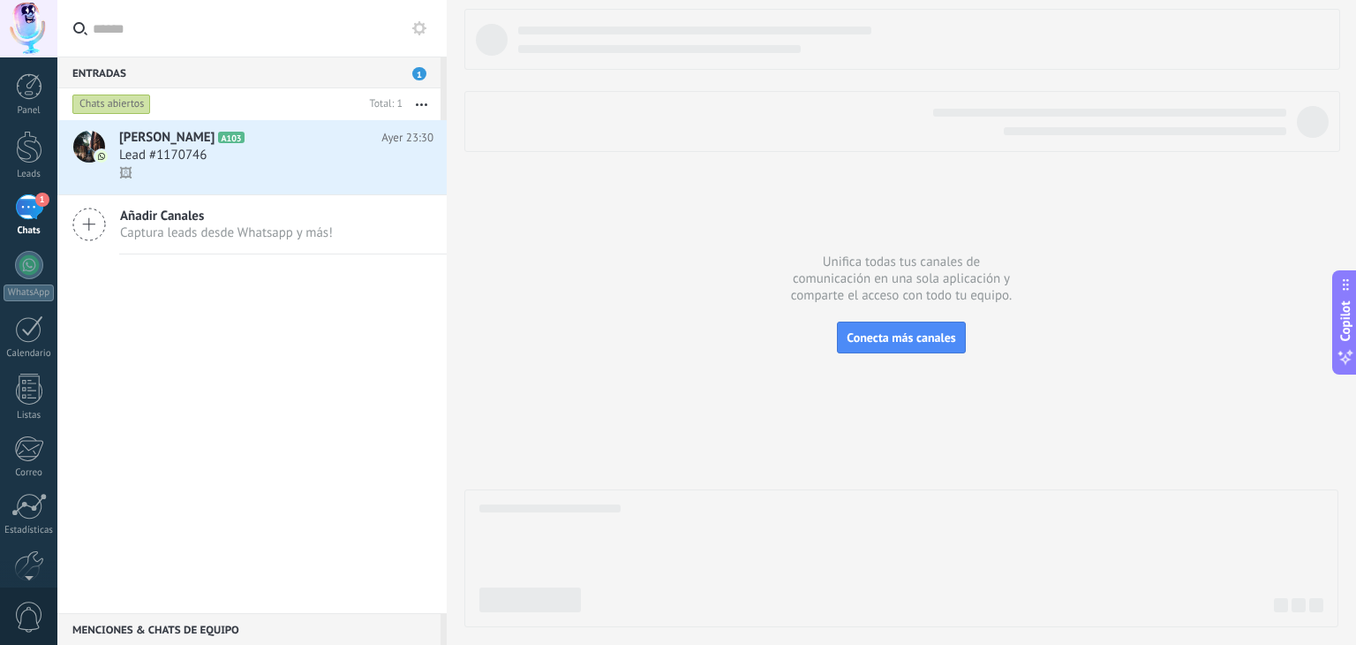
click at [420, 32] on use at bounding box center [419, 28] width 14 height 14
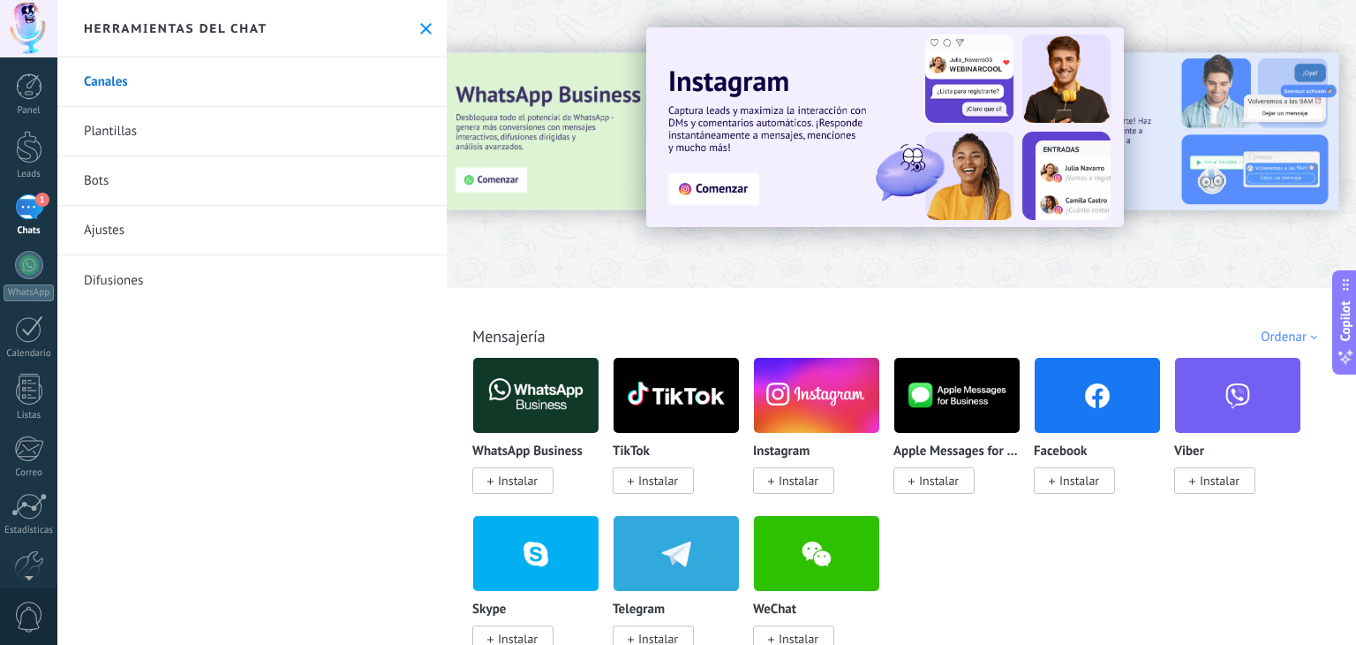
click at [109, 182] on link "Bots" at bounding box center [251, 180] width 389 height 49
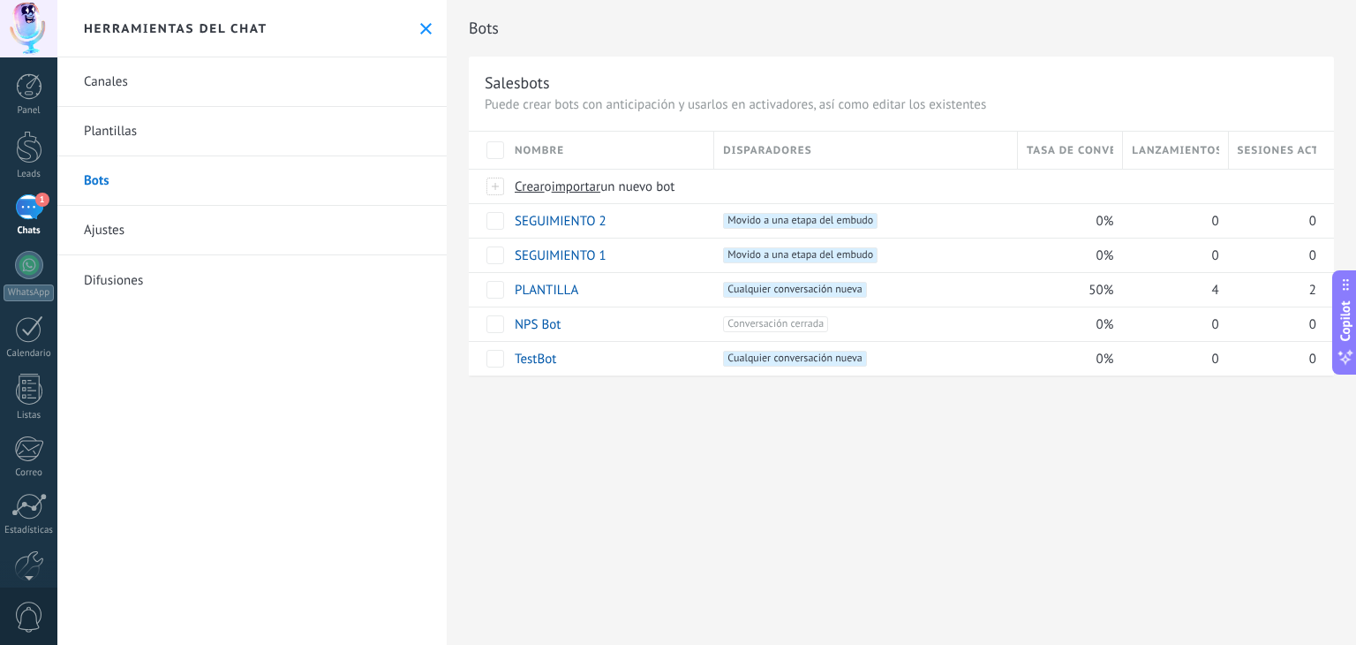
click at [420, 32] on icon at bounding box center [425, 28] width 11 height 11
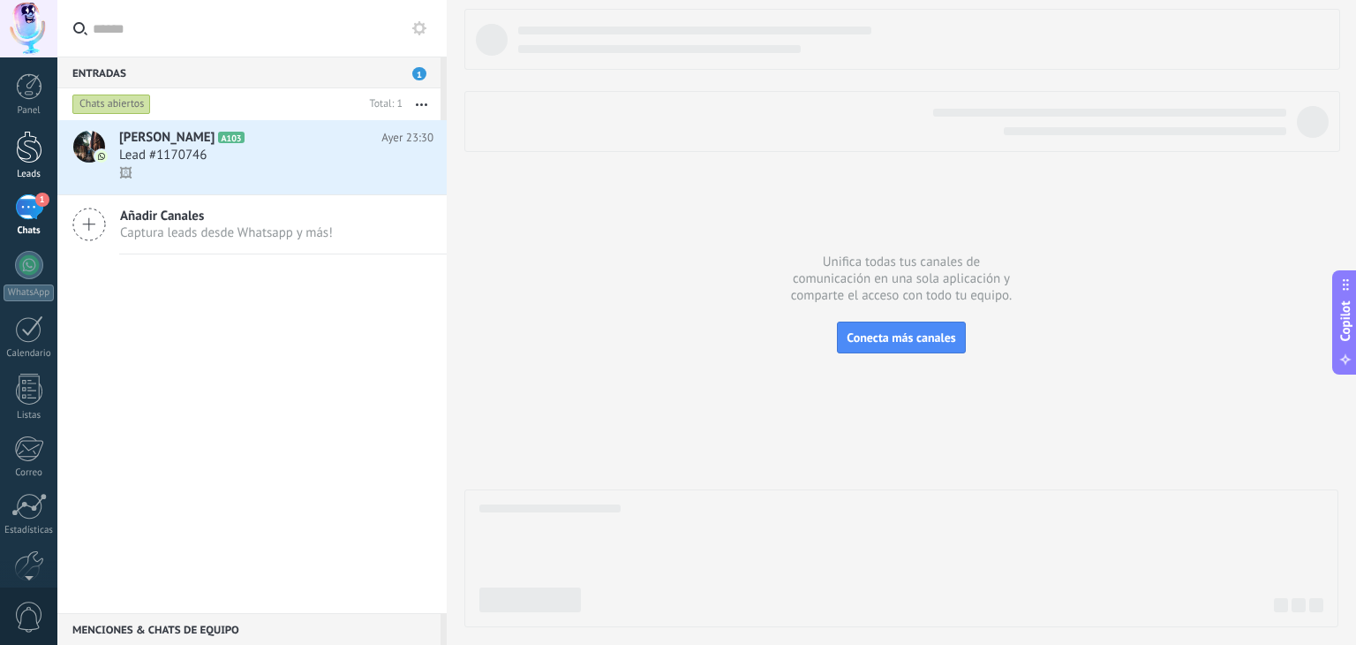
click at [32, 163] on link "Leads" at bounding box center [28, 155] width 57 height 49
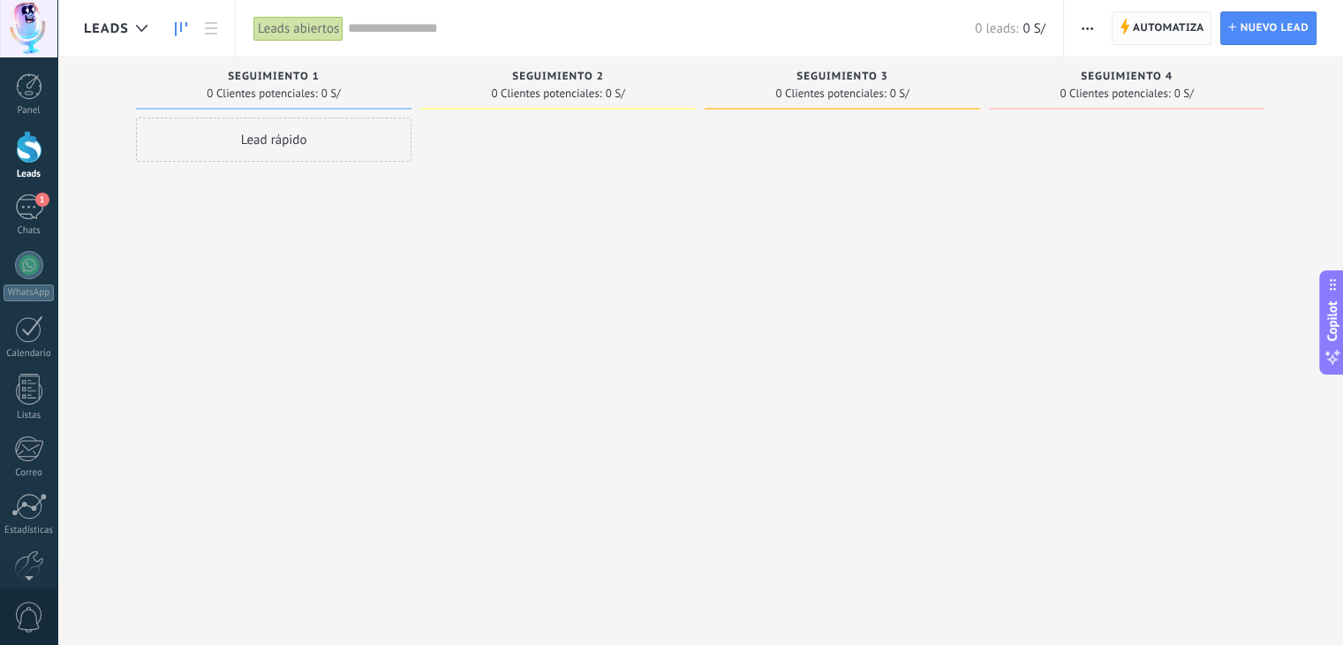
click at [1164, 21] on span "Automatiza" at bounding box center [1169, 28] width 72 height 32
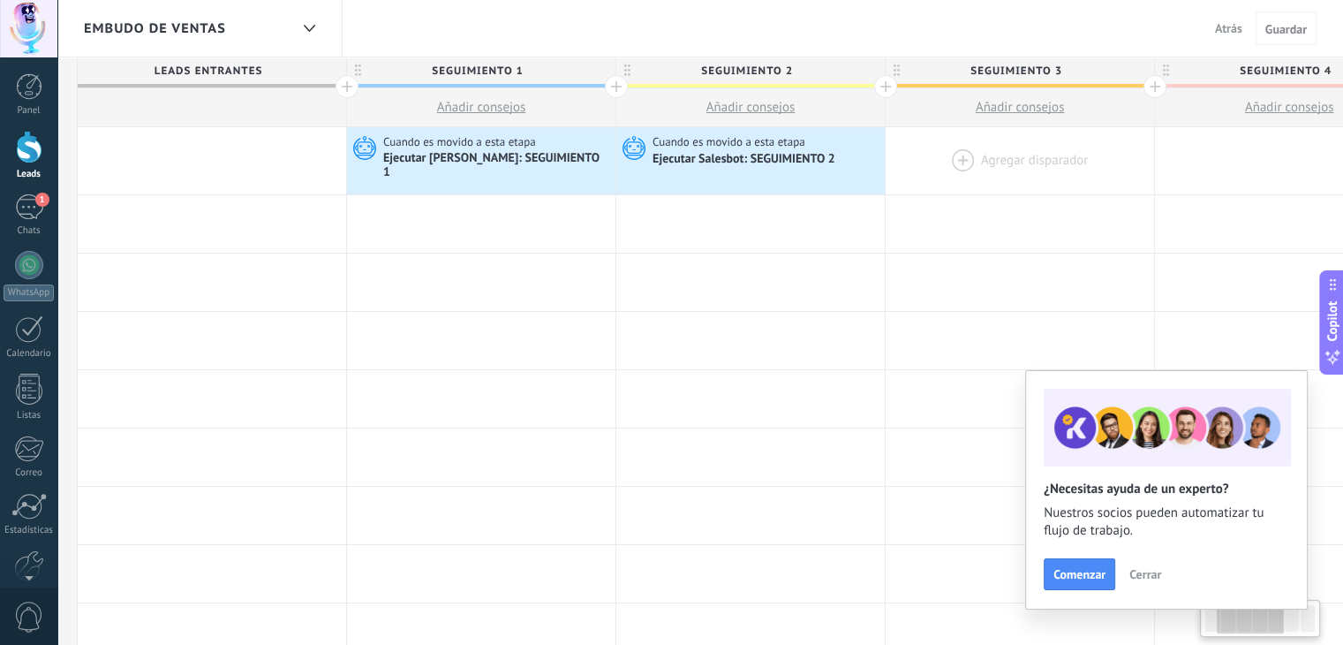
scroll to position [0, 267]
click at [978, 153] on div at bounding box center [1018, 160] width 268 height 67
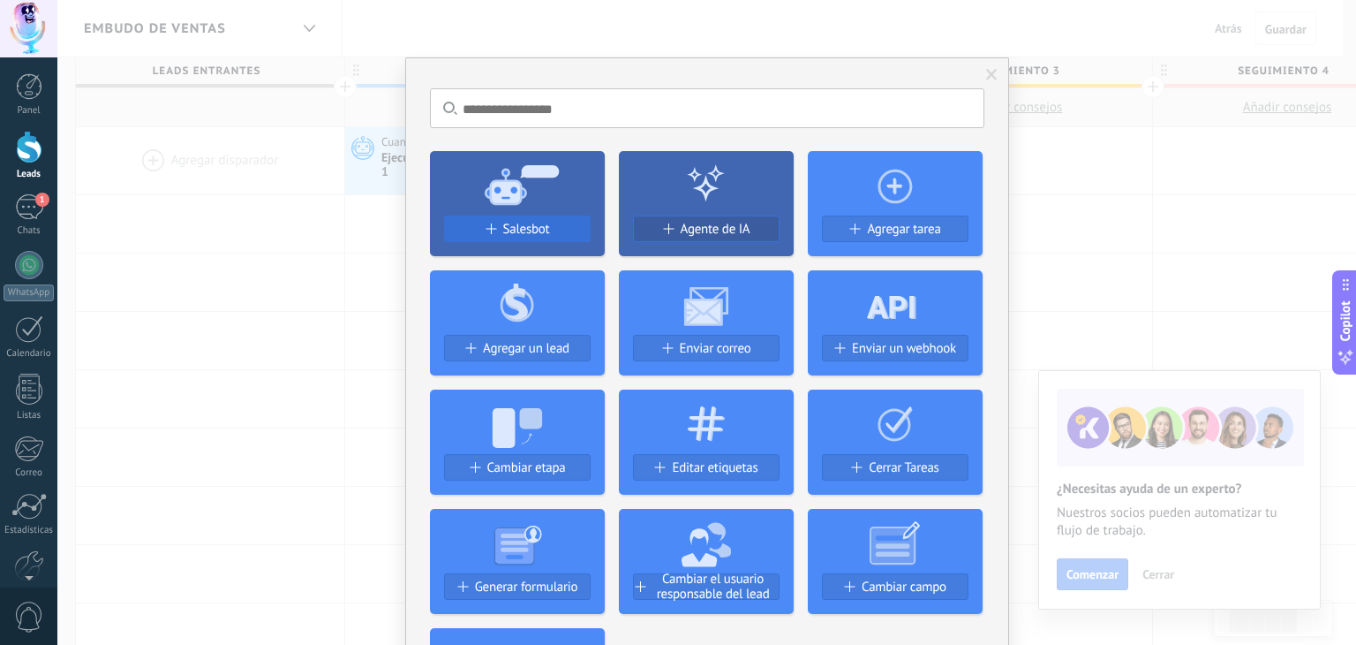
click at [494, 218] on button "Salesbot" at bounding box center [517, 228] width 147 height 26
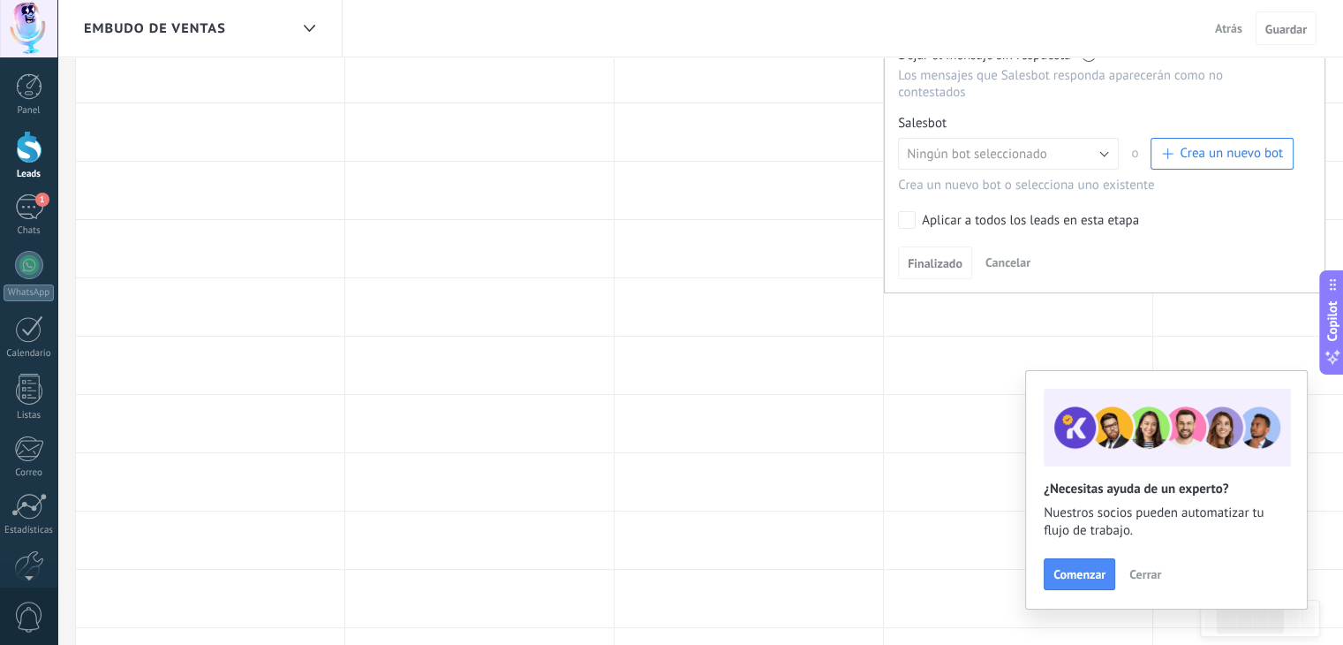
scroll to position [384, 0]
click at [1256, 144] on span "Crea un nuevo bot" at bounding box center [1231, 152] width 103 height 17
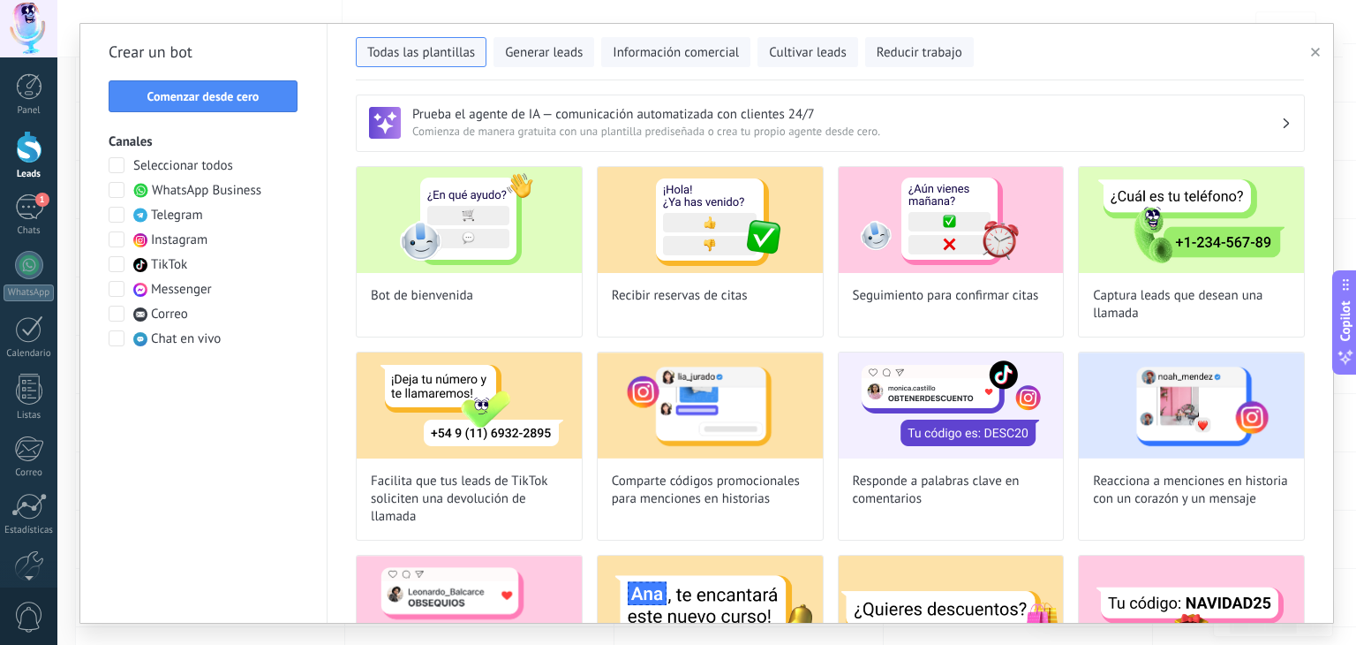
type input "**********"
click at [216, 86] on button "Comenzar desde cero" at bounding box center [203, 96] width 189 height 32
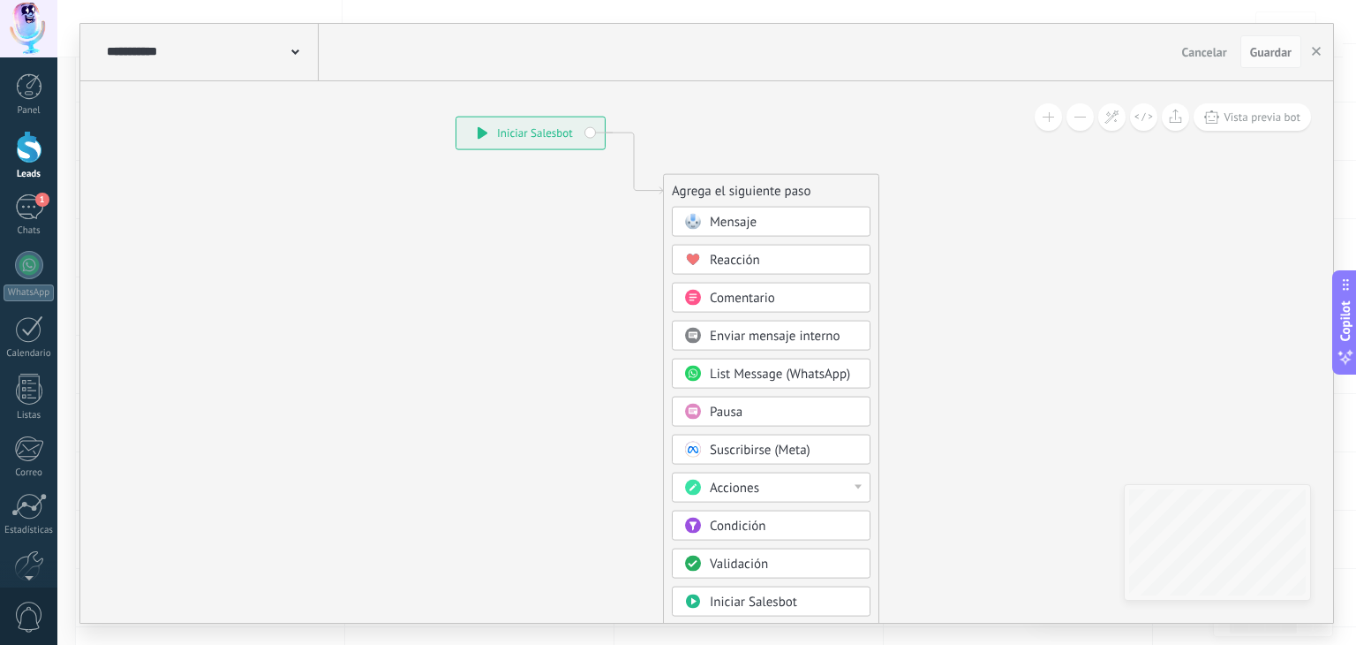
click at [551, 134] on div "**********" at bounding box center [530, 133] width 148 height 32
click at [705, 214] on span at bounding box center [692, 221] width 34 height 14
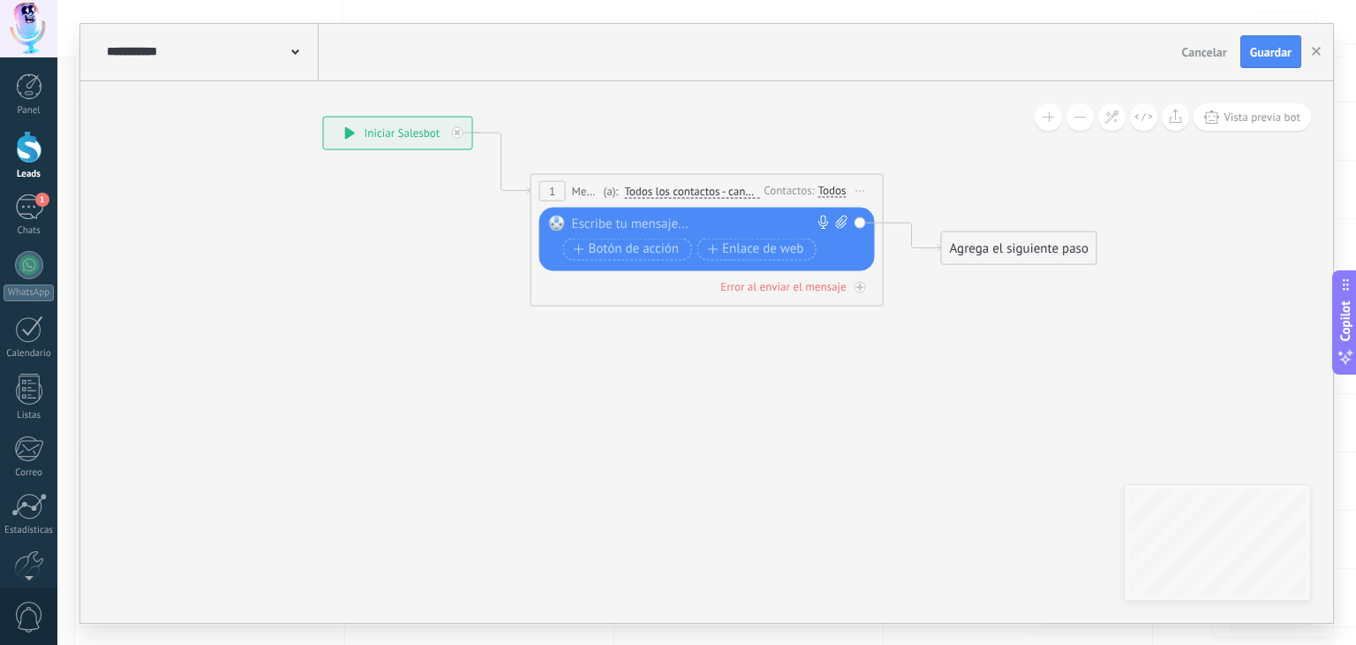
click at [705, 216] on div at bounding box center [703, 224] width 262 height 18
click at [1264, 54] on span "Guardar" at bounding box center [1270, 52] width 41 height 12
click at [1313, 57] on button "button" at bounding box center [1316, 52] width 26 height 34
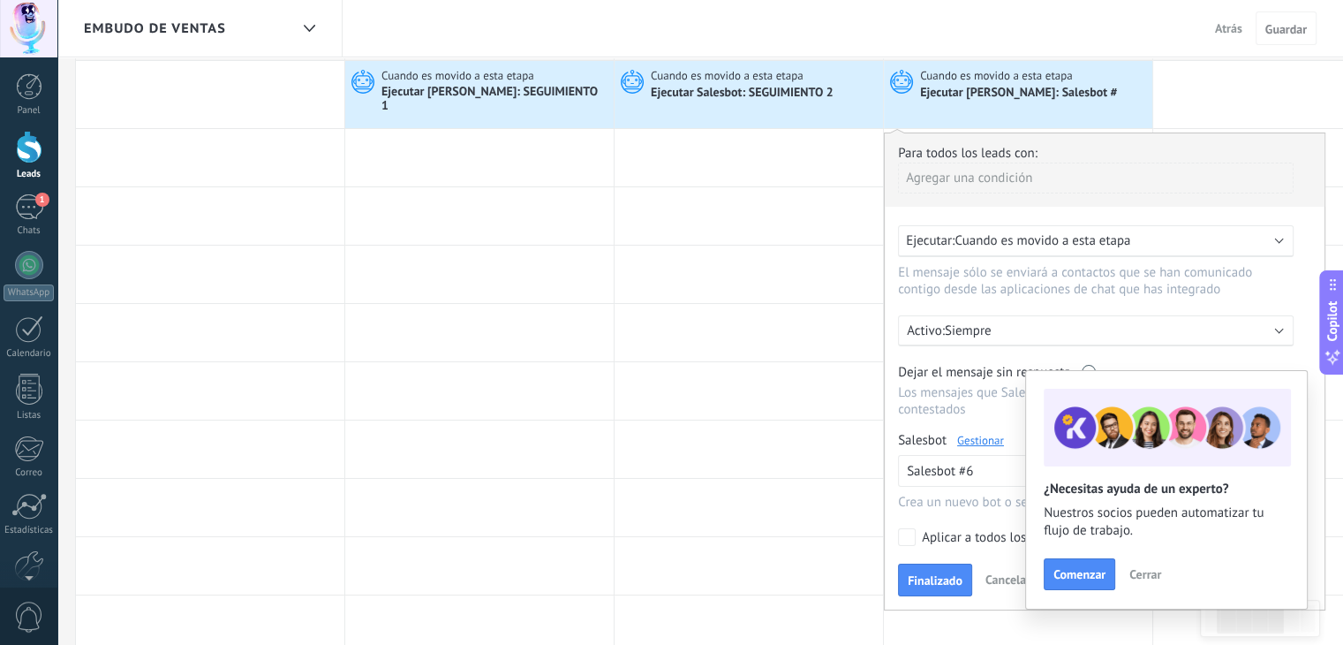
scroll to position [64, 0]
click at [918, 577] on span "Finalizado" at bounding box center [935, 583] width 55 height 12
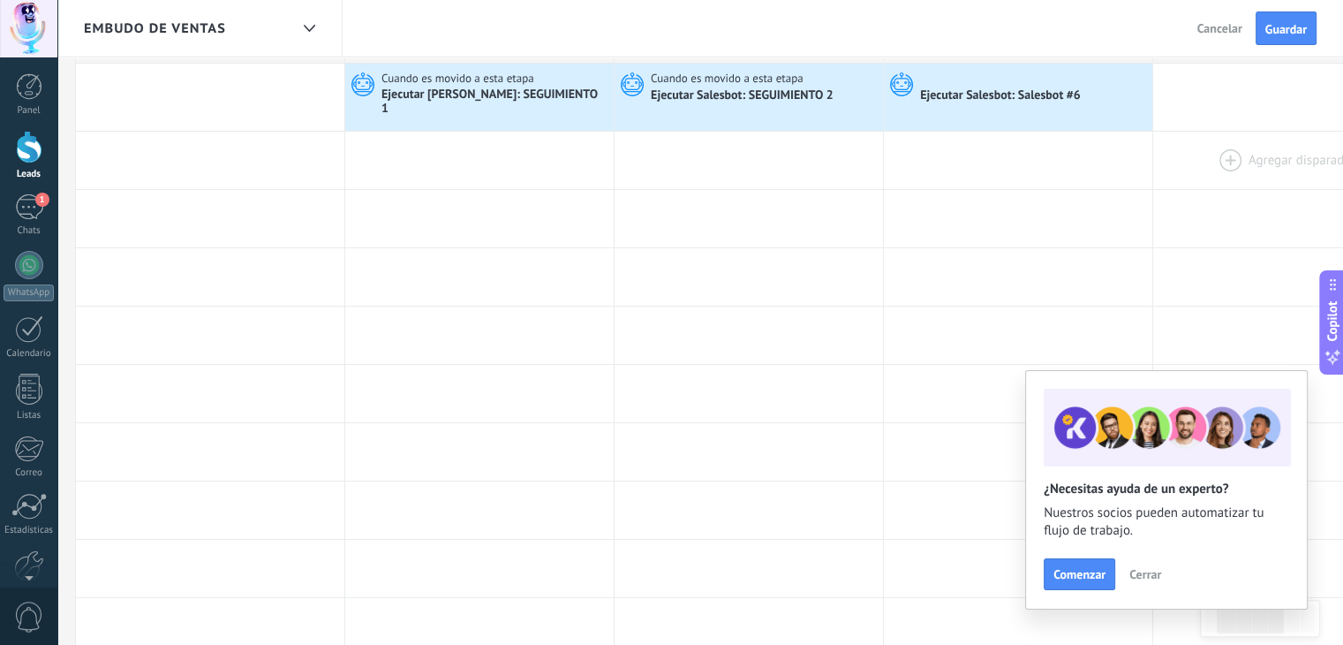
scroll to position [0, 0]
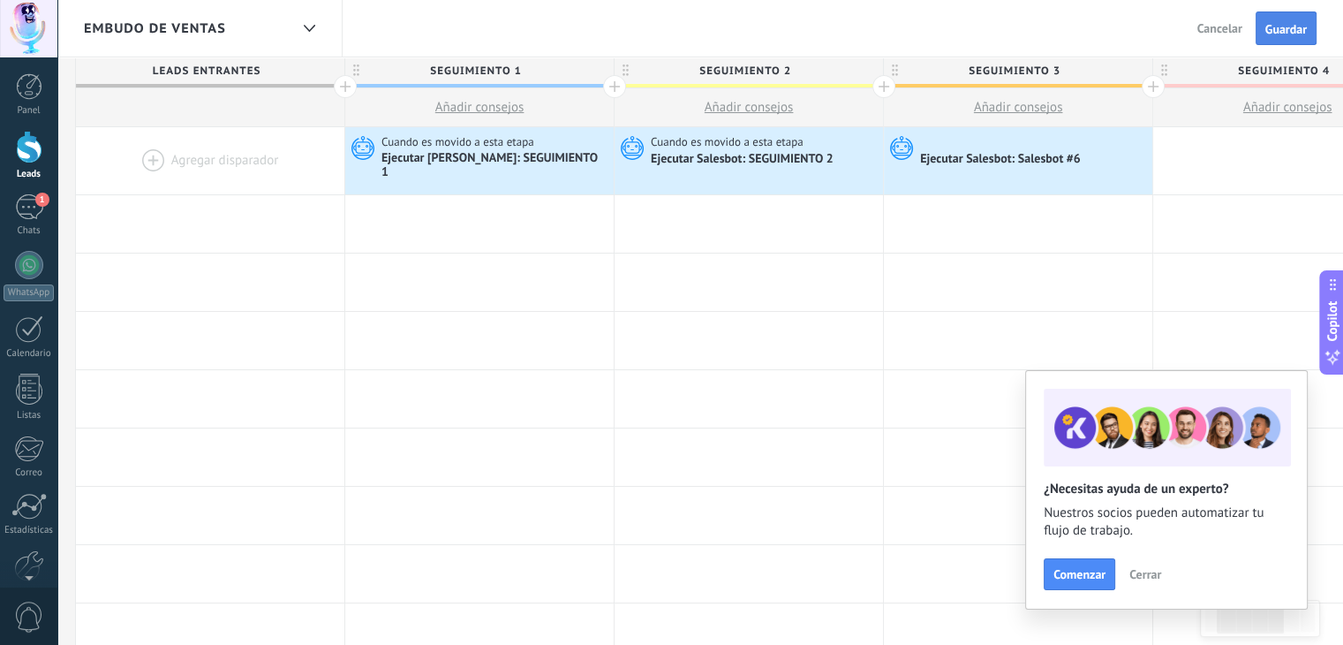
click at [1276, 26] on span "Guardar" at bounding box center [1285, 29] width 41 height 12
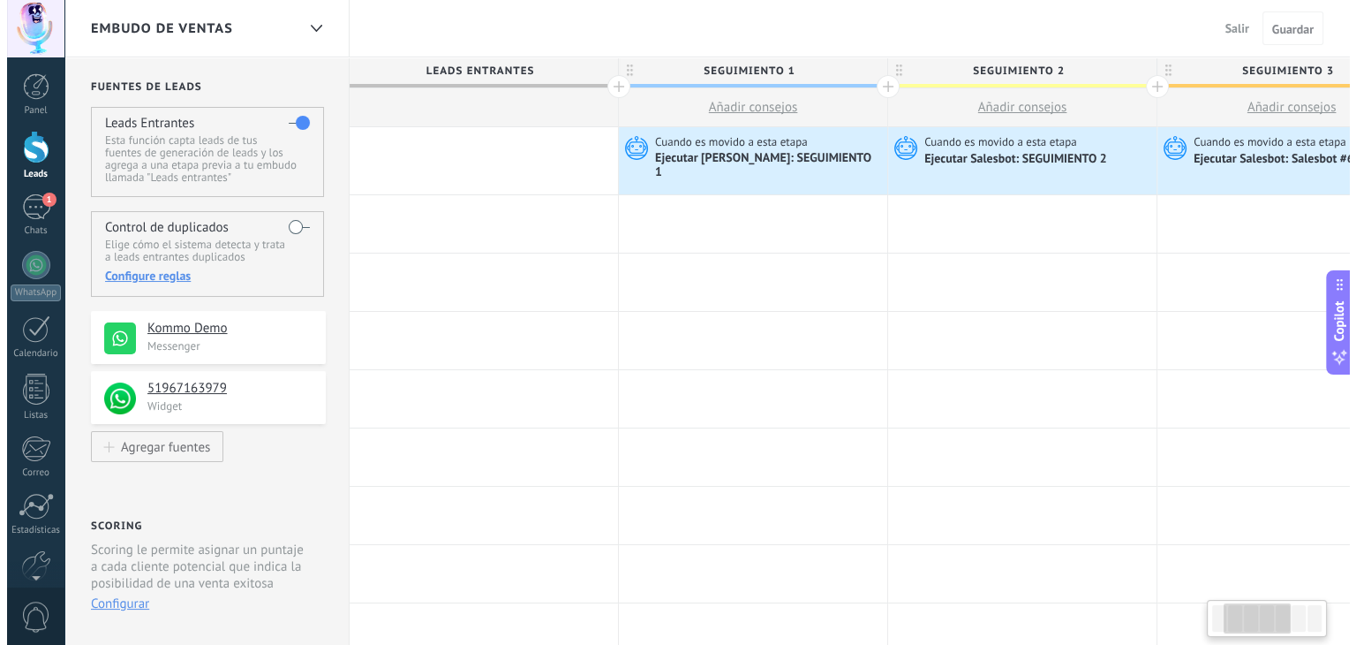
scroll to position [0, 267]
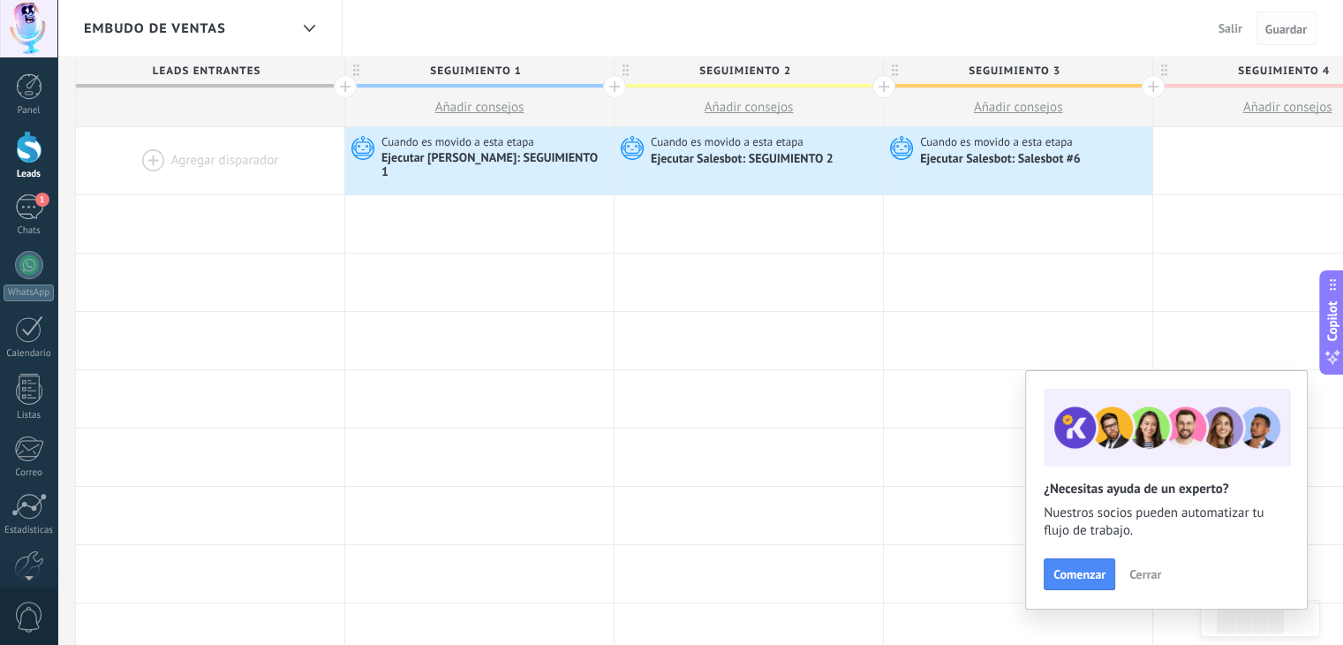
click at [1278, 28] on span "Guardar" at bounding box center [1285, 29] width 41 height 12
click at [26, 227] on div "Chats" at bounding box center [29, 230] width 51 height 11
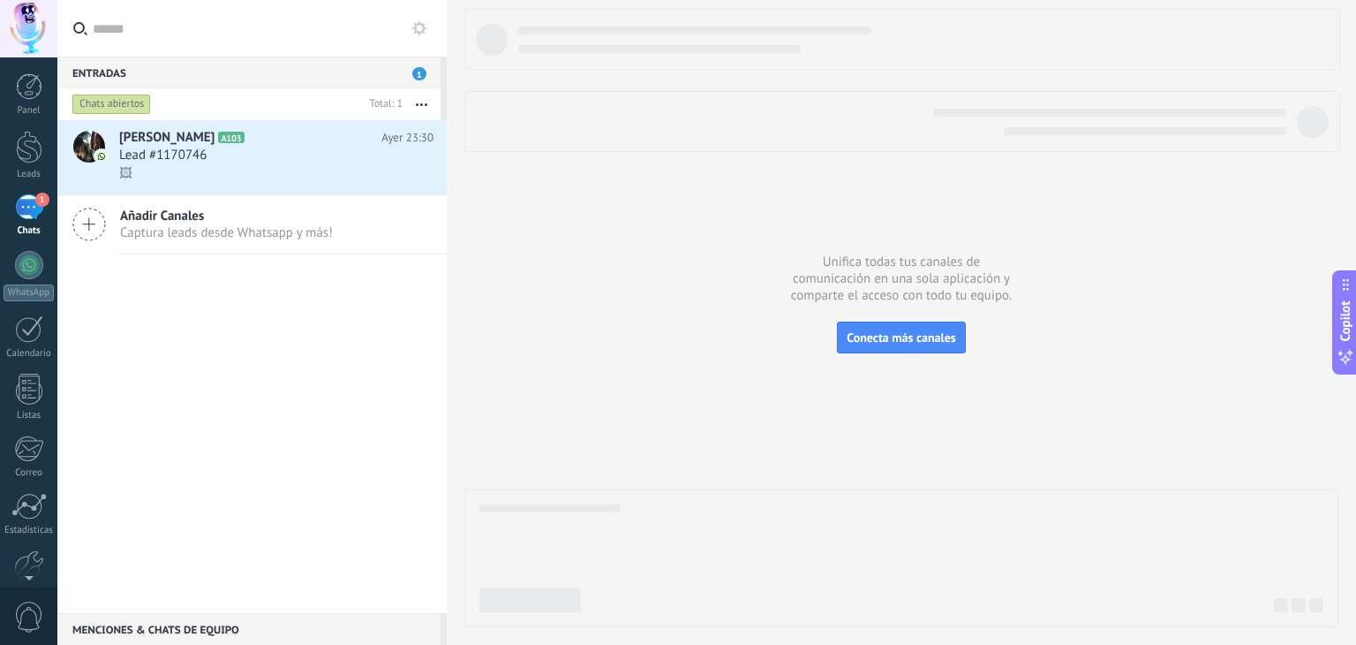
click at [420, 32] on use at bounding box center [419, 28] width 14 height 14
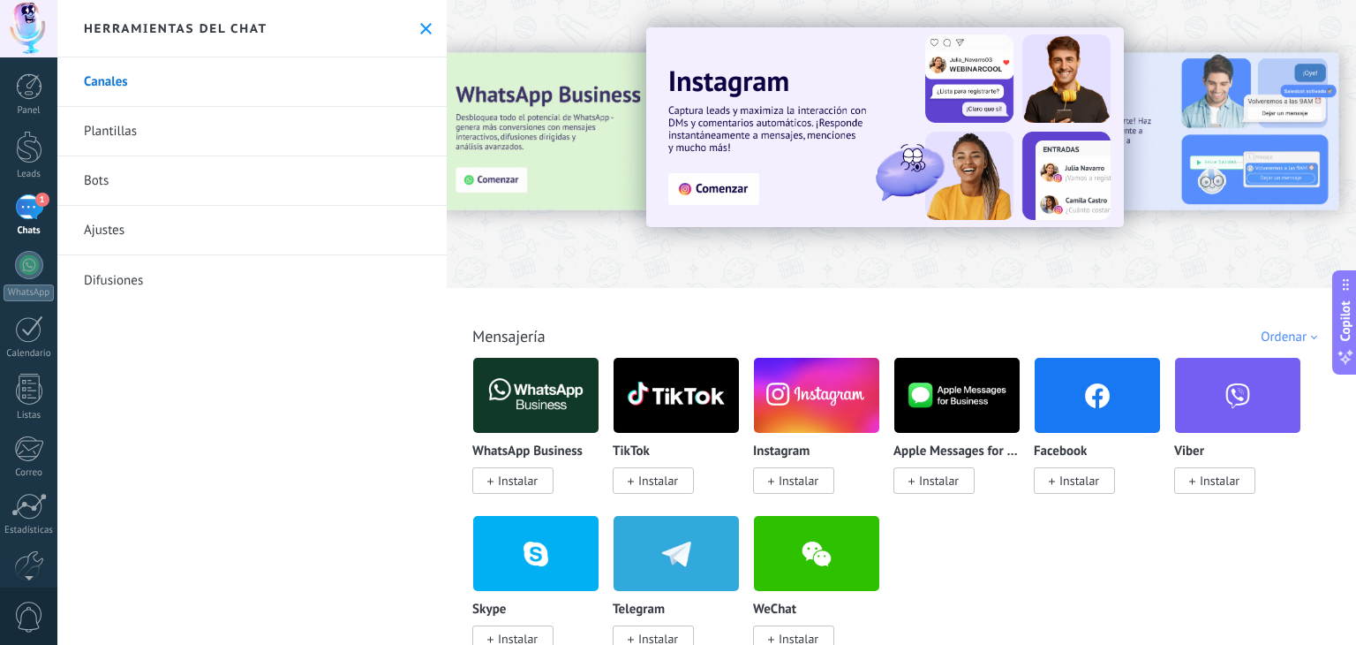
click at [90, 185] on link "Bots" at bounding box center [251, 180] width 389 height 49
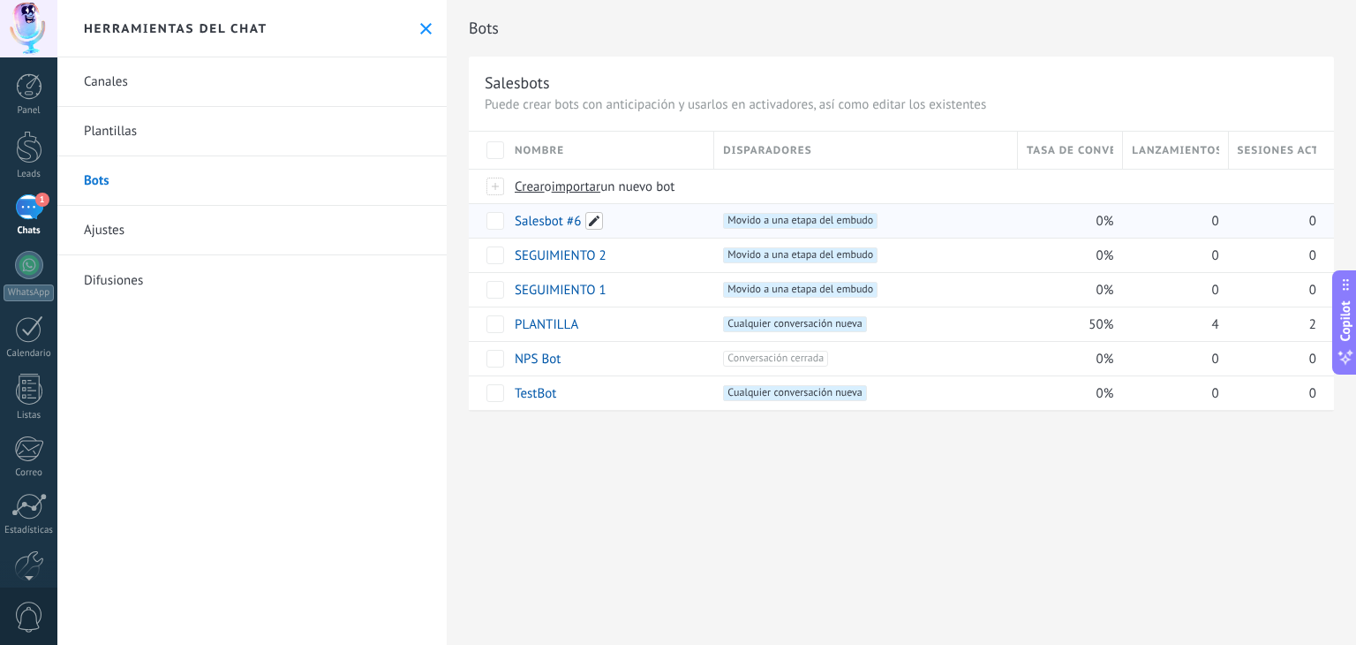
click at [597, 213] on span at bounding box center [594, 221] width 18 height 18
click at [622, 255] on span "Cancelar" at bounding box center [629, 261] width 45 height 16
click at [682, 493] on div "Bots Salesbots Puede crear bots con anticipación y usarlos en activadores, así …" at bounding box center [901, 322] width 909 height 645
